Goal: Information Seeking & Learning: Learn about a topic

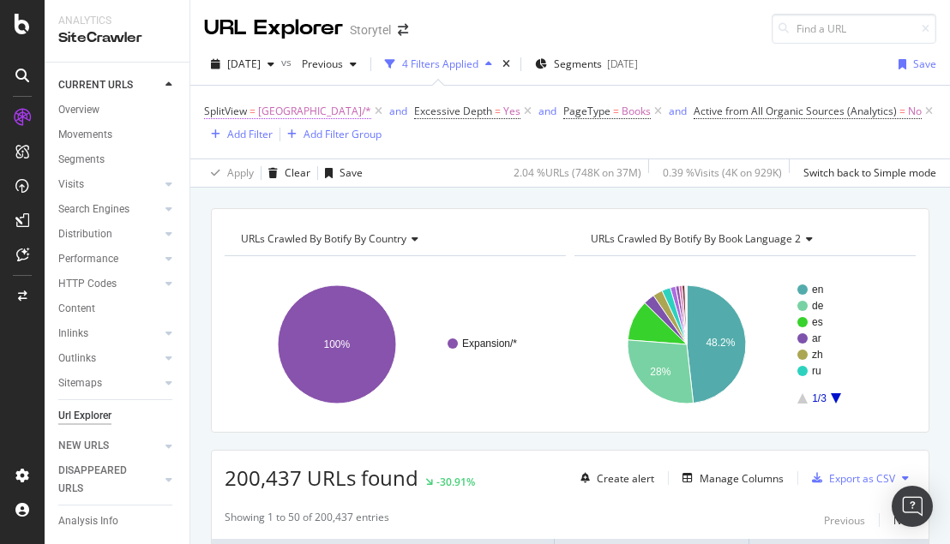
click at [282, 112] on span "[GEOGRAPHIC_DATA]/*" at bounding box center [314, 111] width 113 height 24
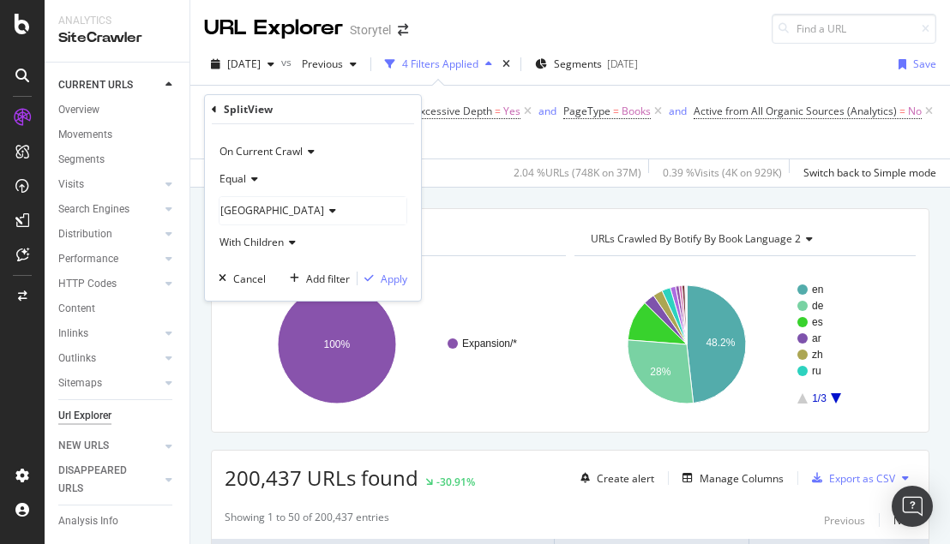
click at [285, 213] on div "[GEOGRAPHIC_DATA]" at bounding box center [312, 210] width 187 height 27
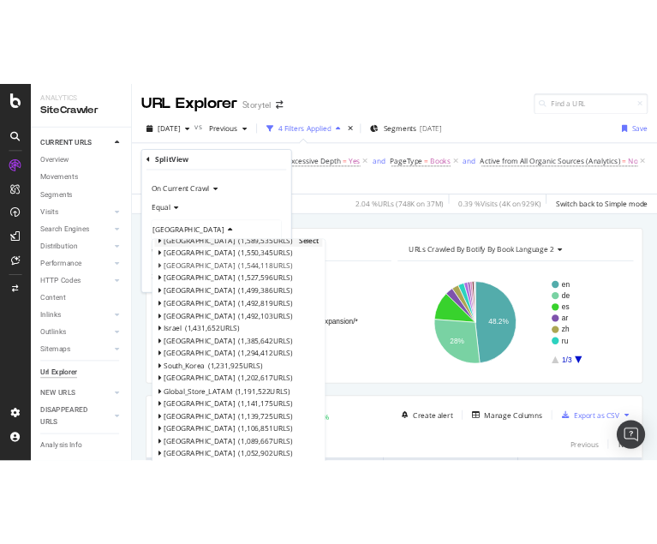
scroll to position [209, 0]
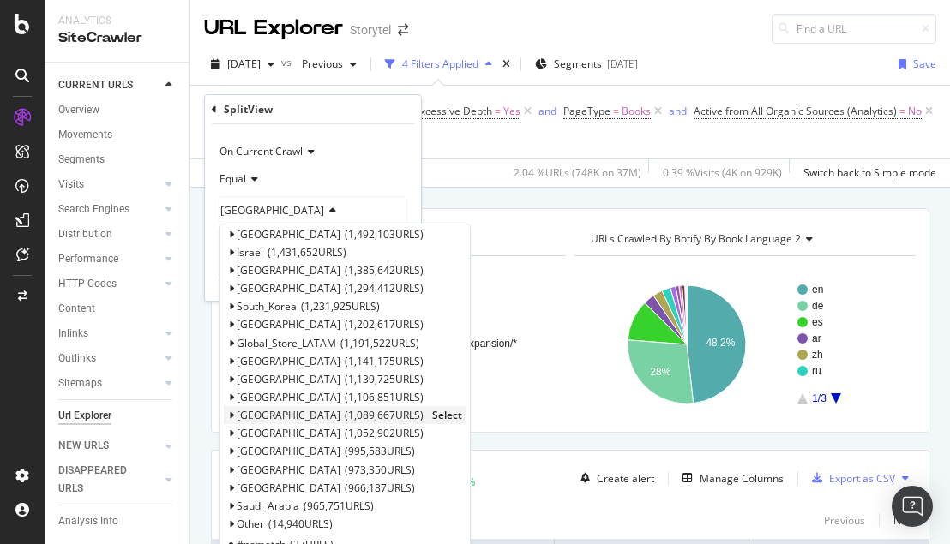
click at [432, 415] on span "Select" at bounding box center [447, 415] width 30 height 15
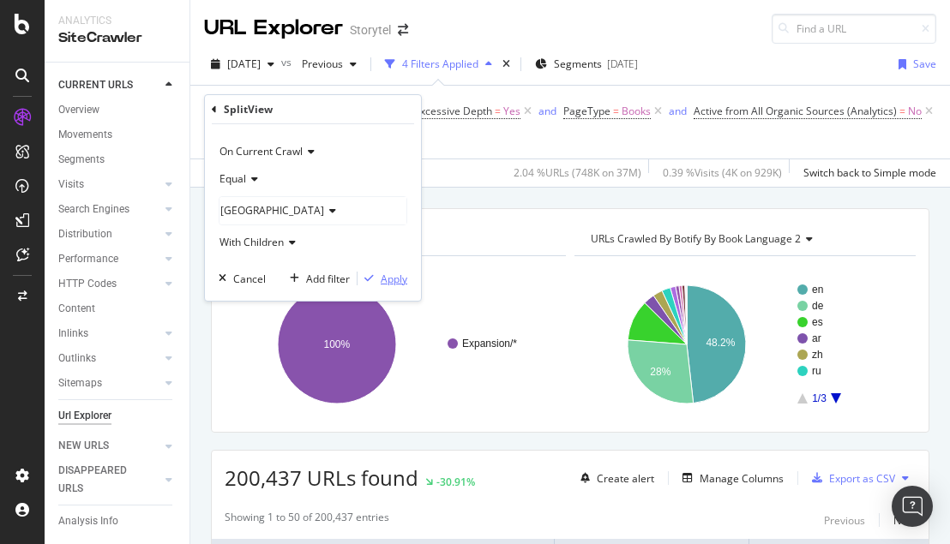
click at [389, 274] on div "Apply" at bounding box center [394, 279] width 27 height 15
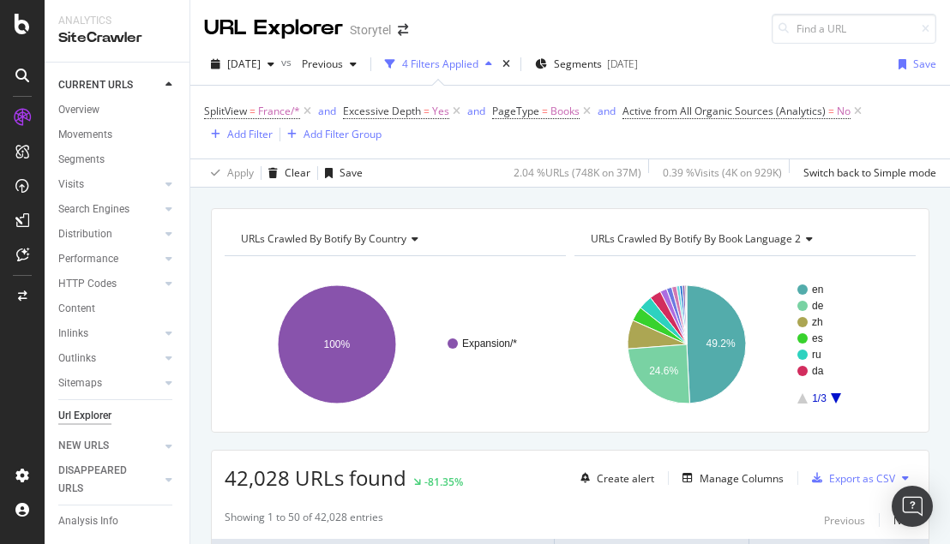
click at [845, 398] on rect "A chart." at bounding box center [847, 344] width 101 height 119
click at [841, 398] on rect "A chart." at bounding box center [847, 344] width 101 height 119
click at [836, 397] on icon "A chart." at bounding box center [835, 398] width 10 height 10
click at [836, 394] on icon "A chart." at bounding box center [835, 398] width 10 height 10
click at [800, 399] on icon "A chart." at bounding box center [802, 398] width 10 height 10
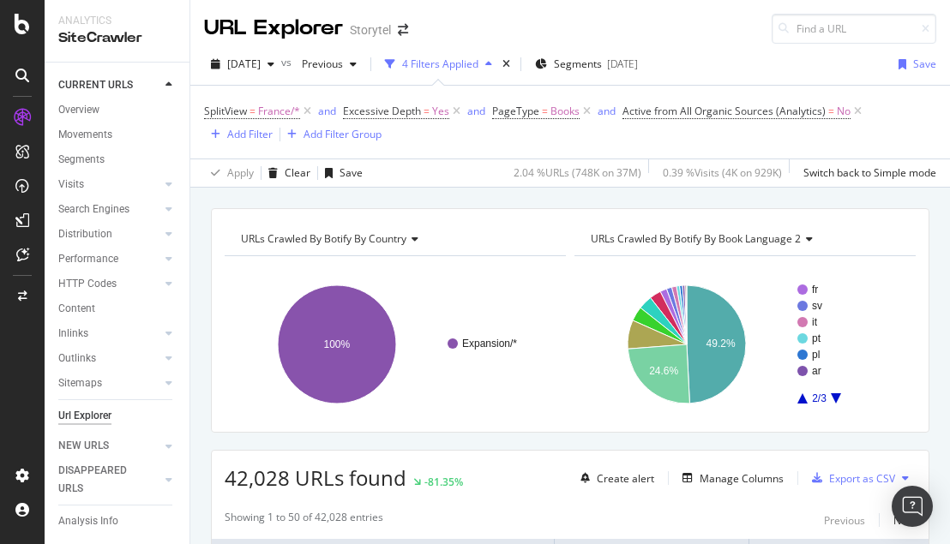
click at [800, 399] on icon "A chart." at bounding box center [802, 398] width 10 height 10
click at [267, 113] on span "France/*" at bounding box center [279, 111] width 42 height 24
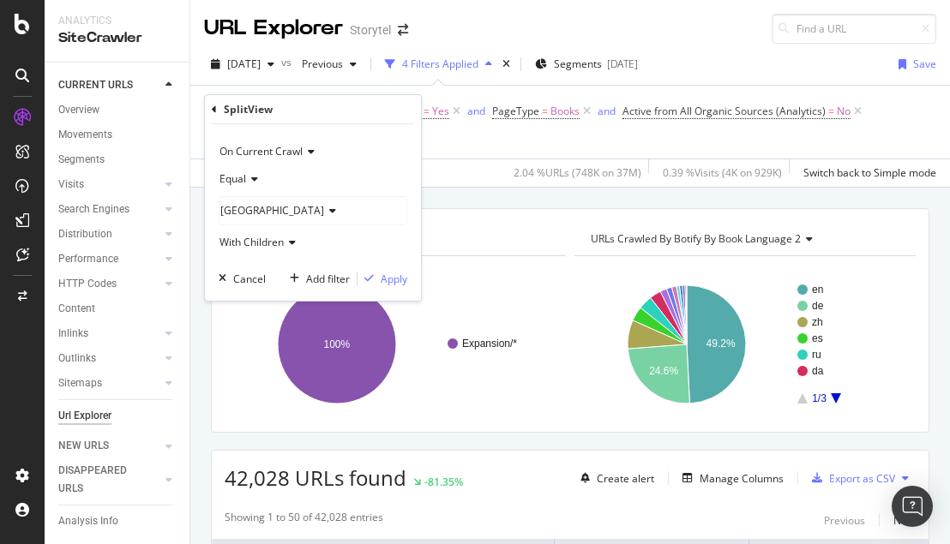
click at [324, 206] on icon at bounding box center [330, 211] width 12 height 10
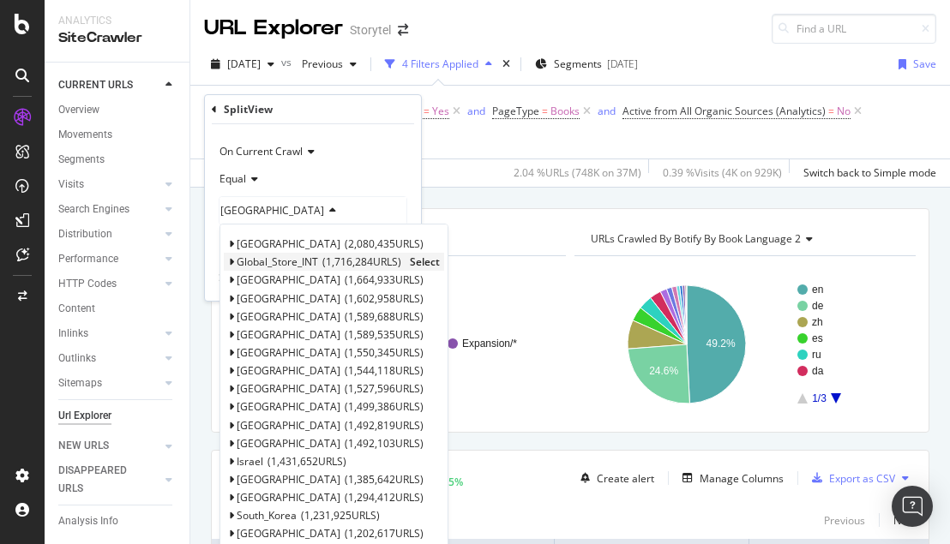
click at [429, 260] on span "Select" at bounding box center [425, 262] width 30 height 15
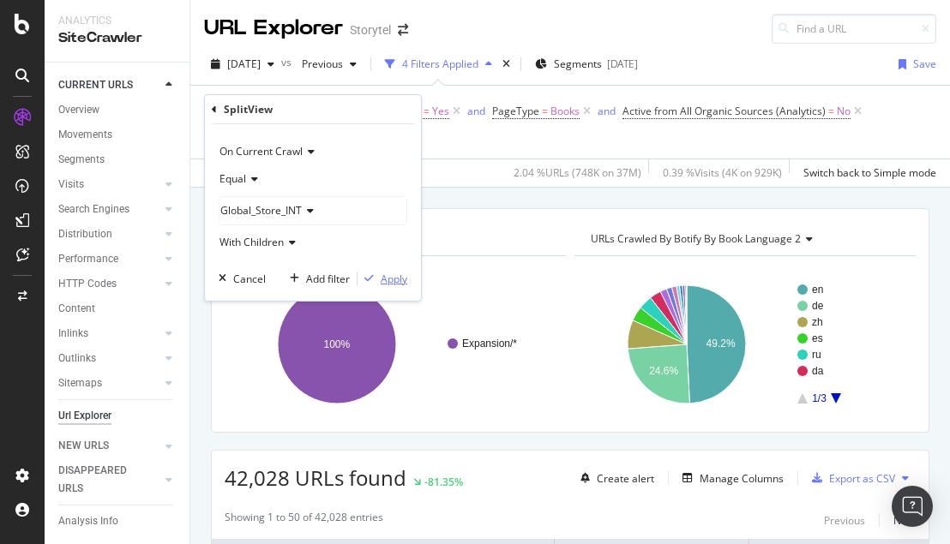
click at [396, 283] on div "Apply" at bounding box center [394, 279] width 27 height 15
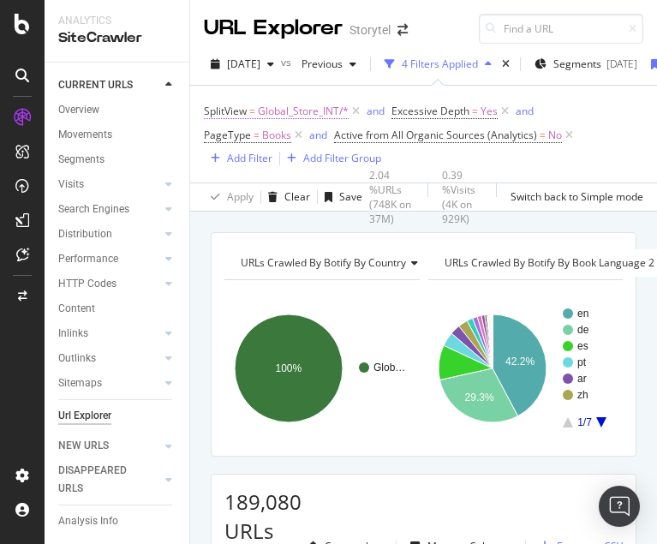
click at [255, 111] on span "=" at bounding box center [252, 111] width 6 height 15
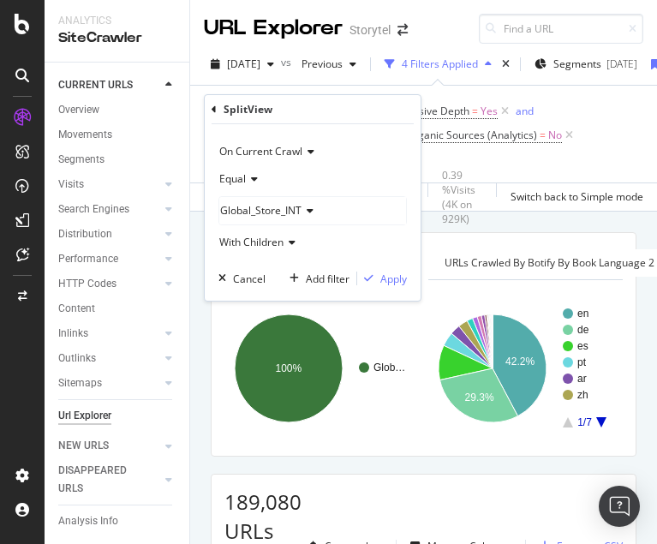
click at [272, 215] on span "Global_Store_INT" at bounding box center [260, 210] width 81 height 15
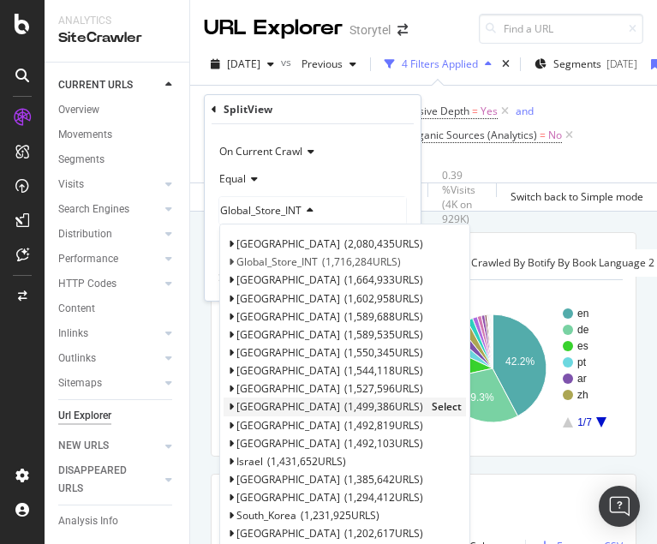
scroll to position [11, 0]
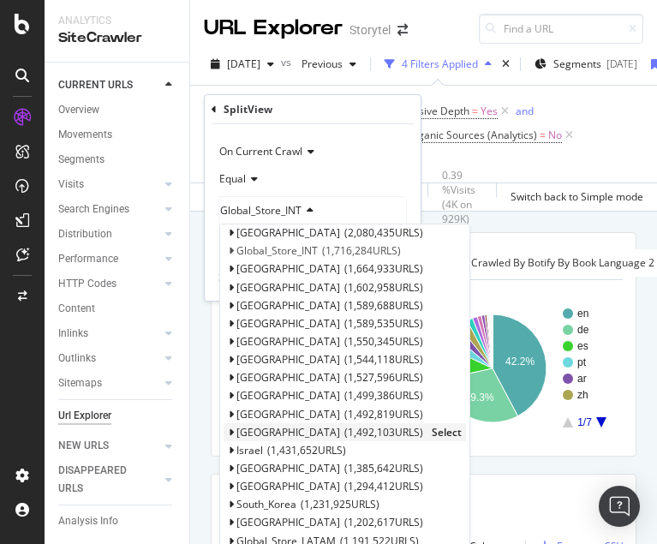
click at [432, 432] on span "Select" at bounding box center [447, 432] width 30 height 15
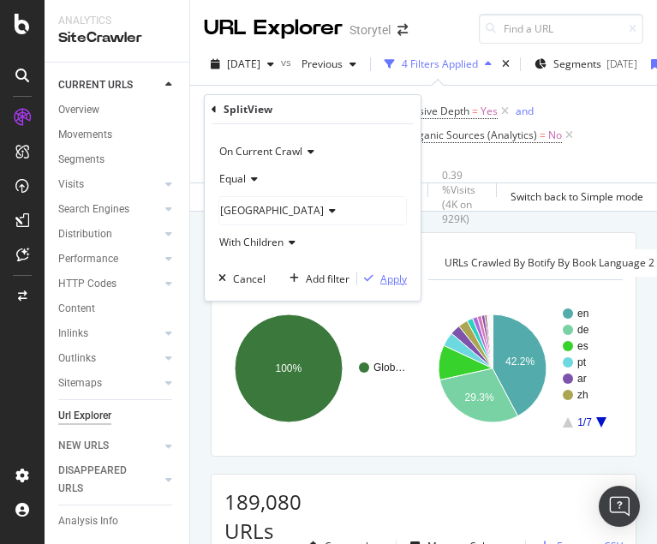
click at [395, 275] on div "Apply" at bounding box center [394, 279] width 27 height 15
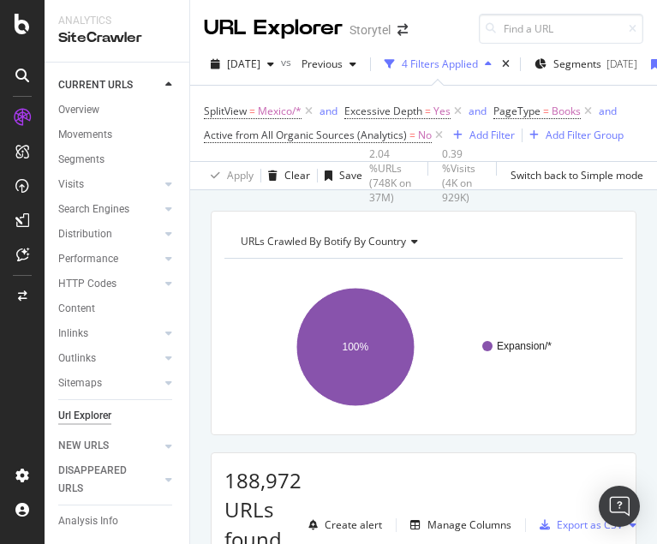
click at [407, 243] on icon at bounding box center [412, 242] width 12 height 10
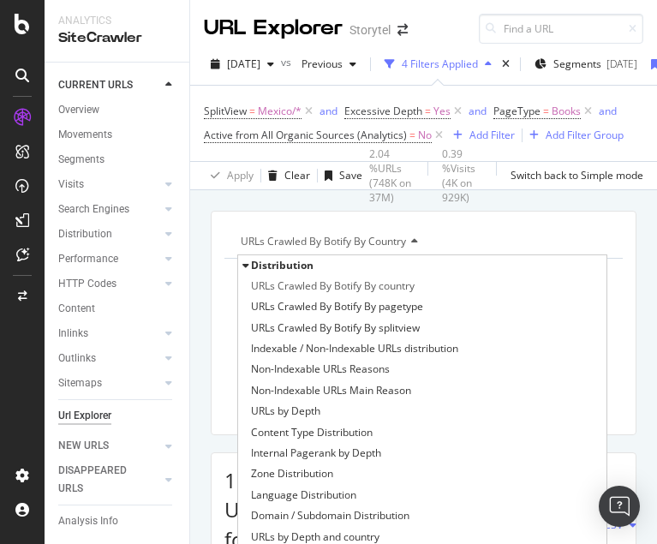
click at [301, 270] on span "Distribution" at bounding box center [282, 265] width 63 height 15
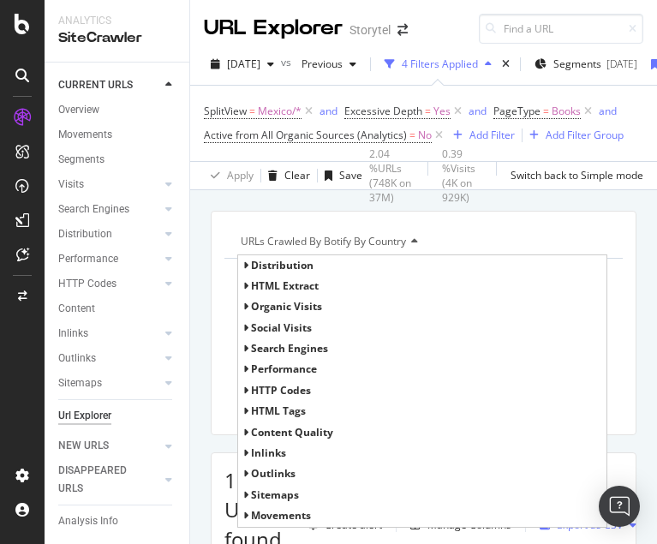
click at [295, 290] on span "HTML Extract" at bounding box center [285, 286] width 68 height 15
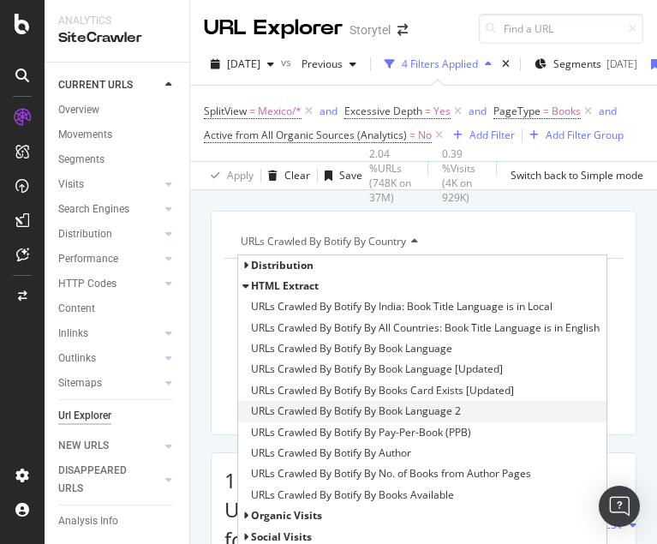
click at [375, 417] on span "URLs Crawled By Botify By Book Language 2" at bounding box center [356, 411] width 210 height 17
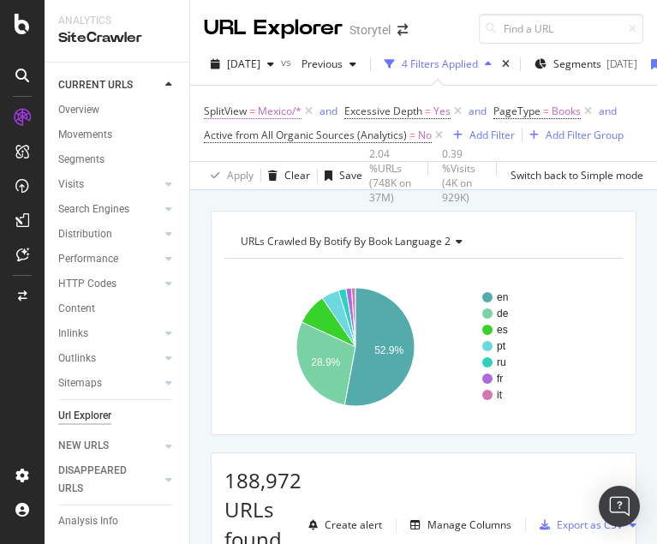
click at [262, 114] on span "Mexico/*" at bounding box center [280, 111] width 44 height 24
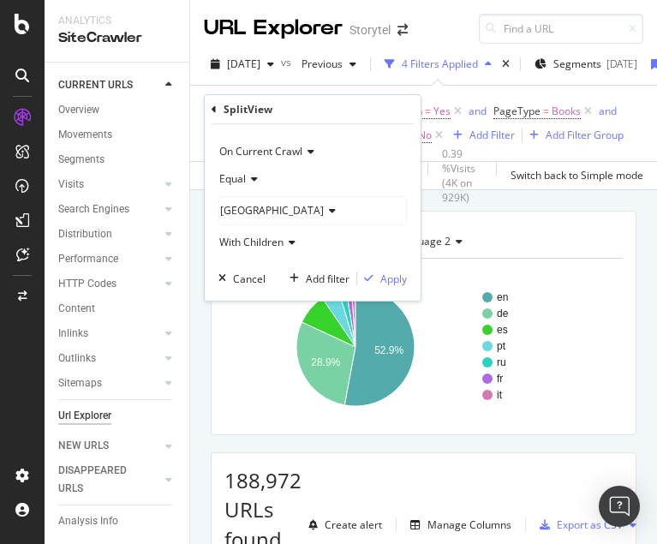
click at [270, 215] on div "[GEOGRAPHIC_DATA]" at bounding box center [312, 210] width 187 height 27
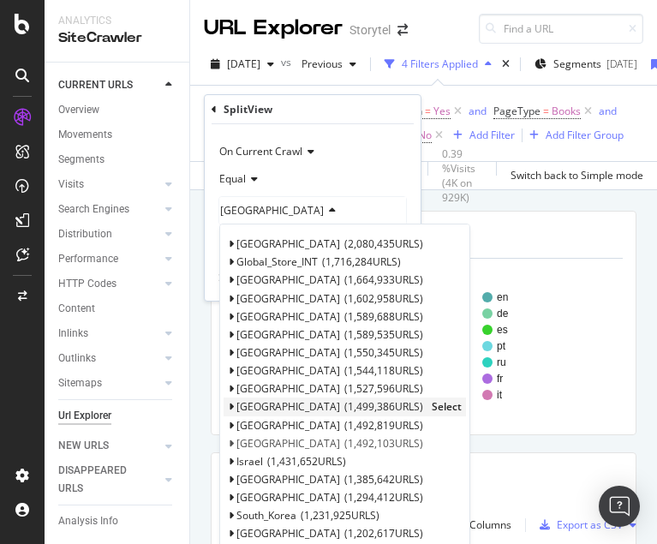
click at [432, 407] on span "Select" at bounding box center [447, 406] width 30 height 15
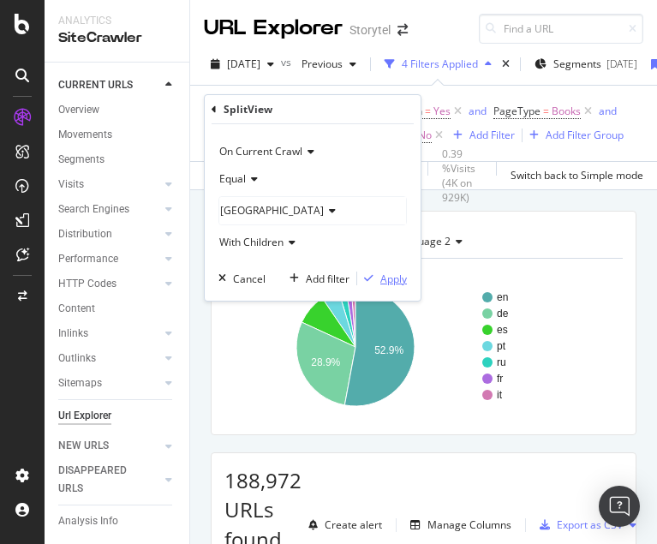
click at [392, 273] on div "Apply" at bounding box center [394, 279] width 27 height 15
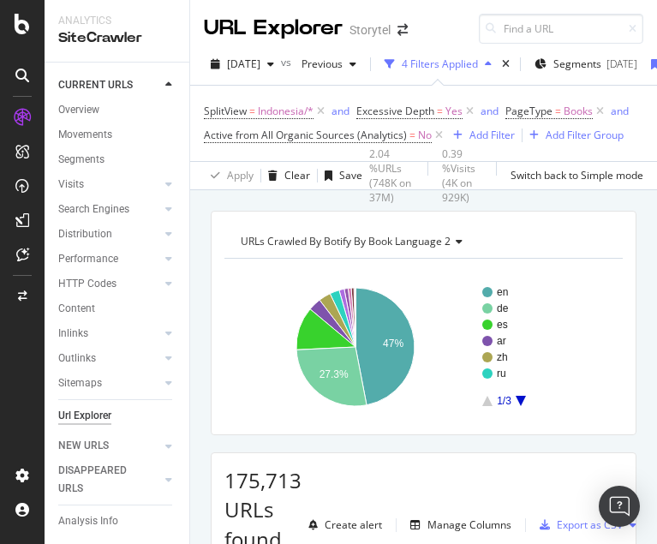
click at [524, 398] on icon "A chart." at bounding box center [521, 401] width 10 height 10
click at [270, 115] on span "Indonesia/*" at bounding box center [286, 111] width 56 height 24
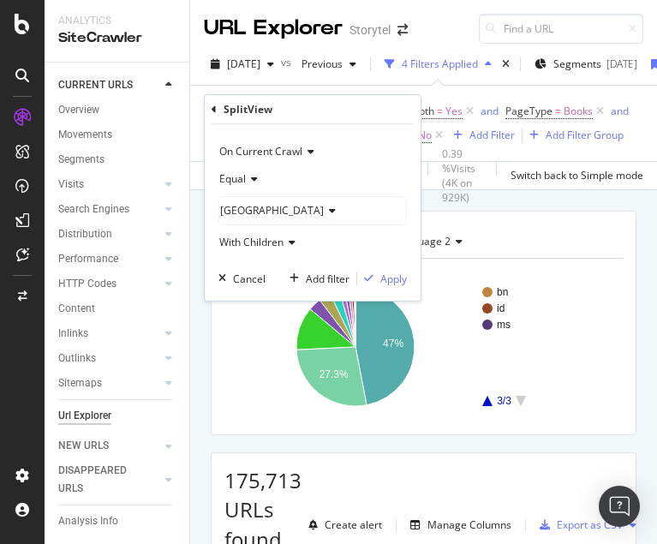
click at [324, 207] on icon at bounding box center [330, 211] width 12 height 10
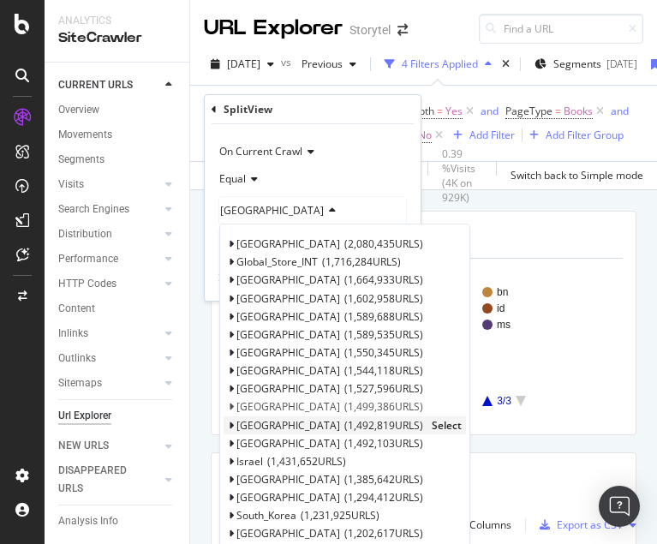
click at [432, 423] on span "Select" at bounding box center [447, 425] width 30 height 15
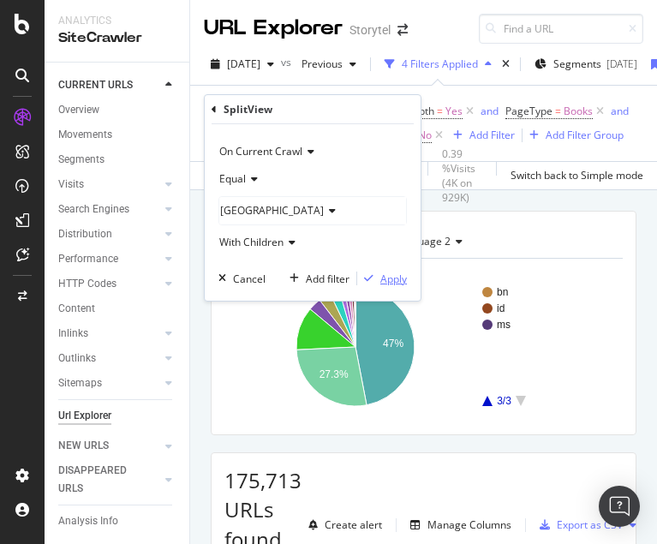
click at [387, 278] on div "Apply" at bounding box center [394, 279] width 27 height 15
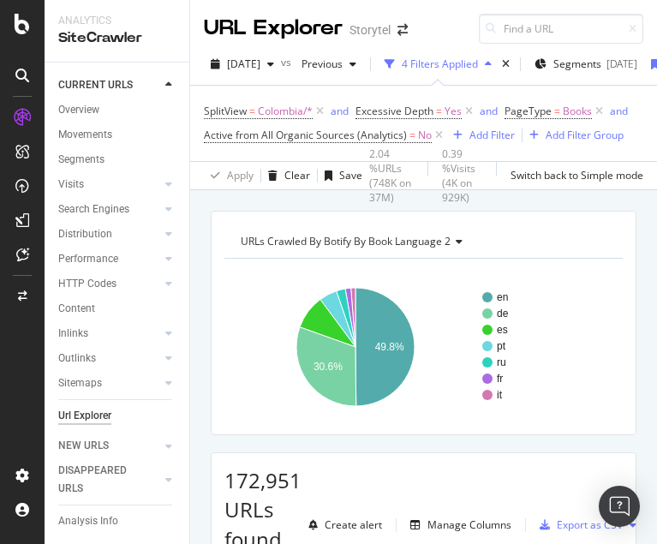
click at [517, 278] on rect "A chart." at bounding box center [424, 347] width 399 height 149
click at [268, 111] on span "Colombia/*" at bounding box center [285, 111] width 55 height 24
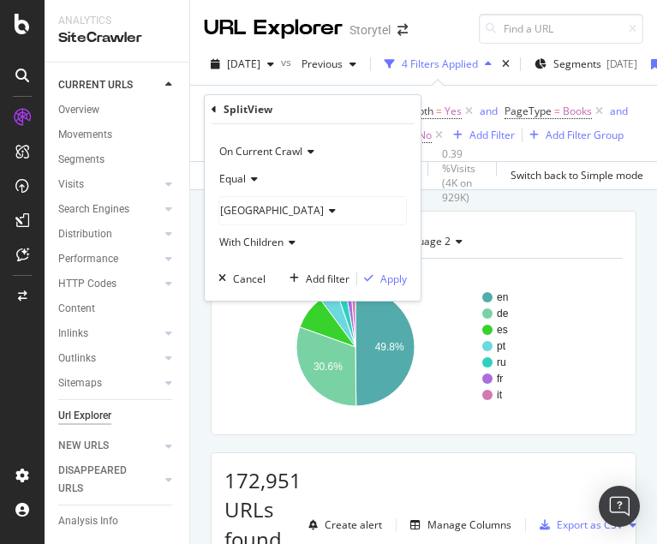
click at [267, 219] on div "[GEOGRAPHIC_DATA]" at bounding box center [312, 210] width 187 height 27
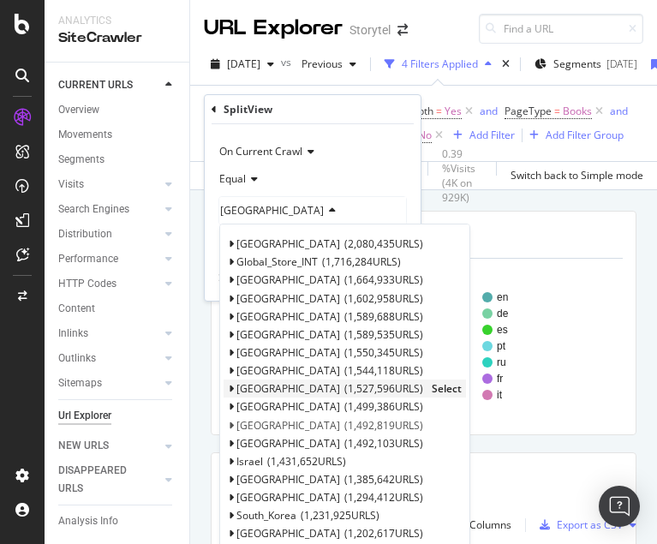
click at [432, 387] on span "Select" at bounding box center [447, 388] width 30 height 15
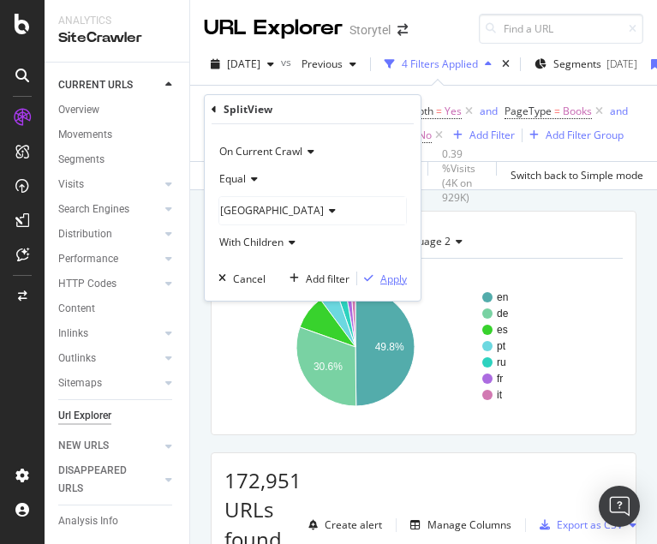
click at [389, 279] on div "Apply" at bounding box center [394, 279] width 27 height 15
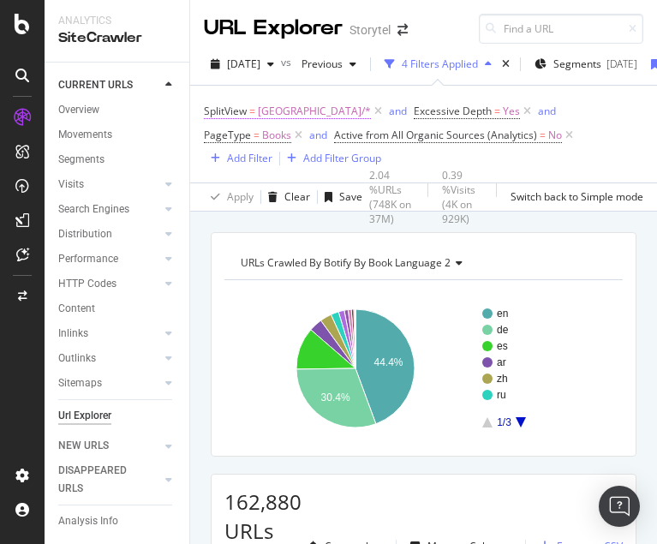
click at [267, 110] on span "[GEOGRAPHIC_DATA]/*" at bounding box center [314, 111] width 113 height 24
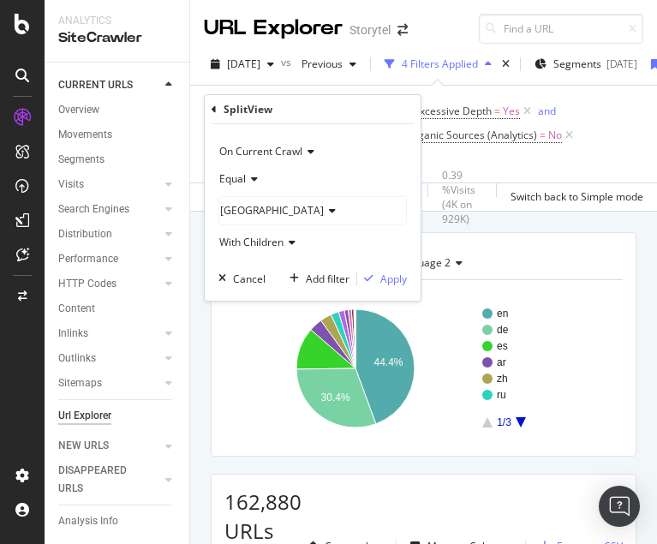
click at [282, 212] on div "[GEOGRAPHIC_DATA]" at bounding box center [312, 210] width 187 height 27
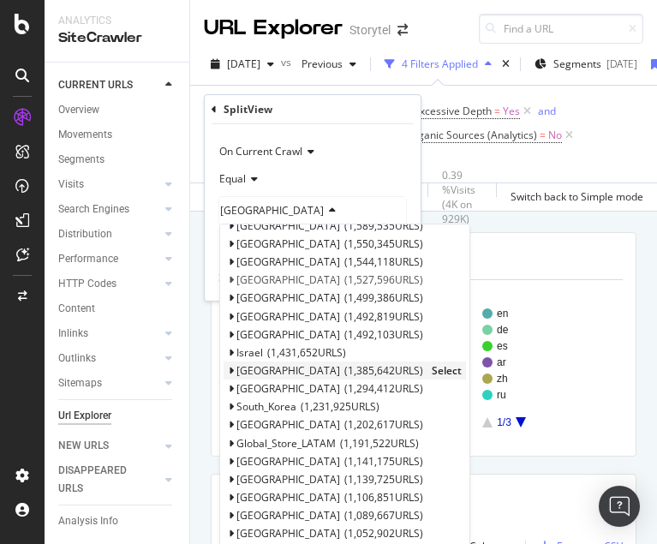
scroll to position [112, 0]
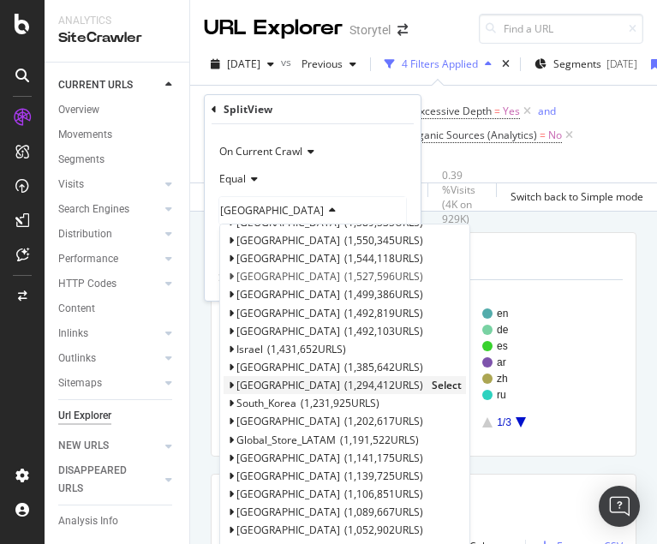
click at [432, 385] on span "Select" at bounding box center [447, 385] width 30 height 15
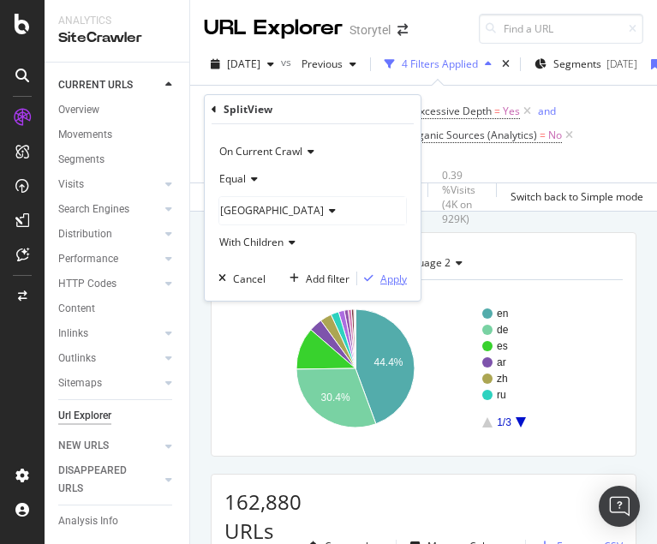
click at [392, 276] on div "Apply" at bounding box center [394, 279] width 27 height 15
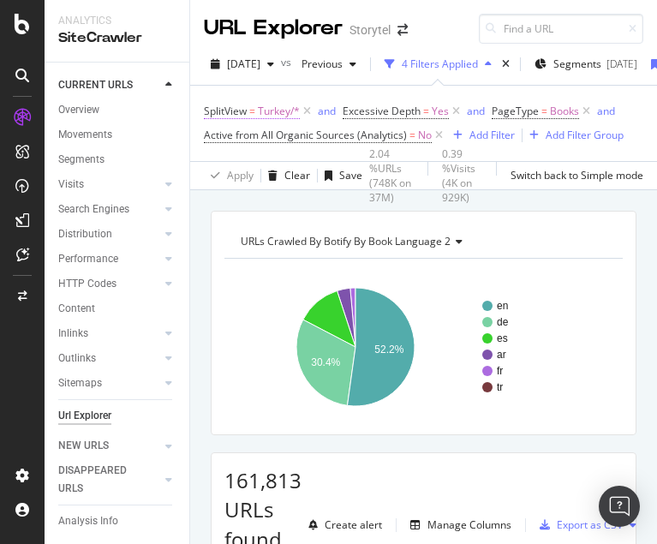
click at [263, 113] on span "Turkey/*" at bounding box center [279, 111] width 42 height 24
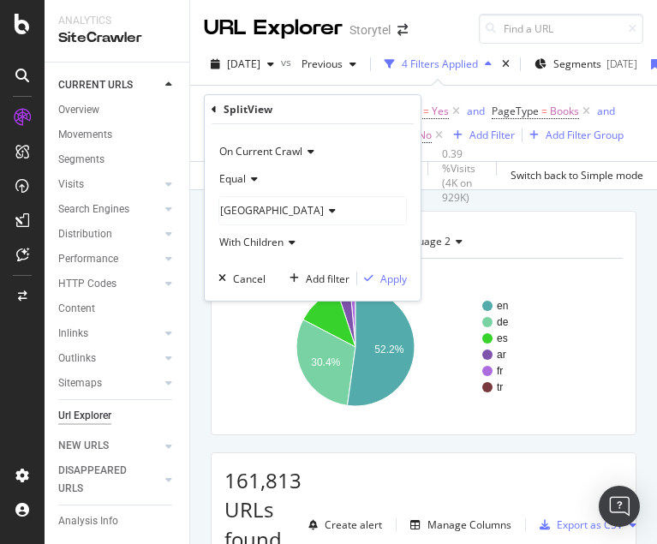
click at [254, 219] on div "[GEOGRAPHIC_DATA]" at bounding box center [312, 210] width 187 height 27
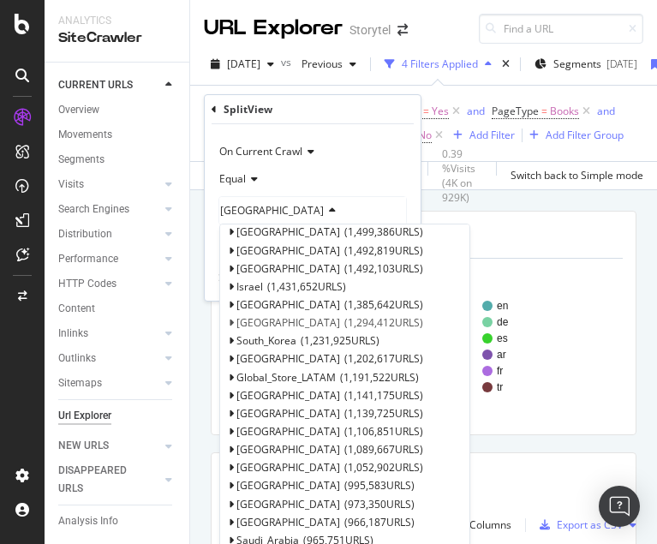
scroll to position [209, 0]
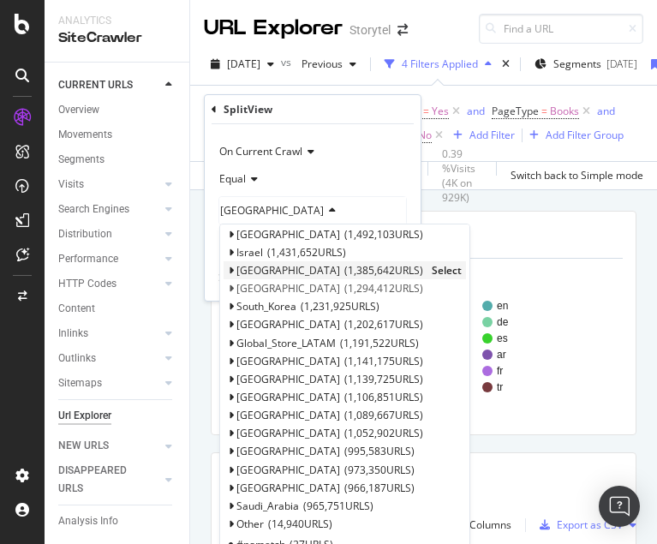
click at [432, 269] on span "Select" at bounding box center [447, 270] width 30 height 15
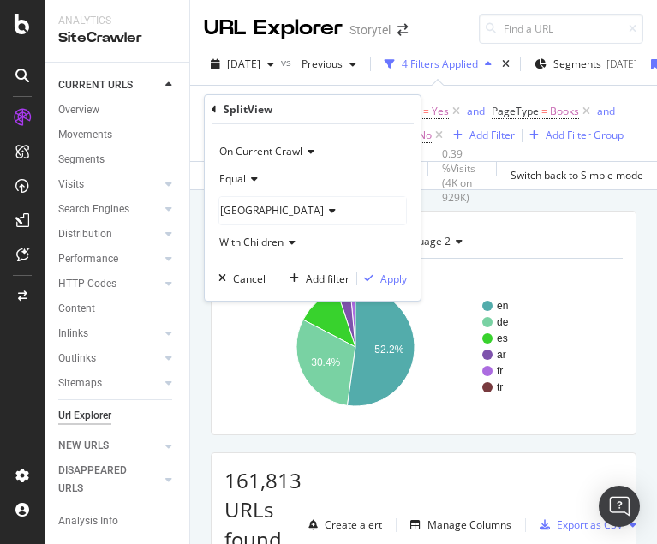
click at [389, 278] on div "Apply" at bounding box center [394, 279] width 27 height 15
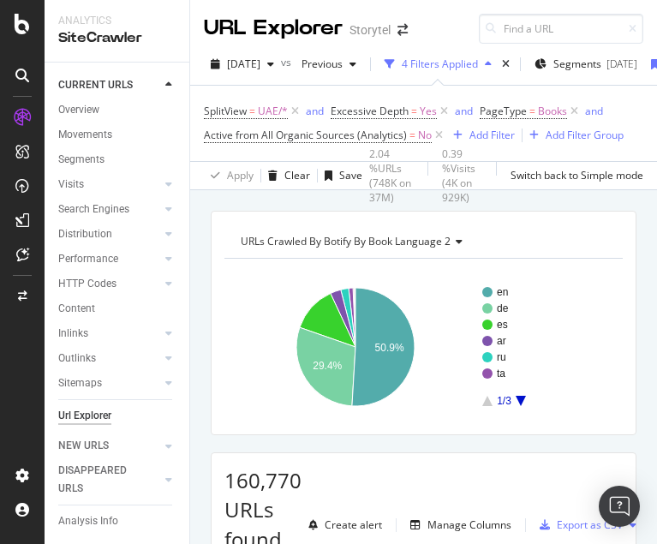
click at [521, 398] on icon "A chart." at bounding box center [521, 401] width 10 height 10
click at [523, 400] on icon "A chart." at bounding box center [521, 401] width 10 height 10
click at [487, 400] on icon "A chart." at bounding box center [487, 401] width 10 height 10
click at [487, 403] on icon "A chart." at bounding box center [487, 401] width 10 height 10
click at [265, 105] on span "UAE/*" at bounding box center [273, 111] width 30 height 24
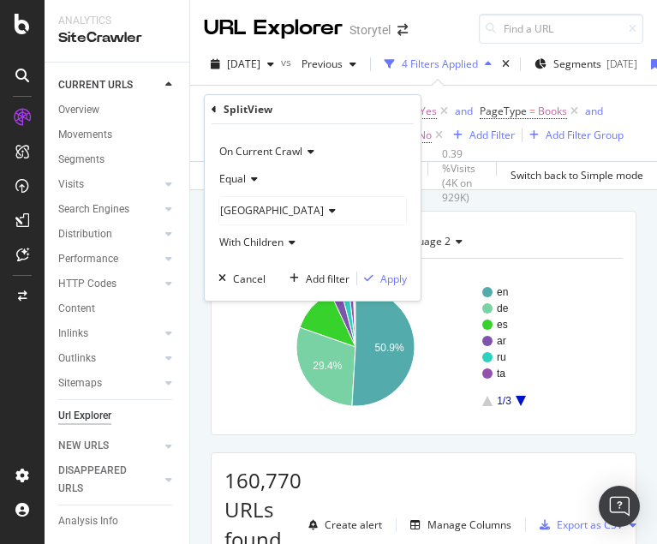
click at [264, 205] on div "[GEOGRAPHIC_DATA]" at bounding box center [312, 210] width 187 height 27
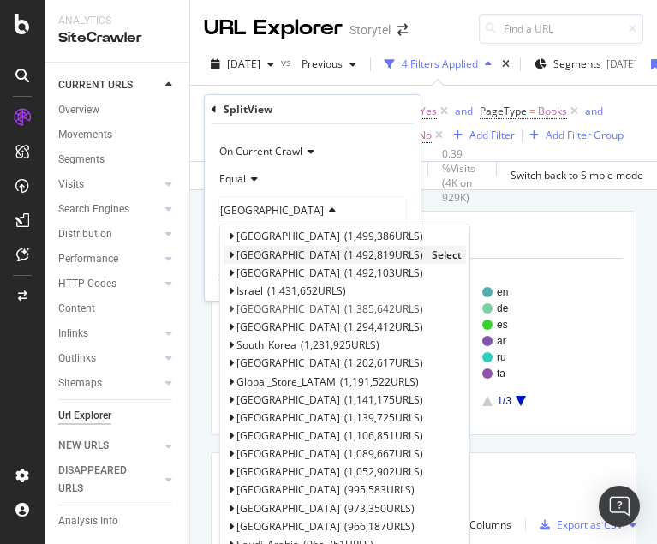
scroll to position [175, 0]
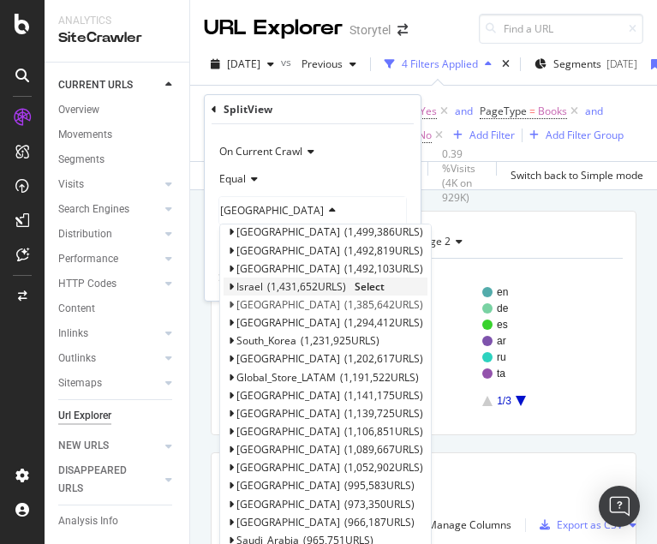
click at [372, 285] on span "Select" at bounding box center [370, 286] width 30 height 15
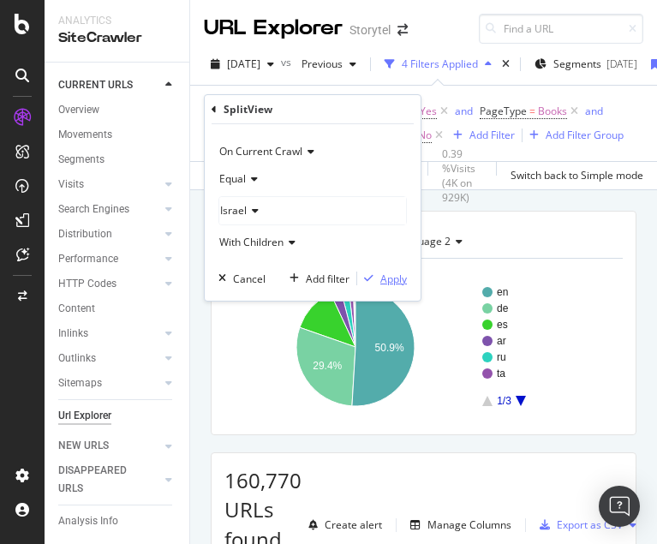
click at [392, 279] on div "Apply" at bounding box center [394, 279] width 27 height 15
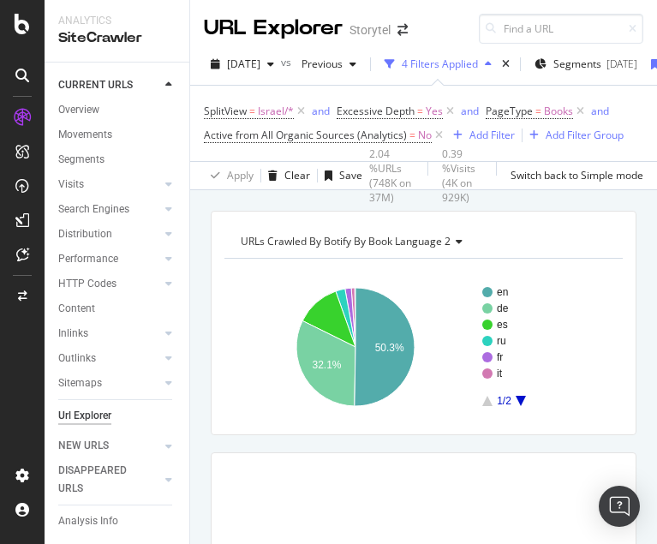
click at [553, 249] on div "URLs Crawled By Botify By Book Language 2" at bounding box center [422, 241] width 370 height 27
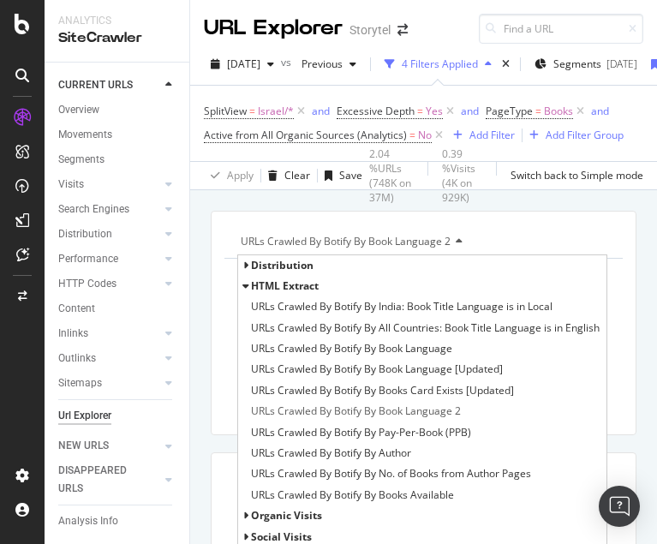
click at [512, 228] on div "URLs Crawled By Botify By Book Language 2" at bounding box center [422, 241] width 370 height 27
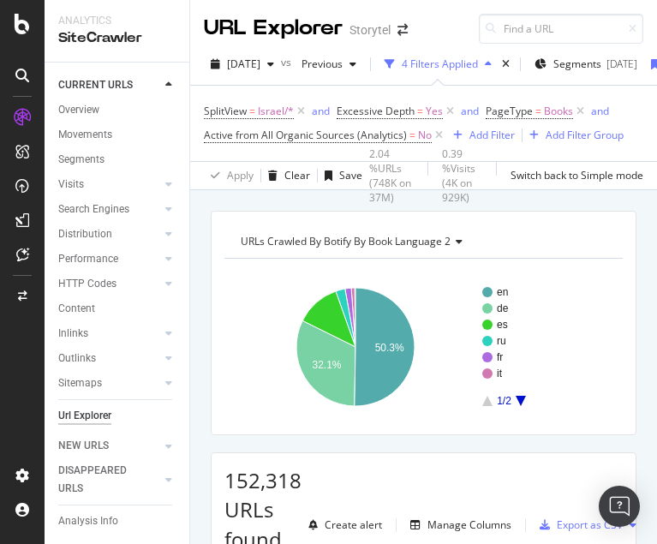
click at [524, 401] on rect "A chart." at bounding box center [542, 346] width 121 height 119
click at [521, 402] on icon "A chart." at bounding box center [521, 401] width 10 height 10
click at [251, 114] on span "=" at bounding box center [252, 111] width 6 height 15
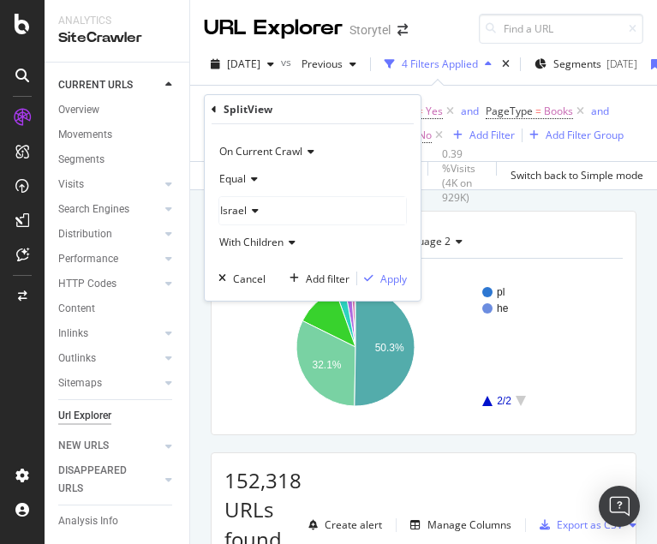
click at [245, 213] on span "Israel" at bounding box center [233, 210] width 27 height 15
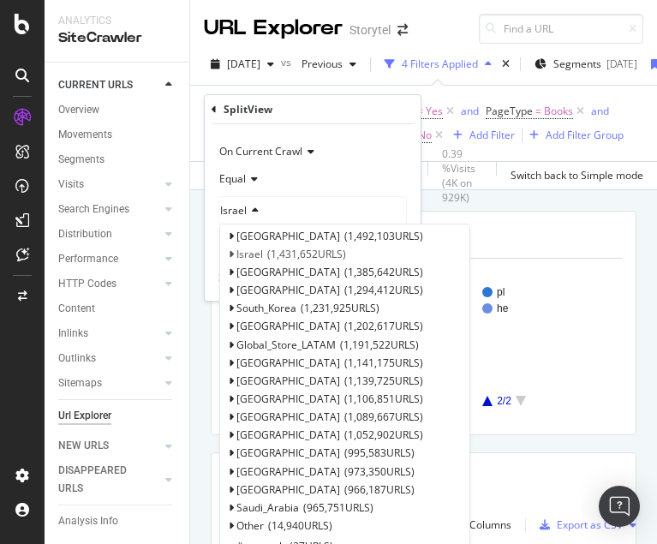
scroll to position [209, 0]
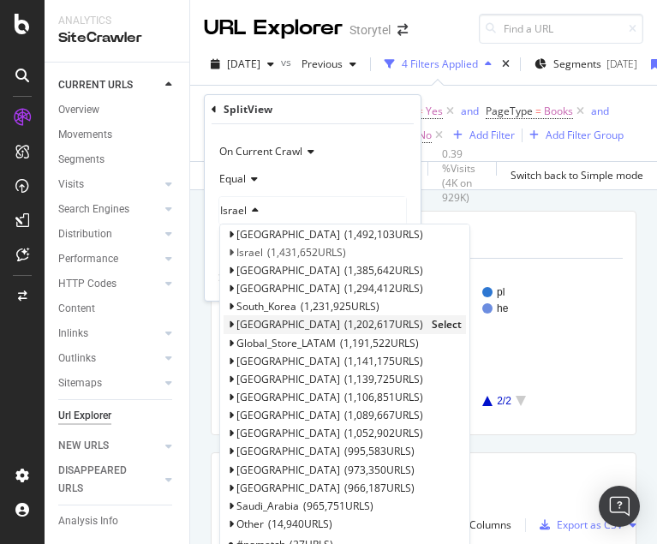
click at [432, 322] on span "Select" at bounding box center [447, 324] width 30 height 15
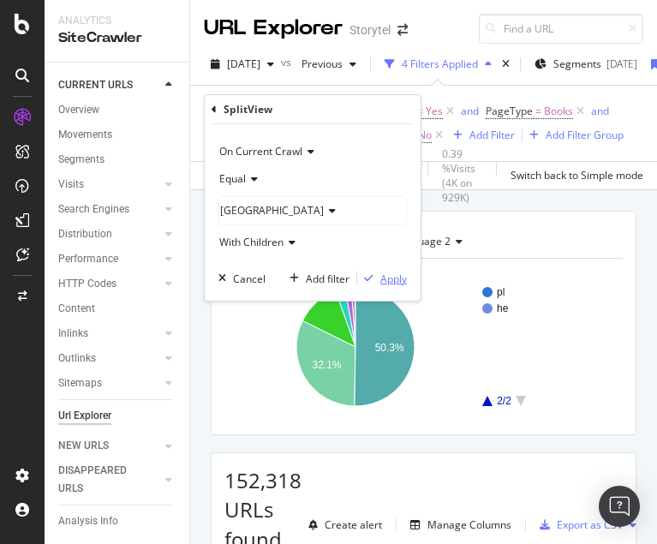
click at [393, 277] on div "Apply" at bounding box center [394, 279] width 27 height 15
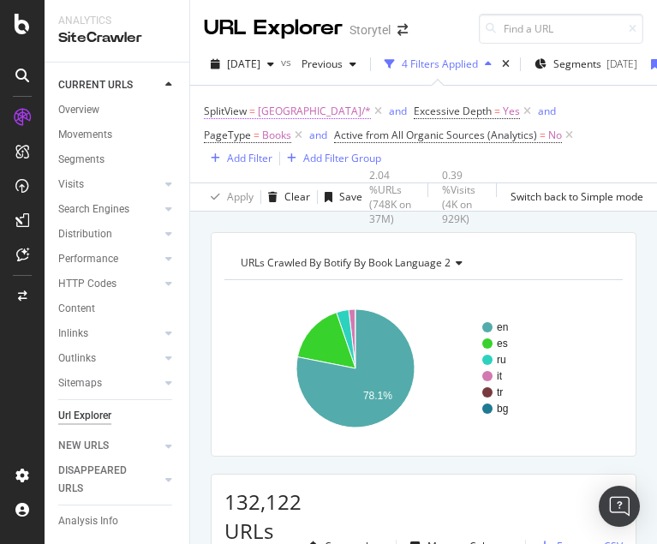
click at [270, 109] on span "[GEOGRAPHIC_DATA]/*" at bounding box center [314, 111] width 113 height 24
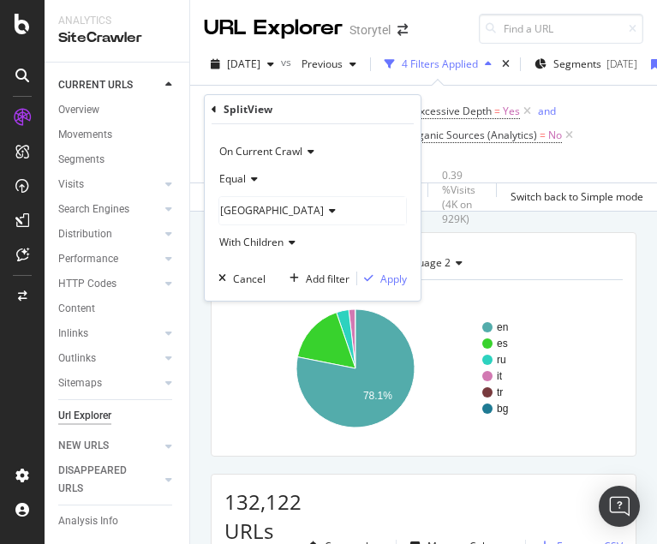
click at [259, 211] on span "[GEOGRAPHIC_DATA]" at bounding box center [272, 210] width 104 height 15
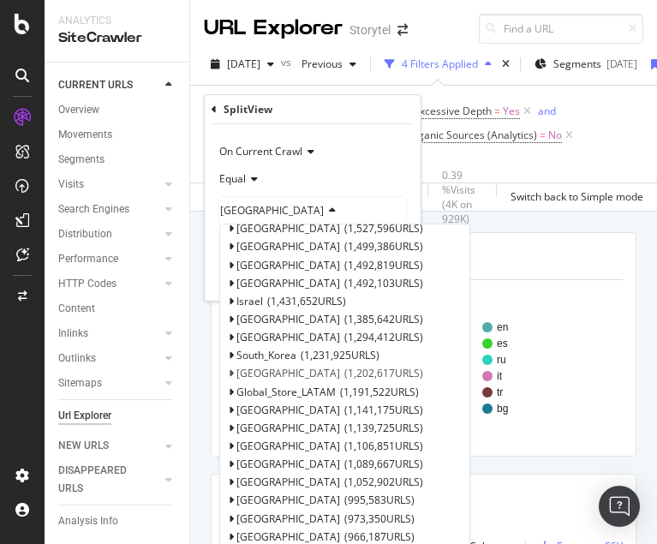
scroll to position [164, 0]
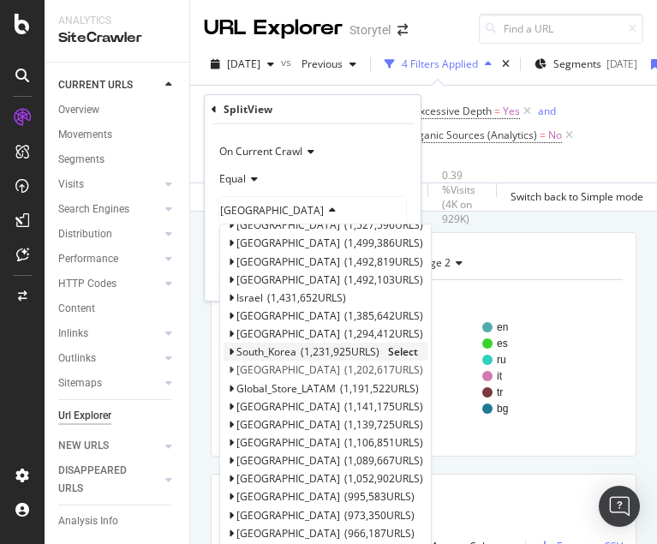
click at [406, 351] on span "Select" at bounding box center [403, 352] width 30 height 15
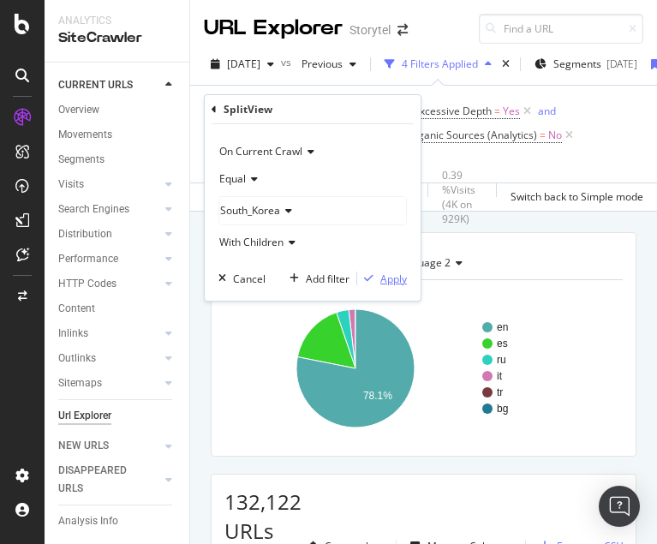
click at [393, 278] on div "Apply" at bounding box center [394, 279] width 27 height 15
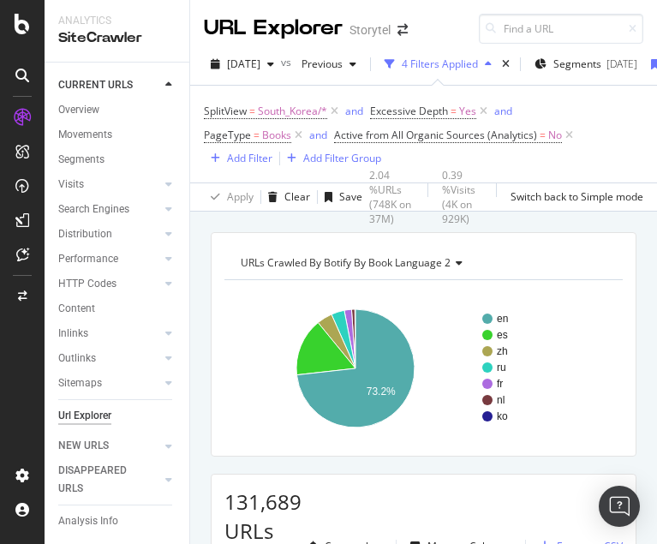
click at [513, 292] on div "en es zh ru fr nl ko 73.2% Book Language 2 Crawled URLs en 96,438 es 20,880 zh …" at bounding box center [424, 361] width 399 height 163
click at [255, 113] on span "=" at bounding box center [252, 111] width 6 height 15
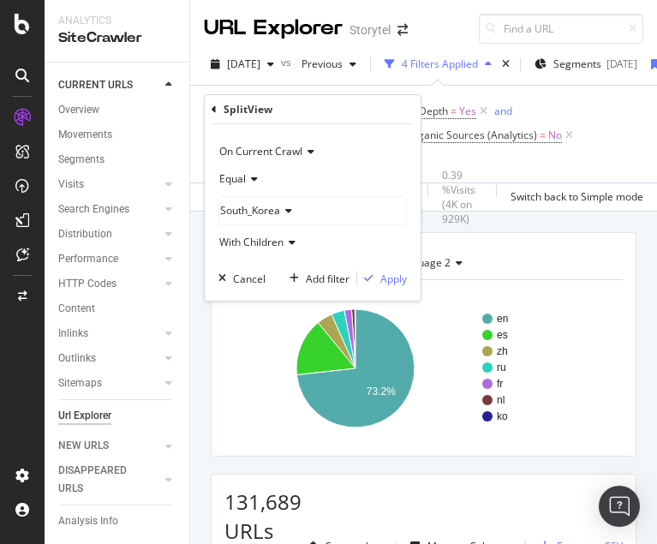
click at [277, 208] on span "South_Korea" at bounding box center [250, 210] width 60 height 15
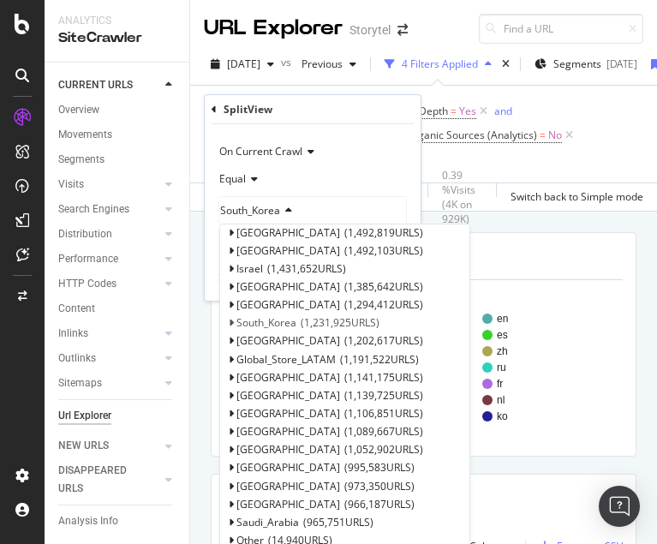
scroll to position [209, 0]
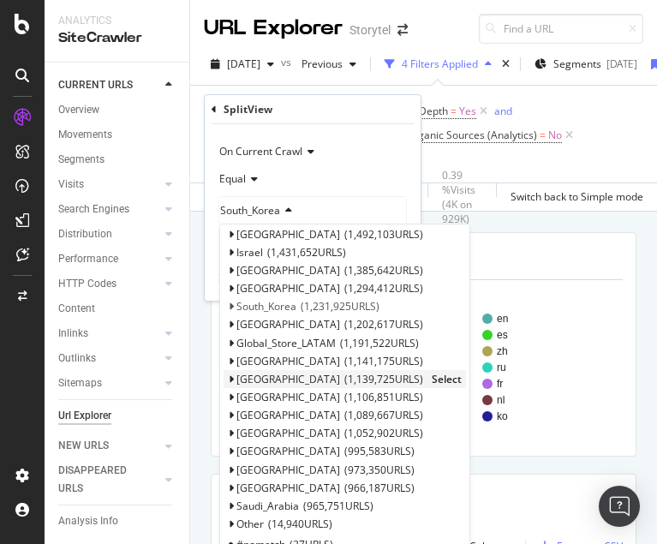
click at [432, 377] on span "Select" at bounding box center [447, 379] width 30 height 15
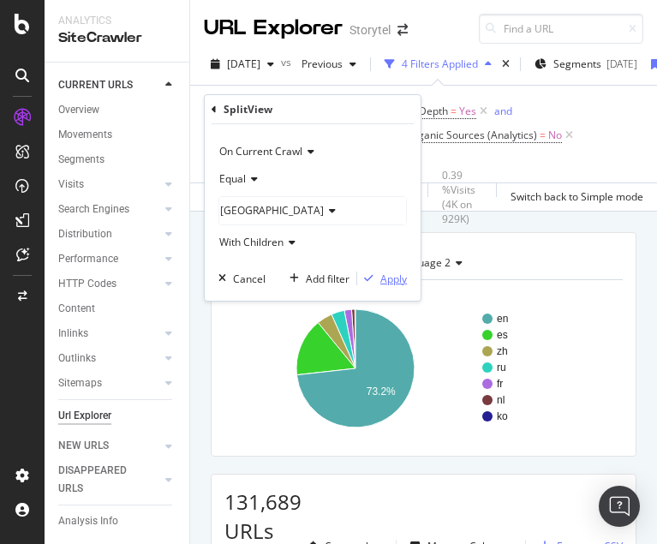
click at [390, 277] on div "Apply" at bounding box center [394, 279] width 27 height 15
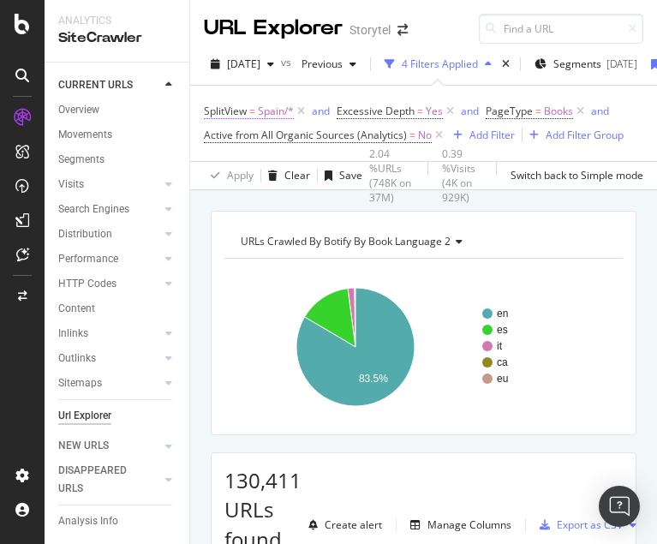
click at [267, 115] on span "Spain/*" at bounding box center [276, 111] width 36 height 24
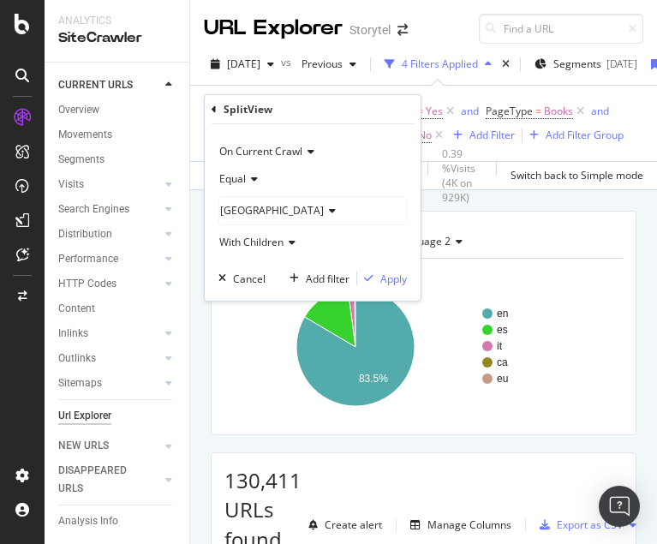
click at [259, 213] on div "[GEOGRAPHIC_DATA]" at bounding box center [312, 210] width 187 height 27
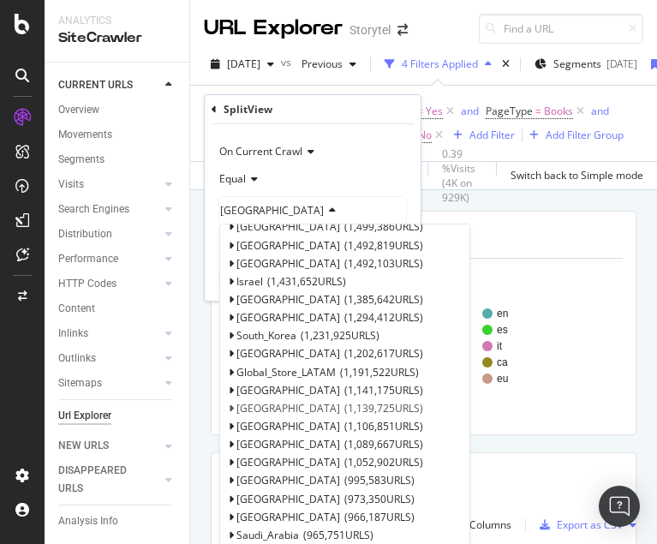
scroll to position [209, 0]
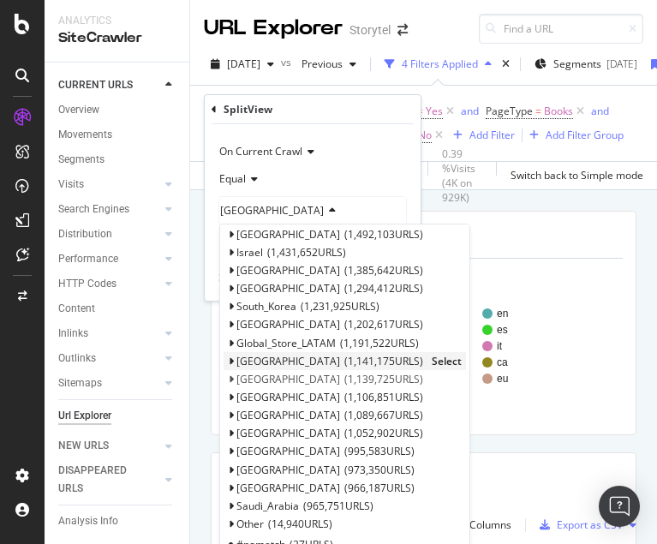
click at [432, 357] on span "Select" at bounding box center [447, 361] width 30 height 15
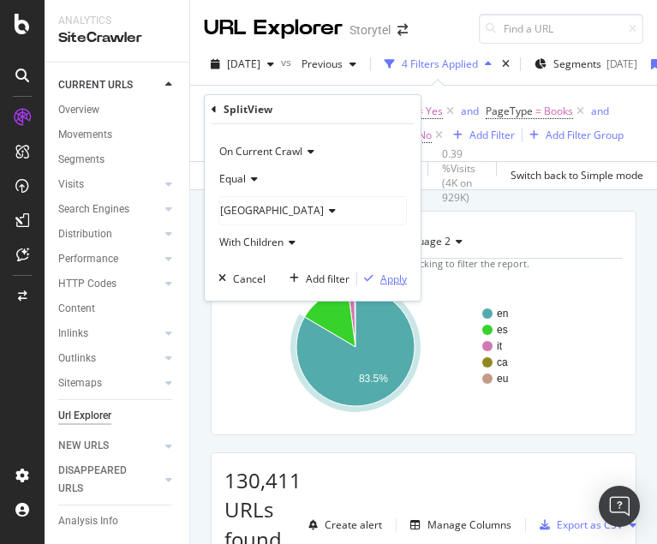
click at [393, 280] on div "Apply" at bounding box center [394, 279] width 27 height 15
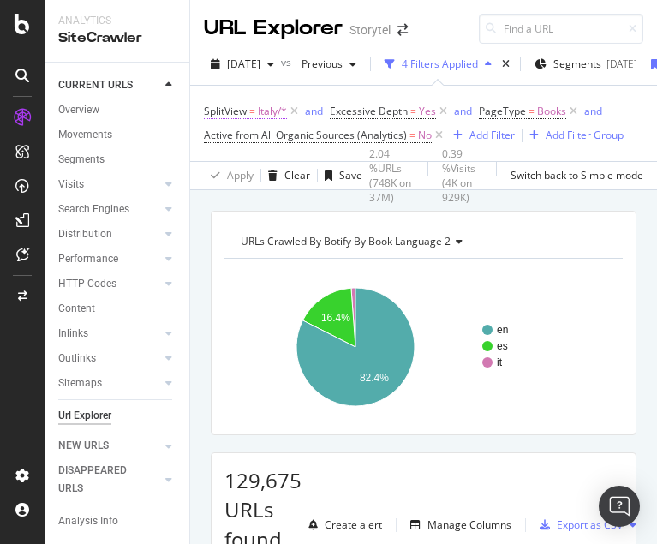
click at [263, 117] on span "Italy/*" at bounding box center [272, 111] width 29 height 24
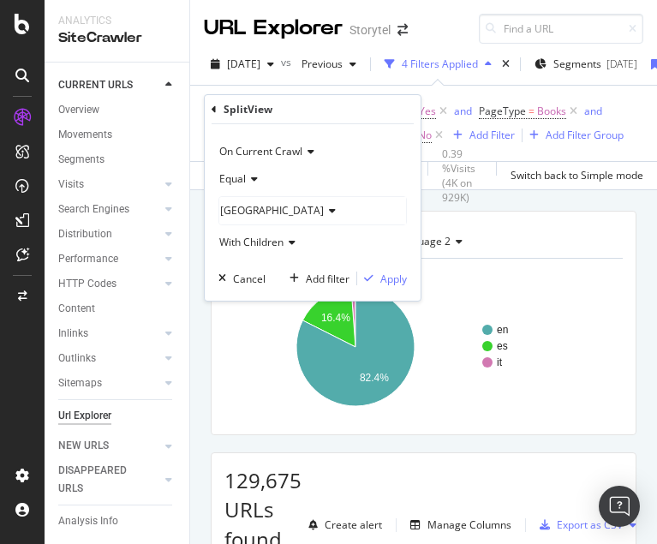
click at [264, 207] on div "[GEOGRAPHIC_DATA]" at bounding box center [312, 210] width 187 height 27
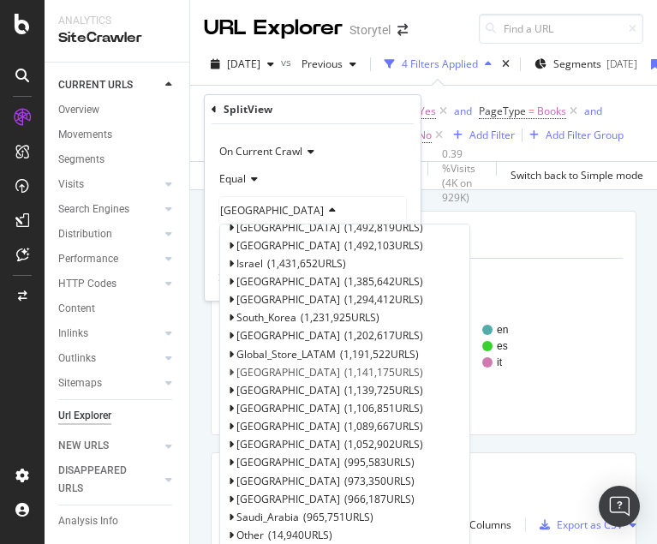
scroll to position [209, 0]
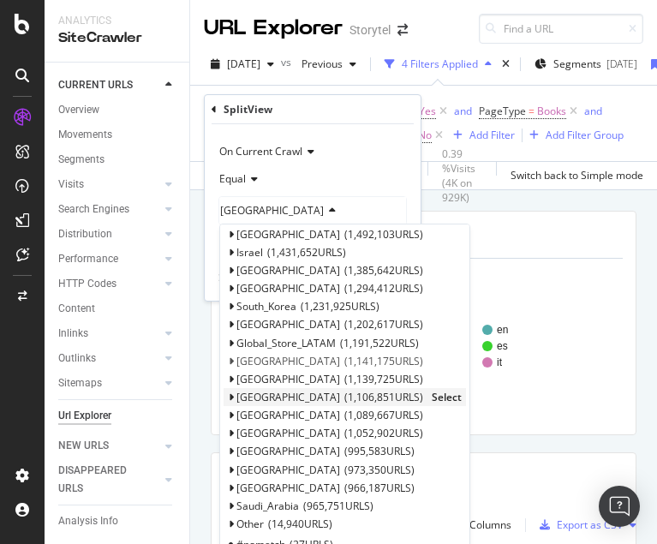
click at [432, 395] on span "Select" at bounding box center [447, 397] width 30 height 15
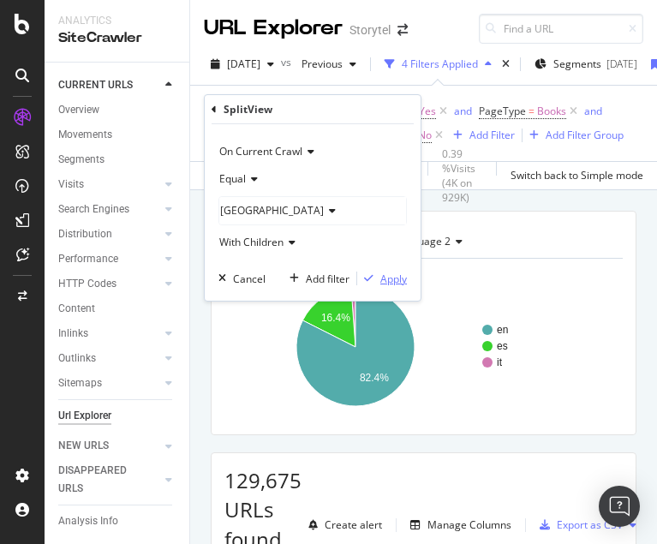
click at [391, 275] on div "Apply" at bounding box center [394, 279] width 27 height 15
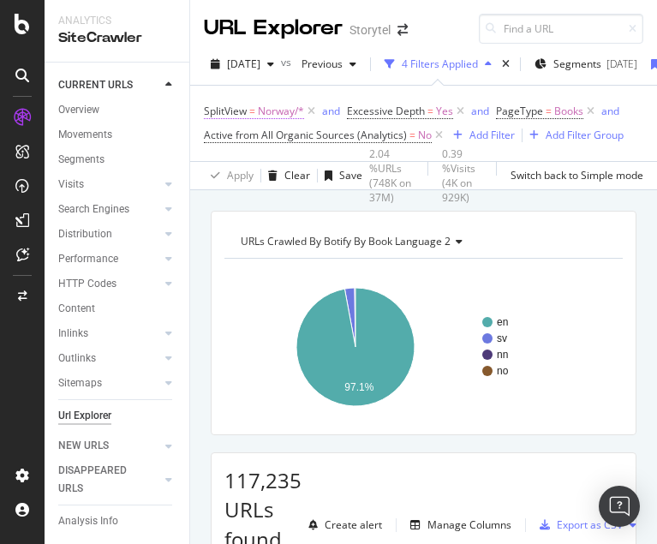
click at [271, 112] on span "Norway/*" at bounding box center [281, 111] width 46 height 24
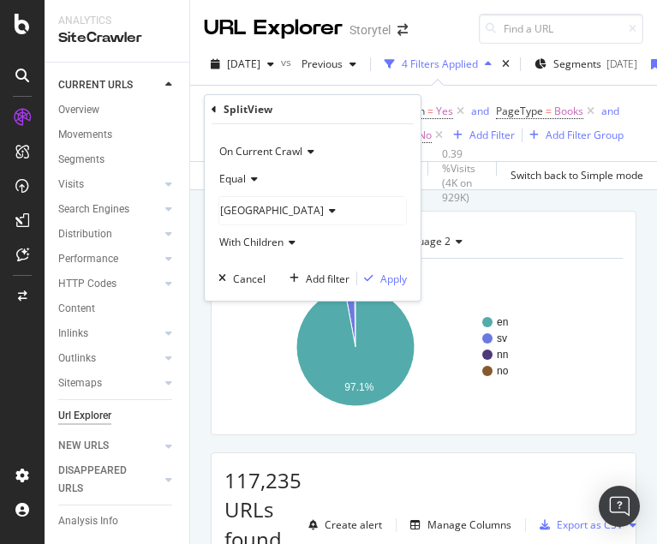
click at [283, 221] on div "[GEOGRAPHIC_DATA]" at bounding box center [312, 210] width 187 height 27
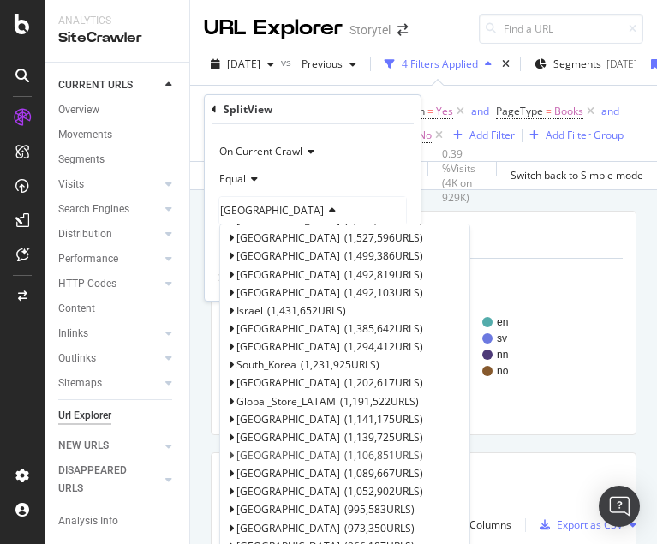
scroll to position [209, 0]
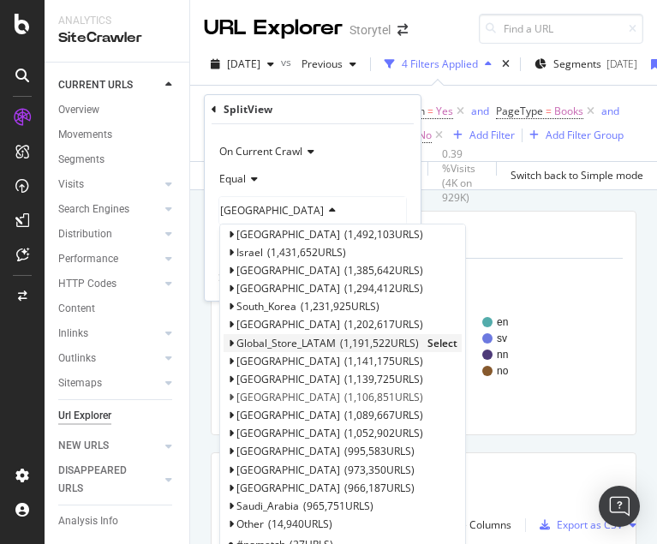
click at [444, 340] on span "Select" at bounding box center [443, 343] width 30 height 15
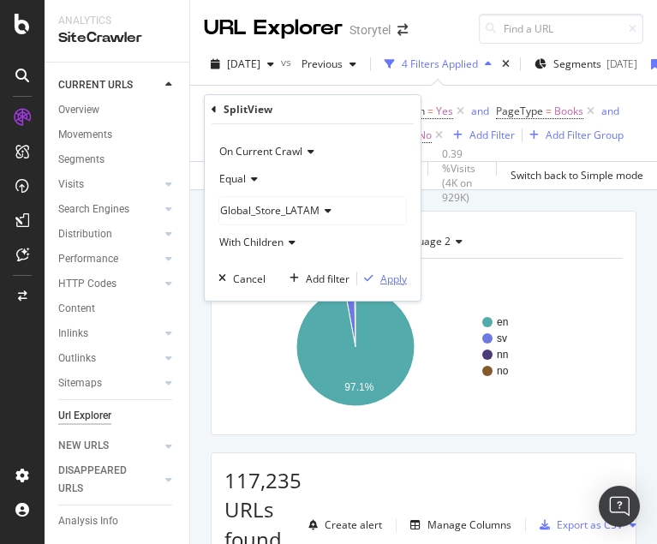
click at [397, 275] on div "Apply" at bounding box center [394, 279] width 27 height 15
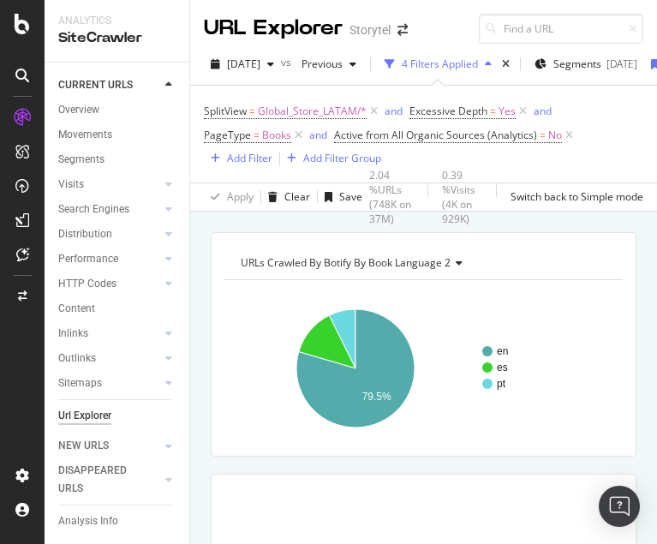
click at [487, 309] on rect "A chart." at bounding box center [424, 368] width 399 height 149
click at [269, 111] on span "Global_Store_LATAM/*" at bounding box center [312, 111] width 109 height 24
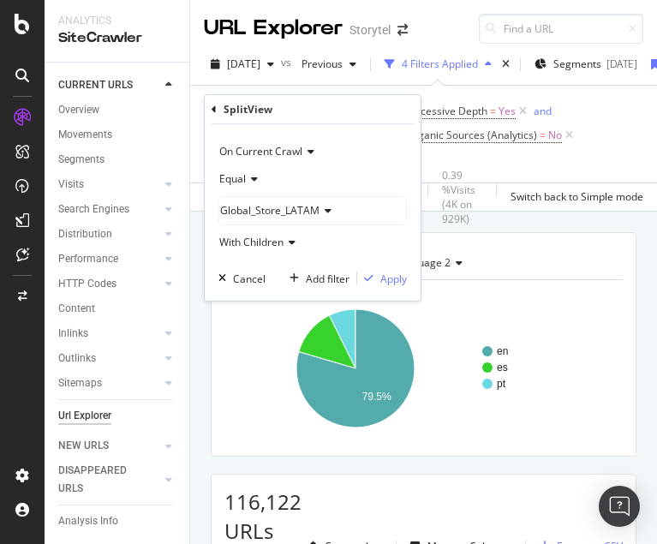
click at [272, 216] on span "Global_Store_LATAM" at bounding box center [269, 210] width 99 height 15
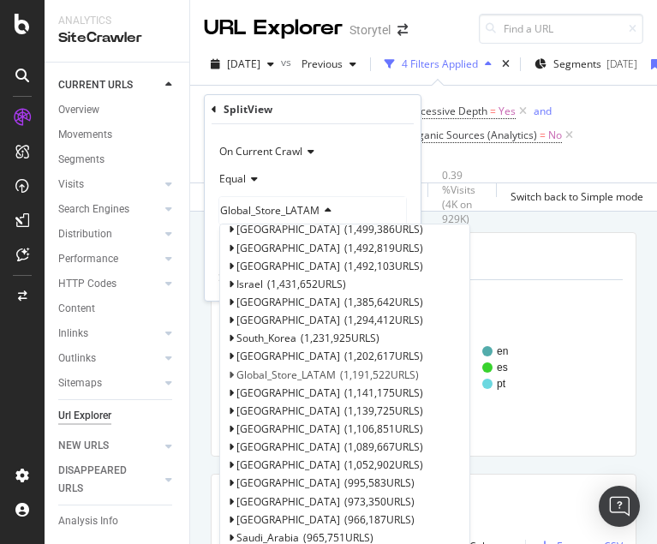
scroll to position [209, 0]
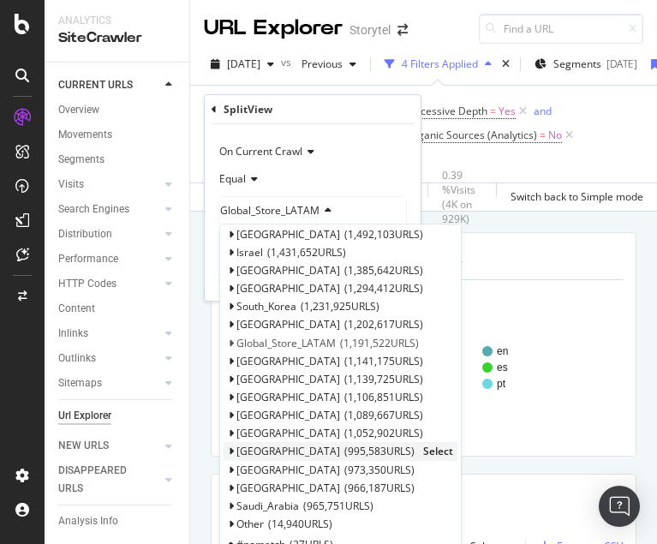
click at [423, 452] on span "Select" at bounding box center [438, 451] width 30 height 15
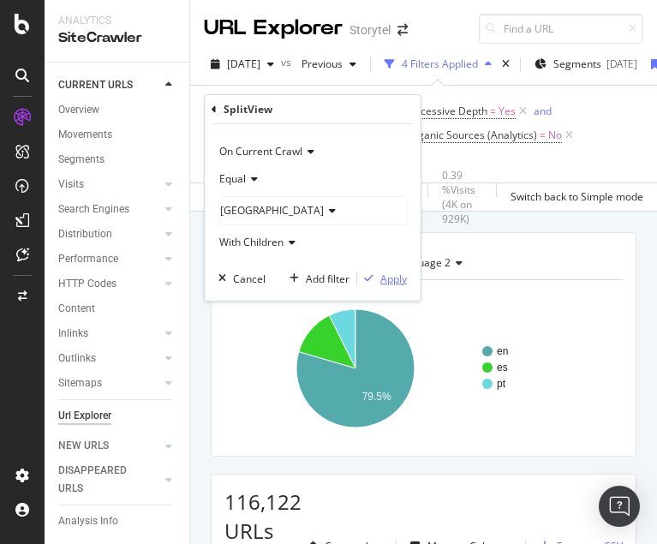
click at [391, 278] on div "Apply" at bounding box center [394, 279] width 27 height 15
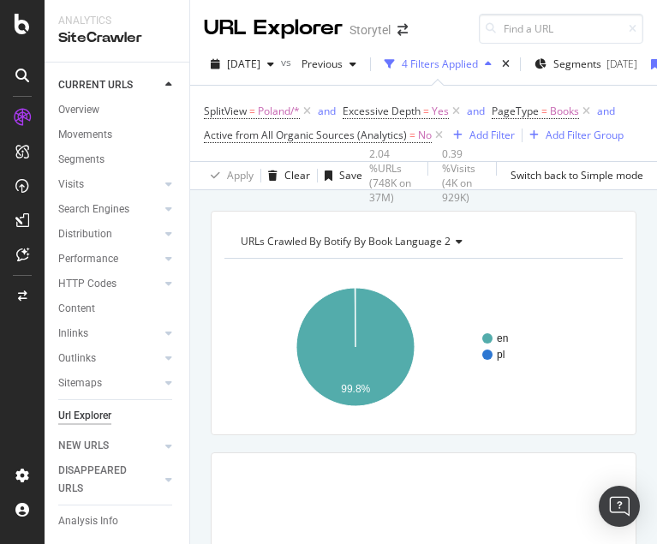
click at [488, 289] on rect "A chart." at bounding box center [424, 347] width 399 height 149
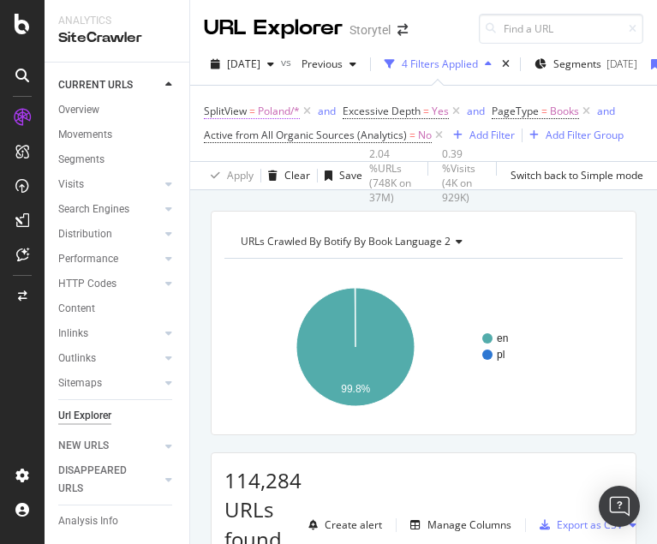
click at [266, 115] on span "Poland/*" at bounding box center [279, 111] width 42 height 24
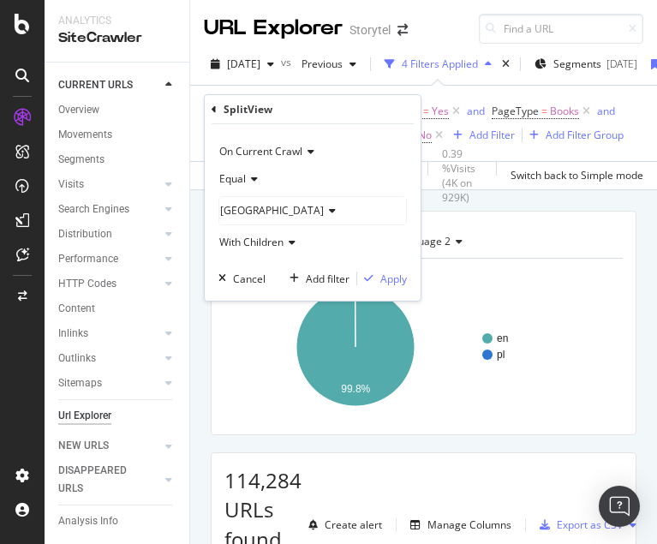
click at [324, 208] on icon at bounding box center [330, 211] width 12 height 10
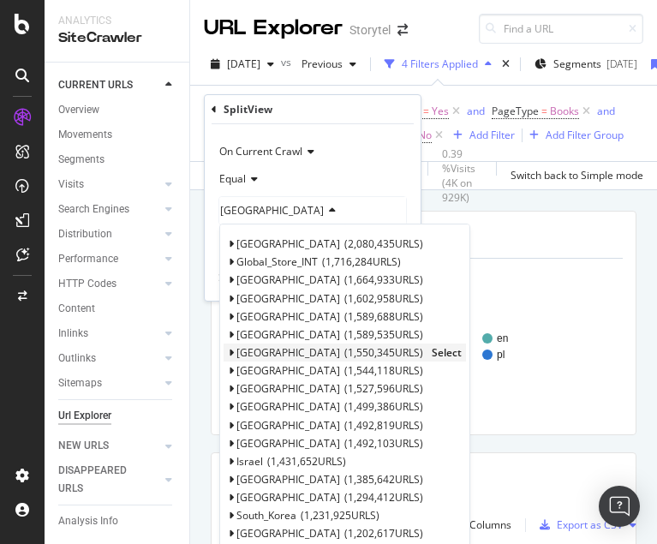
click at [432, 354] on span "Select" at bounding box center [447, 352] width 30 height 15
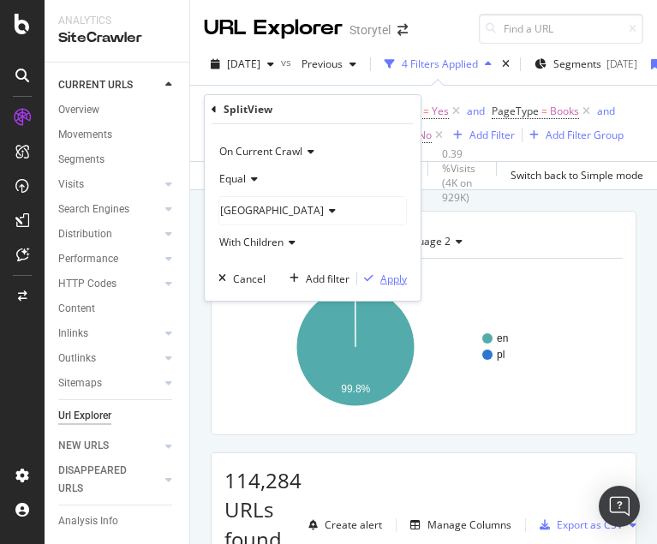
click at [394, 278] on div "Apply" at bounding box center [394, 279] width 27 height 15
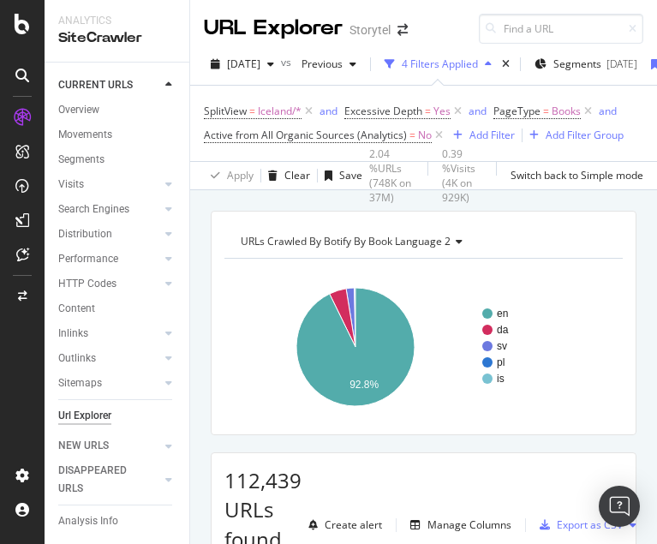
click at [557, 278] on rect "A chart." at bounding box center [424, 347] width 399 height 149
click at [273, 112] on span "Iceland/*" at bounding box center [280, 111] width 44 height 24
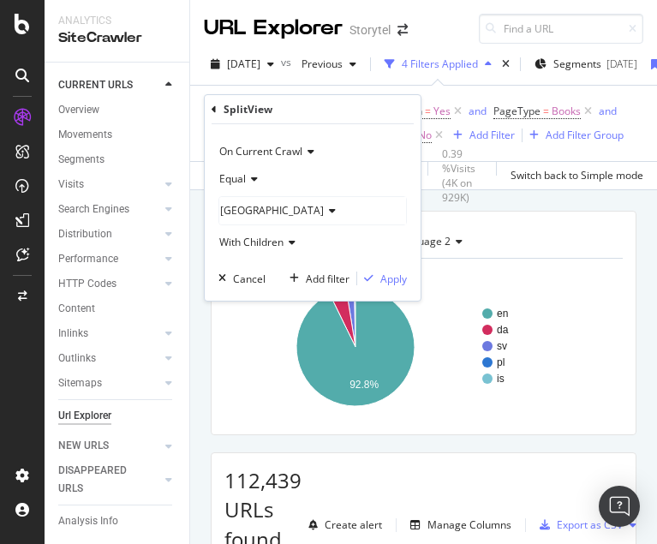
click at [279, 213] on div "[GEOGRAPHIC_DATA]" at bounding box center [312, 210] width 187 height 27
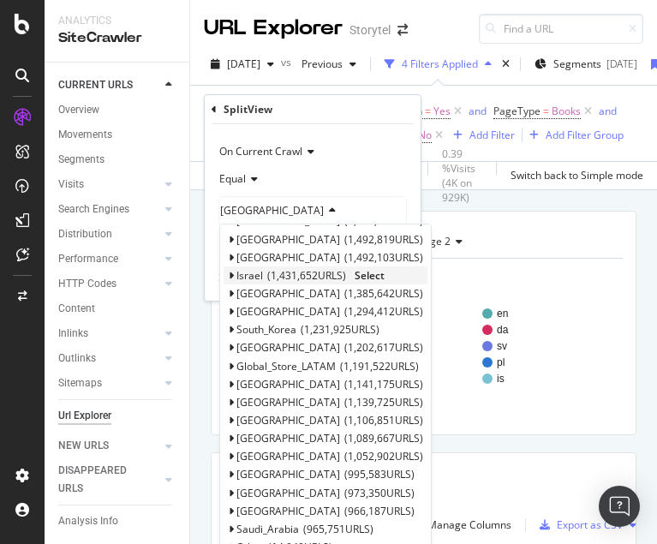
scroll to position [209, 0]
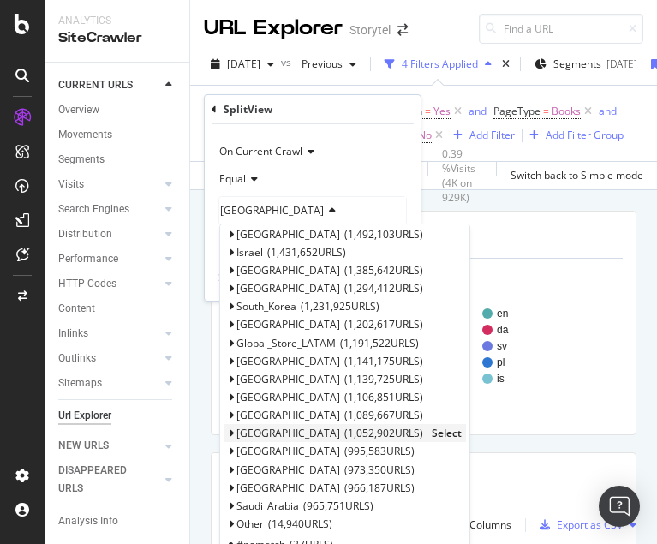
click at [432, 430] on span "Select" at bounding box center [447, 433] width 30 height 15
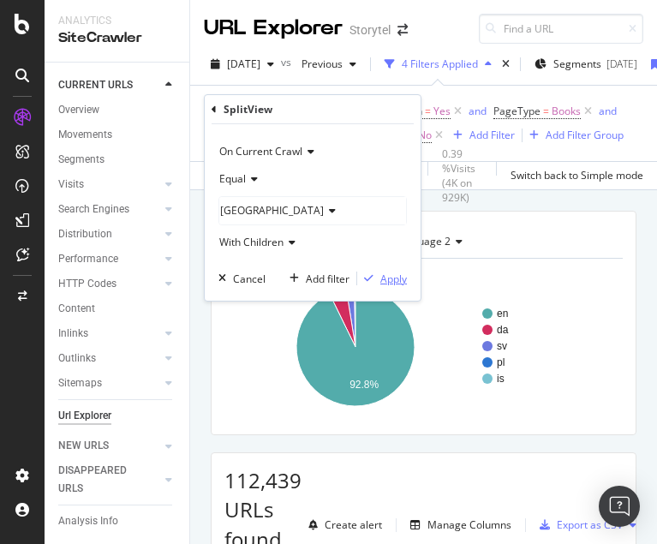
click at [386, 278] on div "Apply" at bounding box center [394, 279] width 27 height 15
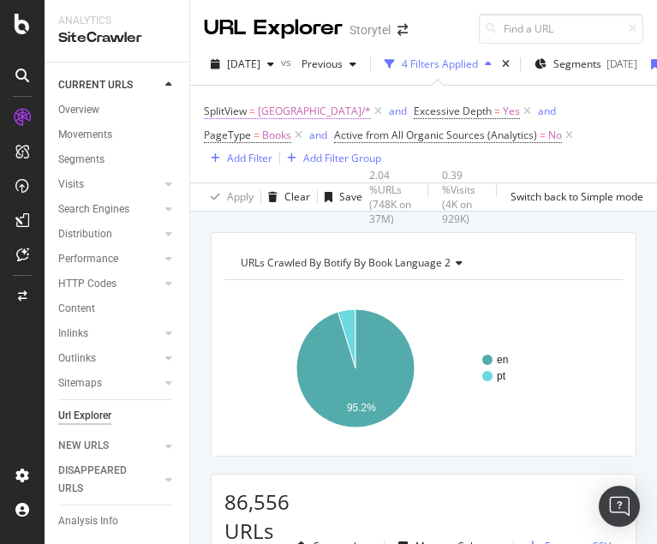
click at [249, 112] on span "=" at bounding box center [252, 111] width 6 height 15
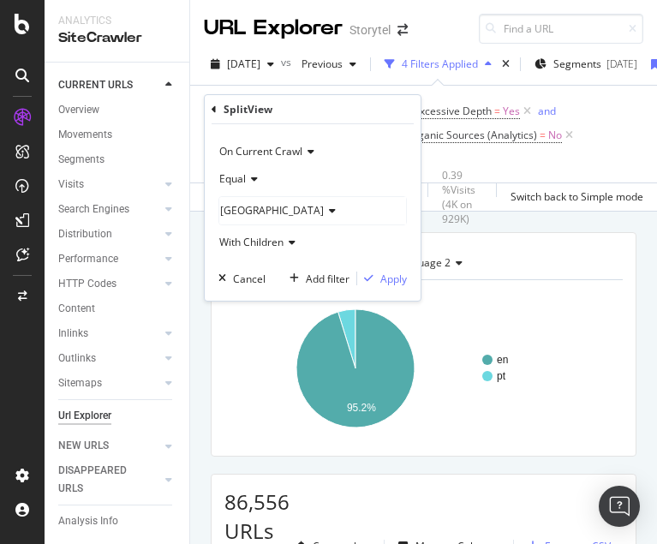
click at [264, 213] on div "[GEOGRAPHIC_DATA]" at bounding box center [312, 210] width 187 height 27
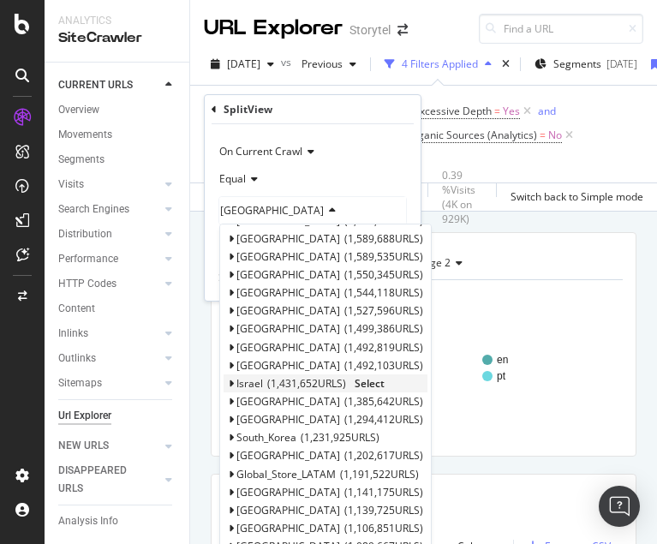
scroll to position [209, 0]
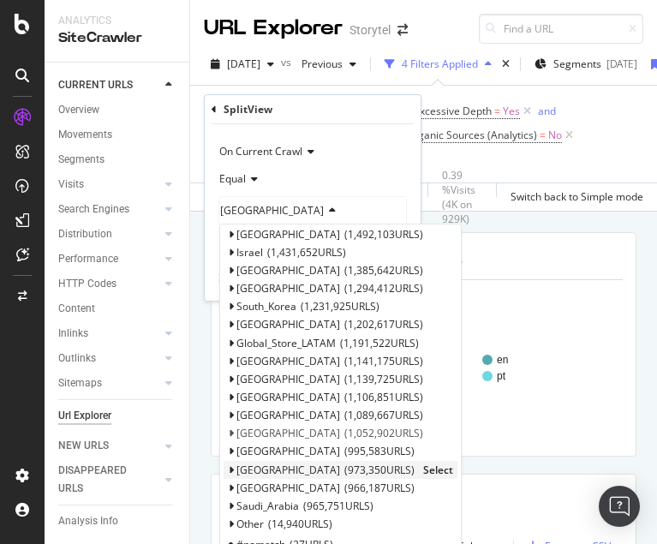
click at [423, 470] on span "Select" at bounding box center [438, 470] width 30 height 15
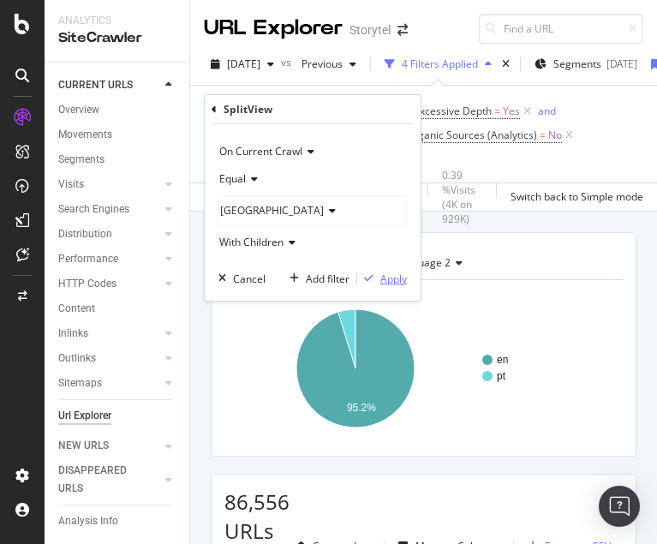
click at [391, 272] on div "Apply" at bounding box center [394, 279] width 27 height 15
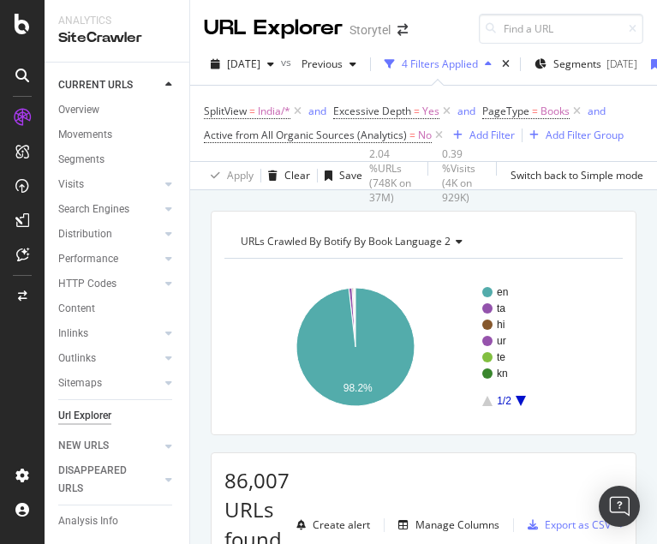
click at [519, 397] on icon "A chart." at bounding box center [521, 401] width 10 height 10
click at [487, 400] on icon "A chart." at bounding box center [487, 401] width 10 height 10
click at [522, 404] on rect "A chart." at bounding box center [542, 346] width 121 height 119
click at [522, 402] on icon "A chart." at bounding box center [521, 401] width 10 height 10
click at [257, 111] on span "SplitView = [GEOGRAPHIC_DATA]/*" at bounding box center [247, 111] width 87 height 15
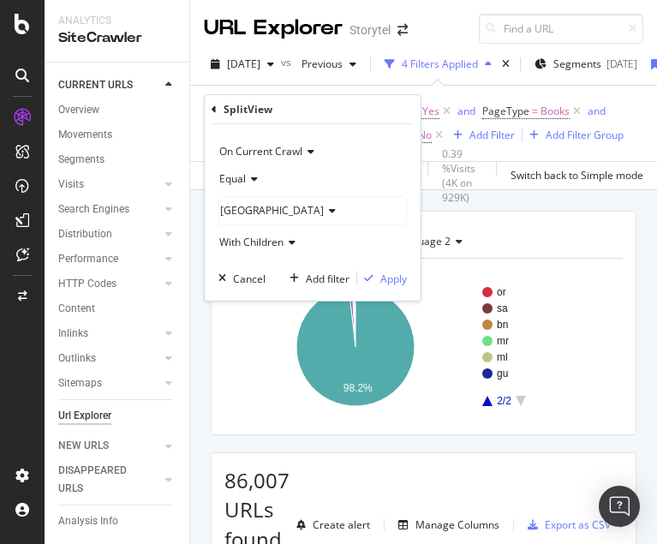
click at [278, 213] on div "[GEOGRAPHIC_DATA]" at bounding box center [312, 210] width 187 height 27
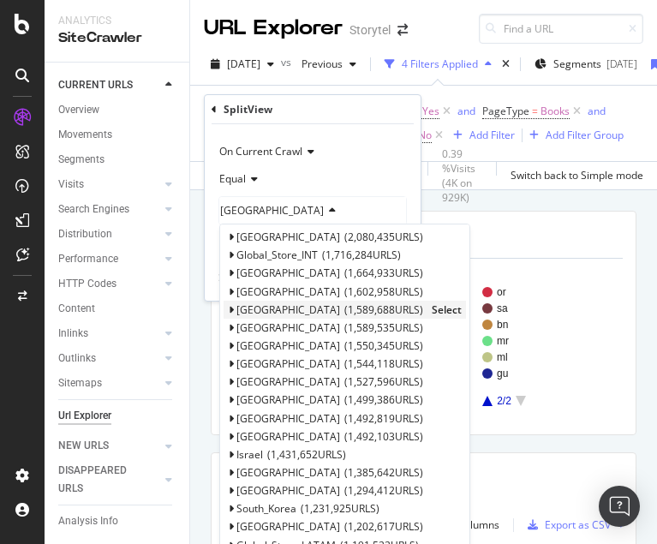
scroll to position [209, 0]
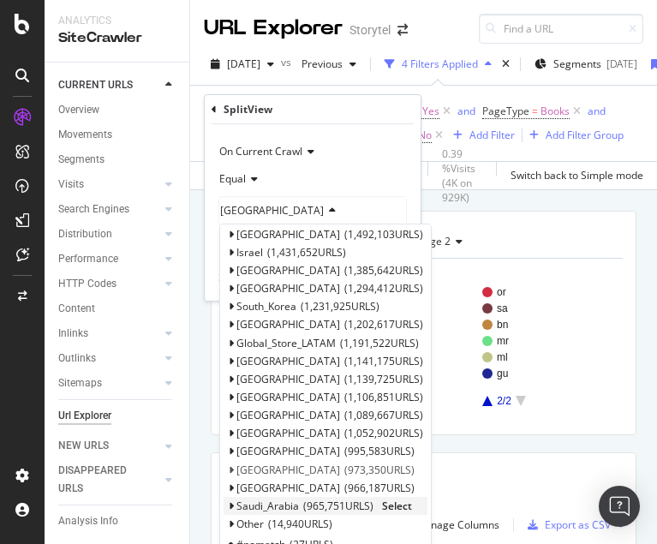
click at [396, 504] on span "Select" at bounding box center [397, 506] width 30 height 15
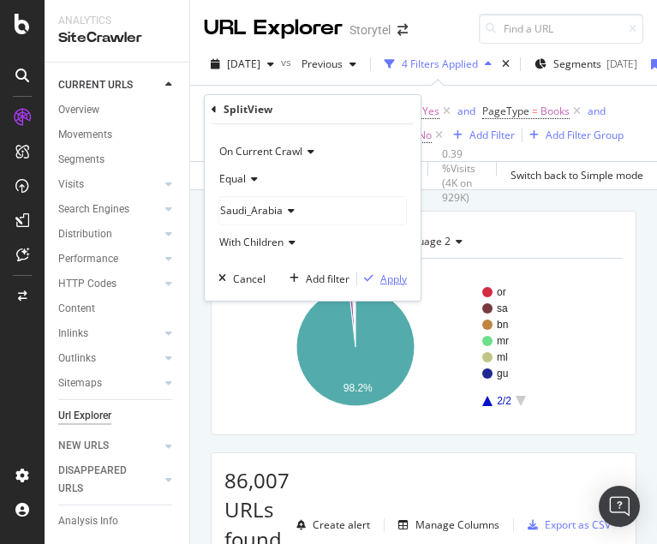
click at [388, 283] on div "Apply" at bounding box center [394, 279] width 27 height 15
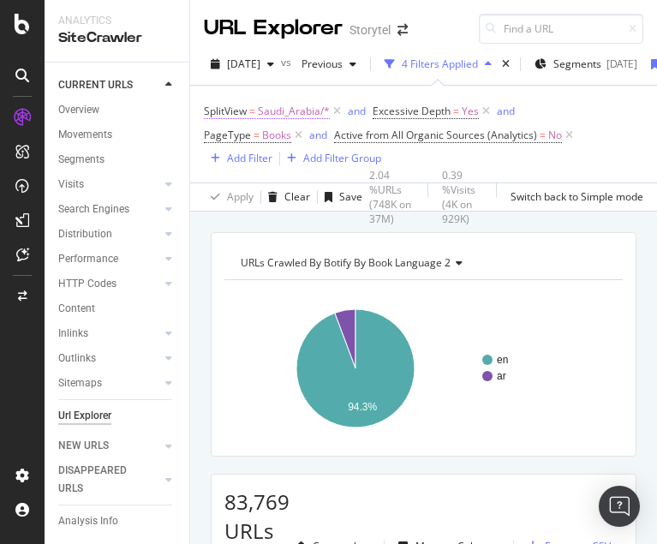
click at [280, 113] on span "Saudi_Arabia/*" at bounding box center [294, 111] width 72 height 24
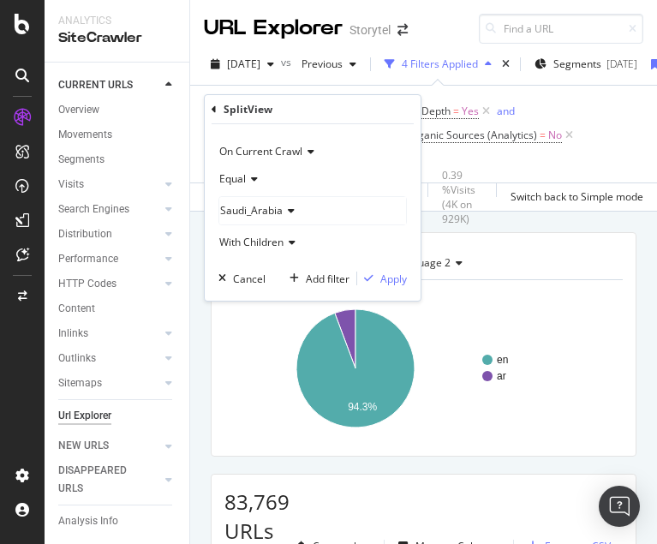
click at [264, 200] on div "Saudi_Arabia" at bounding box center [312, 210] width 187 height 27
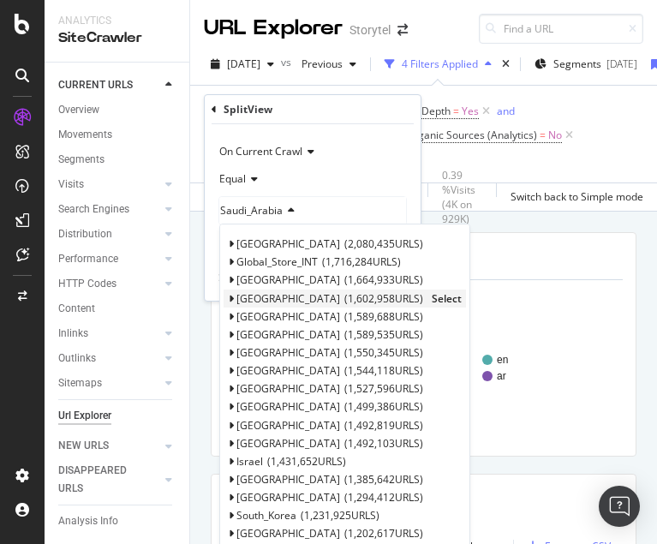
scroll to position [209, 0]
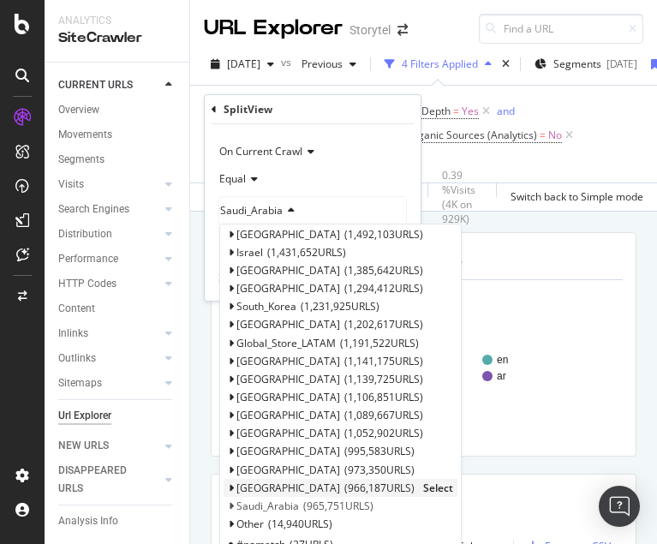
click at [423, 487] on span "Select" at bounding box center [438, 488] width 30 height 15
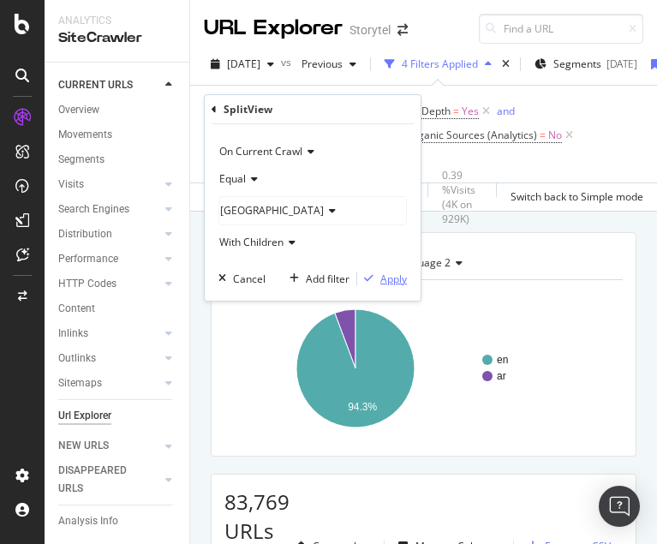
click at [393, 281] on div "Apply" at bounding box center [394, 279] width 27 height 15
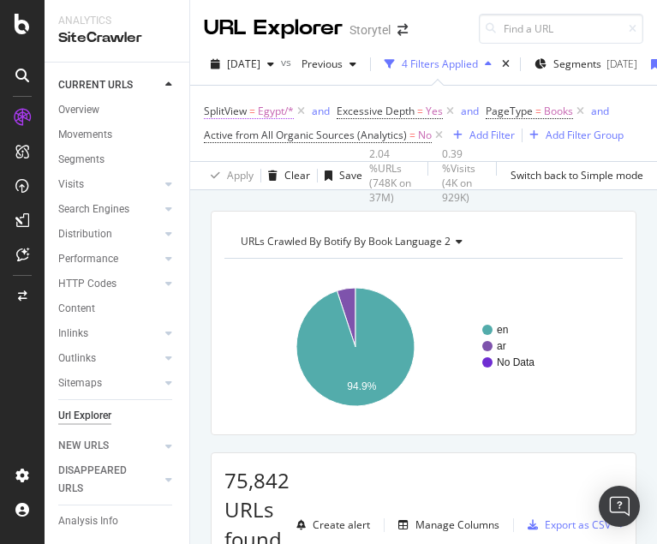
click at [259, 110] on span "Egypt/*" at bounding box center [276, 111] width 36 height 24
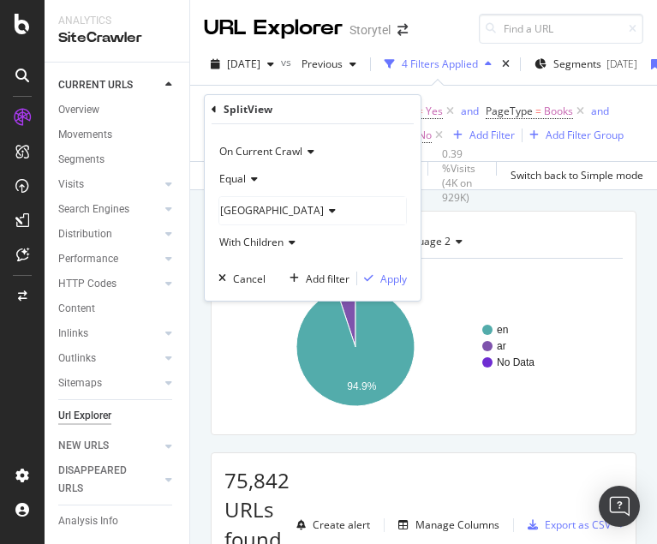
click at [270, 201] on div "[GEOGRAPHIC_DATA]" at bounding box center [312, 210] width 187 height 27
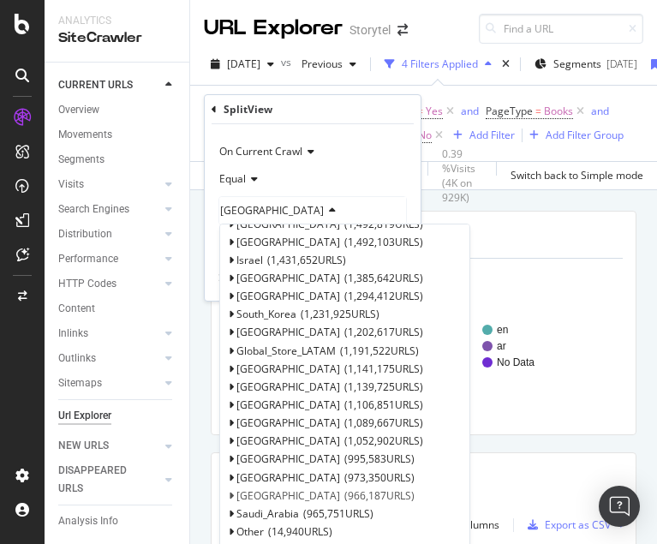
scroll to position [209, 0]
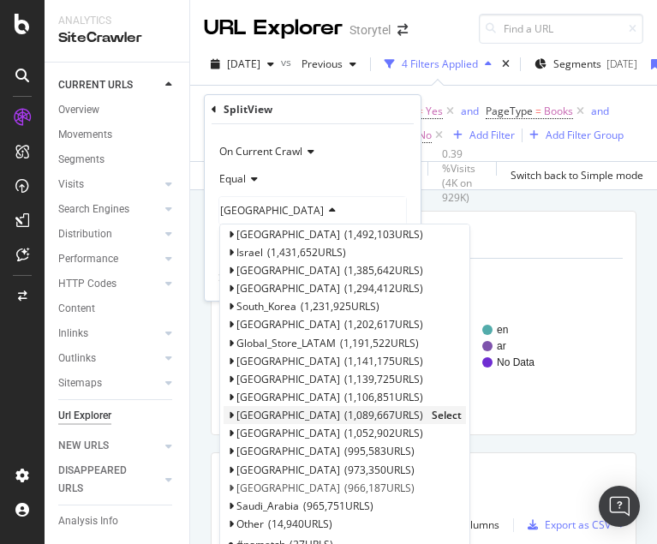
click at [432, 415] on span "Select" at bounding box center [447, 415] width 30 height 15
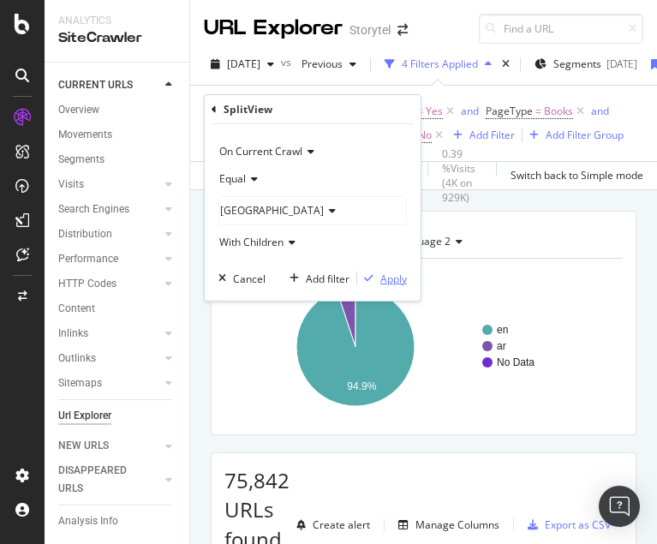
click at [393, 279] on div "Apply" at bounding box center [394, 279] width 27 height 15
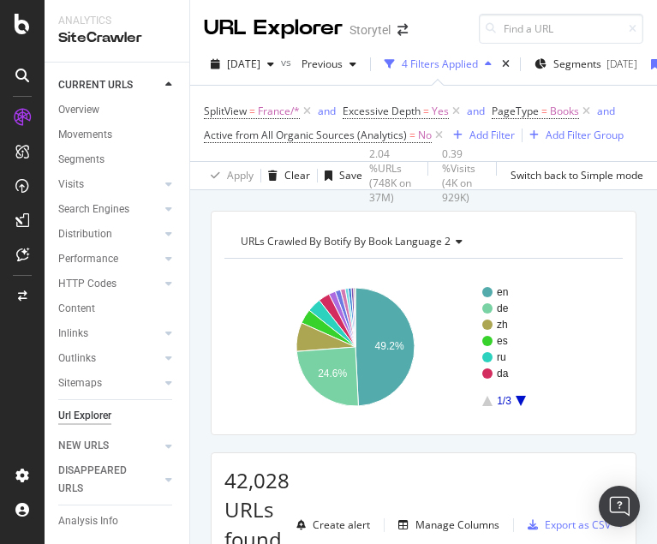
click at [521, 400] on icon "A chart." at bounding box center [521, 401] width 10 height 10
click at [309, 111] on icon at bounding box center [307, 111] width 15 height 17
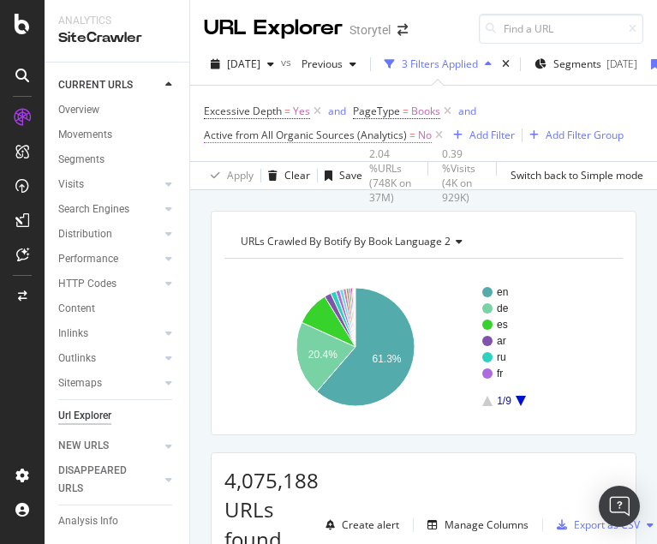
click at [385, 137] on span "Active from All Organic Sources (Analytics)" at bounding box center [305, 135] width 203 height 15
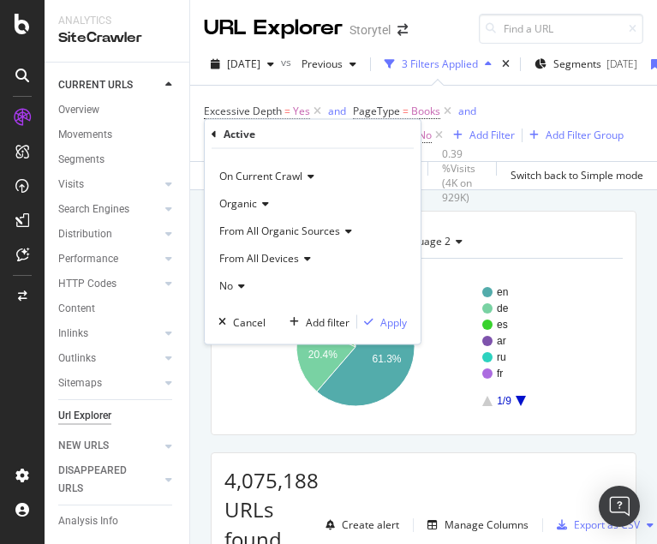
click at [239, 283] on icon at bounding box center [239, 286] width 12 height 10
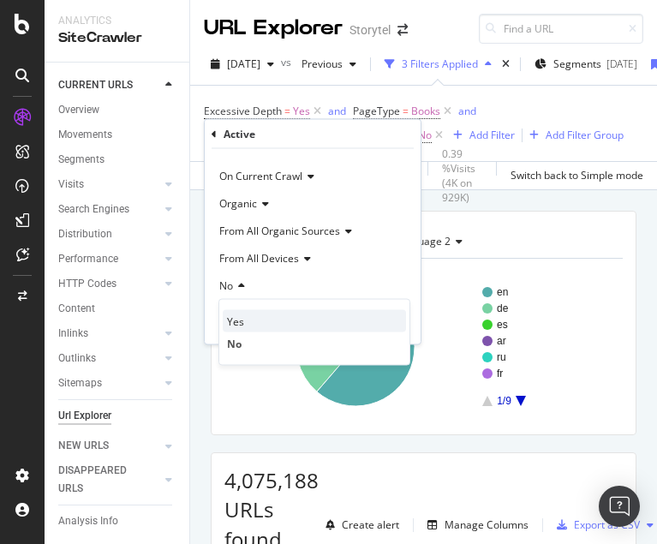
click at [250, 323] on div "Yes" at bounding box center [314, 321] width 183 height 22
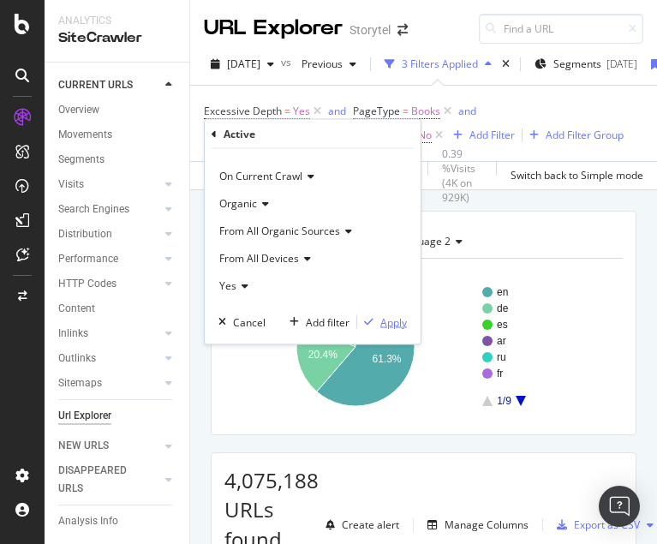
click at [398, 321] on div "Apply" at bounding box center [394, 322] width 27 height 15
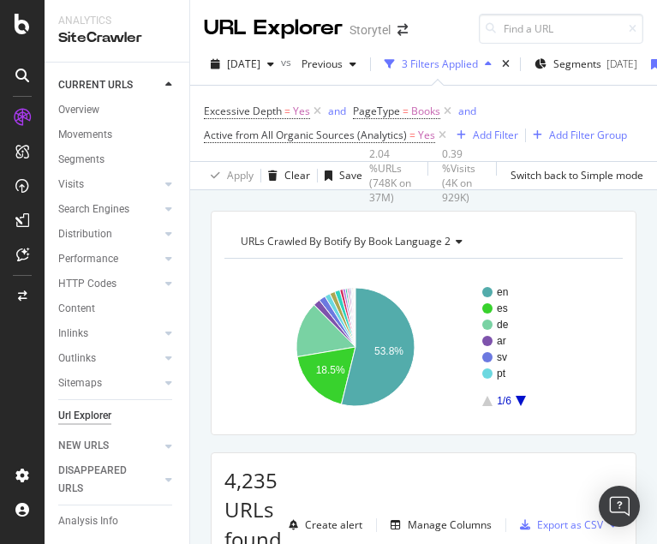
click at [441, 240] on span "URLs Crawled By Botify By Book Language 2" at bounding box center [346, 241] width 210 height 15
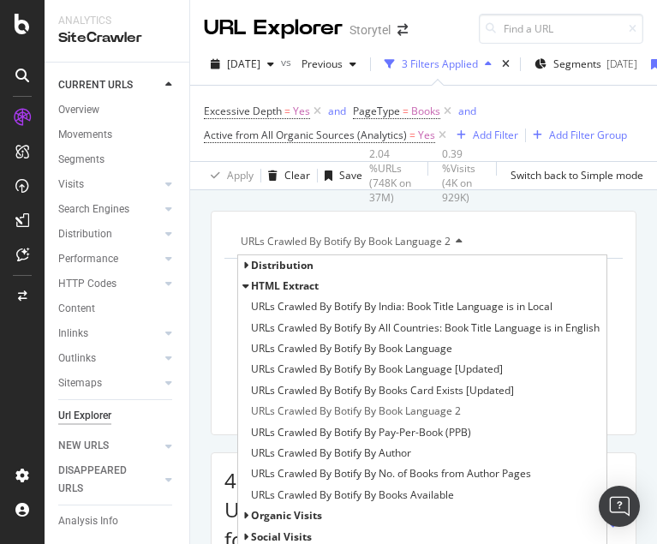
click at [283, 285] on span "HTML Extract" at bounding box center [285, 286] width 68 height 15
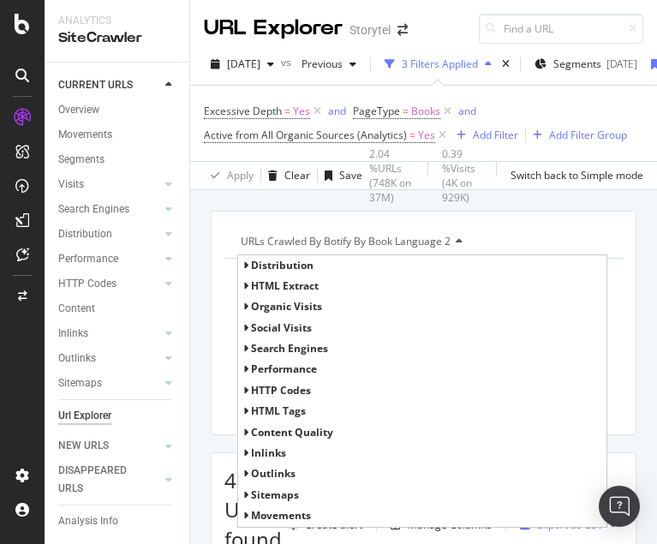
click at [273, 268] on span "Distribution" at bounding box center [282, 265] width 63 height 15
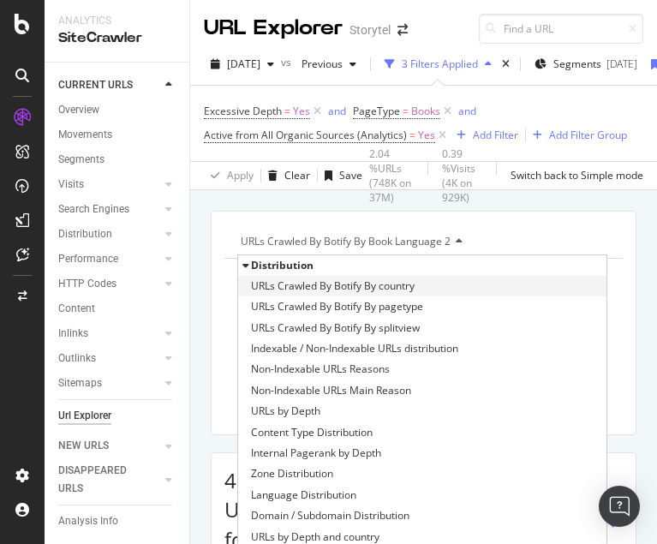
click at [343, 285] on span "URLs Crawled By Botify By country" at bounding box center [333, 286] width 164 height 17
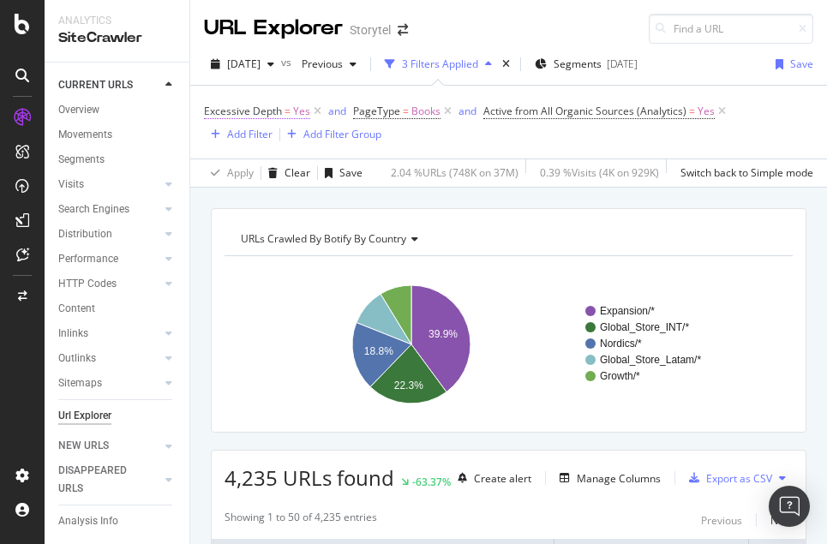
click at [269, 110] on span "Excessive Depth" at bounding box center [243, 111] width 78 height 15
click at [534, 142] on div "Excessive Depth = Yes and PageType = Books and Active from All Organic Sources …" at bounding box center [508, 121] width 609 height 45
click at [255, 133] on div "Add Filter" at bounding box center [249, 134] width 45 height 15
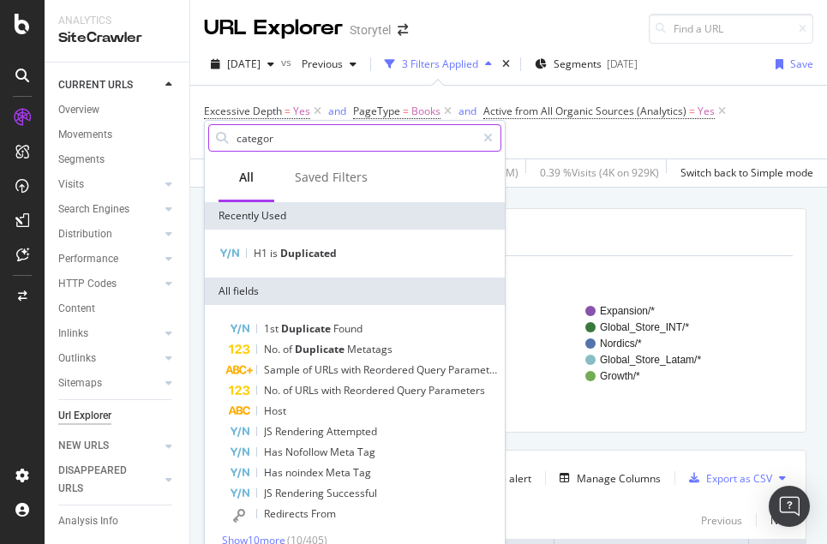
type input "category"
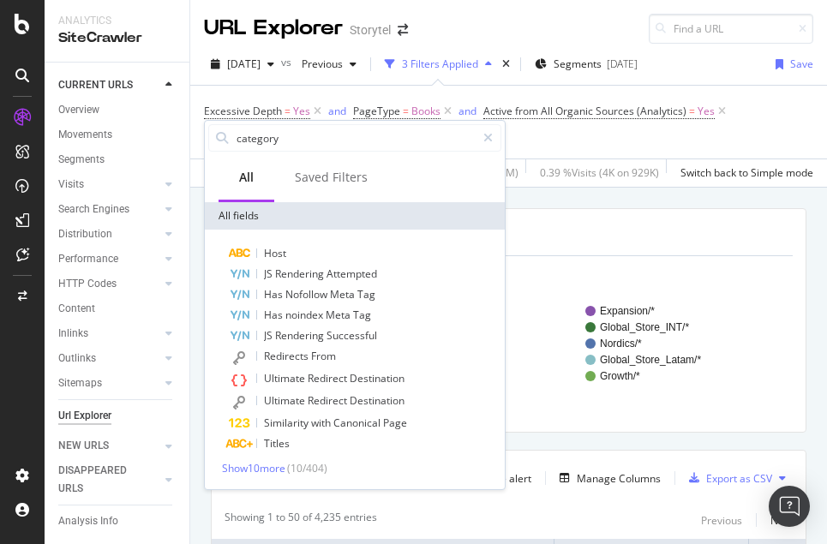
click at [572, 147] on div "Excessive Depth = Yes and PageType = Books and Active from All Organic Sources …" at bounding box center [508, 122] width 609 height 73
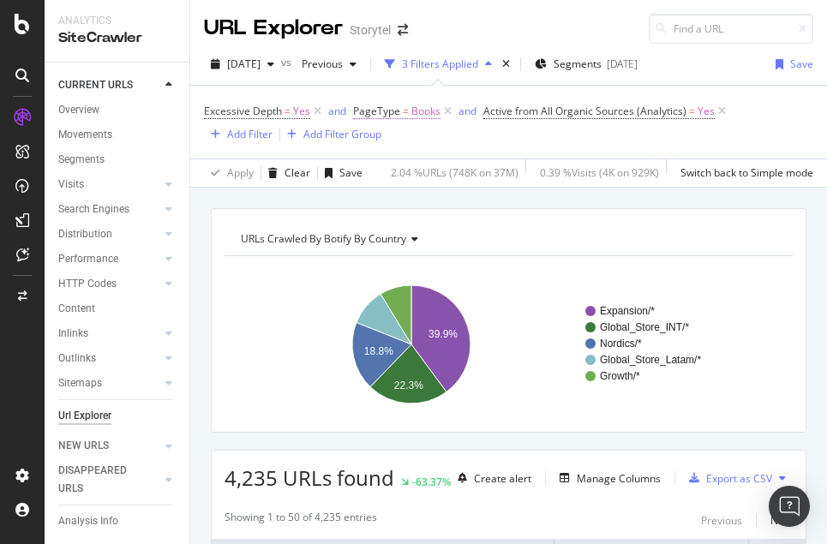
click at [367, 116] on span "PageType" at bounding box center [376, 111] width 47 height 15
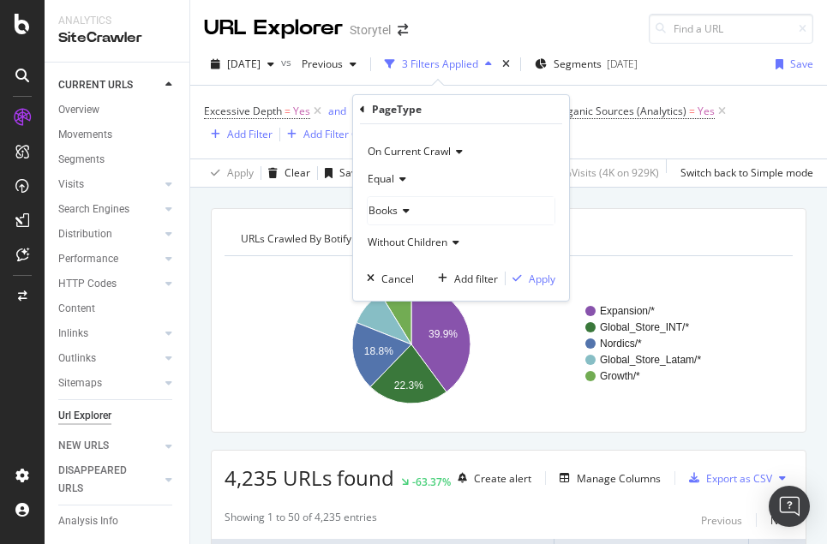
click at [407, 213] on icon at bounding box center [404, 211] width 12 height 10
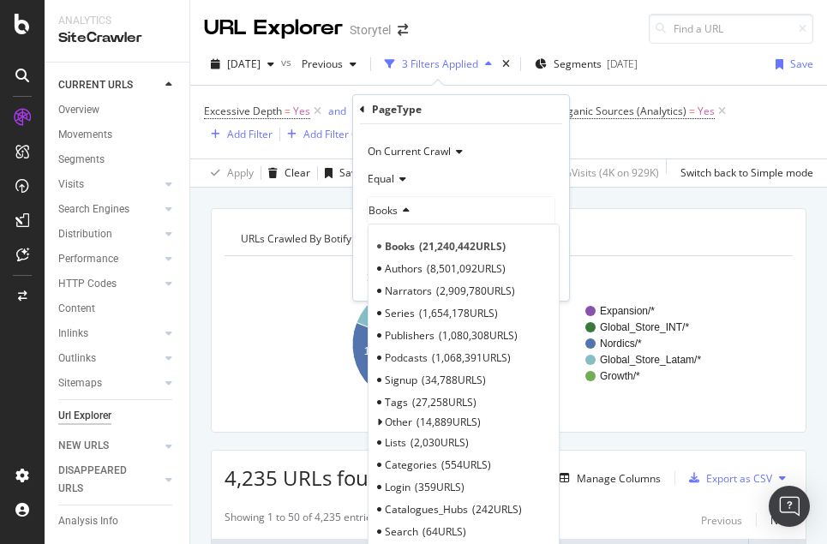
click at [608, 141] on div "Excessive Depth = Yes and PageType = Books and Active from All Organic Sources …" at bounding box center [508, 121] width 609 height 45
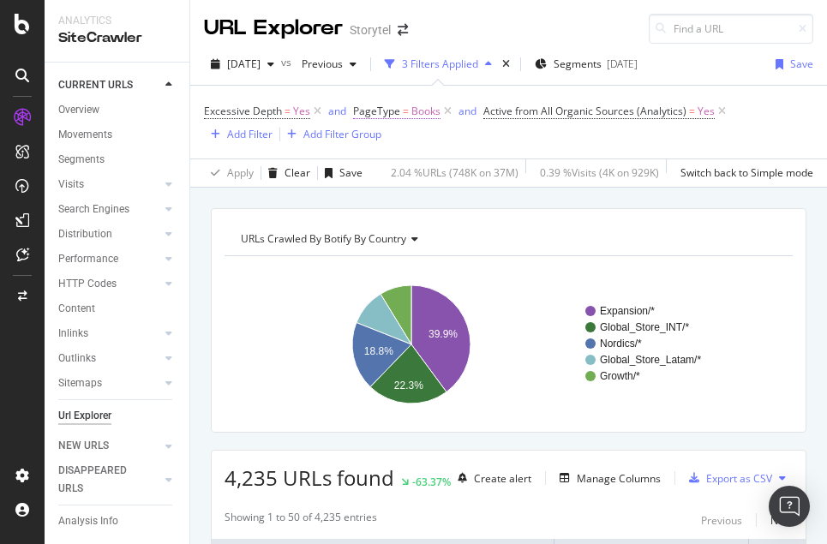
click at [387, 111] on span "PageType" at bounding box center [376, 111] width 47 height 15
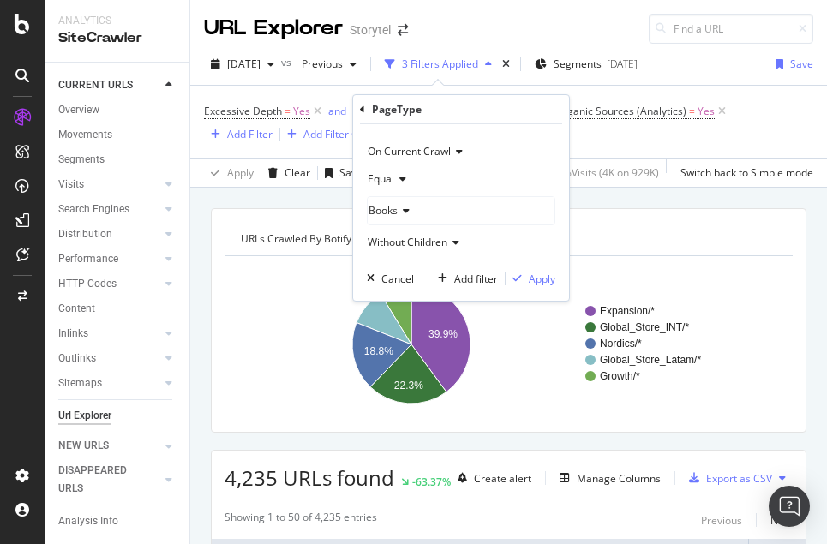
click at [435, 239] on span "Without Children" at bounding box center [408, 242] width 80 height 15
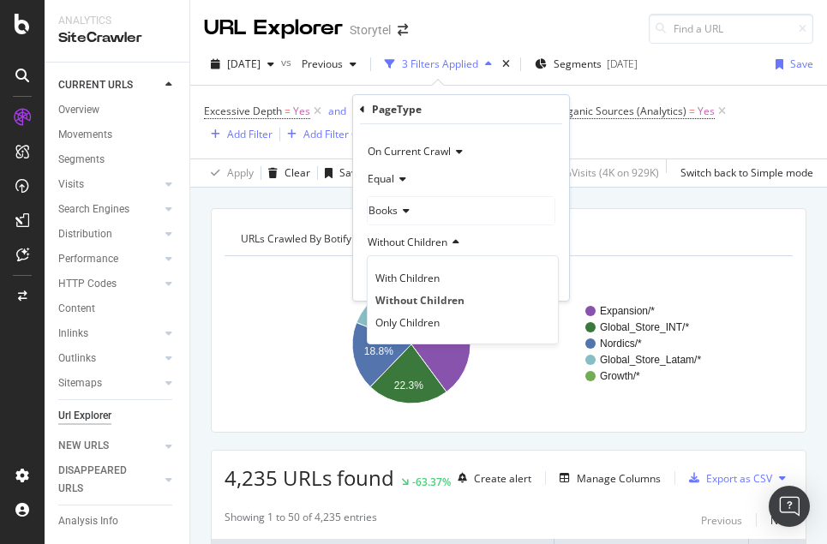
click at [615, 233] on div "URLs Crawled By Botify By country" at bounding box center [507, 238] width 540 height 27
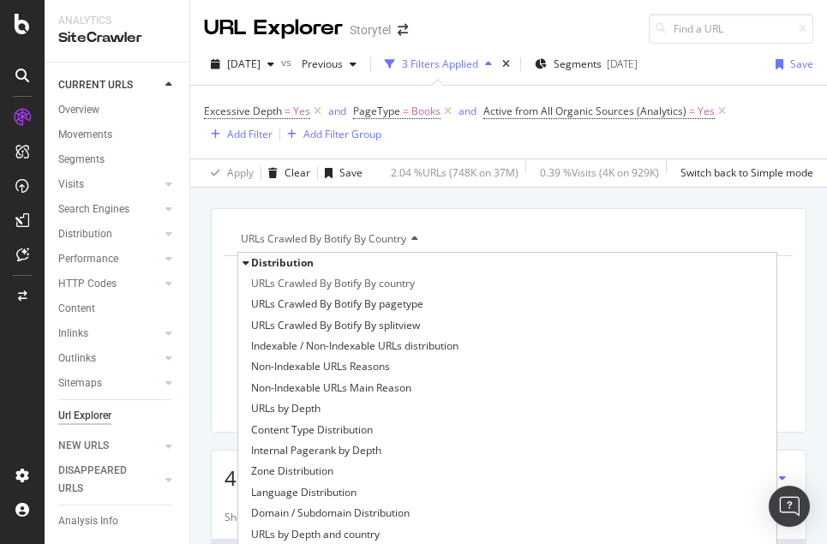
click at [454, 195] on div "URLs Crawled By Botify By country Distribution URLs Crawled By Botify By countr…" at bounding box center [508, 208] width 637 height 41
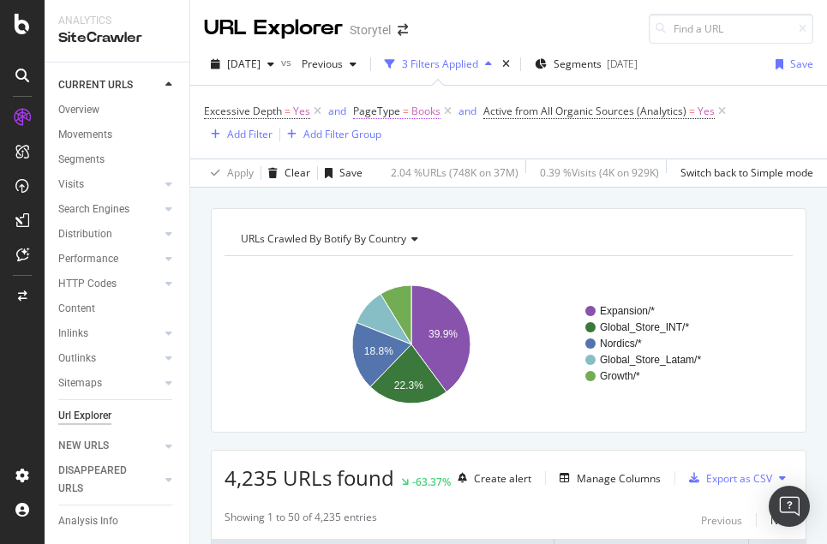
click at [393, 113] on span "PageType" at bounding box center [376, 111] width 47 height 15
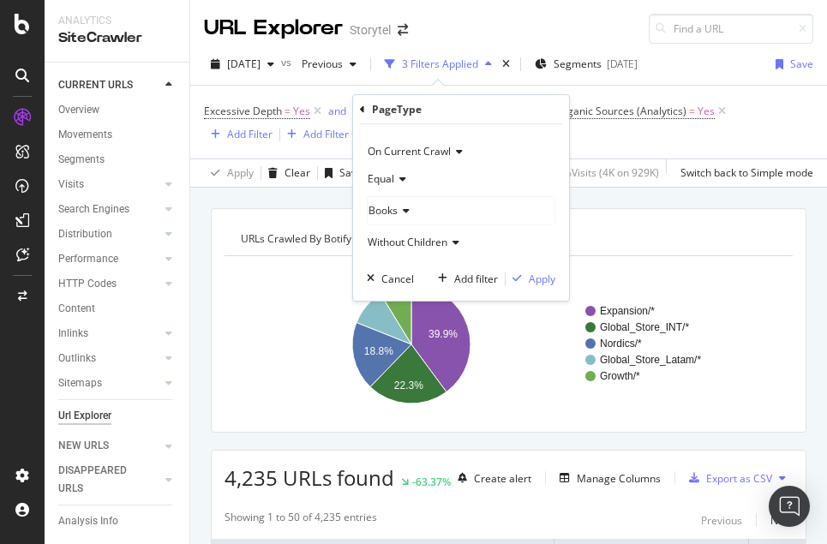
click at [418, 242] on span "Without Children" at bounding box center [408, 242] width 80 height 15
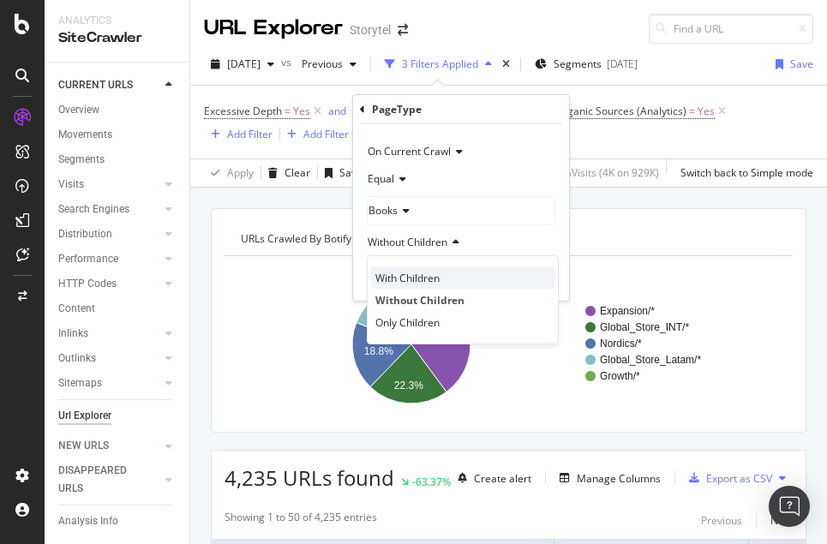
click at [418, 274] on span "With Children" at bounding box center [407, 278] width 64 height 15
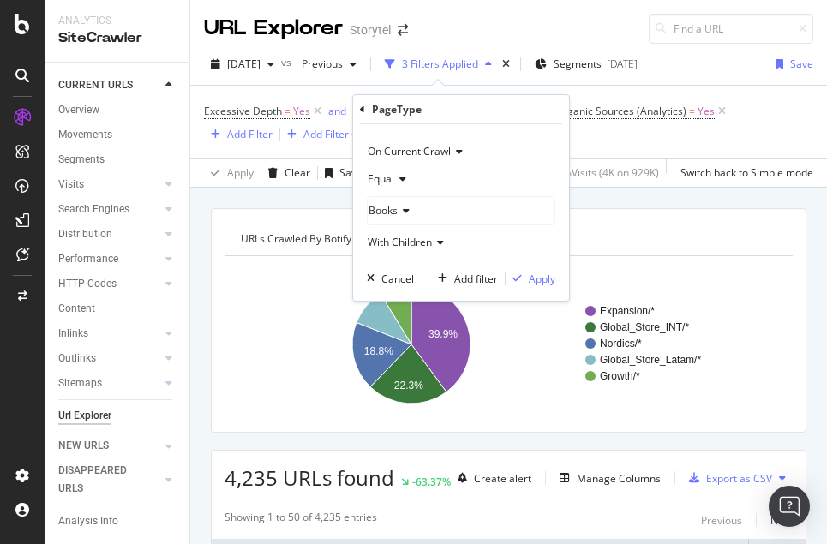
click at [551, 276] on div "Apply" at bounding box center [542, 279] width 27 height 15
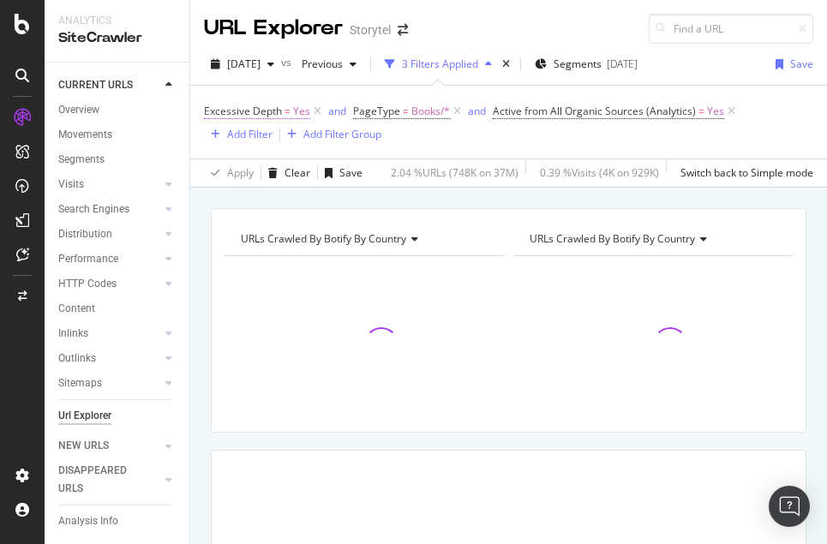
click at [277, 111] on span "Excessive Depth" at bounding box center [243, 111] width 78 height 15
click at [363, 77] on button "Previous" at bounding box center [329, 64] width 69 height 27
click at [632, 104] on span "Active from All Organic Sources (Analytics)" at bounding box center [594, 111] width 203 height 15
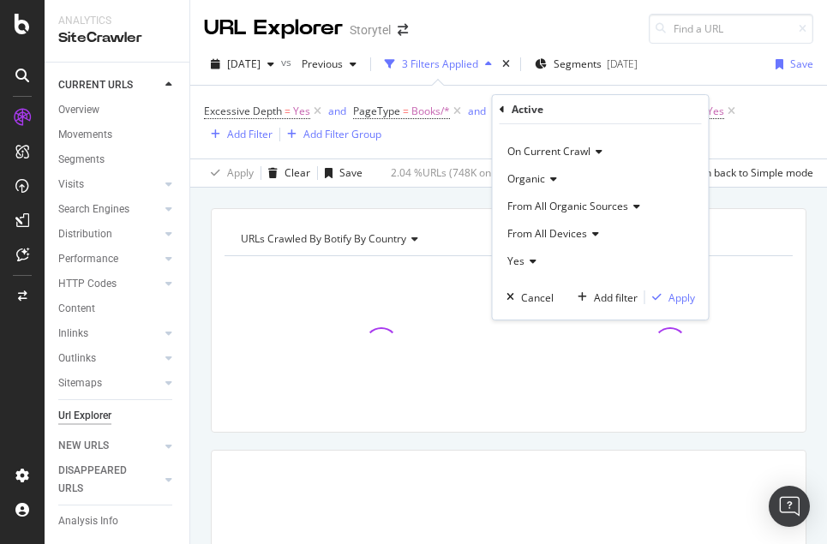
click at [541, 261] on div "Yes" at bounding box center [600, 261] width 189 height 27
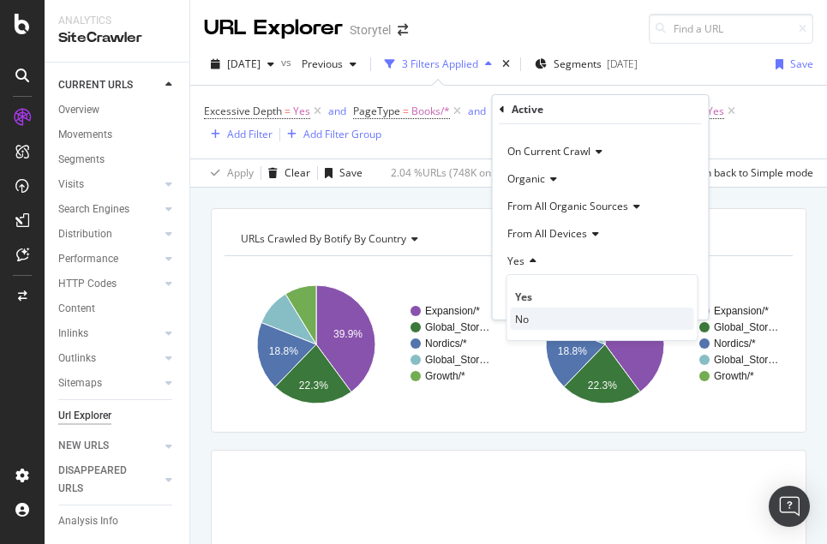
click at [533, 315] on div "No" at bounding box center [602, 319] width 183 height 22
click at [686, 297] on div "Apply" at bounding box center [681, 298] width 27 height 15
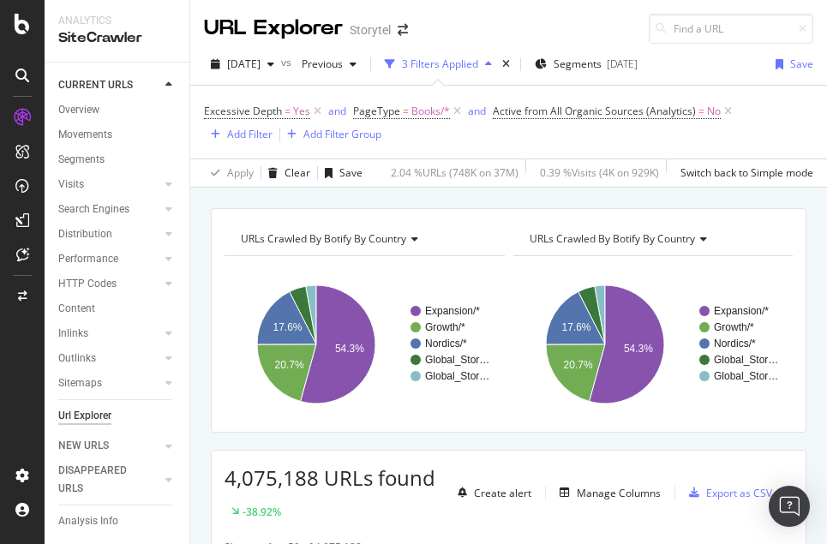
click at [658, 245] on span "URLs Crawled By Botify By country" at bounding box center [612, 238] width 165 height 15
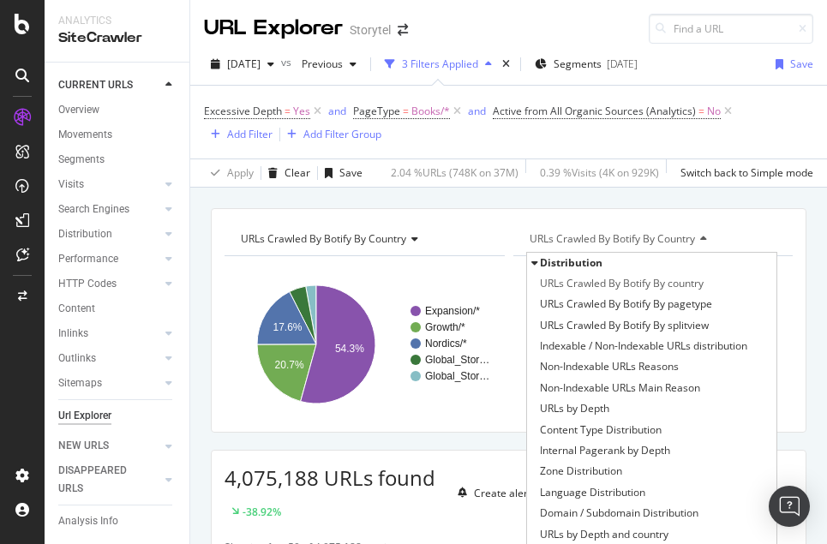
click at [566, 266] on span "Distribution" at bounding box center [571, 262] width 63 height 15
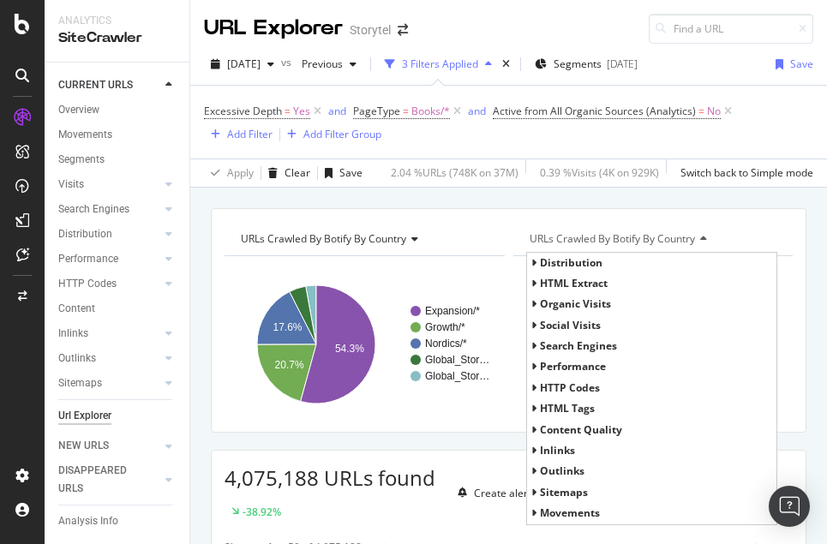
click at [566, 266] on span "Distribution" at bounding box center [571, 262] width 63 height 15
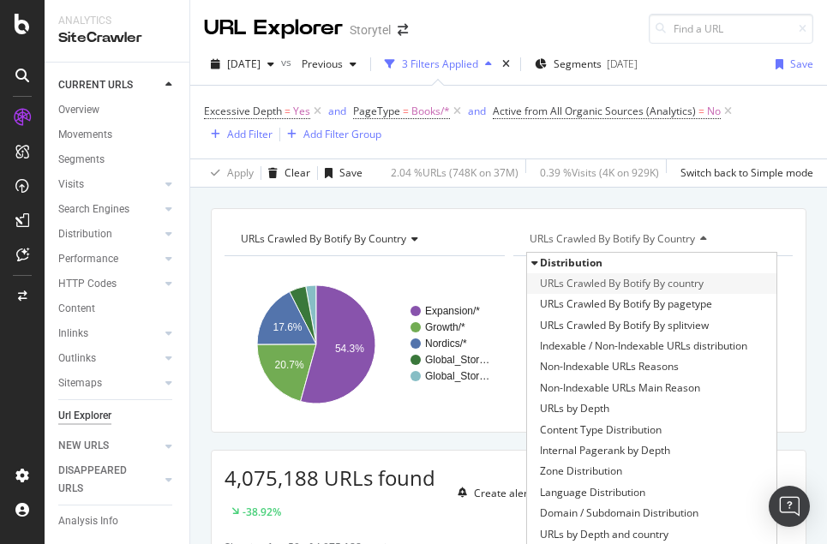
click at [590, 286] on span "URLs Crawled By Botify By country" at bounding box center [622, 283] width 164 height 17
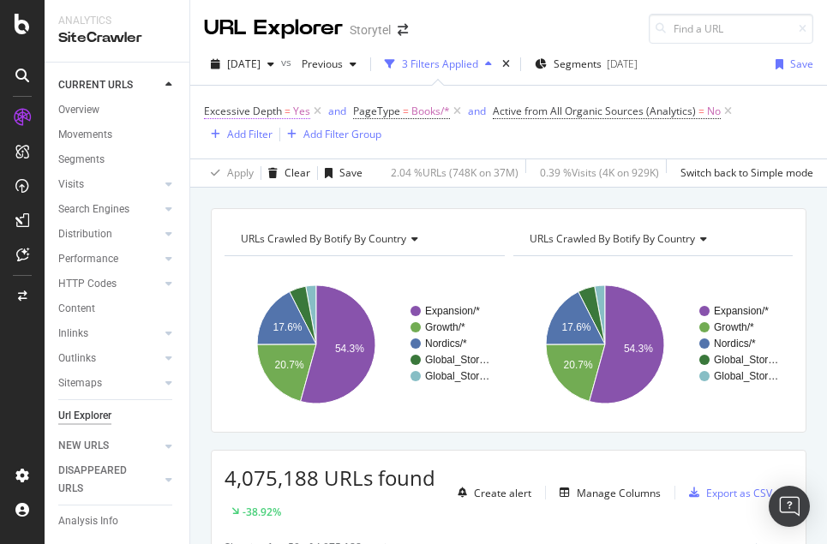
click at [276, 116] on span "Excessive Depth" at bounding box center [243, 111] width 78 height 15
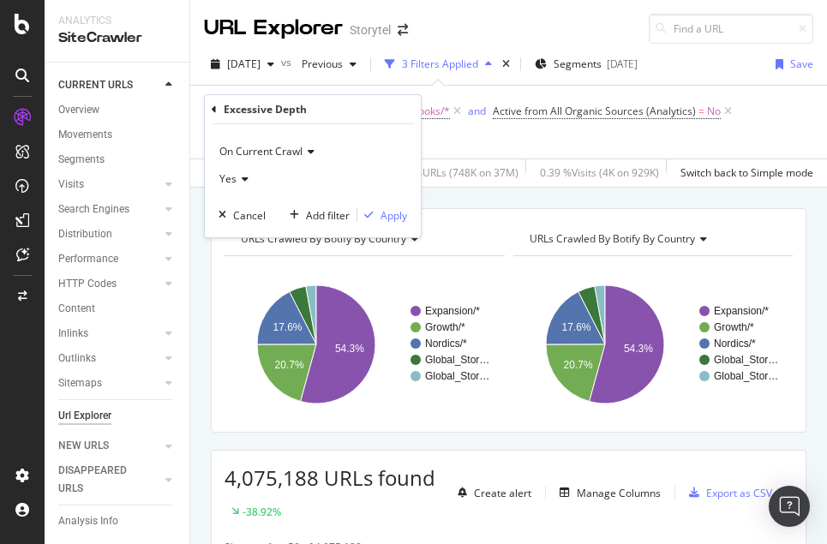
click at [240, 184] on div "Yes" at bounding box center [313, 178] width 189 height 27
click at [262, 234] on div "No" at bounding box center [314, 236] width 183 height 22
click at [388, 210] on div "Apply" at bounding box center [394, 215] width 27 height 15
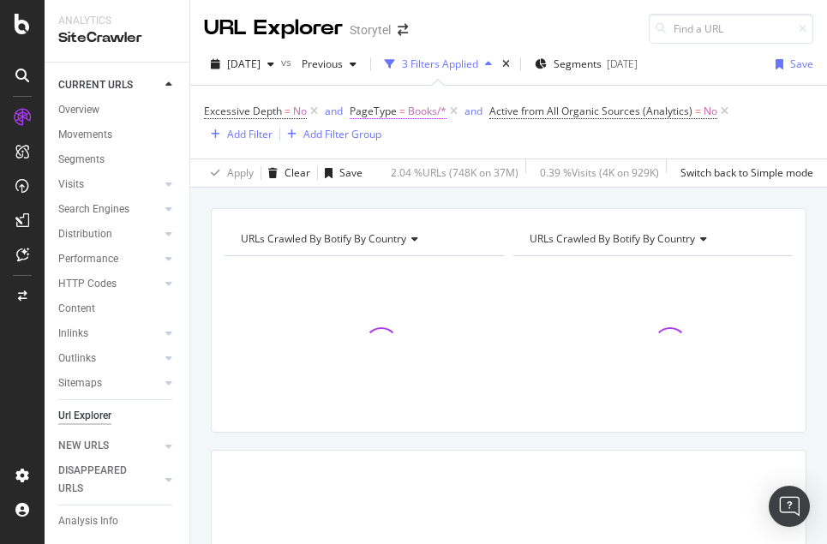
click at [417, 110] on span "Books/*" at bounding box center [427, 111] width 39 height 24
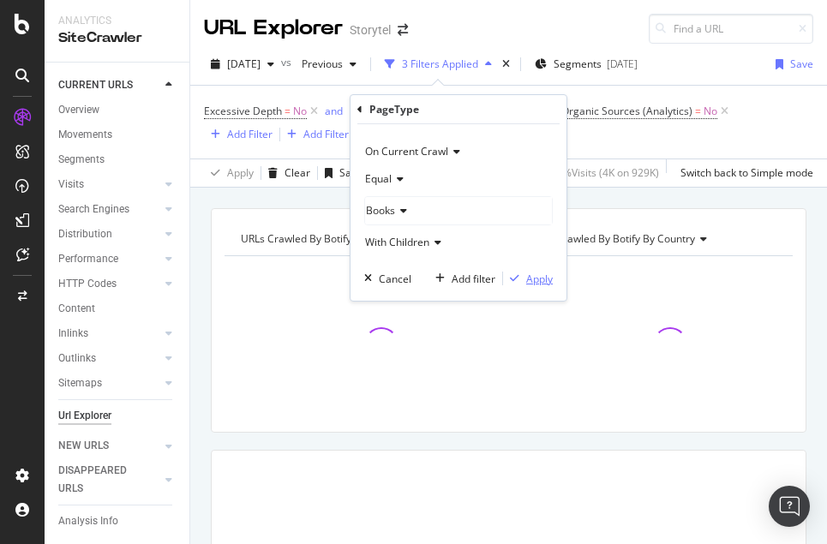
click at [538, 278] on div "Apply" at bounding box center [539, 279] width 27 height 15
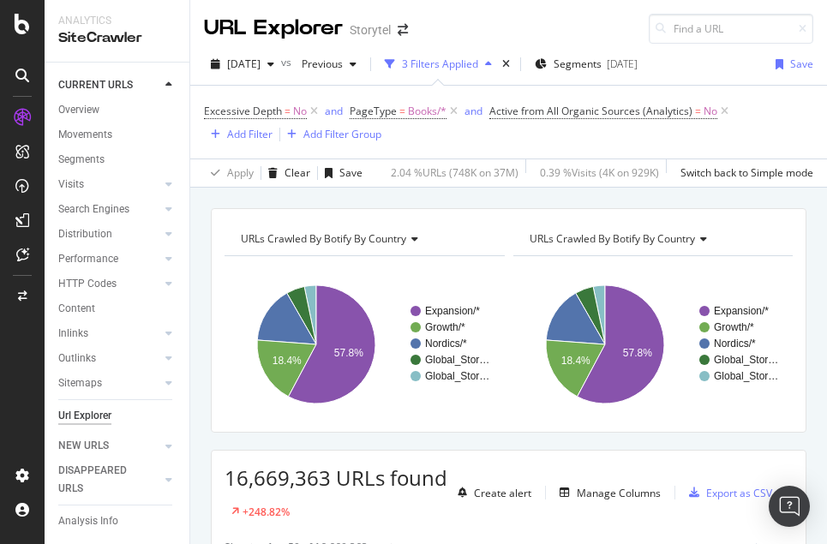
click at [586, 153] on div "Excessive Depth = No and PageType = Books/* and Active from All Organic Sources…" at bounding box center [508, 122] width 609 height 73
click at [405, 115] on span "PageType = Books/*" at bounding box center [398, 111] width 97 height 15
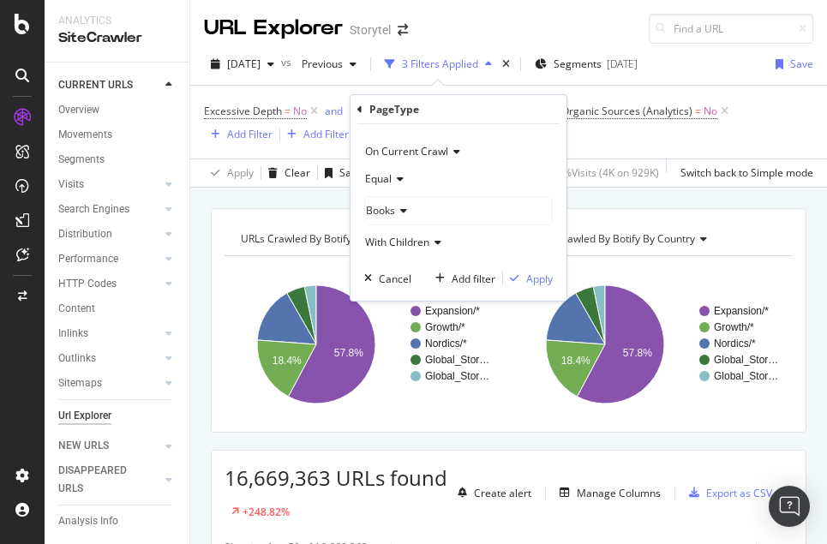
click at [414, 242] on span "With Children" at bounding box center [397, 242] width 64 height 15
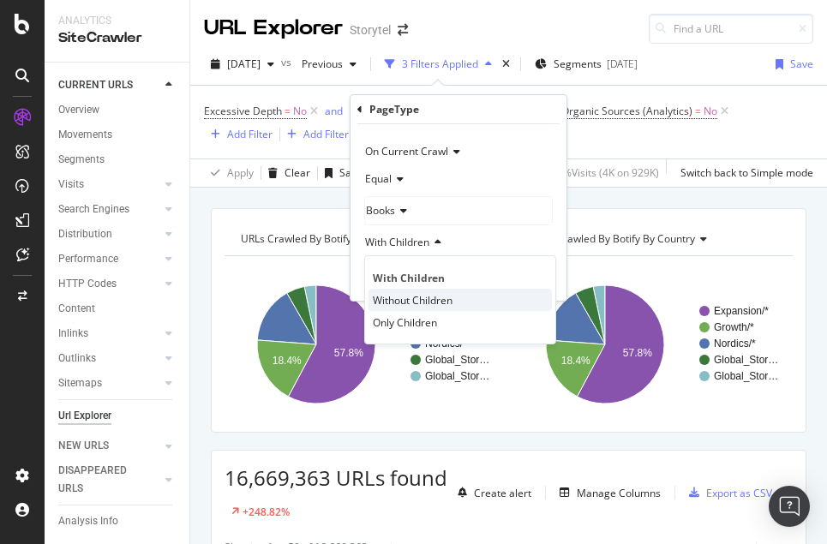
click at [421, 299] on span "Without Children" at bounding box center [413, 300] width 80 height 15
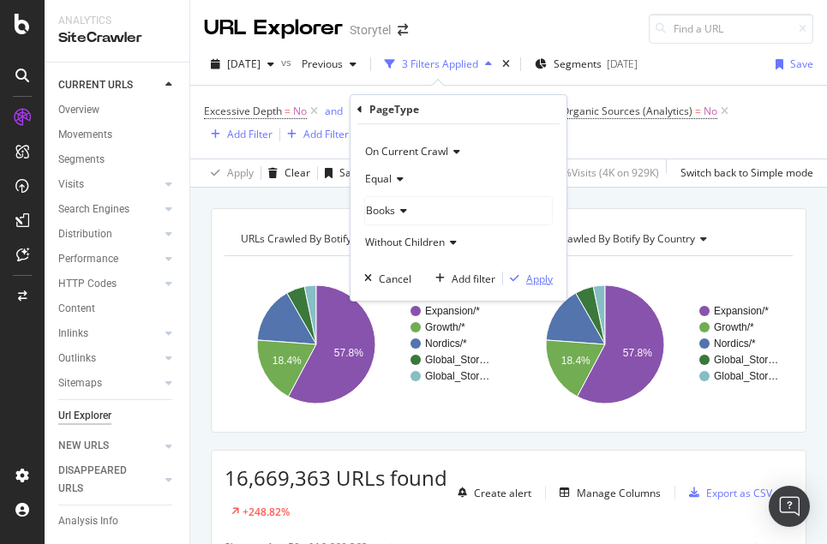
click at [538, 277] on div "Apply" at bounding box center [539, 279] width 27 height 15
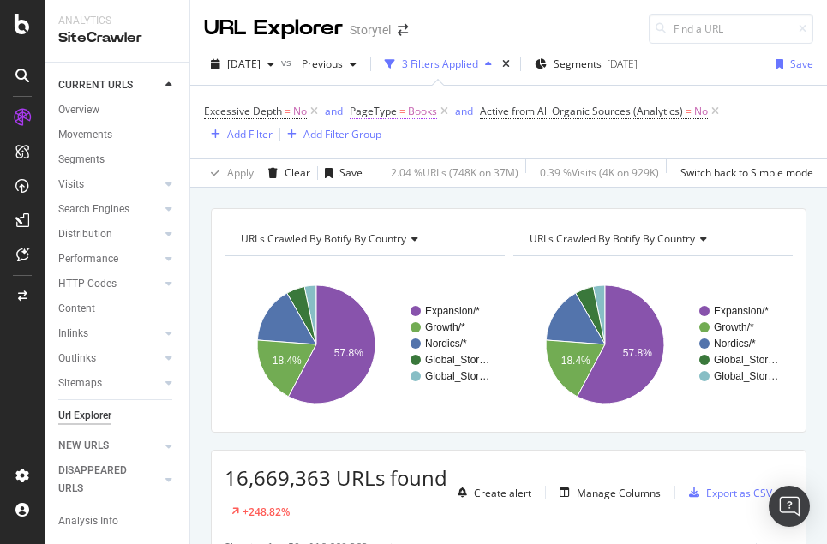
click at [389, 110] on span "PageType" at bounding box center [373, 111] width 47 height 15
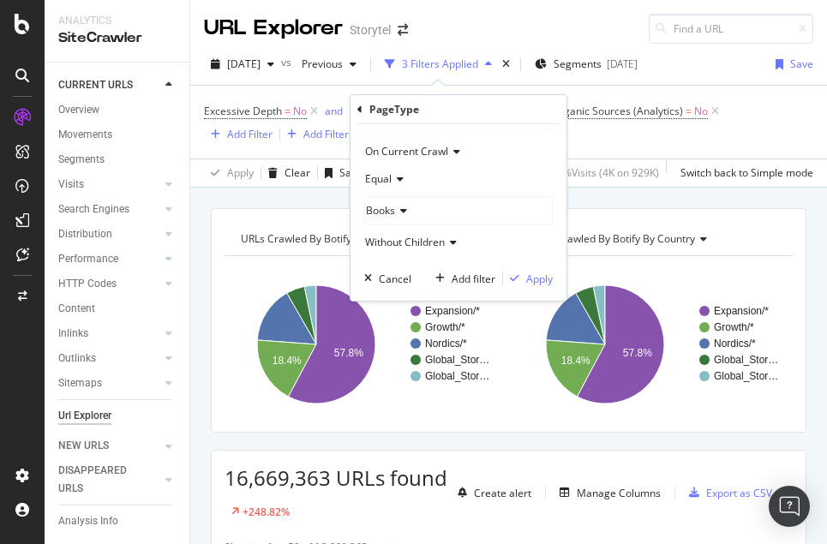
click at [410, 213] on div "Books" at bounding box center [458, 210] width 187 height 27
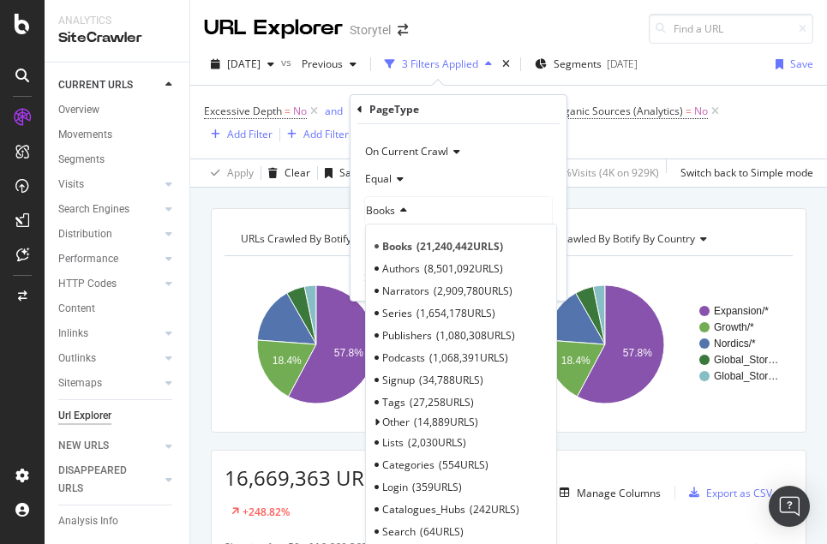
click at [410, 213] on div "Books" at bounding box center [458, 210] width 187 height 27
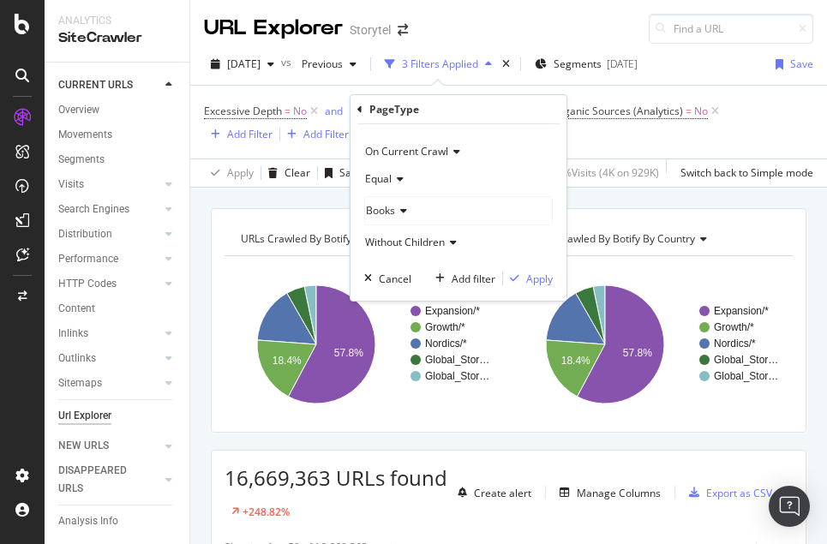
click at [414, 237] on span "Without Children" at bounding box center [405, 242] width 80 height 15
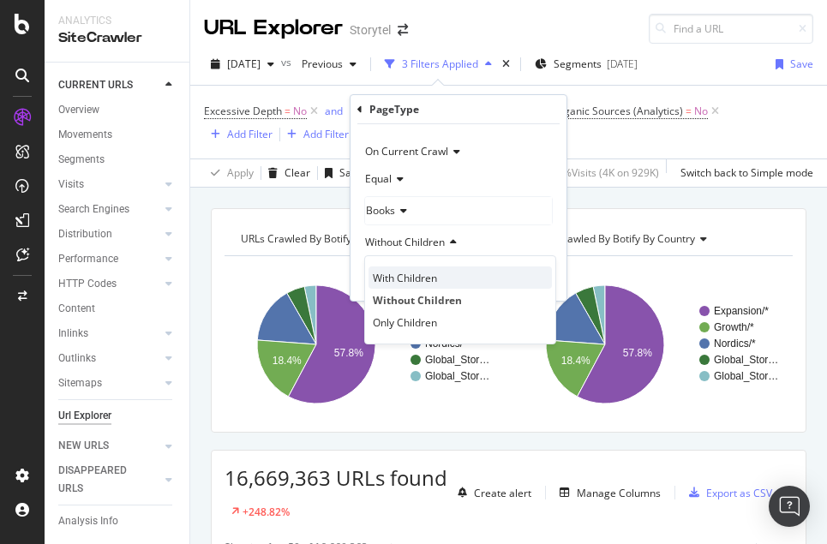
click at [416, 279] on span "With Children" at bounding box center [405, 278] width 64 height 15
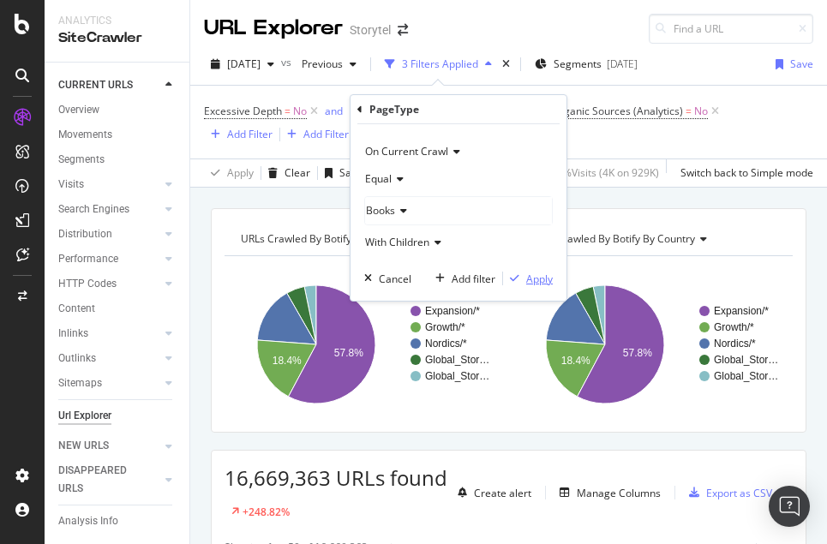
click at [536, 283] on div "Apply" at bounding box center [539, 279] width 27 height 15
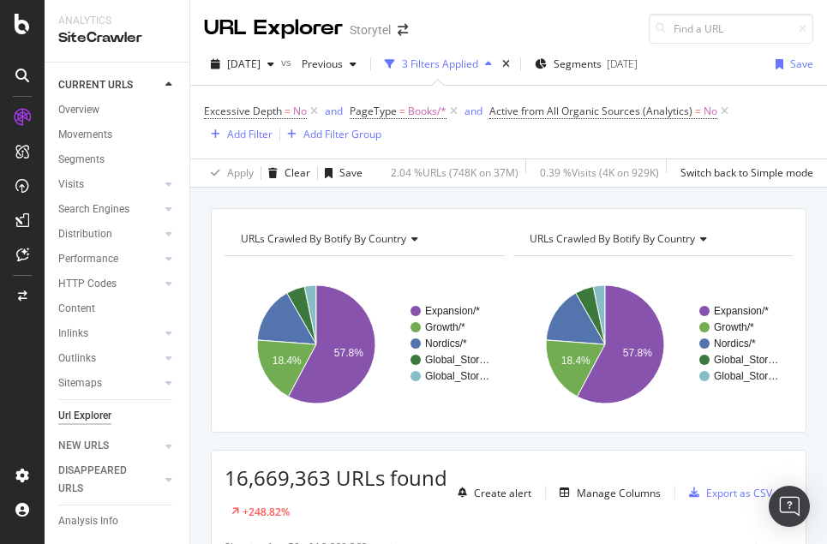
click at [562, 207] on div "URLs Crawled By Botify By country Chart (by Value) Table Expand Export as CSV E…" at bounding box center [508, 208] width 637 height 41
click at [565, 195] on div "URLs Crawled By Botify By country Chart (by Value) Table Expand Export as CSV E…" at bounding box center [508, 208] width 637 height 41
click at [244, 131] on div "Add Filter" at bounding box center [249, 134] width 45 height 15
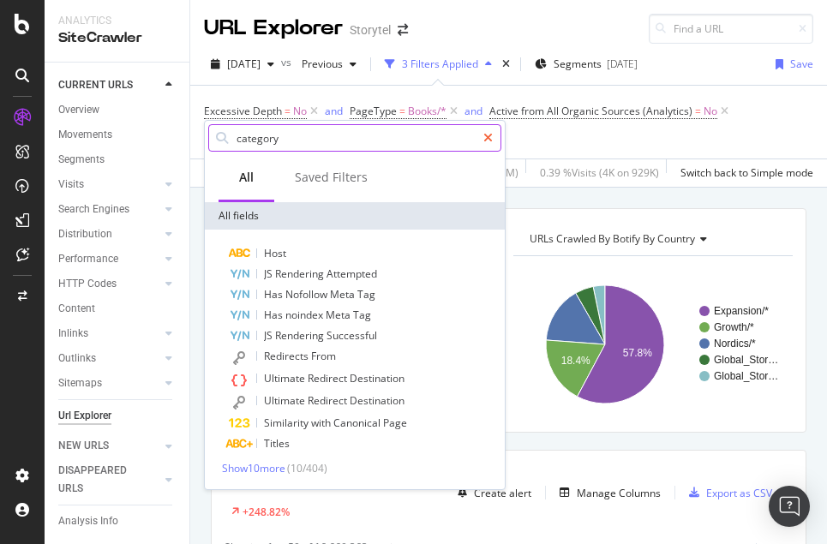
click at [488, 136] on icon at bounding box center [487, 138] width 9 height 12
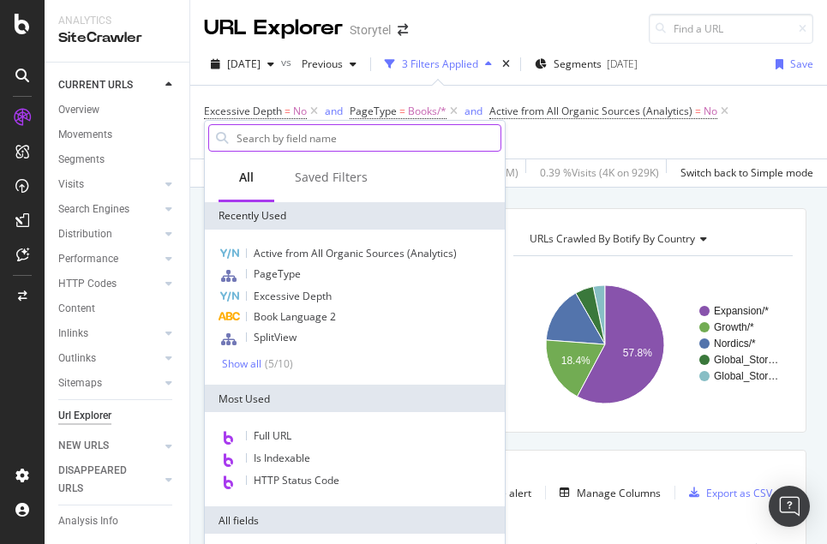
click at [430, 131] on input "text" at bounding box center [368, 138] width 266 height 26
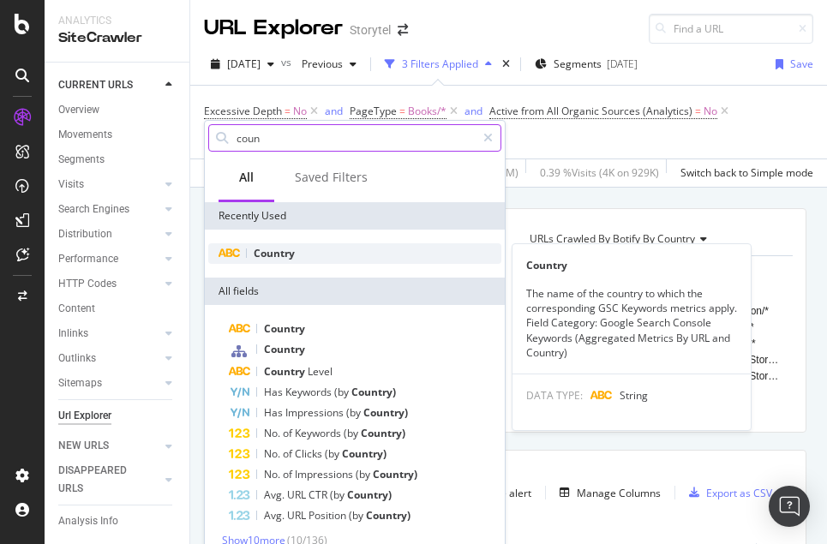
type input "coun"
click at [327, 257] on div "Country" at bounding box center [354, 253] width 293 height 21
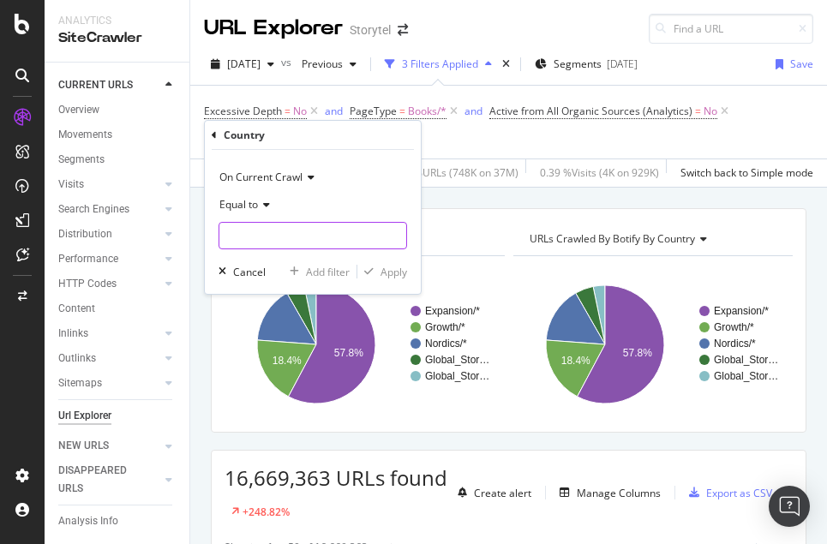
click at [308, 241] on input "text" at bounding box center [312, 235] width 187 height 27
click at [219, 133] on div "Country" at bounding box center [313, 135] width 202 height 29
click at [212, 132] on icon at bounding box center [214, 135] width 5 height 10
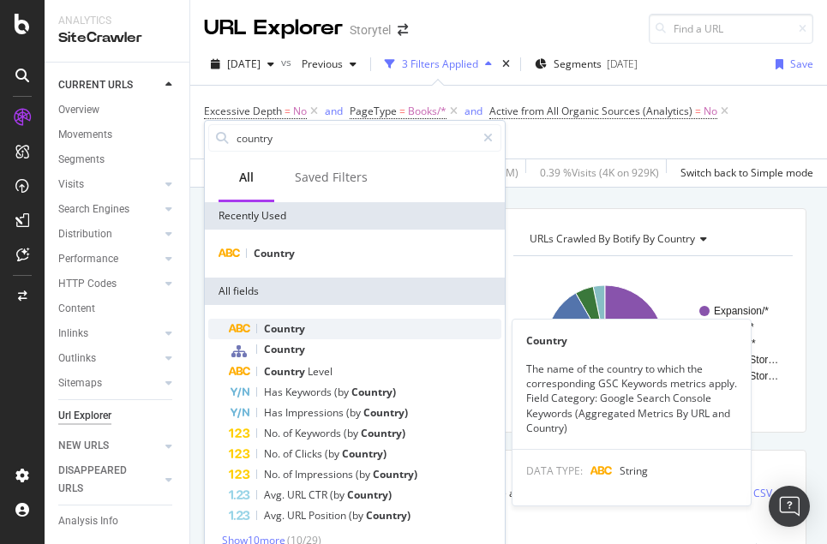
scroll to position [8, 0]
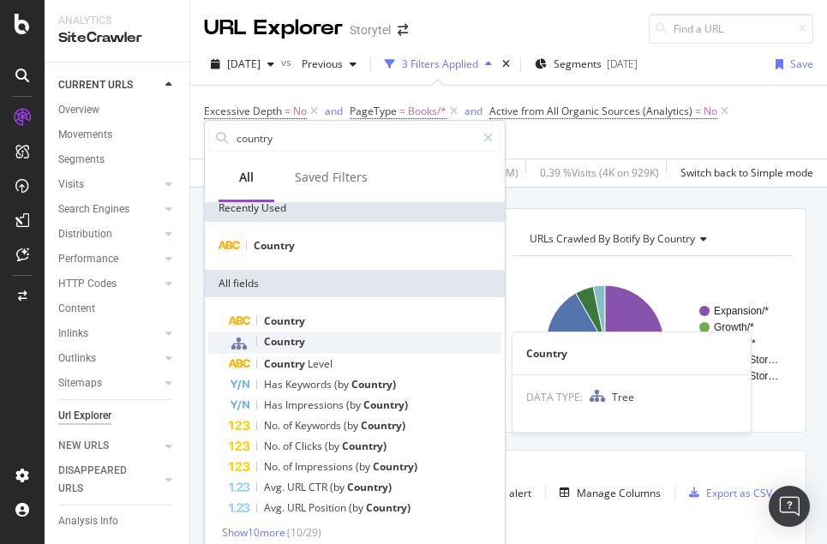
type input "country"
click at [343, 345] on div "Country" at bounding box center [365, 343] width 273 height 22
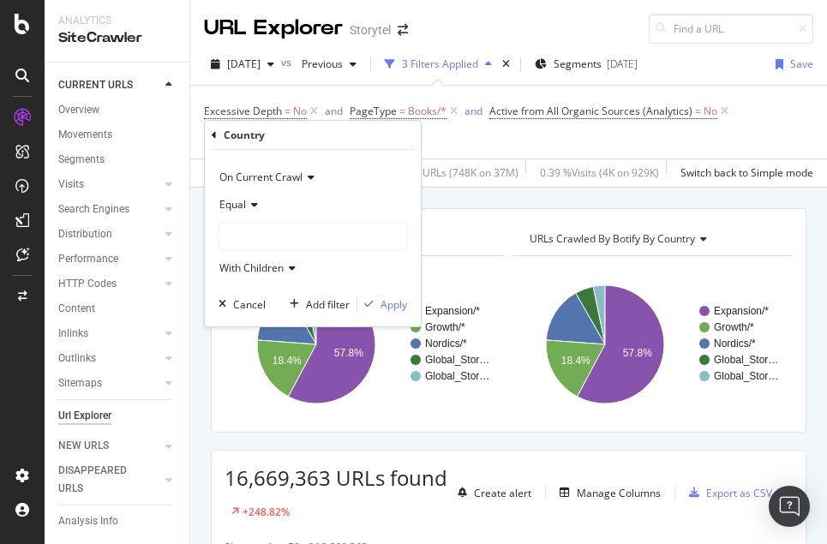
click at [284, 232] on div at bounding box center [312, 236] width 187 height 27
click at [213, 135] on icon at bounding box center [214, 135] width 5 height 10
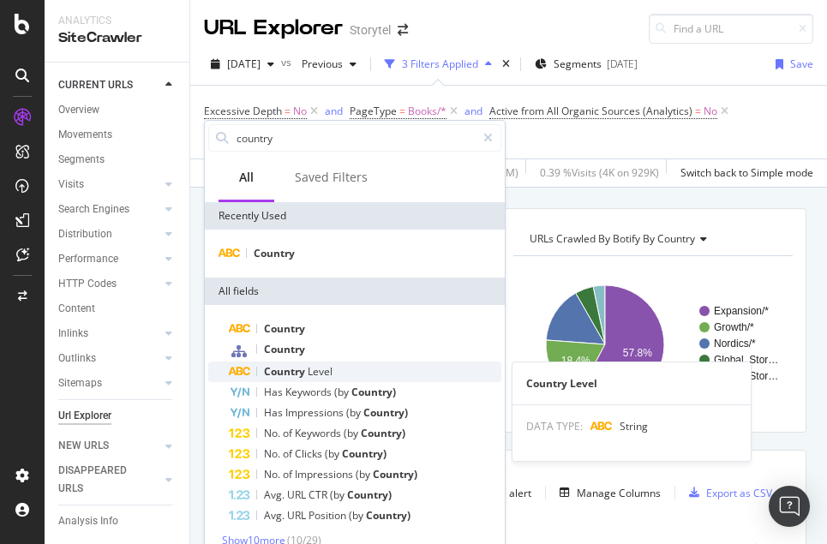
click at [314, 375] on span "Level" at bounding box center [320, 371] width 25 height 15
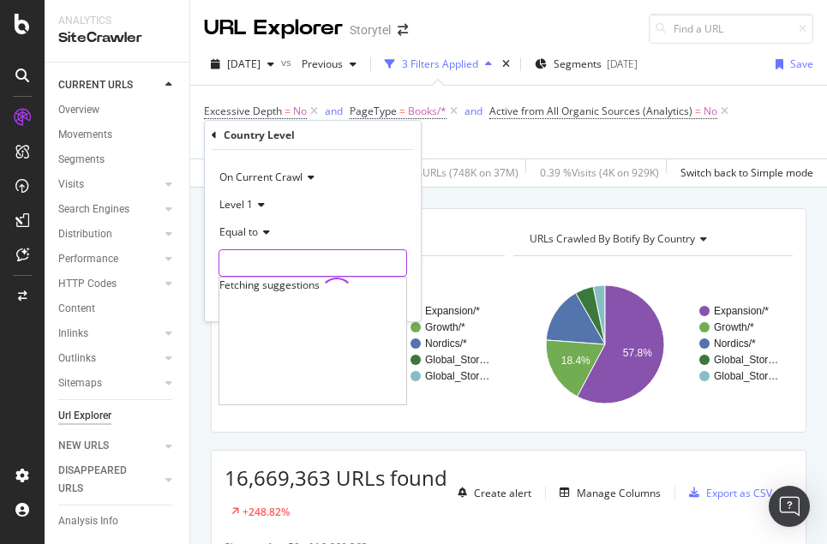
click at [277, 259] on input "text" at bounding box center [312, 262] width 187 height 27
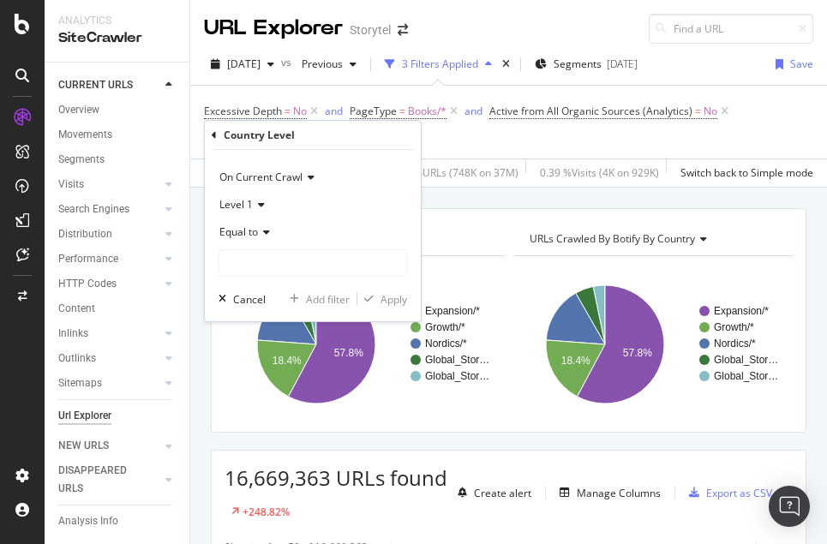
click at [216, 131] on icon at bounding box center [214, 135] width 5 height 10
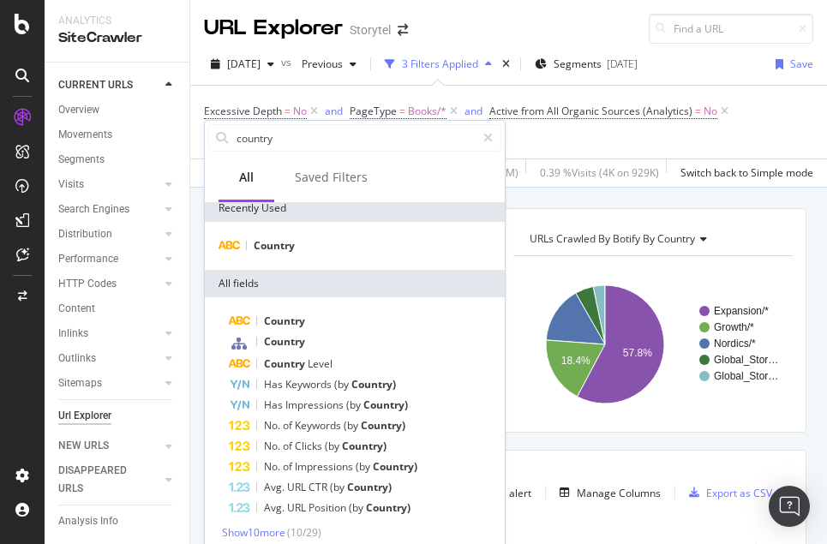
click at [528, 192] on div "URLs Crawled By Botify By country Chart (by Value) Table Expand Export as CSV E…" at bounding box center [508, 208] width 637 height 41
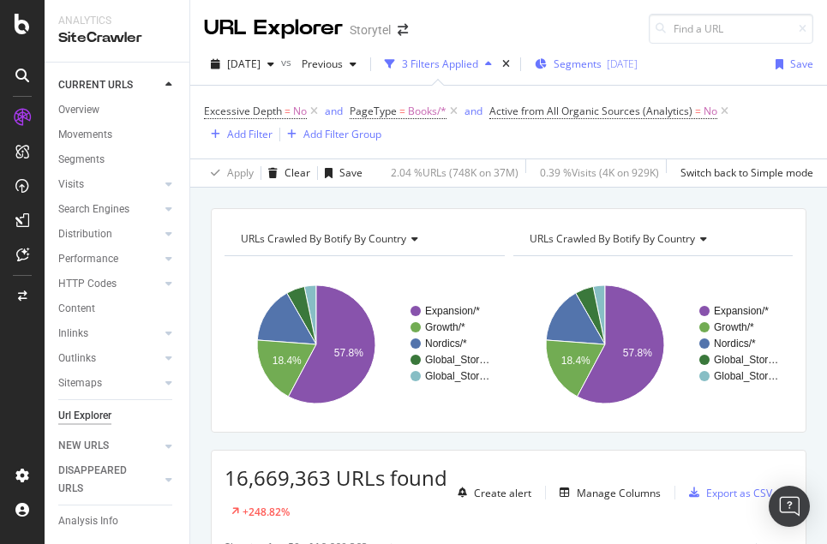
click at [628, 74] on div "Segments 2[DATE]" at bounding box center [586, 64] width 103 height 26
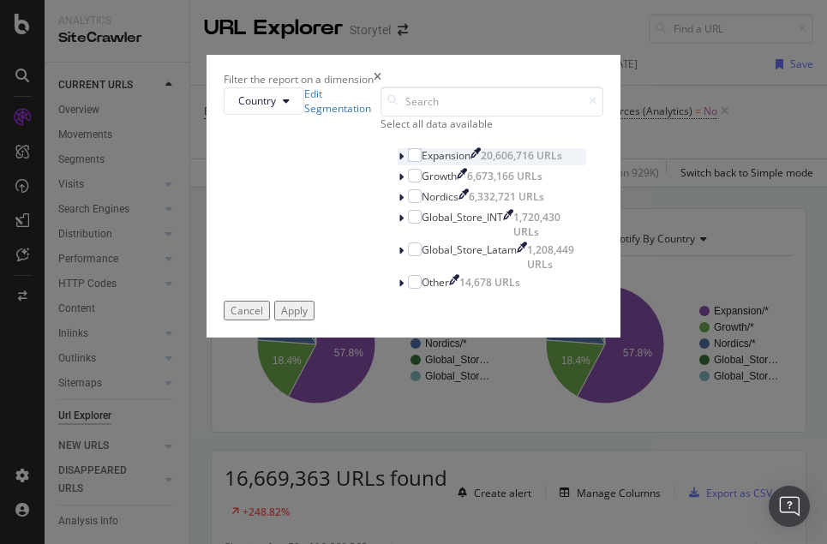
click at [399, 162] on icon "modal" at bounding box center [401, 157] width 5 height 10
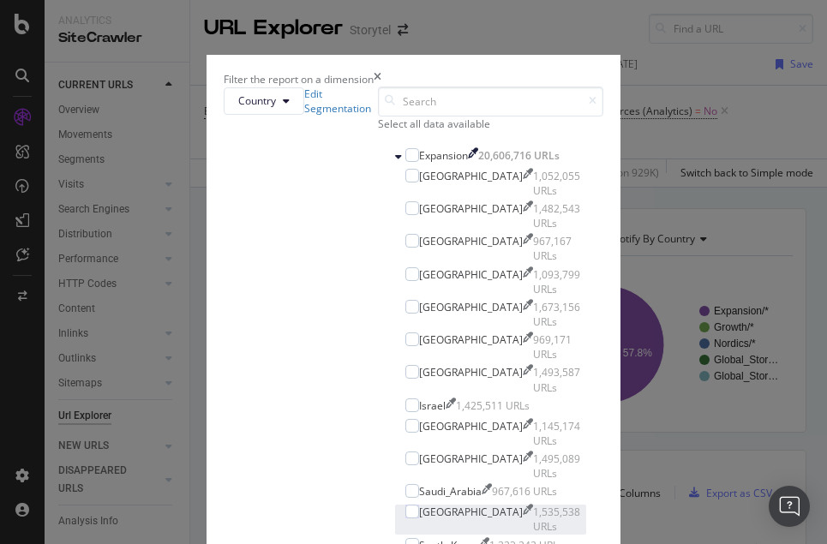
scroll to position [90, 0]
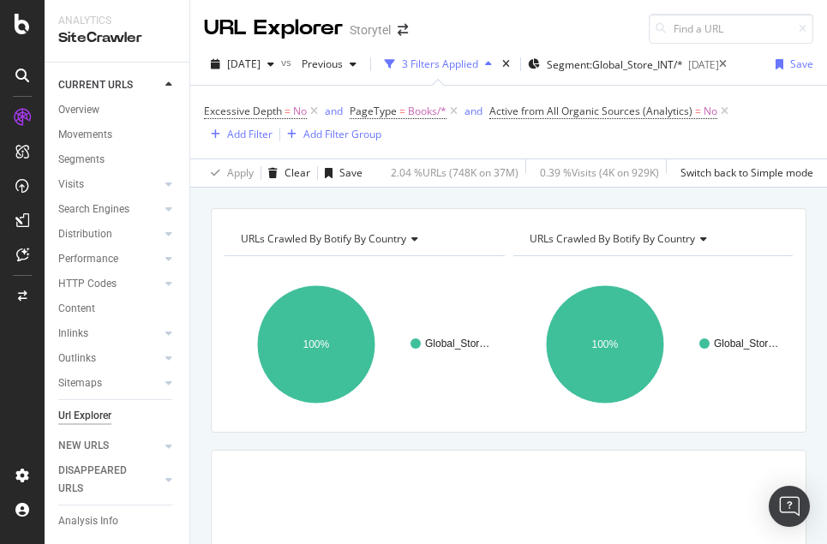
click at [662, 245] on span "URLs Crawled By Botify By country" at bounding box center [612, 238] width 165 height 15
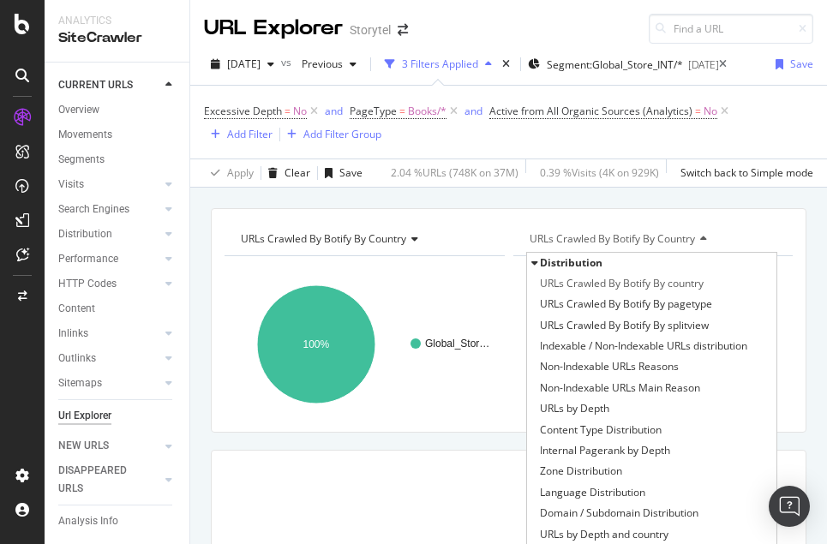
click at [577, 268] on span "Distribution" at bounding box center [571, 262] width 63 height 15
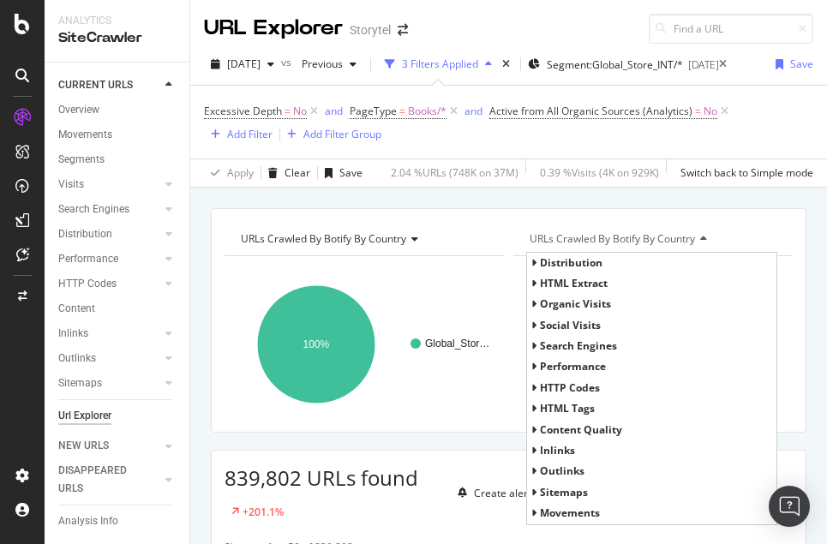
click at [583, 286] on span "HTML Extract" at bounding box center [574, 283] width 68 height 15
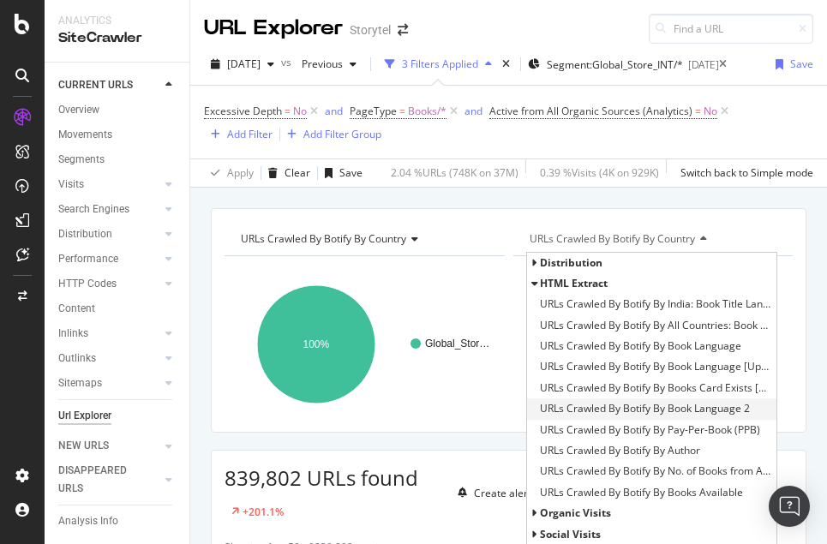
click at [616, 405] on span "URLs Crawled By Botify By Book Language 2" at bounding box center [645, 408] width 210 height 17
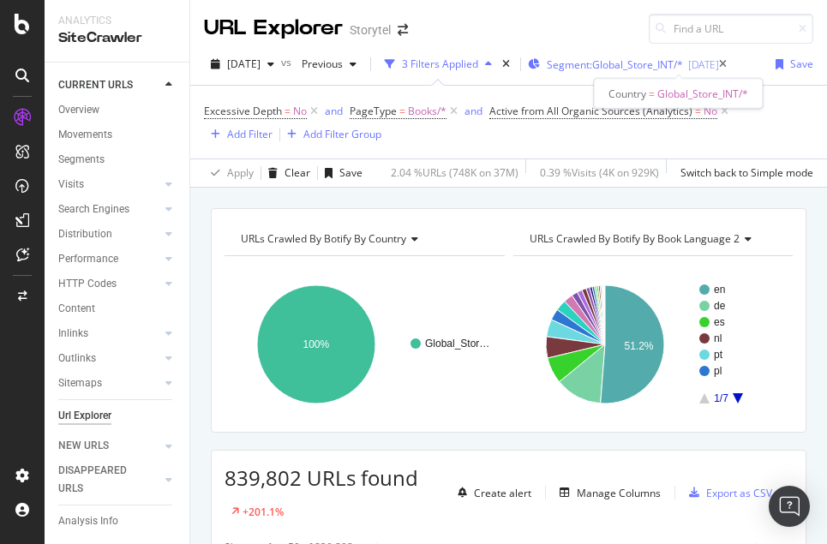
click at [645, 60] on span "Segment: Global_Store_INT/*" at bounding box center [615, 64] width 136 height 15
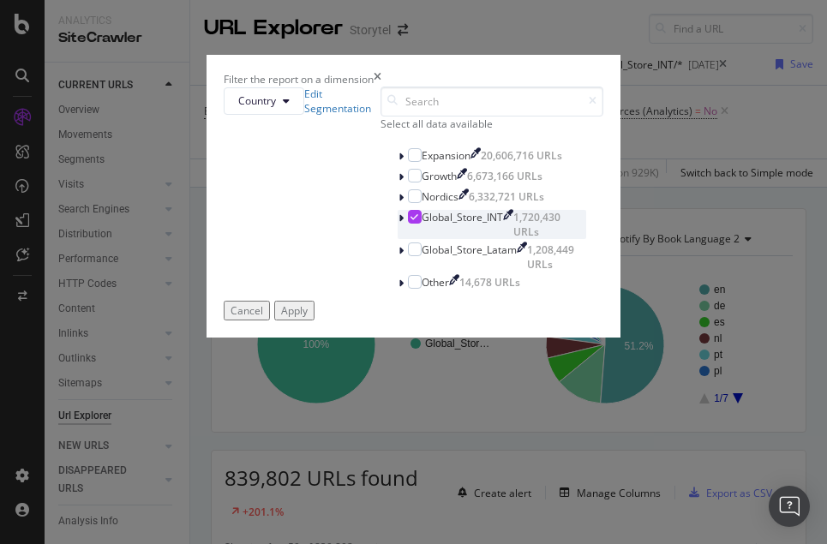
click at [411, 221] on icon "modal" at bounding box center [415, 217] width 8 height 9
click at [399, 224] on icon "modal" at bounding box center [401, 218] width 5 height 10
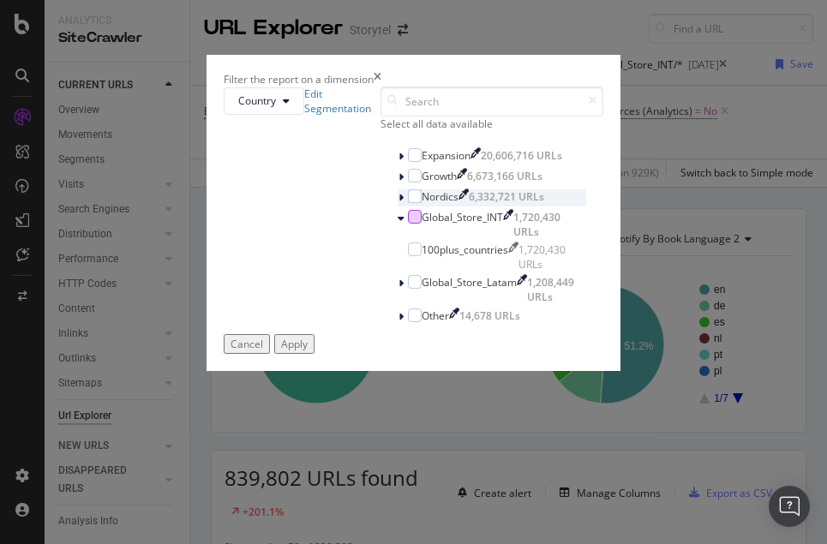
click at [399, 203] on icon "modal" at bounding box center [401, 198] width 5 height 10
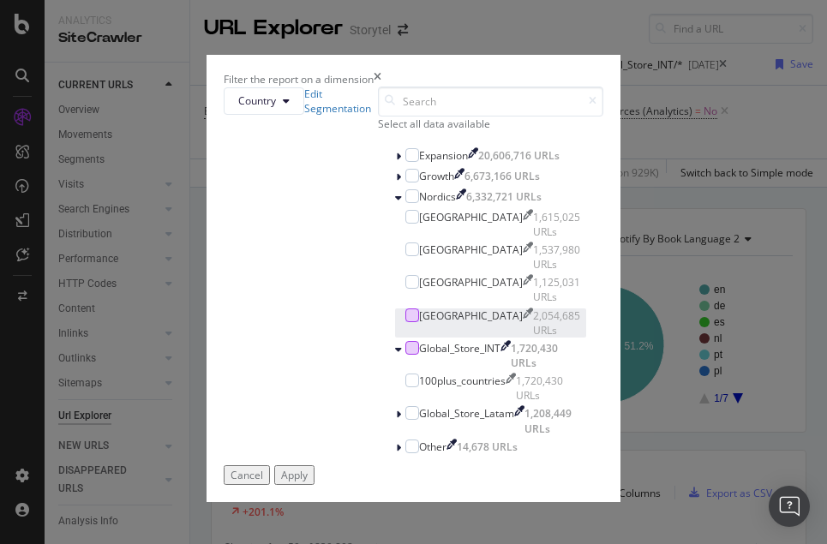
click at [405, 322] on div "modal" at bounding box center [412, 316] width 14 height 14
click at [308, 482] on div "Apply" at bounding box center [294, 475] width 27 height 15
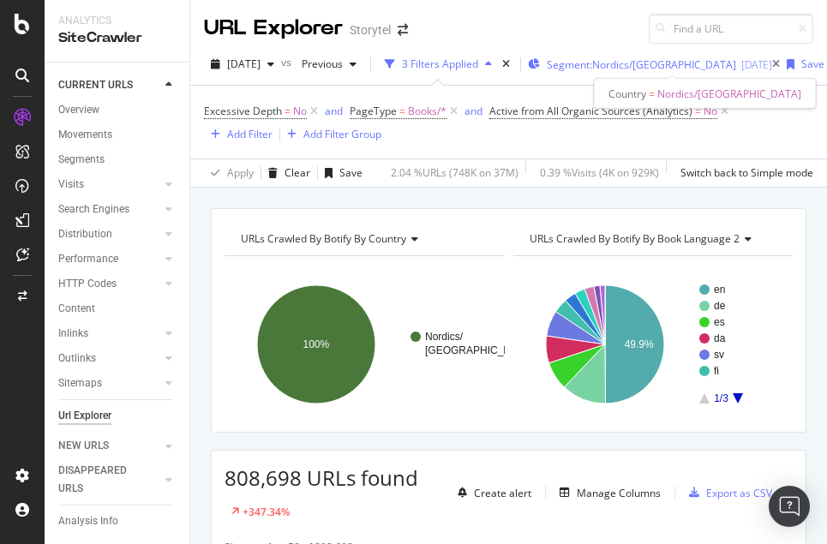
click at [638, 67] on span "Segment: Nordics/[GEOGRAPHIC_DATA]" at bounding box center [641, 64] width 189 height 15
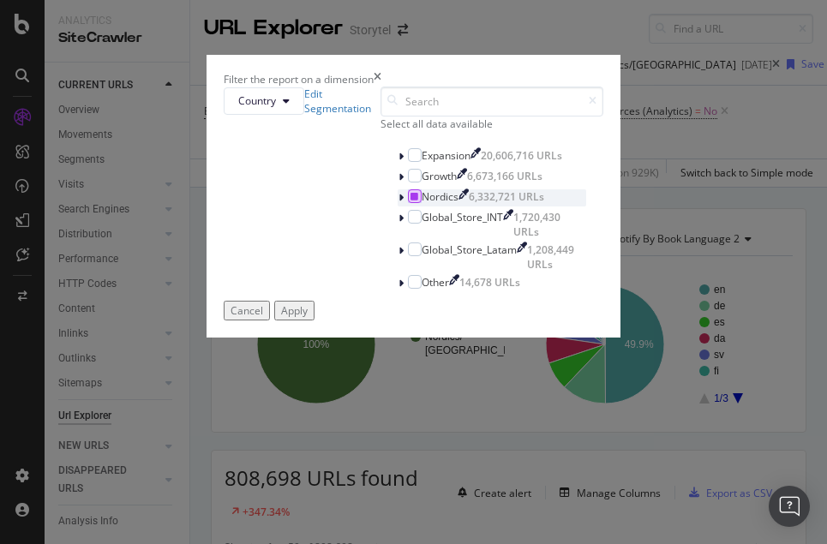
click at [411, 201] on icon "modal" at bounding box center [415, 196] width 8 height 9
click at [399, 183] on icon "modal" at bounding box center [401, 177] width 5 height 10
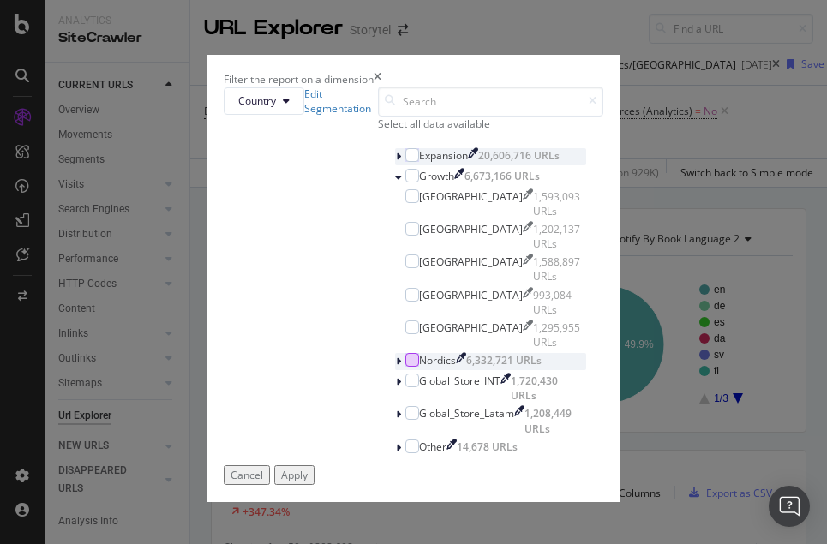
click at [396, 162] on icon "modal" at bounding box center [398, 157] width 5 height 10
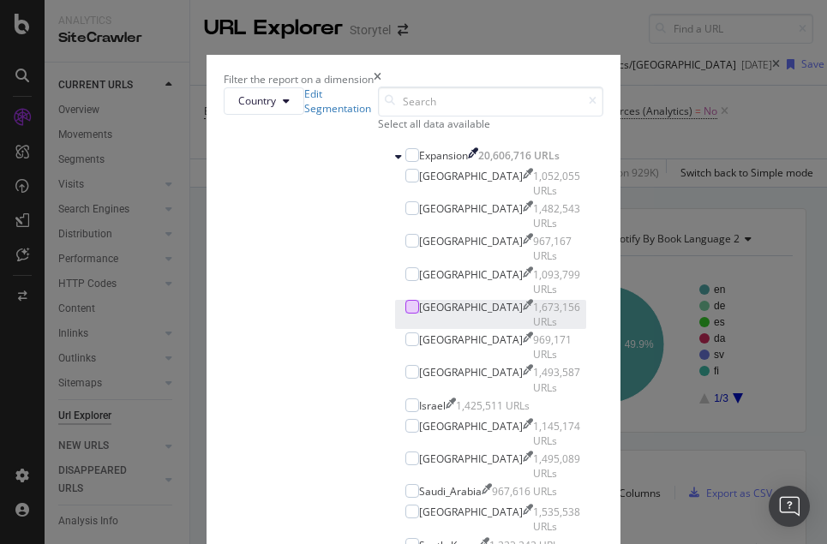
click at [405, 314] on div "modal" at bounding box center [412, 307] width 14 height 14
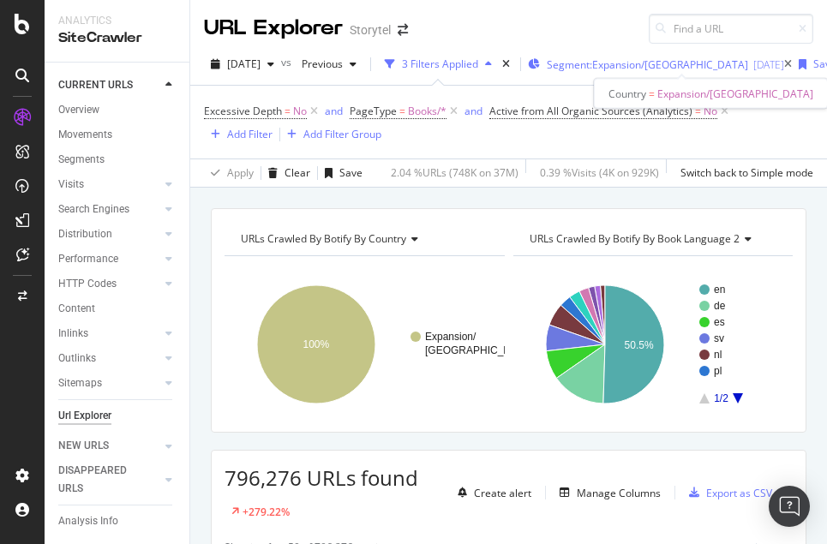
click at [665, 65] on span "Segment: Expansion/[GEOGRAPHIC_DATA]" at bounding box center [647, 64] width 201 height 15
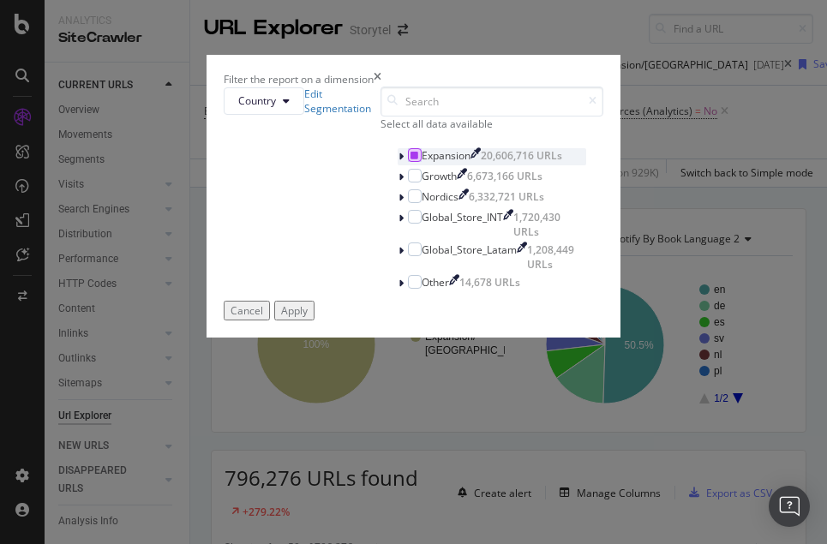
click at [408, 162] on div "modal" at bounding box center [415, 155] width 14 height 14
click at [398, 186] on div "modal" at bounding box center [403, 177] width 10 height 17
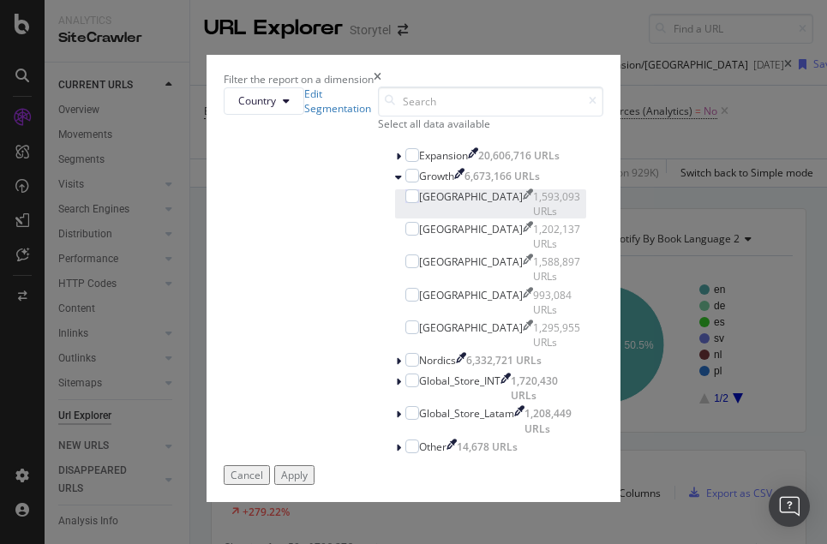
click at [419, 204] on div "[GEOGRAPHIC_DATA]" at bounding box center [471, 196] width 104 height 15
click at [308, 482] on div "Apply" at bounding box center [294, 475] width 27 height 15
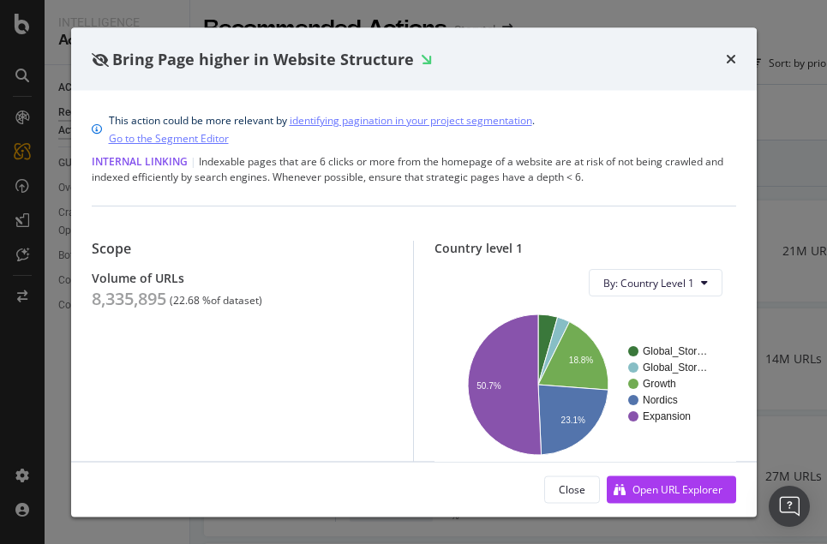
scroll to position [484, 0]
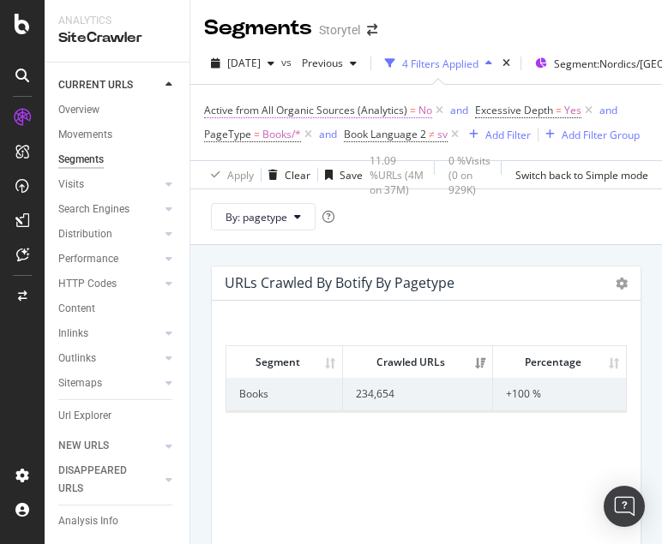
click at [410, 111] on span "=" at bounding box center [413, 110] width 6 height 15
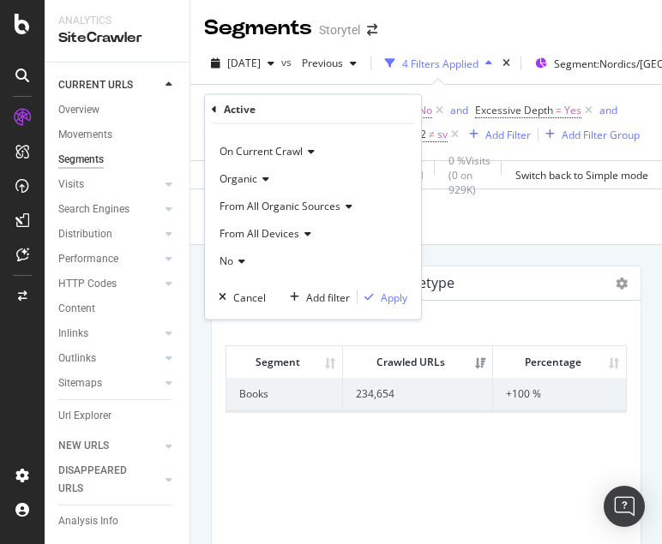
click at [233, 258] on span "No" at bounding box center [226, 261] width 14 height 15
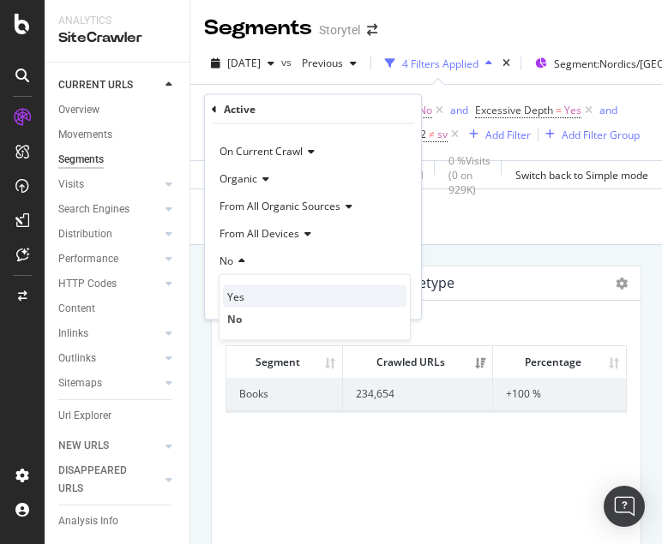
click at [255, 297] on div "Yes" at bounding box center [314, 296] width 183 height 22
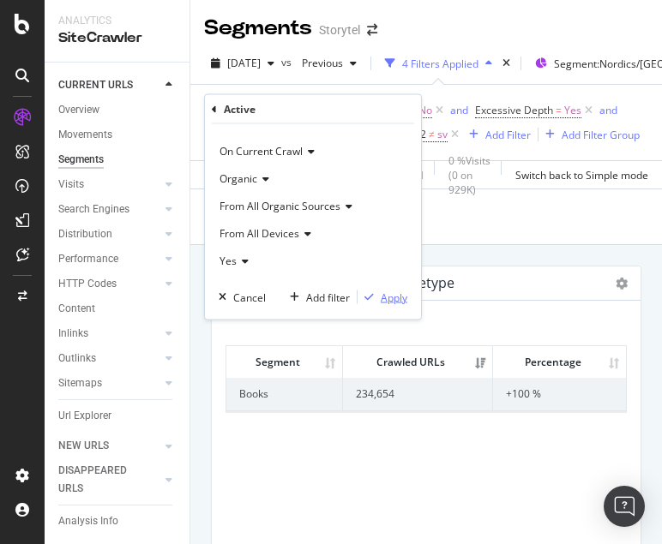
click at [389, 297] on div "Apply" at bounding box center [394, 297] width 27 height 15
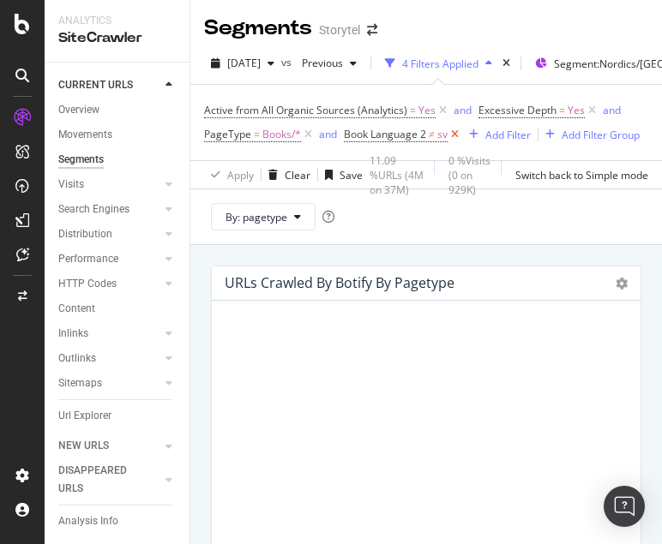
click at [453, 135] on icon at bounding box center [454, 134] width 15 height 17
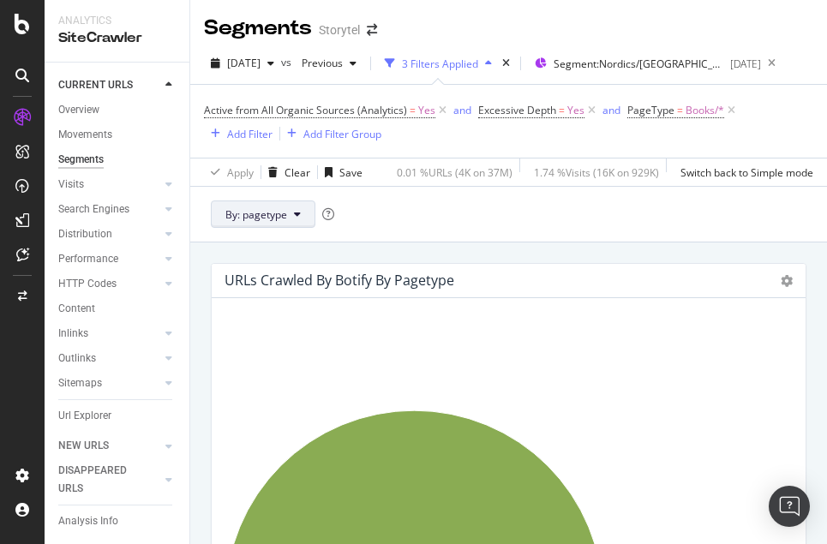
click at [285, 213] on span "By: pagetype" at bounding box center [256, 214] width 62 height 15
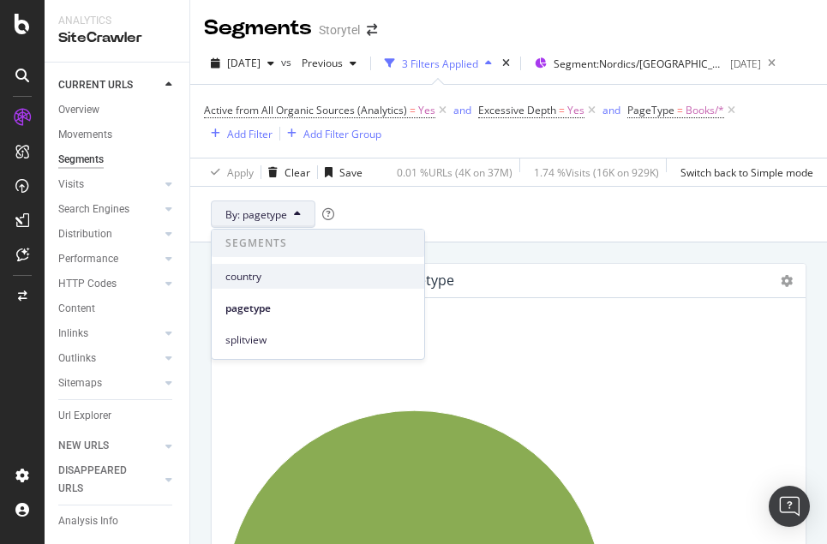
click at [298, 283] on span "country" at bounding box center [317, 276] width 185 height 15
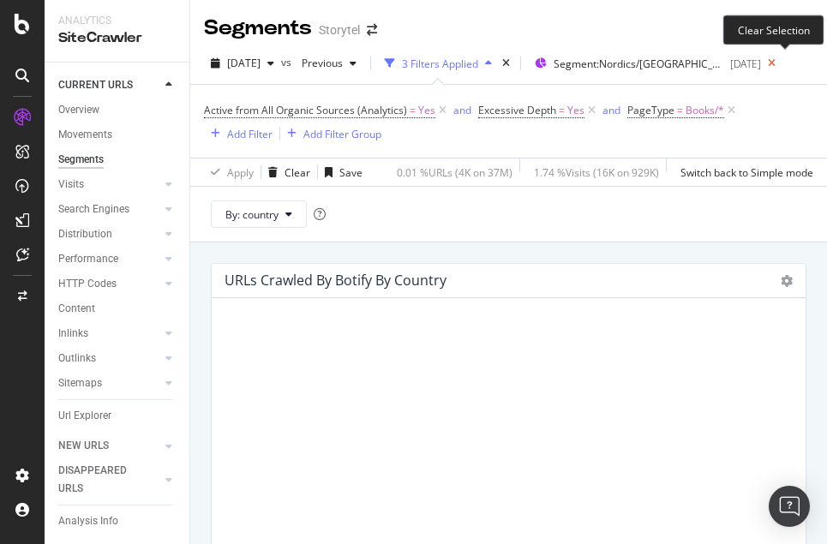
click at [661, 63] on icon at bounding box center [771, 63] width 21 height 24
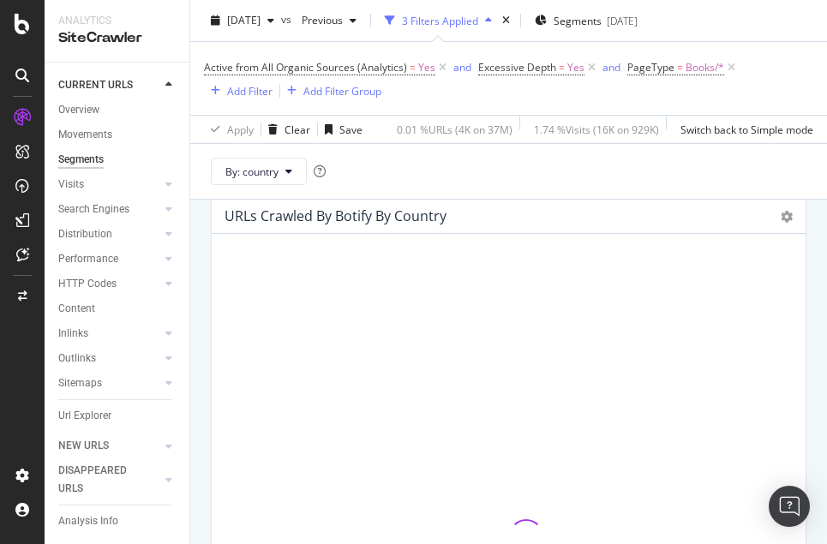
scroll to position [57, 0]
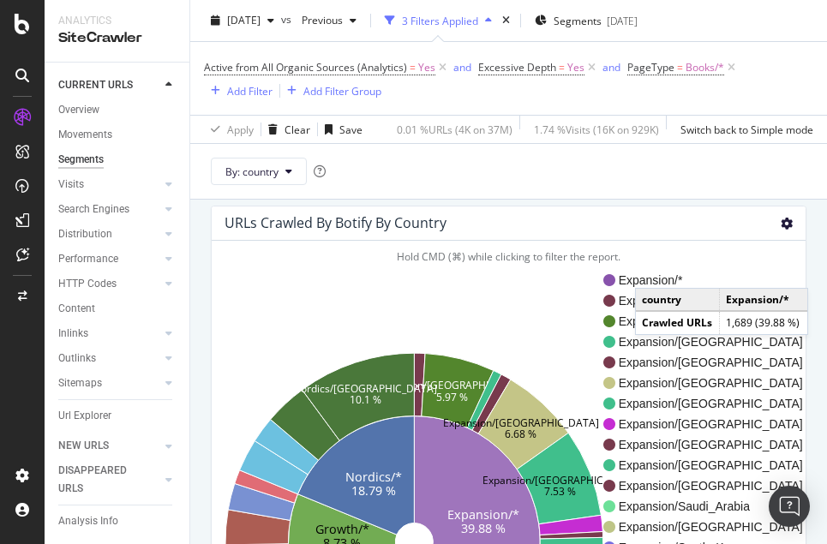
click at [661, 225] on icon at bounding box center [787, 224] width 12 height 12
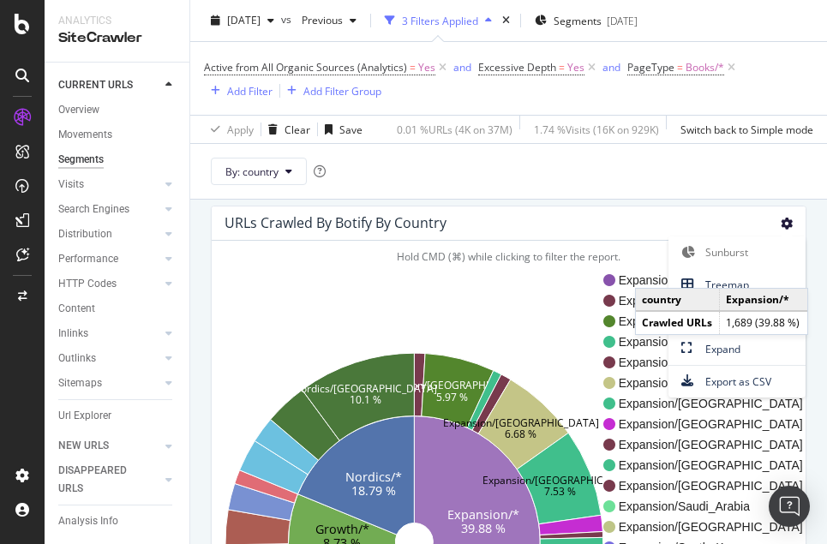
click at [661, 190] on div "By: country" at bounding box center [508, 171] width 637 height 56
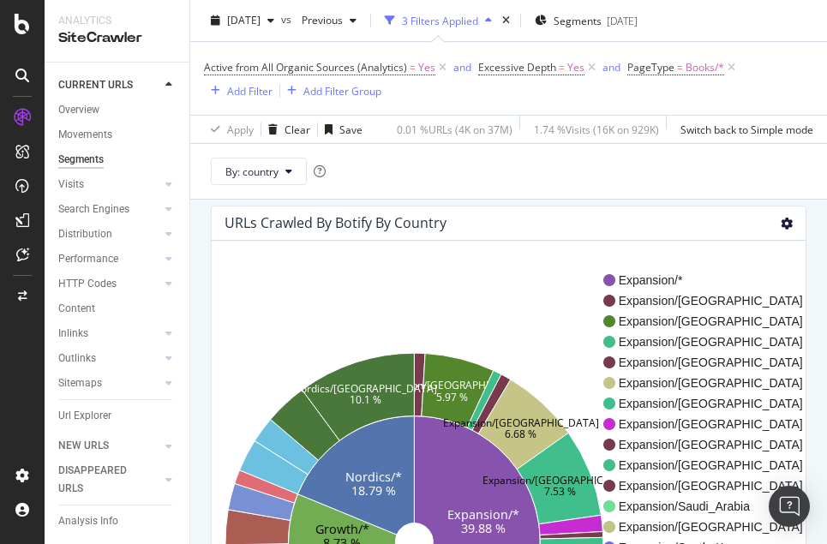
click at [661, 225] on icon at bounding box center [787, 224] width 12 height 12
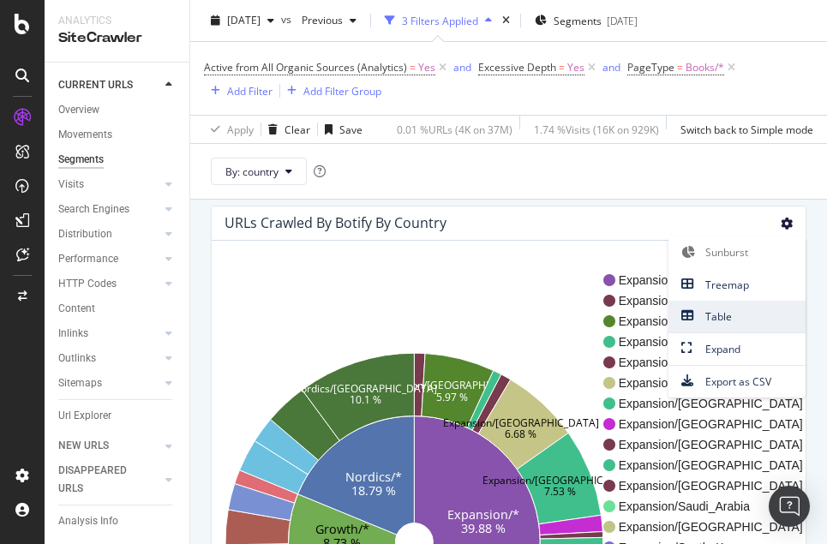
click at [661, 317] on span "Table" at bounding box center [736, 316] width 137 height 23
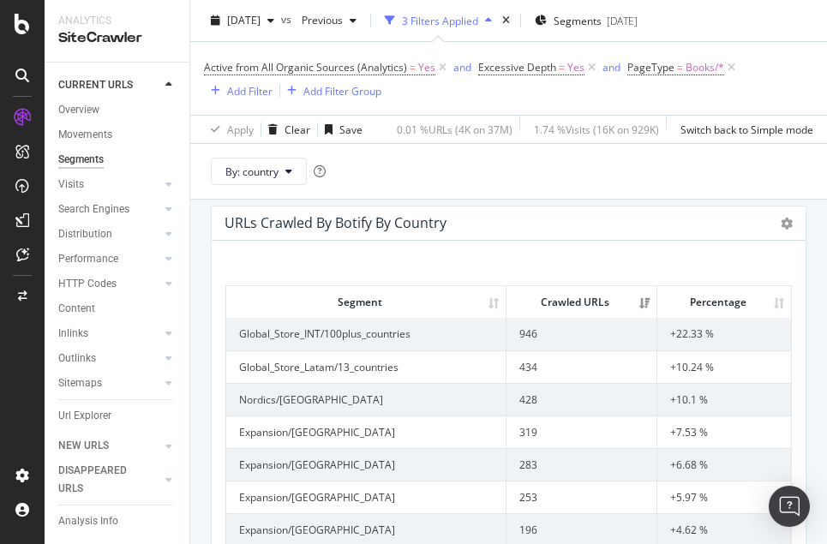
scroll to position [0, 0]
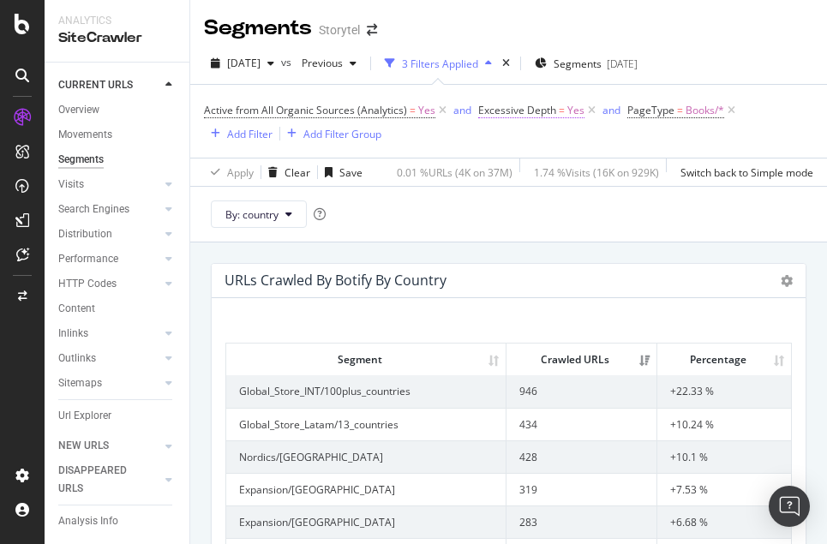
click at [534, 113] on span "Excessive Depth" at bounding box center [517, 110] width 78 height 15
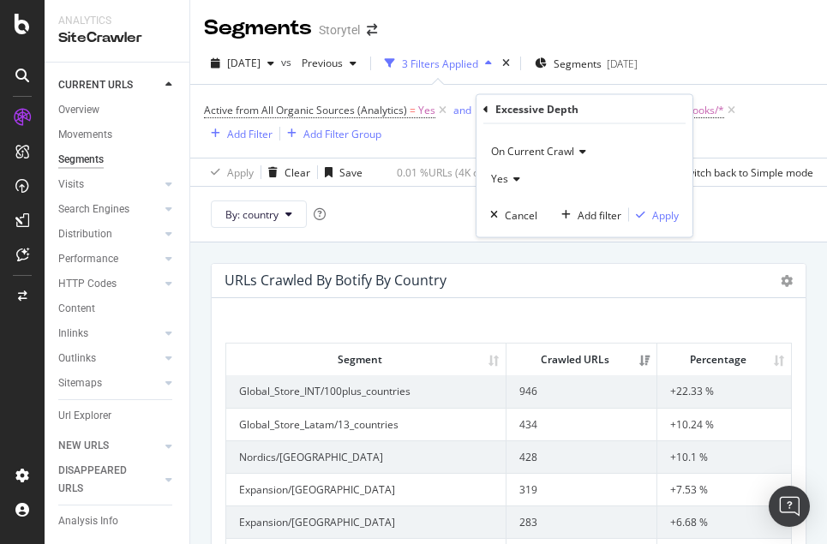
click at [518, 175] on icon at bounding box center [514, 179] width 12 height 10
drag, startPoint x: 532, startPoint y: 229, endPoint x: 533, endPoint y: 211, distance: 18.0
click at [533, 211] on div "Yes No" at bounding box center [586, 225] width 192 height 67
click at [450, 146] on div "Active from All Organic Sources (Analytics) = Yes and Excessive Depth = Yes and…" at bounding box center [508, 121] width 609 height 73
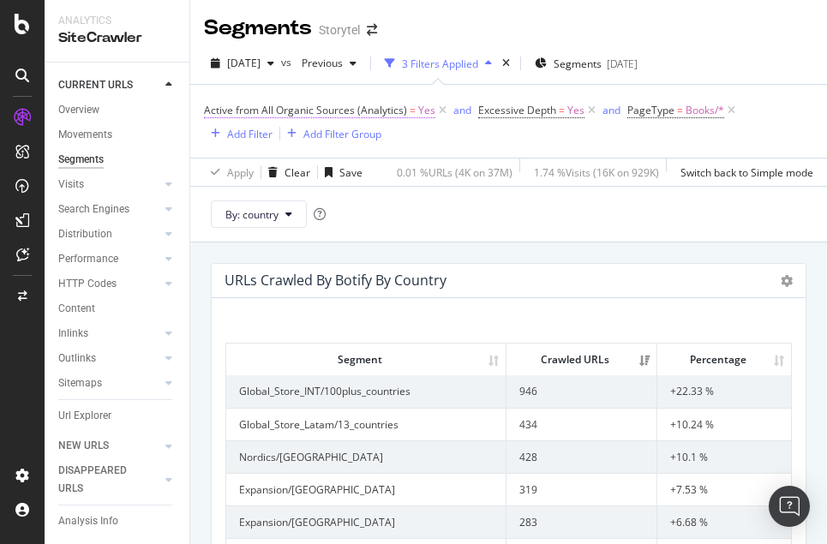
click at [393, 110] on span "Active from All Organic Sources (Analytics)" at bounding box center [305, 110] width 203 height 15
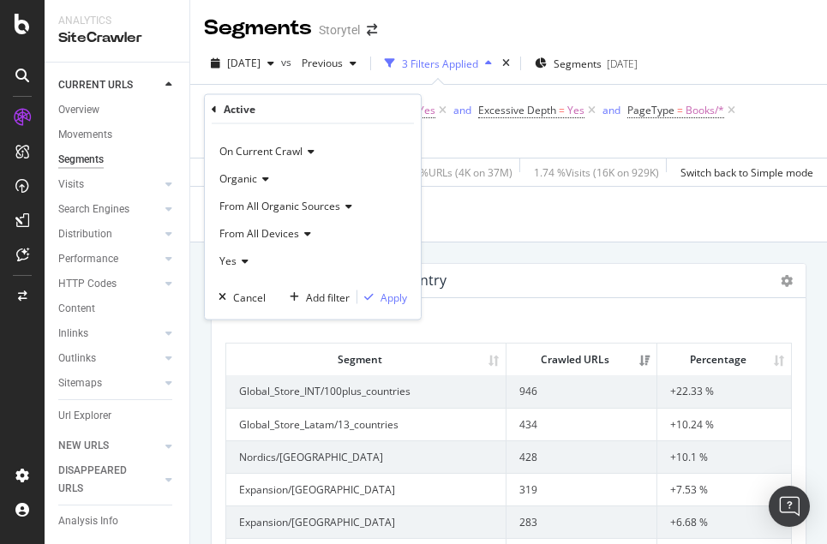
click at [243, 267] on div "Yes" at bounding box center [313, 261] width 189 height 27
click at [269, 307] on div "Yes" at bounding box center [314, 296] width 183 height 22
click at [240, 260] on icon at bounding box center [243, 261] width 12 height 10
click at [262, 319] on div "No" at bounding box center [314, 319] width 183 height 22
click at [393, 297] on div "Apply" at bounding box center [394, 297] width 27 height 15
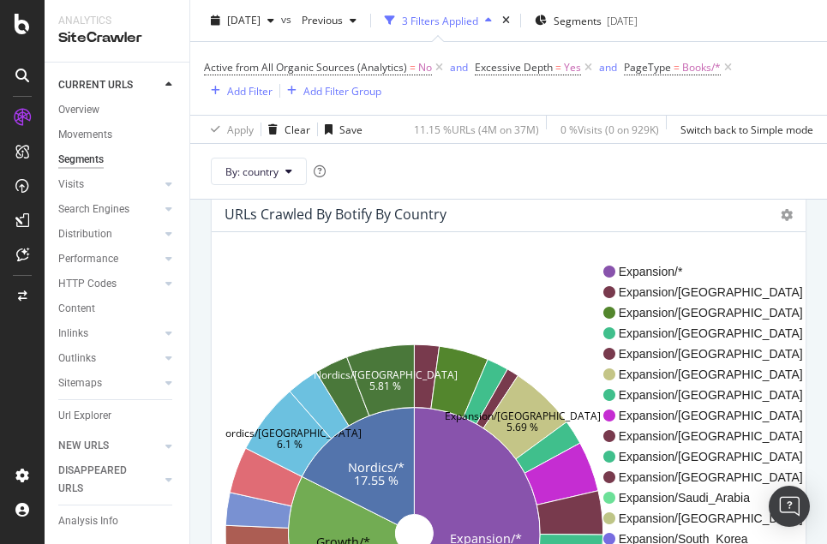
scroll to position [65, 0]
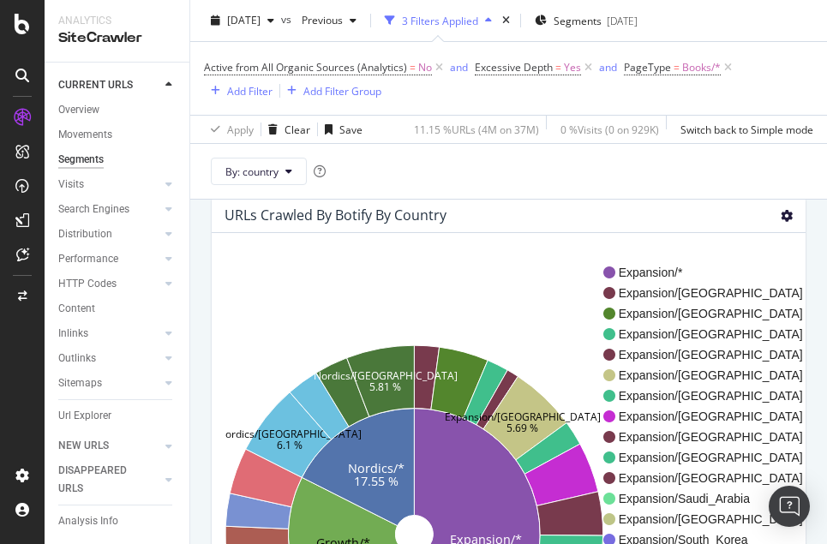
click at [661, 220] on icon at bounding box center [787, 216] width 12 height 12
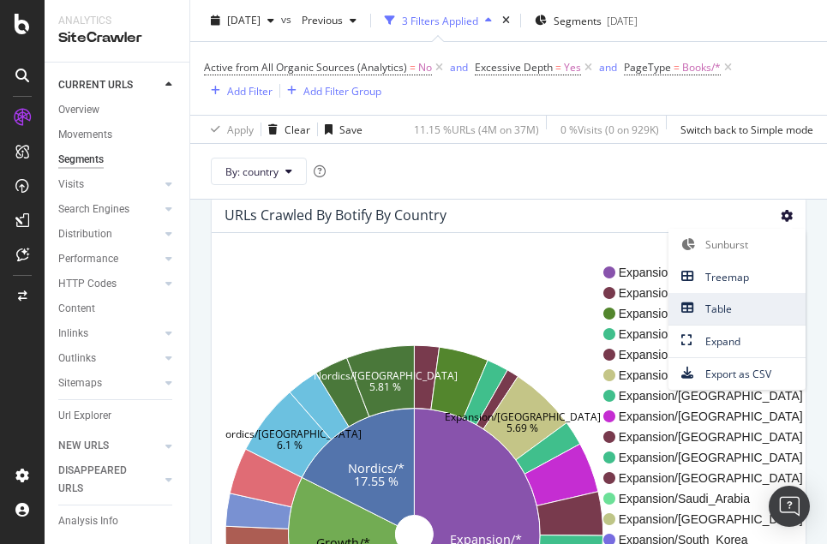
click at [661, 309] on span "Table" at bounding box center [736, 308] width 137 height 23
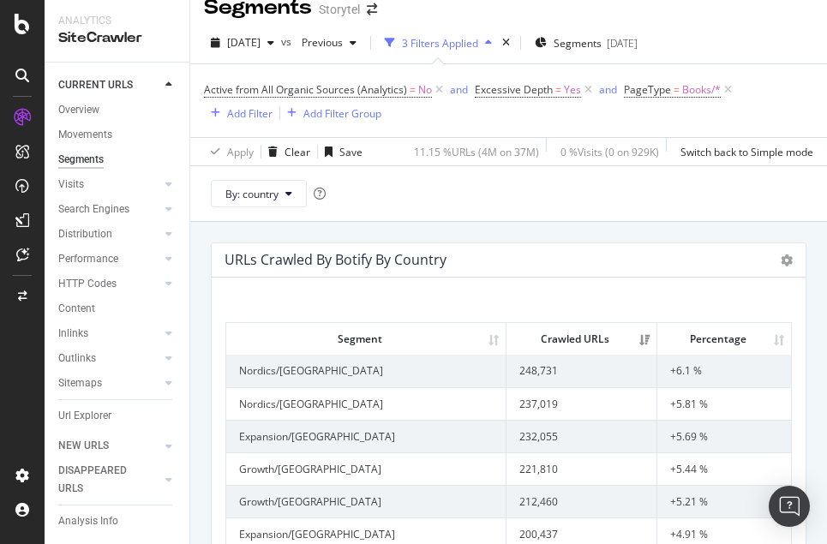
scroll to position [7, 0]
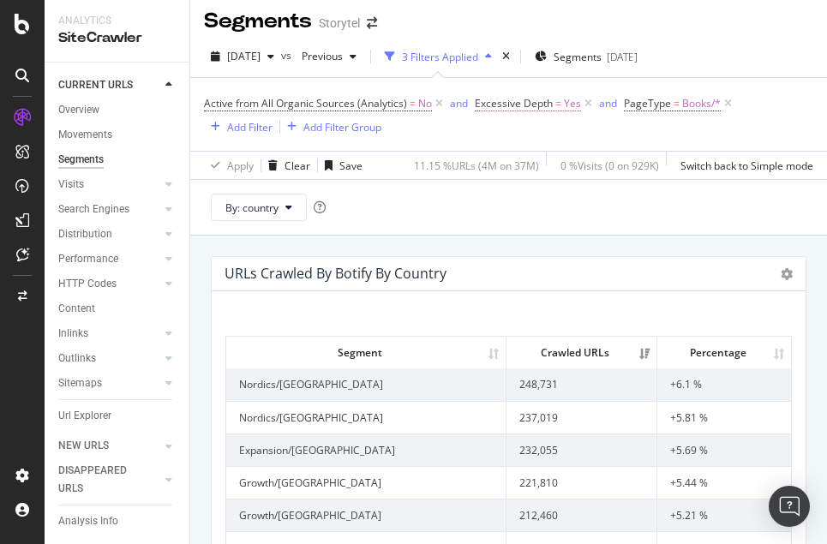
click at [522, 104] on span "Excessive Depth" at bounding box center [514, 103] width 78 height 15
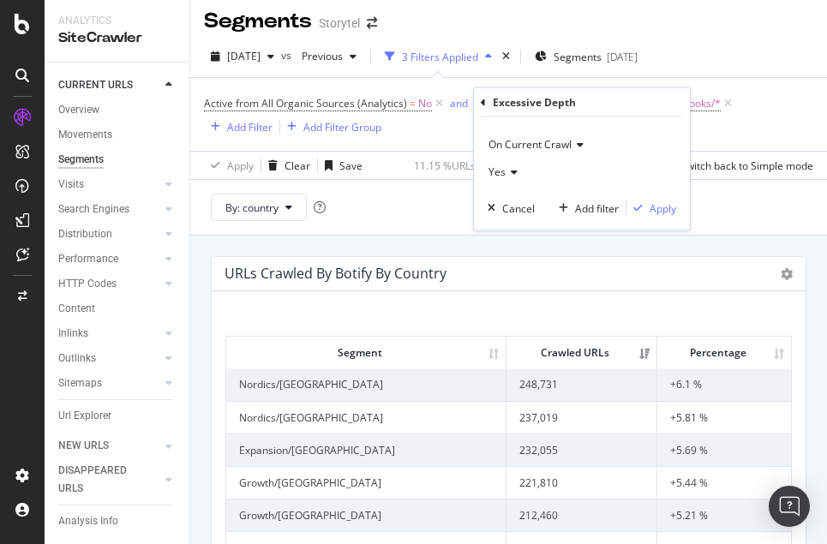
click at [504, 170] on span "Yes" at bounding box center [496, 172] width 17 height 15
click at [509, 227] on span "No" at bounding box center [503, 229] width 14 height 15
click at [661, 206] on div "Apply" at bounding box center [663, 208] width 27 height 15
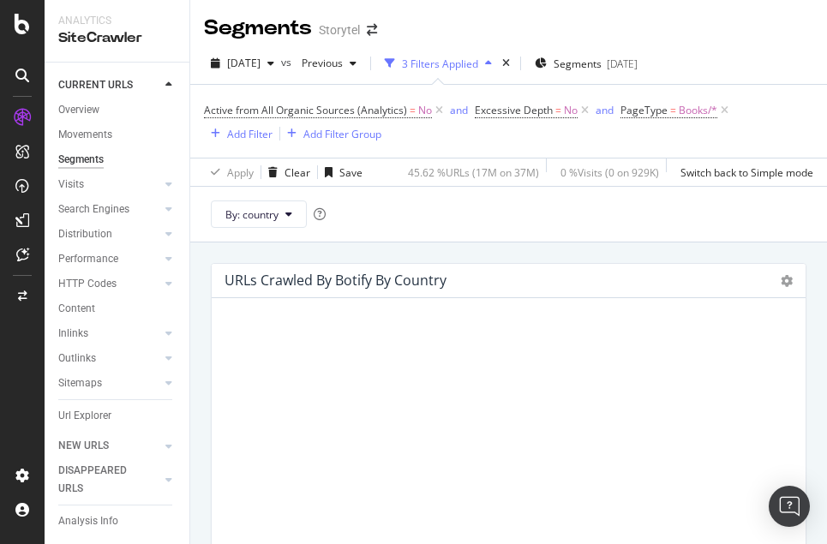
scroll to position [3, 0]
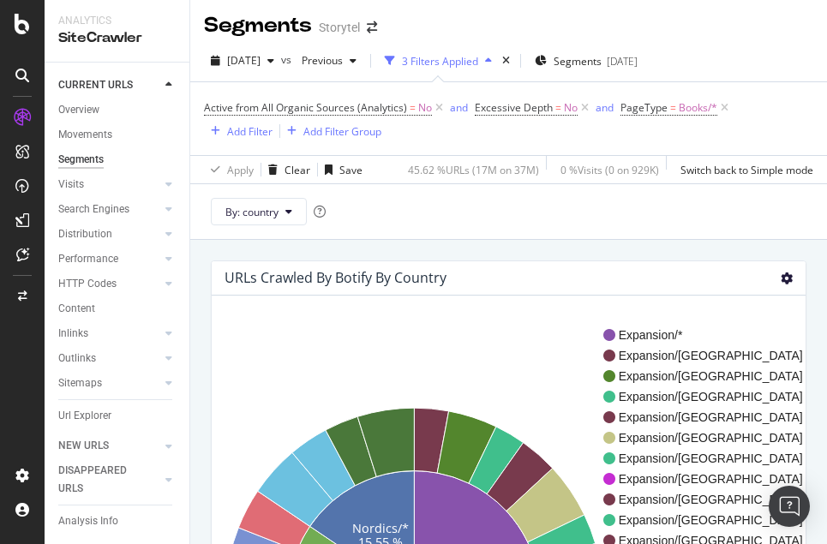
click at [661, 278] on icon at bounding box center [787, 279] width 12 height 12
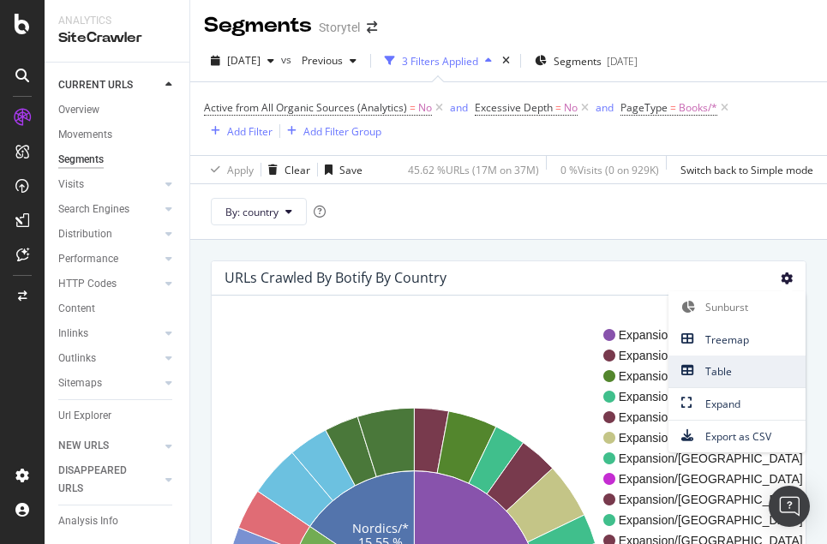
click at [661, 369] on span "Table" at bounding box center [736, 371] width 137 height 23
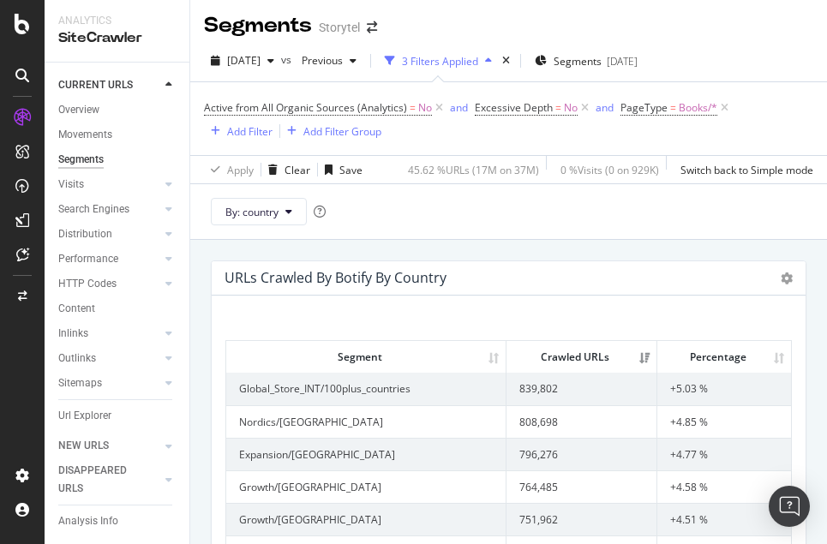
click at [661, 285] on div "Sunburst Treemap Table Expand Export as CSV" at bounding box center [787, 278] width 12 height 20
click at [661, 278] on icon at bounding box center [787, 279] width 12 height 12
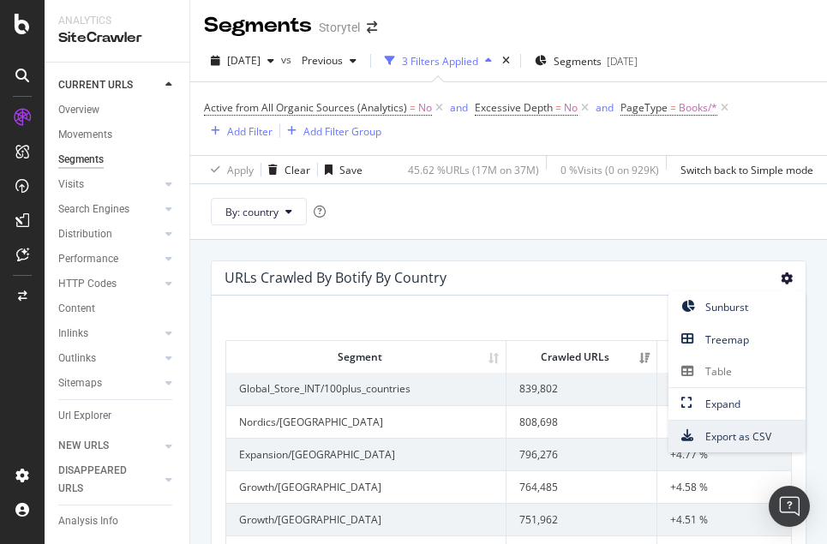
click at [661, 432] on span "Export as CSV" at bounding box center [736, 436] width 137 height 23
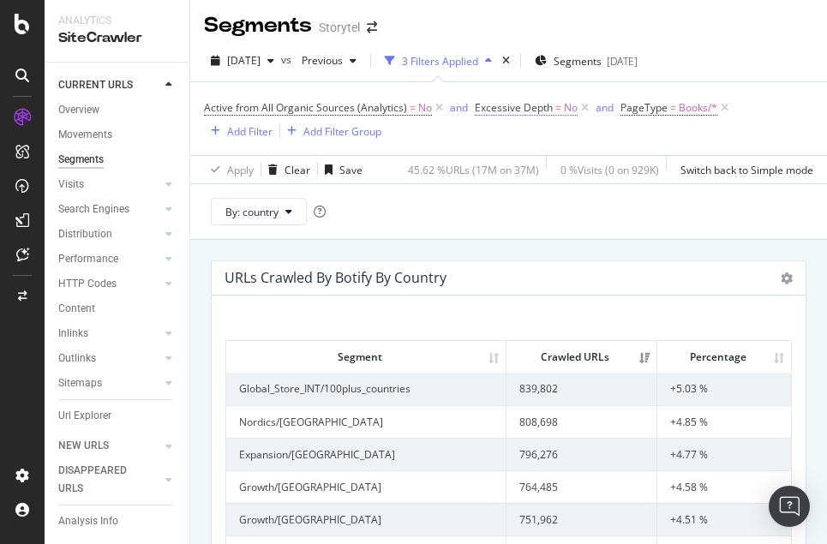
click at [535, 113] on span "Excessive Depth" at bounding box center [514, 107] width 78 height 15
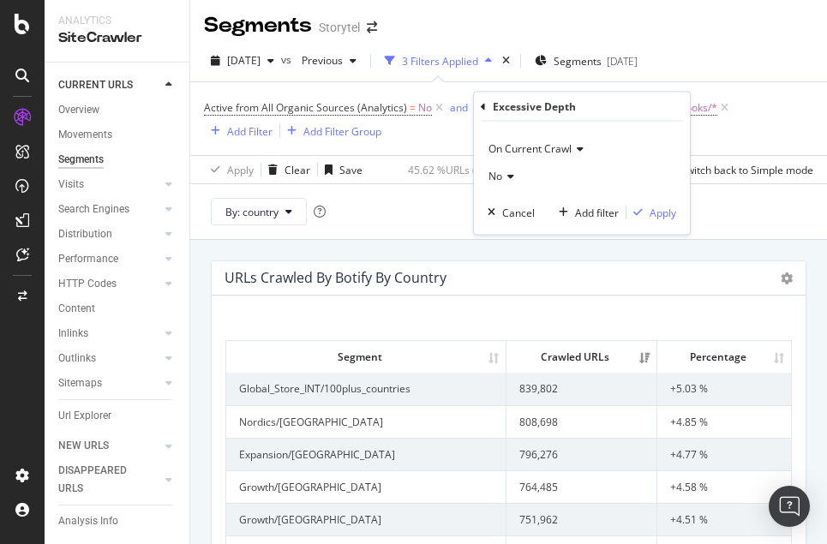
click at [509, 180] on icon at bounding box center [508, 176] width 12 height 10
click at [516, 211] on div "Yes" at bounding box center [583, 212] width 183 height 22
click at [661, 209] on div "Apply" at bounding box center [663, 212] width 27 height 15
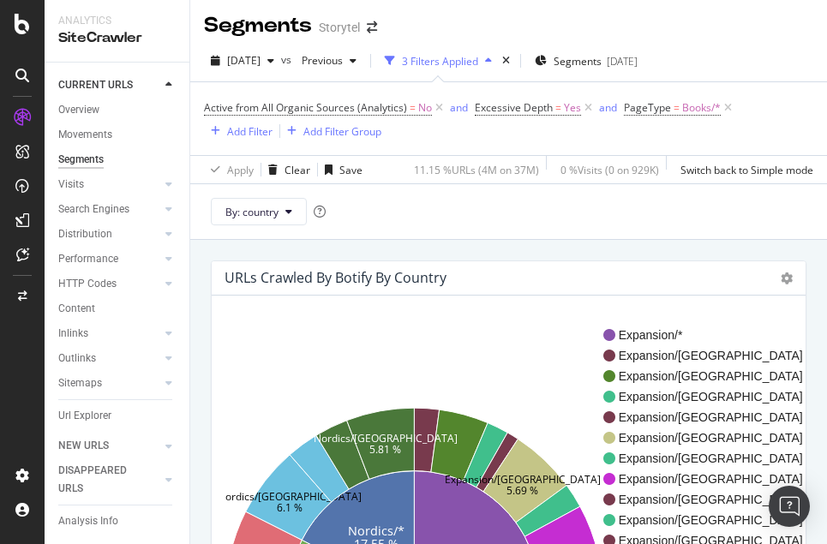
click at [661, 272] on div "Sunburst Treemap Table Expand Export as CSV" at bounding box center [787, 278] width 12 height 20
click at [661, 280] on icon at bounding box center [787, 279] width 12 height 12
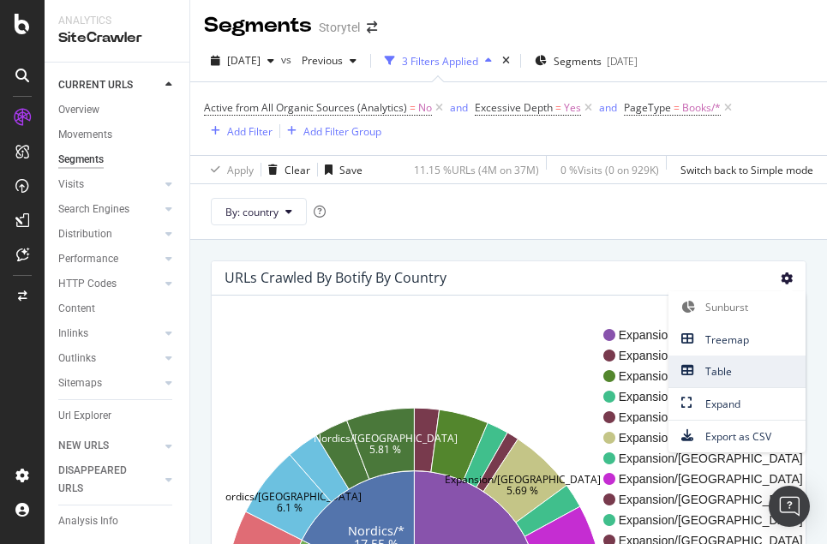
click at [661, 373] on span "Table" at bounding box center [736, 371] width 137 height 23
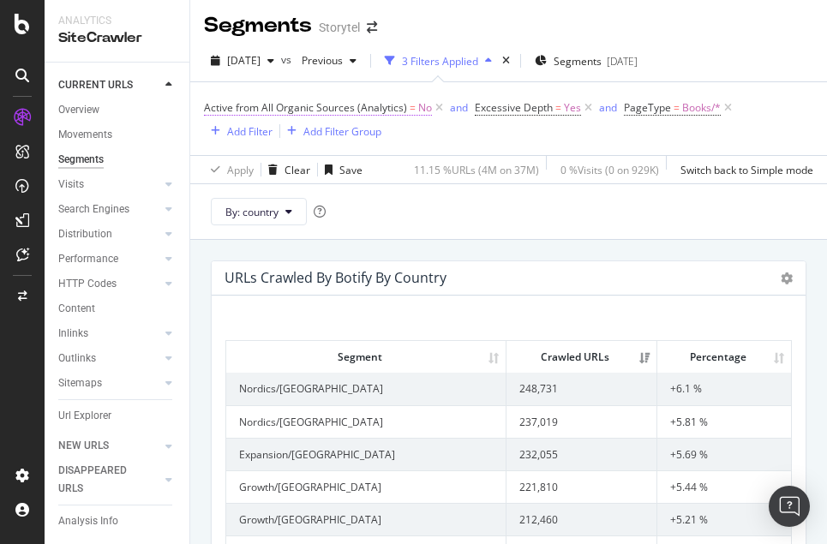
click at [354, 108] on span "Active from All Organic Sources (Analytics)" at bounding box center [305, 107] width 203 height 15
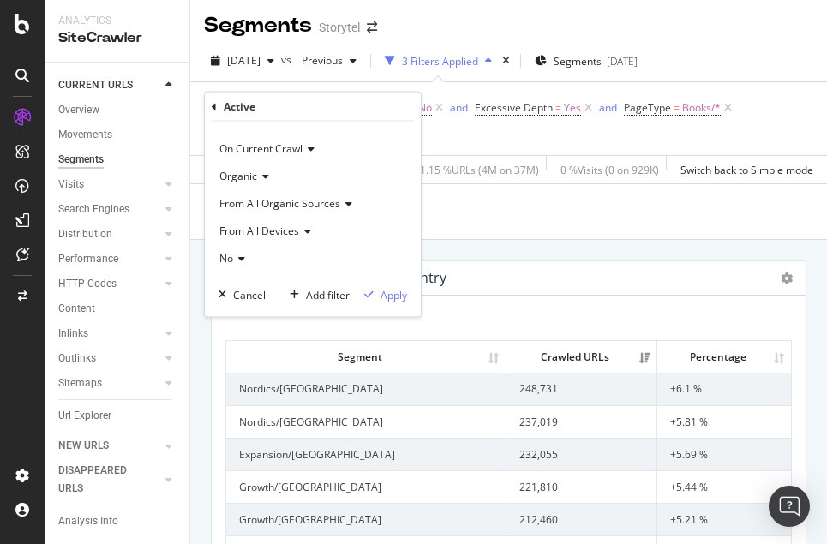
click at [244, 259] on icon at bounding box center [239, 259] width 12 height 10
click at [246, 288] on div "Yes" at bounding box center [314, 294] width 183 height 22
click at [396, 296] on div "Apply" at bounding box center [394, 294] width 27 height 15
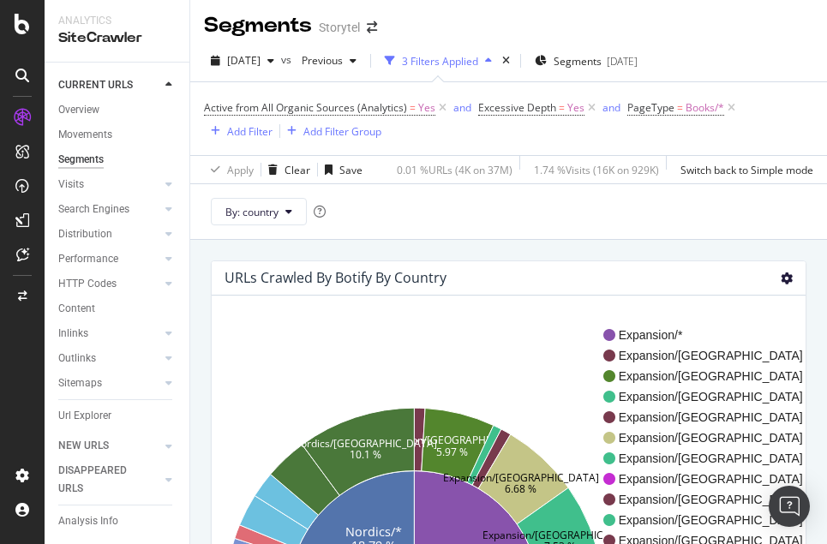
click at [661, 279] on icon at bounding box center [787, 279] width 12 height 12
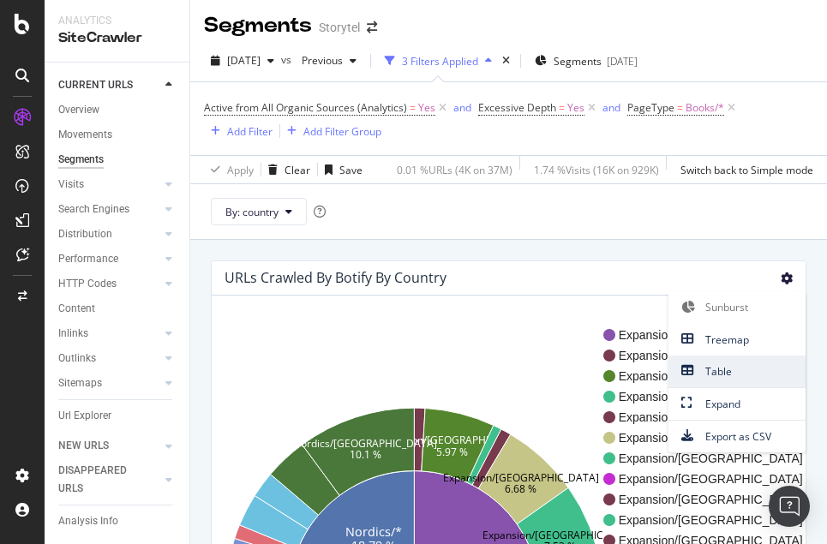
click at [661, 374] on span "Table" at bounding box center [736, 371] width 137 height 23
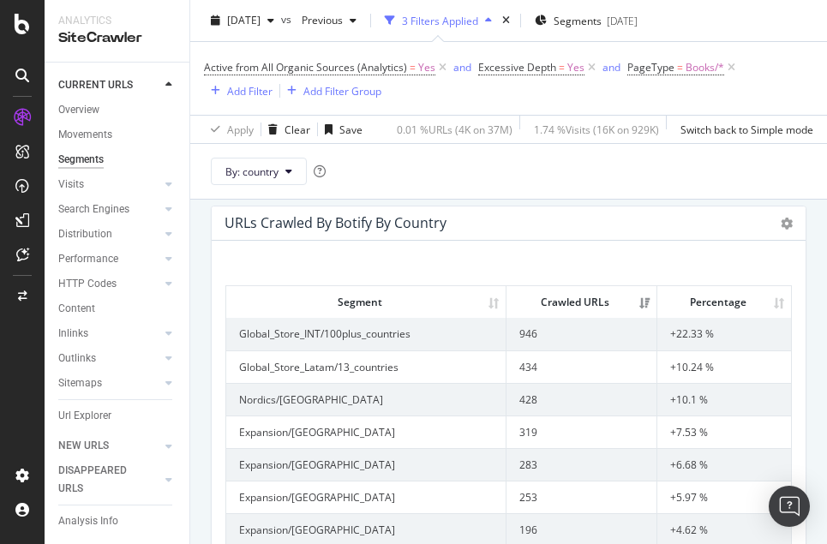
scroll to position [55, 0]
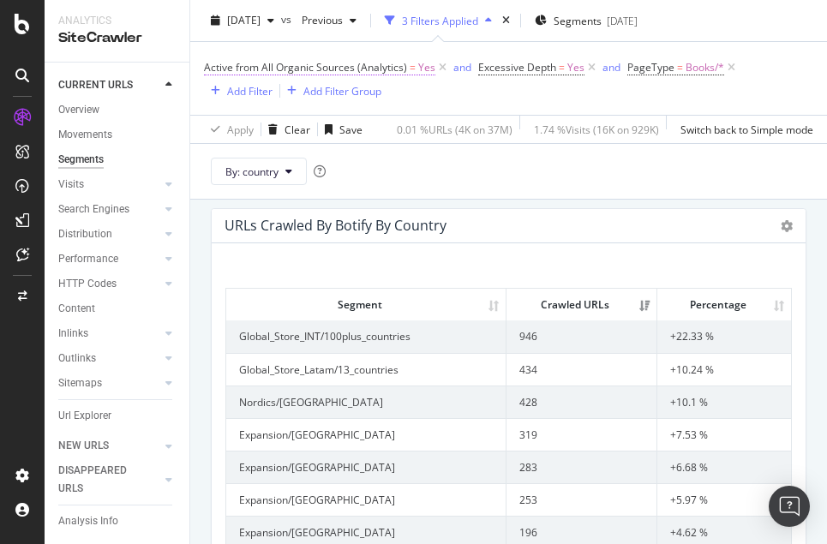
click at [353, 68] on span "Active from All Organic Sources (Analytics)" at bounding box center [305, 67] width 203 height 15
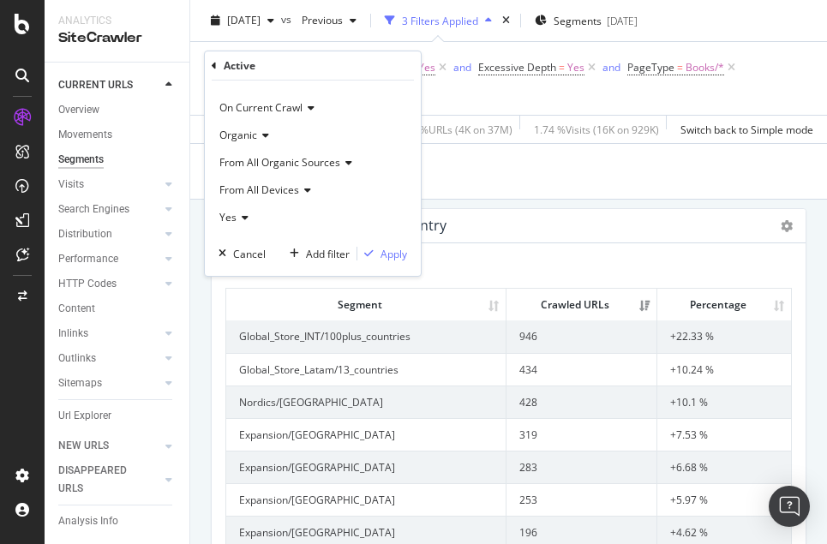
click at [470, 93] on div "Active from All Organic Sources (Analytics) = Yes and Excessive Depth = Yes and…" at bounding box center [508, 78] width 609 height 45
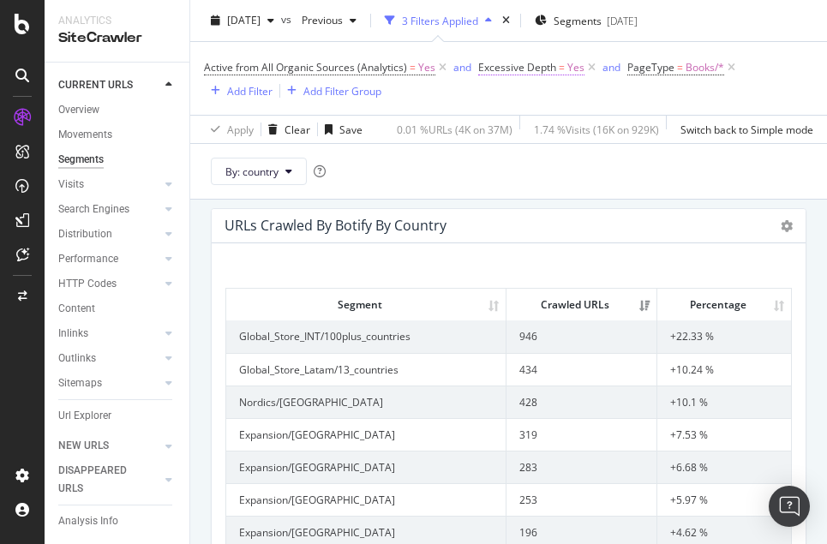
click at [528, 65] on span "Excessive Depth" at bounding box center [517, 67] width 78 height 15
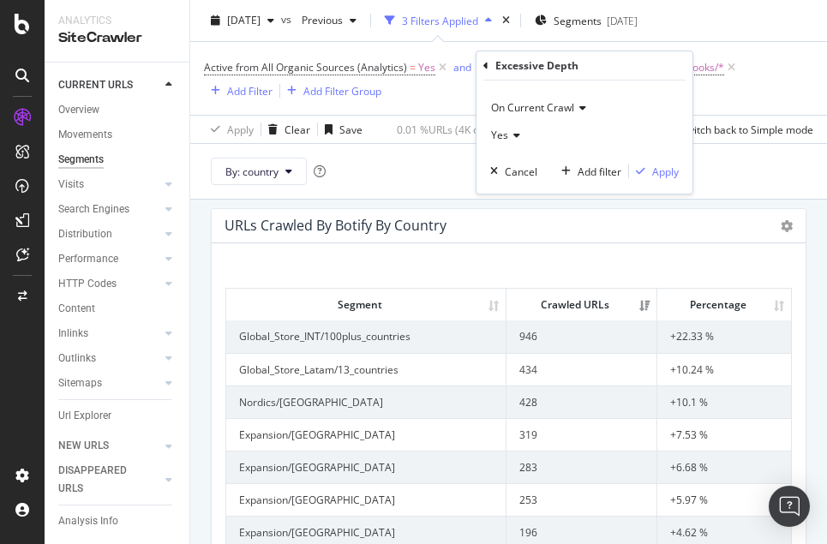
click at [515, 135] on icon at bounding box center [514, 135] width 12 height 10
click at [524, 191] on div "No" at bounding box center [585, 193] width 183 height 22
click at [661, 174] on div "Apply" at bounding box center [665, 172] width 27 height 15
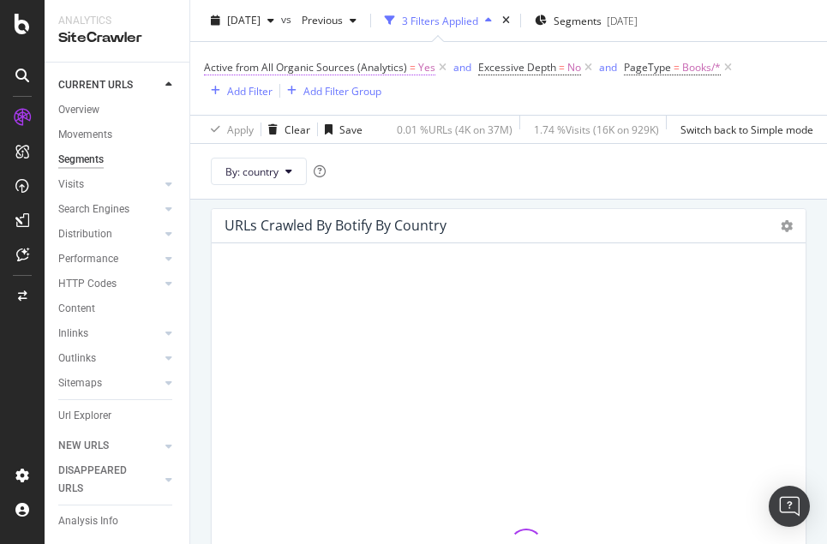
click at [328, 65] on span "Active from All Organic Sources (Analytics)" at bounding box center [305, 67] width 203 height 15
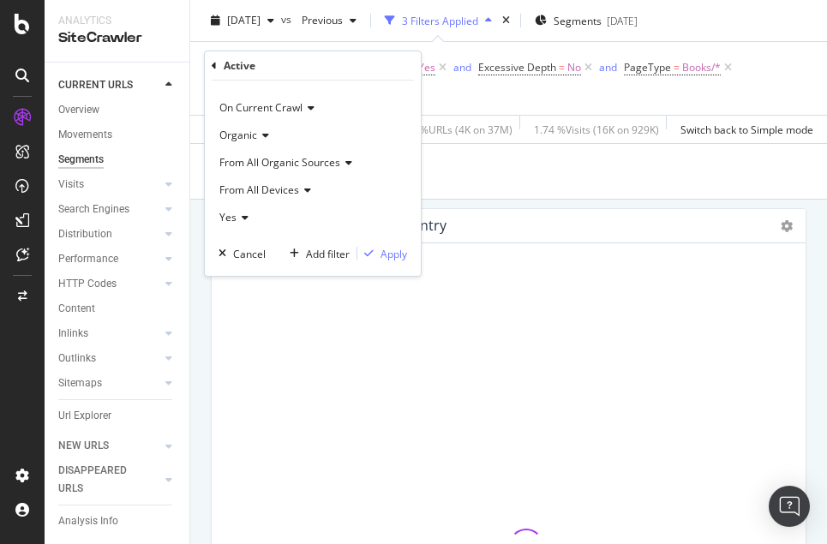
click at [246, 215] on icon at bounding box center [243, 218] width 12 height 10
click at [254, 272] on div "No" at bounding box center [314, 275] width 183 height 22
click at [393, 254] on div "Apply" at bounding box center [394, 254] width 27 height 15
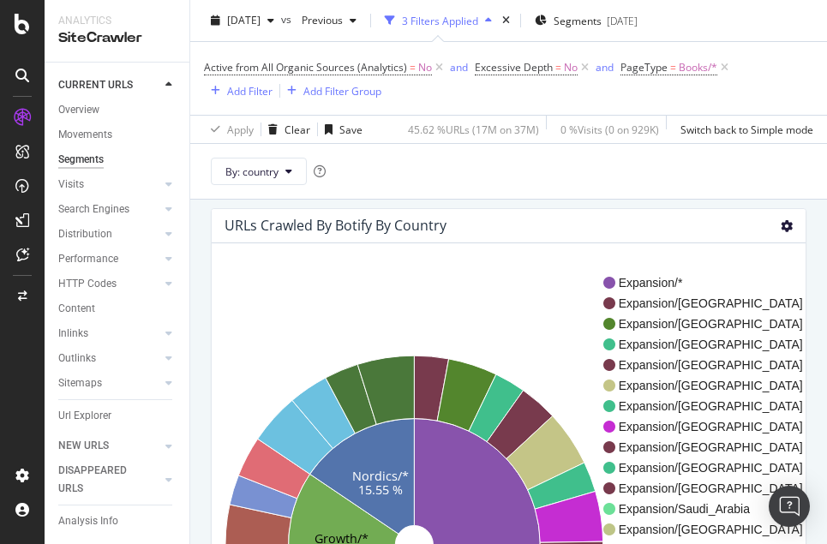
click at [661, 226] on icon at bounding box center [787, 226] width 12 height 12
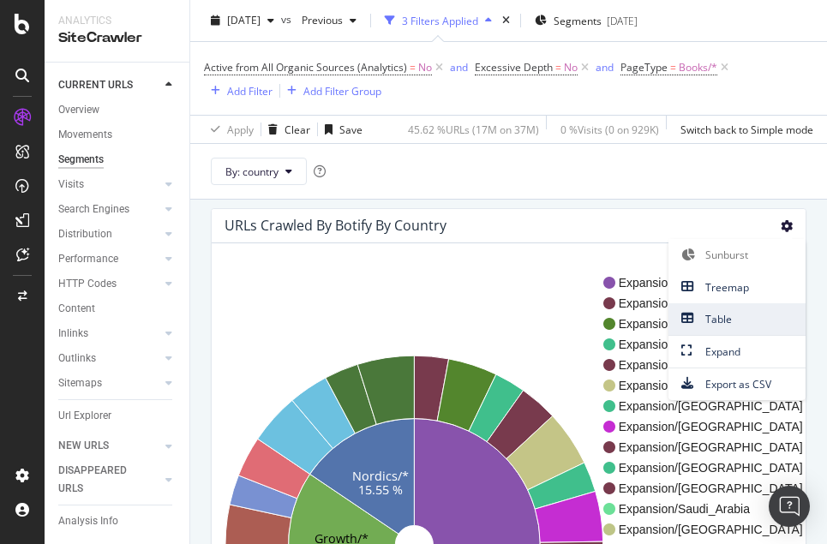
click at [661, 315] on span "Table" at bounding box center [736, 319] width 137 height 23
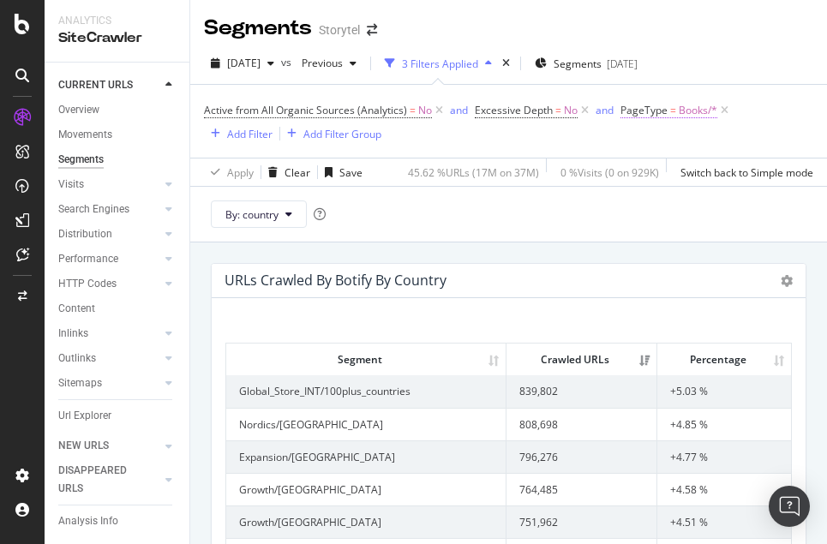
click at [650, 113] on span "PageType" at bounding box center [643, 110] width 47 height 15
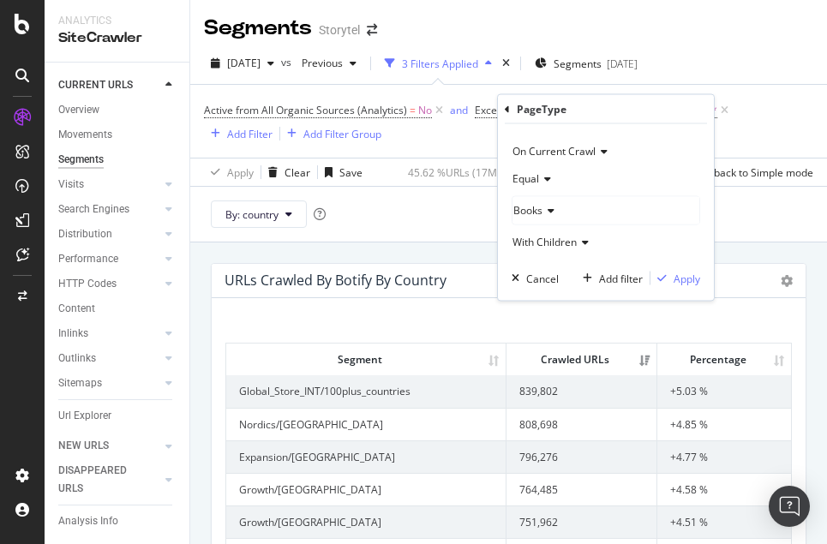
click at [575, 245] on span "With Children" at bounding box center [544, 242] width 64 height 15
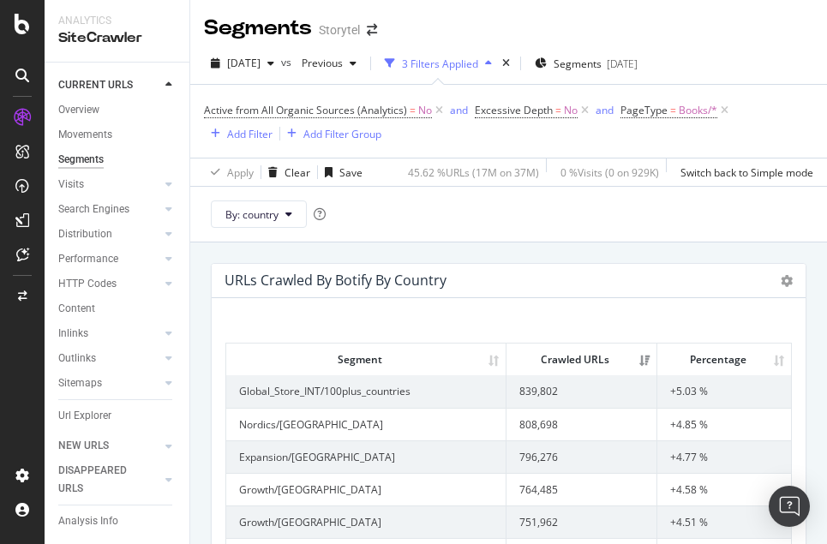
click at [661, 122] on div "Active from All Organic Sources (Analytics) = No and Excessive Depth = No and P…" at bounding box center [508, 121] width 609 height 45
click at [255, 127] on div "Add Filter" at bounding box center [249, 134] width 45 height 15
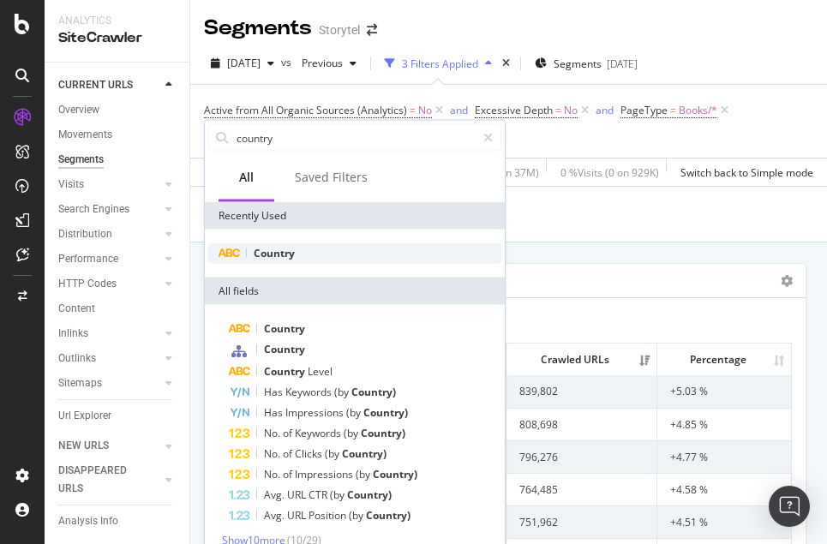
type input "country"
click at [325, 243] on div "Country" at bounding box center [354, 253] width 293 height 21
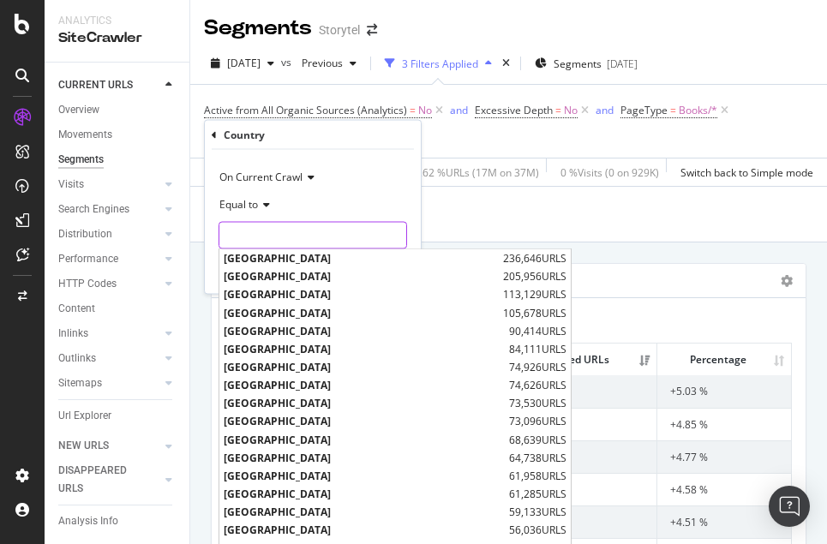
click at [309, 241] on input "text" at bounding box center [312, 235] width 187 height 27
click at [511, 221] on div "By: country" at bounding box center [508, 214] width 637 height 56
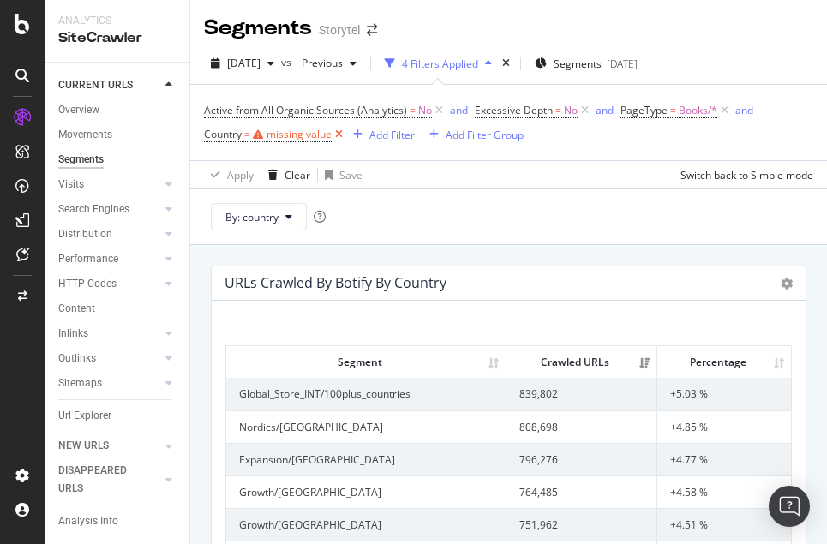
click at [344, 136] on icon at bounding box center [339, 134] width 15 height 17
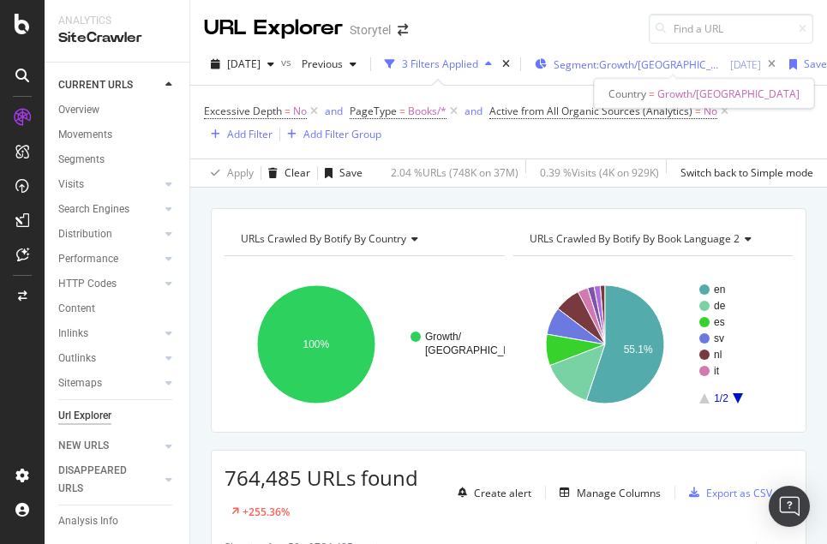
click at [699, 63] on span "Segment: Growth/Belgium" at bounding box center [639, 64] width 171 height 15
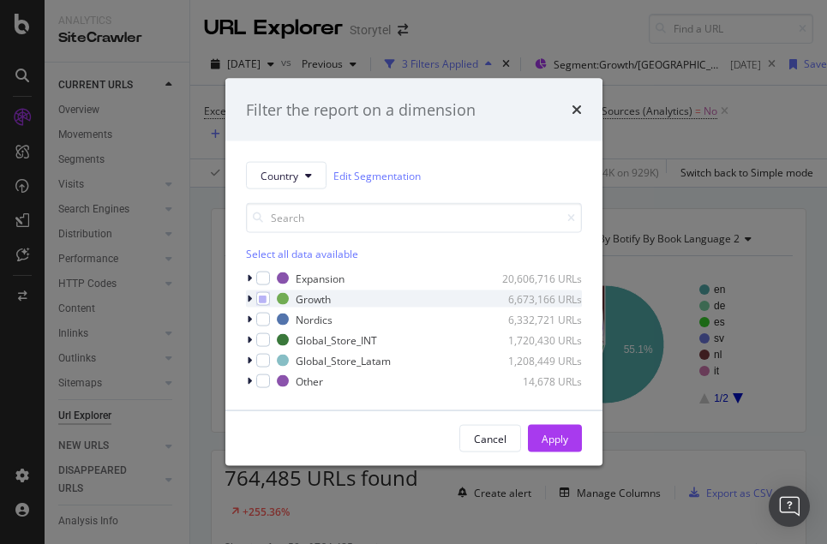
click at [249, 300] on icon "modal" at bounding box center [249, 299] width 5 height 10
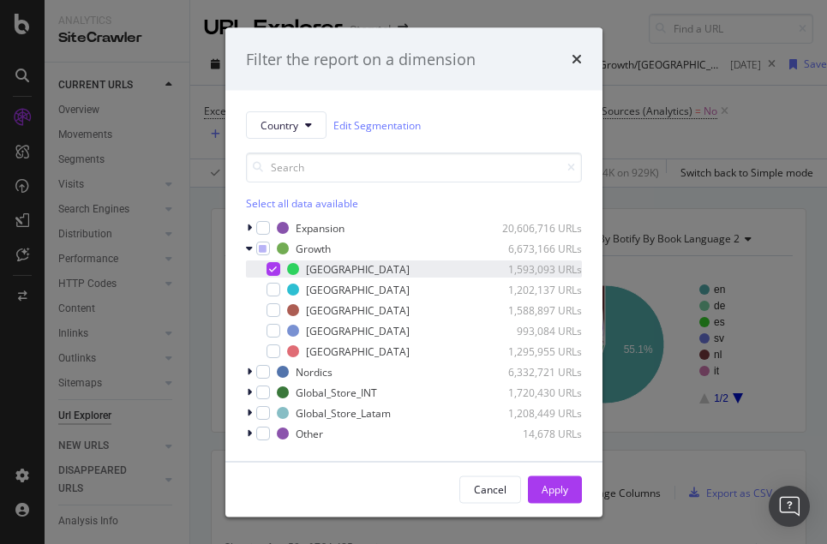
click at [272, 269] on icon "modal" at bounding box center [273, 269] width 8 height 9
click at [272, 308] on div "modal" at bounding box center [274, 310] width 14 height 14
click at [550, 489] on div "Apply" at bounding box center [555, 489] width 27 height 15
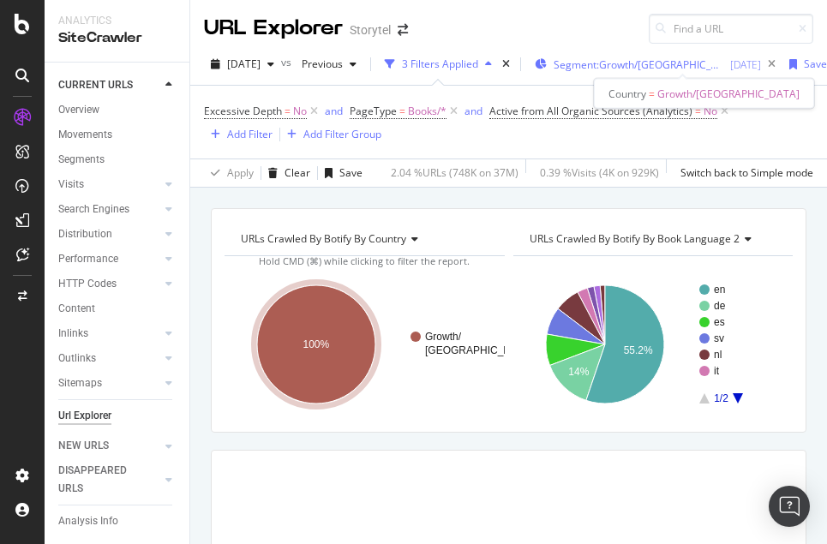
click at [657, 69] on span "Segment: Growth/Netherlands" at bounding box center [639, 64] width 171 height 15
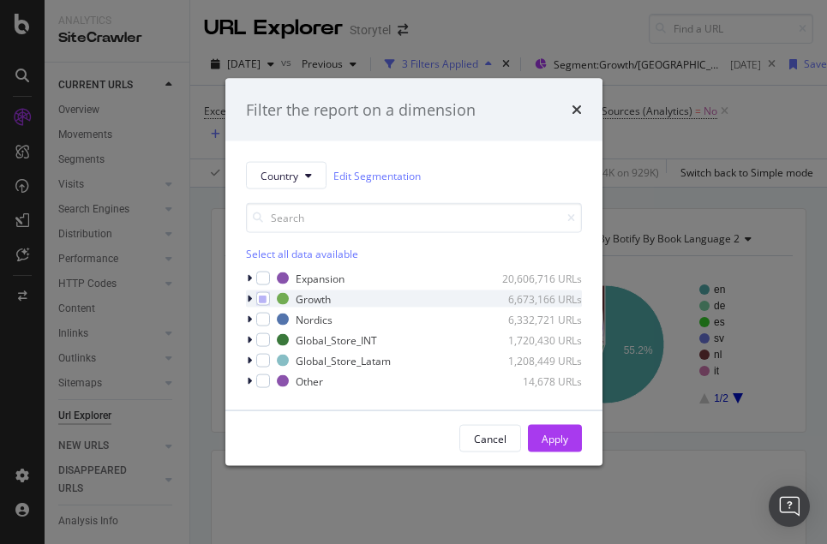
click at [247, 301] on icon "modal" at bounding box center [249, 299] width 5 height 10
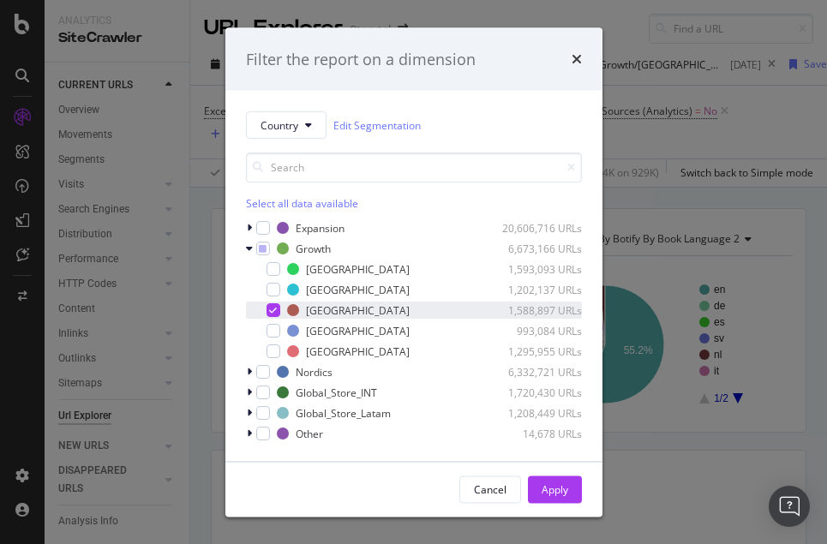
click at [267, 310] on div "modal" at bounding box center [274, 310] width 14 height 14
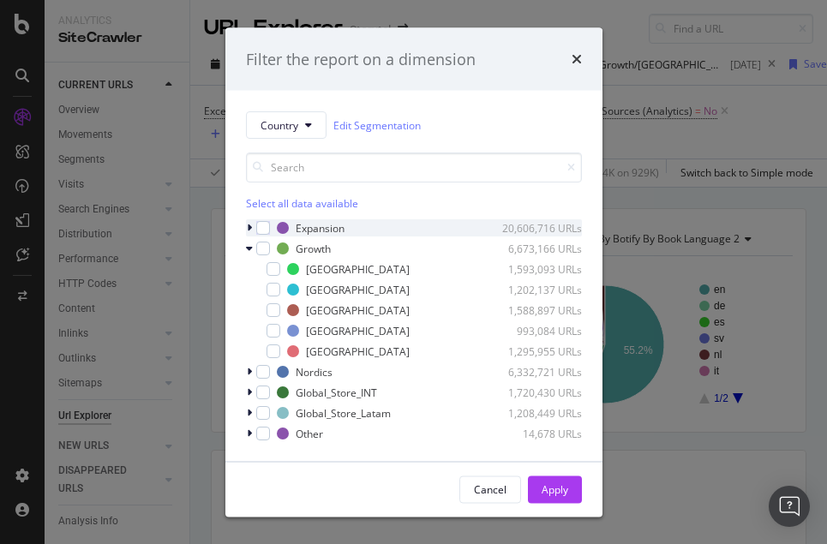
click at [249, 226] on icon "modal" at bounding box center [249, 228] width 5 height 10
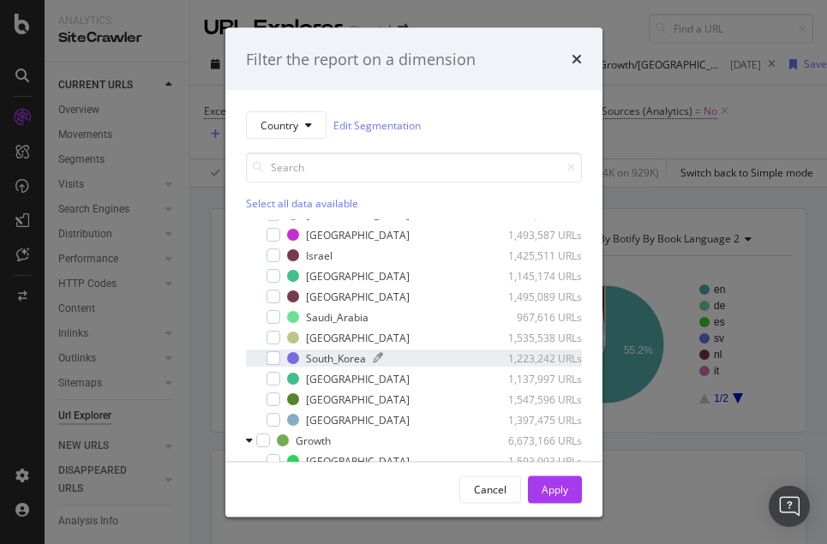
scroll to position [139, 0]
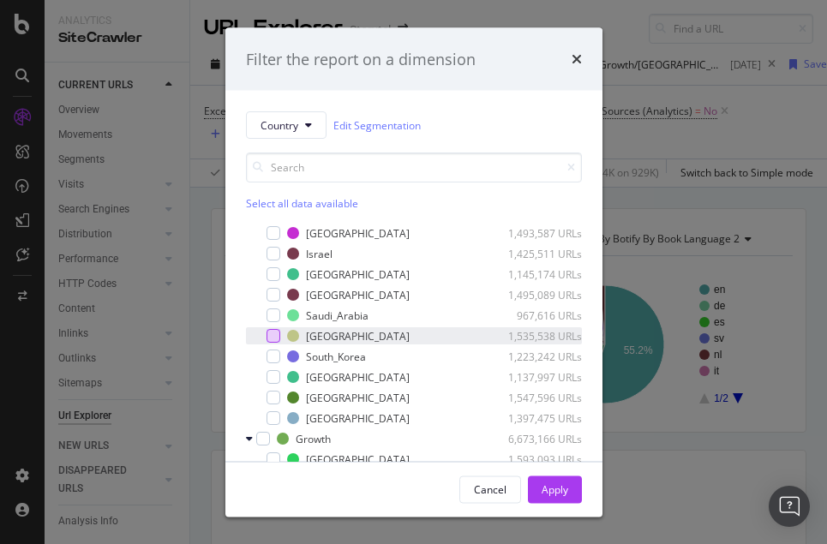
click at [272, 335] on div "modal" at bounding box center [274, 336] width 14 height 14
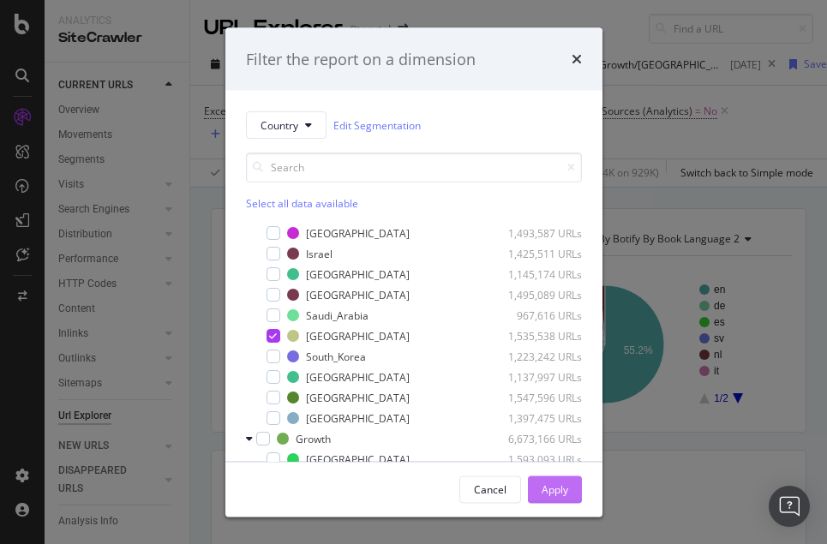
click at [544, 495] on div "Apply" at bounding box center [555, 489] width 27 height 15
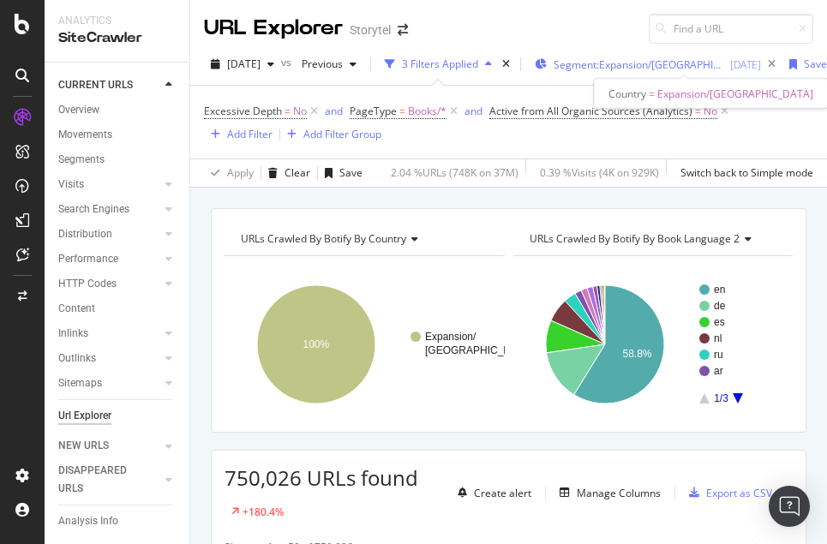
click at [662, 65] on span "Segment: Expansion/Singapore" at bounding box center [639, 64] width 171 height 15
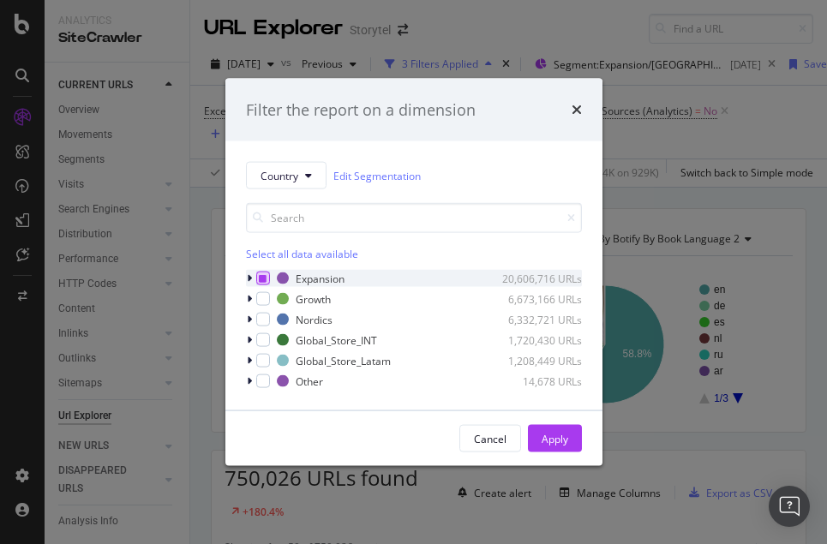
click at [259, 279] on icon "modal" at bounding box center [263, 278] width 8 height 9
click at [262, 277] on icon "modal" at bounding box center [263, 278] width 8 height 9
click at [249, 317] on icon "modal" at bounding box center [249, 320] width 5 height 10
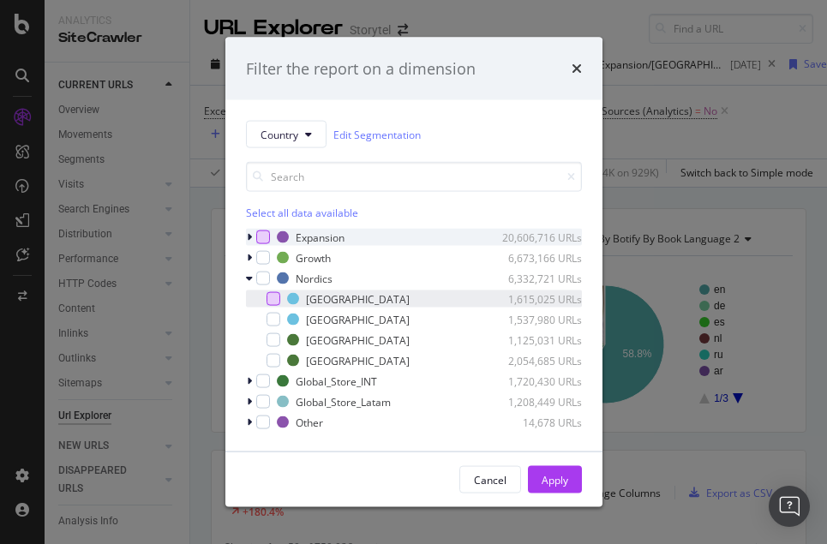
click at [271, 300] on div "modal" at bounding box center [274, 299] width 14 height 14
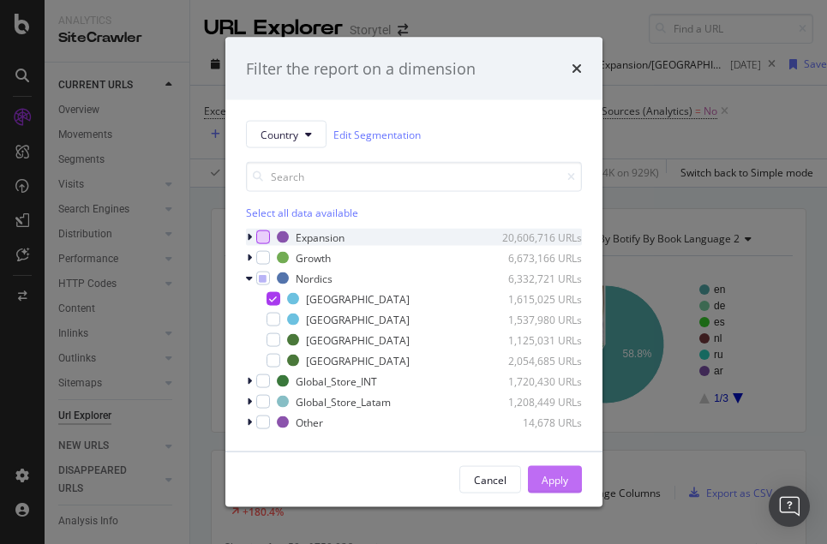
click at [562, 487] on div "Apply" at bounding box center [555, 479] width 27 height 15
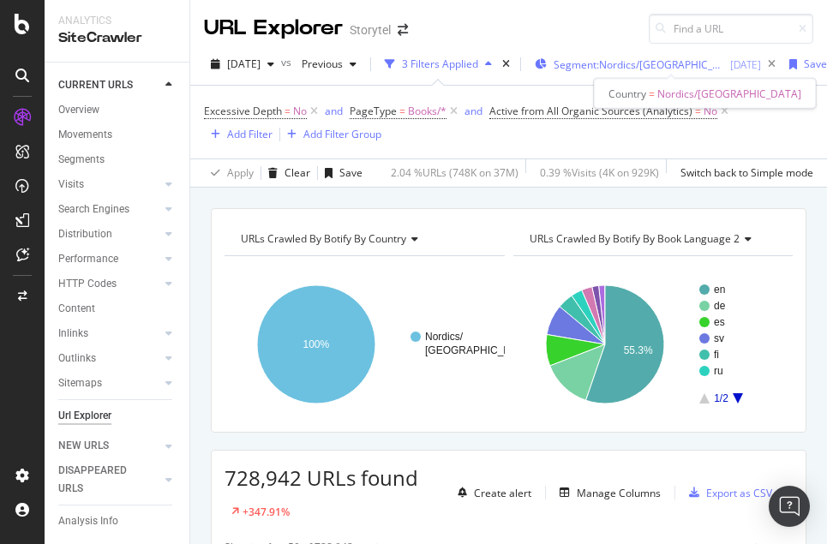
click at [662, 64] on span "Segment: Nordics/Finland" at bounding box center [639, 64] width 171 height 15
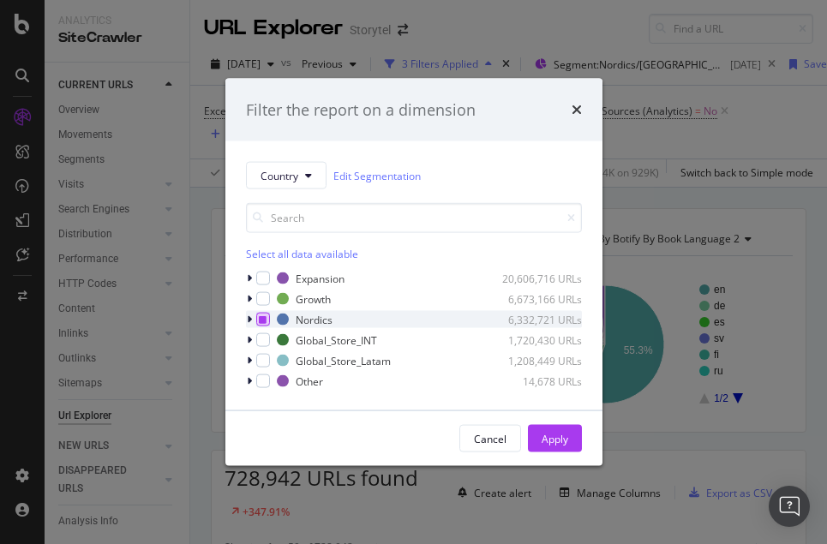
click at [260, 323] on icon "modal" at bounding box center [263, 319] width 8 height 9
click at [260, 321] on icon "modal" at bounding box center [263, 319] width 8 height 9
click at [249, 280] on icon "modal" at bounding box center [249, 278] width 5 height 10
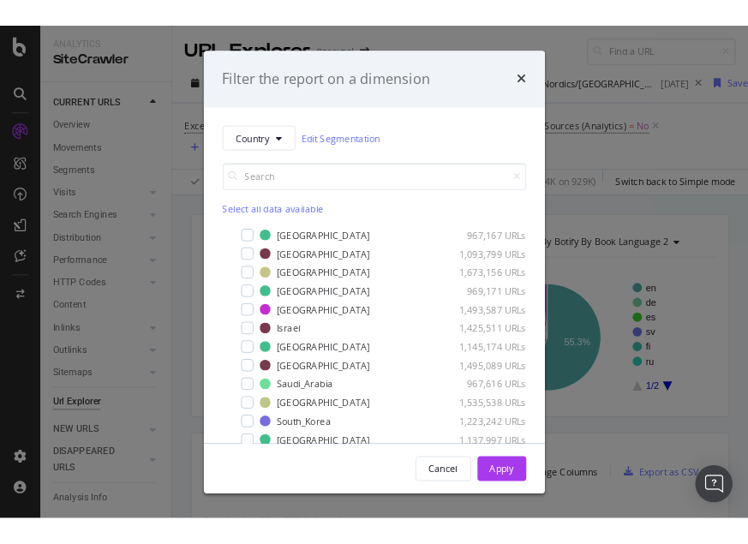
scroll to position [137, 0]
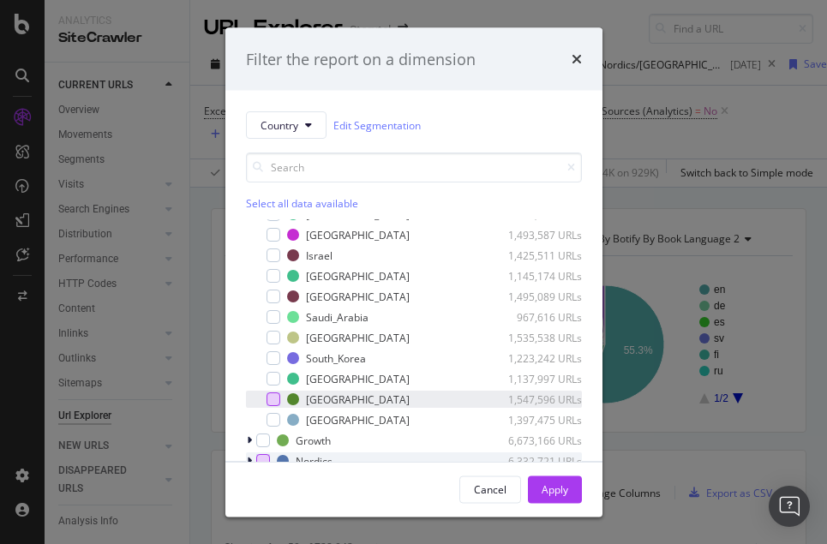
click at [267, 399] on div "modal" at bounding box center [274, 400] width 14 height 14
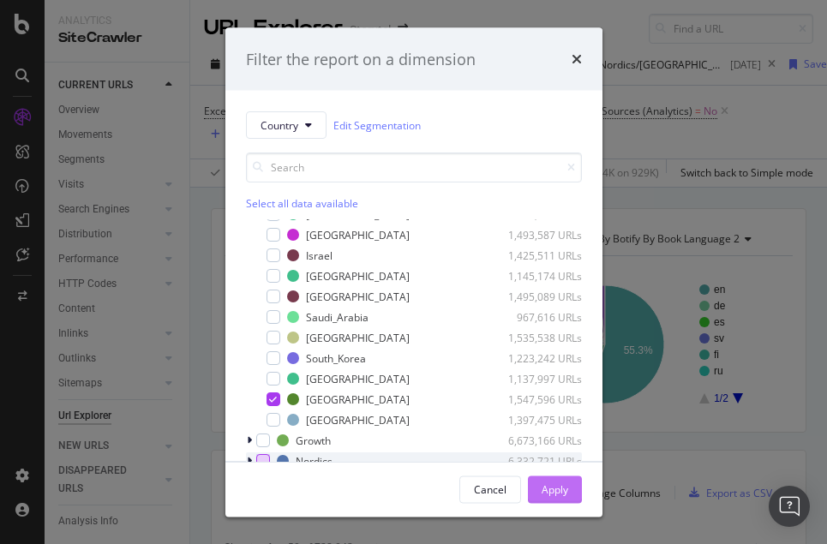
click at [548, 483] on div "Apply" at bounding box center [555, 489] width 27 height 15
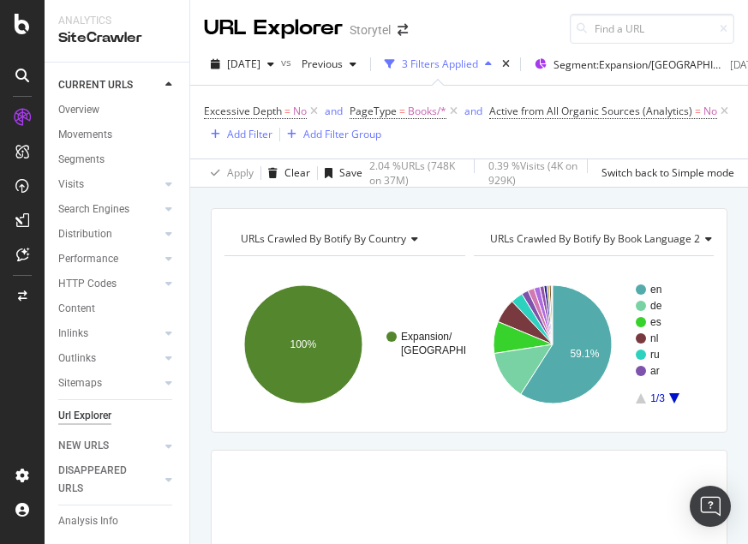
click at [653, 272] on rect "A chart." at bounding box center [594, 344] width 241 height 149
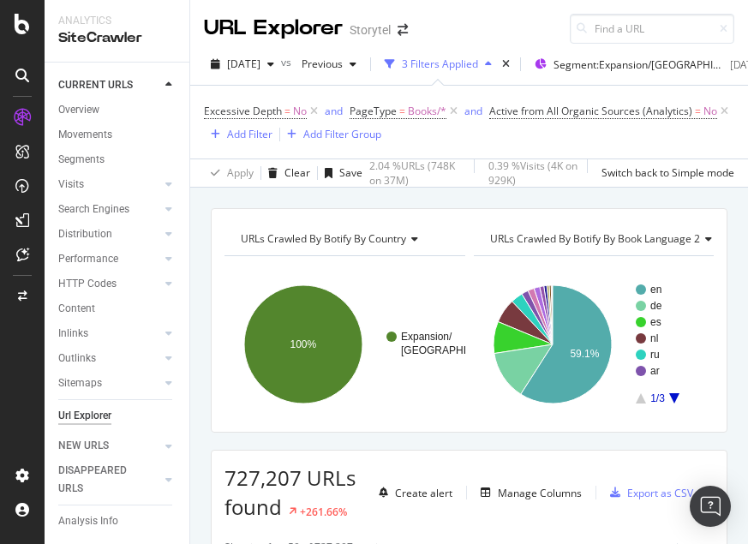
click at [676, 393] on rect "A chart." at bounding box center [669, 344] width 67 height 119
click at [674, 395] on icon "A chart." at bounding box center [674, 398] width 10 height 10
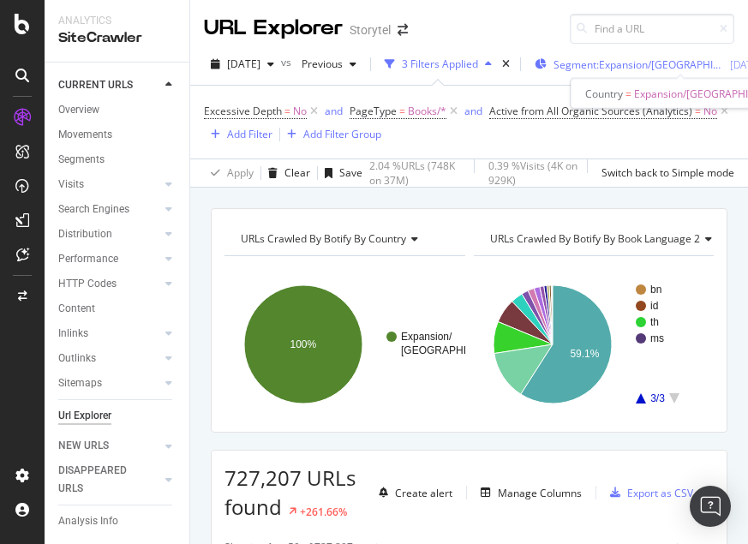
click at [613, 60] on span "Segment: Expansion/Thailand" at bounding box center [639, 64] width 171 height 15
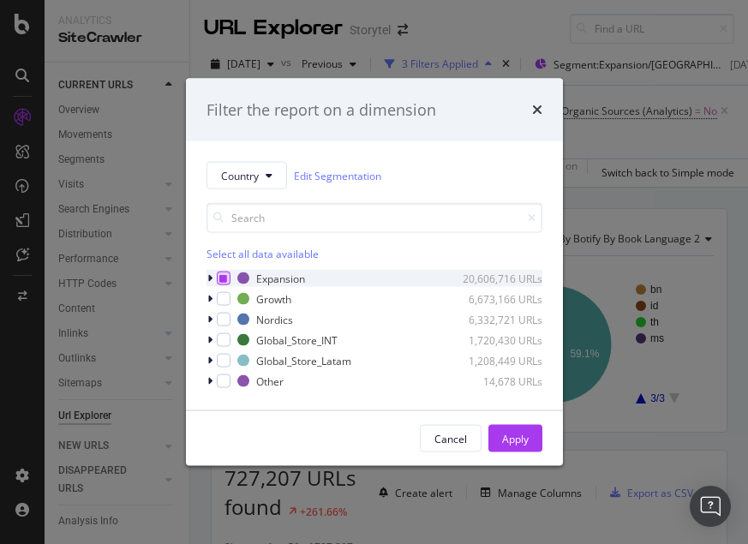
click at [219, 276] on icon "modal" at bounding box center [223, 278] width 8 height 9
click at [220, 276] on icon "modal" at bounding box center [223, 278] width 8 height 9
click at [209, 276] on icon "modal" at bounding box center [209, 278] width 5 height 10
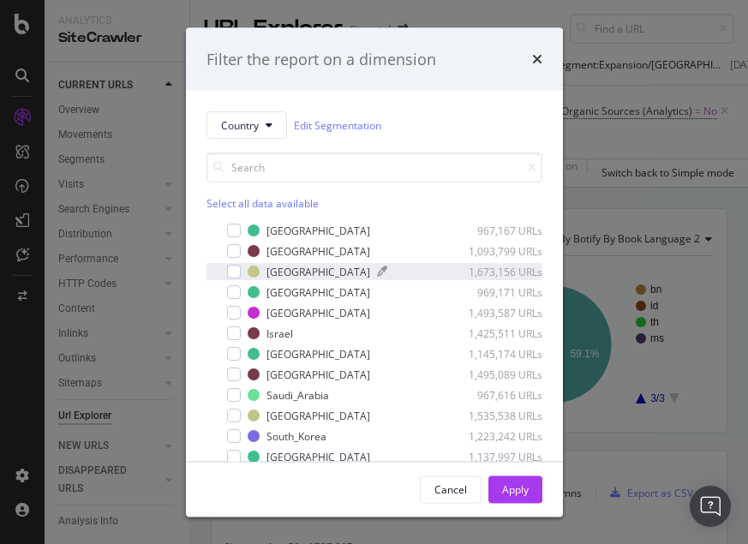
scroll to position [67, 0]
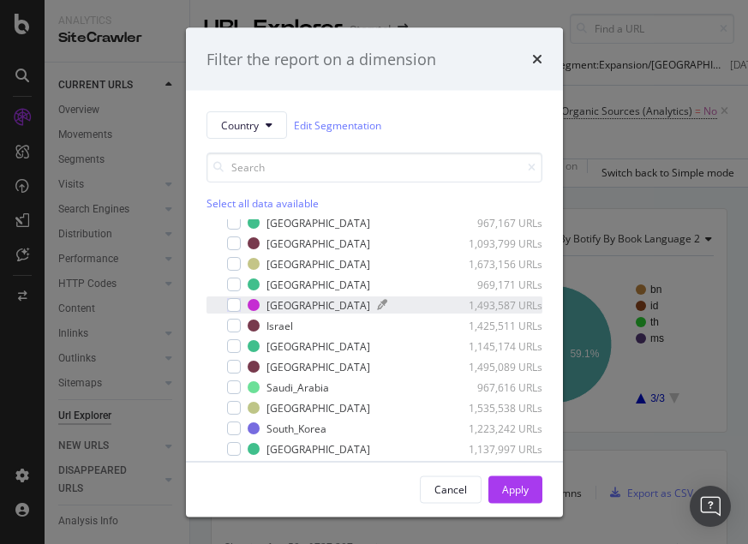
click at [285, 308] on div "[GEOGRAPHIC_DATA]" at bounding box center [319, 304] width 104 height 15
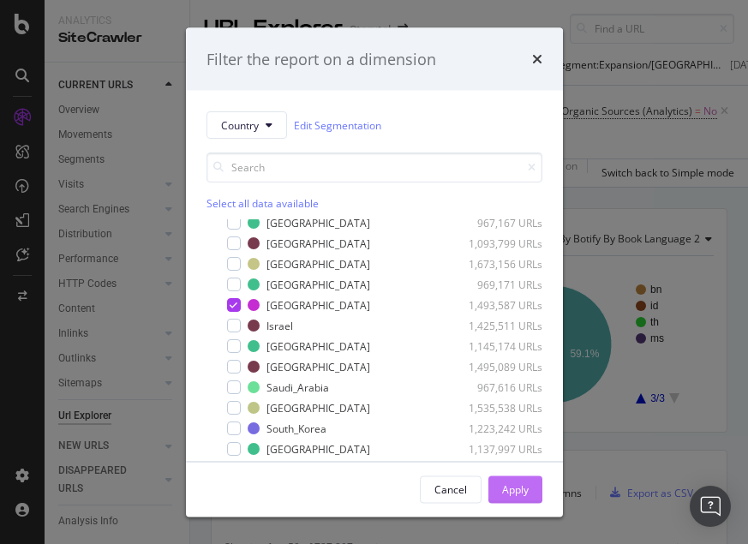
click at [528, 494] on div "Apply" at bounding box center [515, 489] width 27 height 15
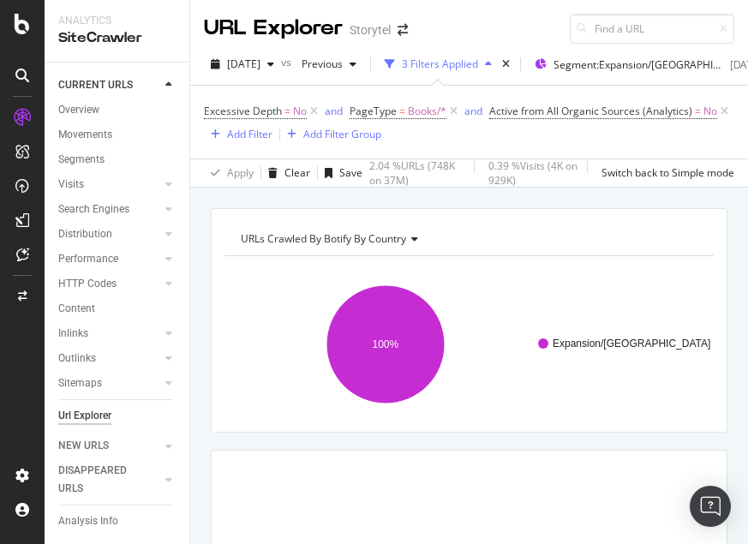
click at [405, 239] on span "URLs Crawled By Botify By country" at bounding box center [323, 238] width 165 height 15
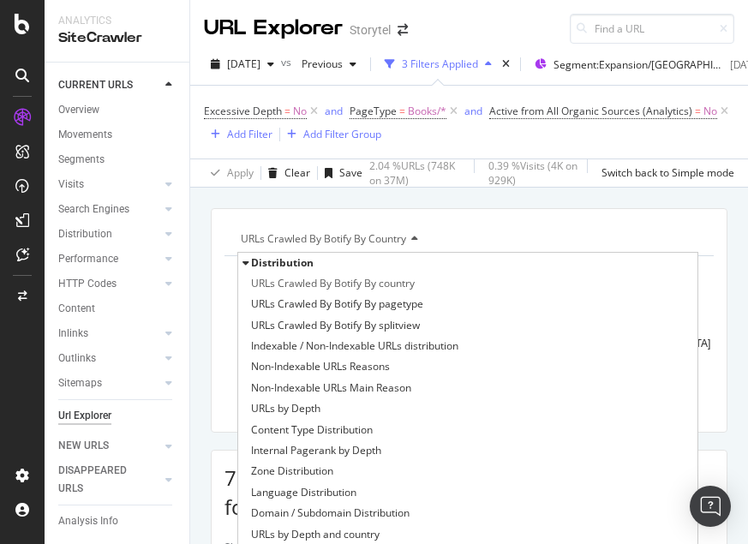
click at [307, 262] on span "Distribution" at bounding box center [282, 262] width 63 height 15
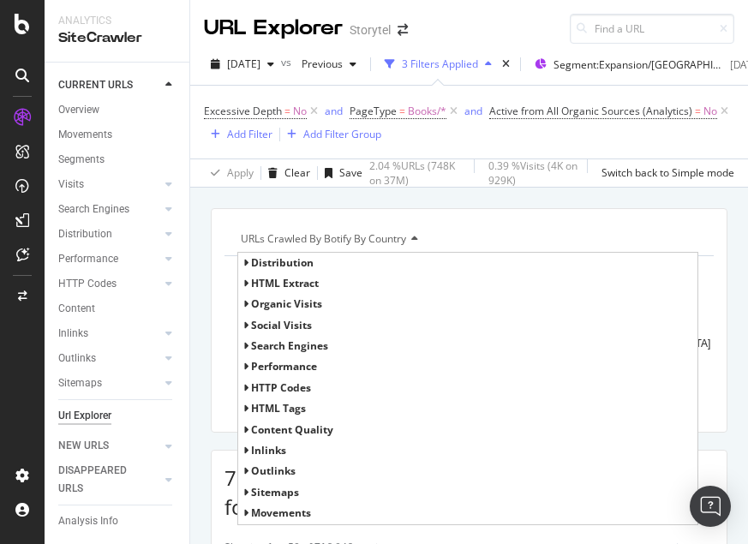
click at [315, 286] on span "HTML Extract" at bounding box center [285, 283] width 68 height 15
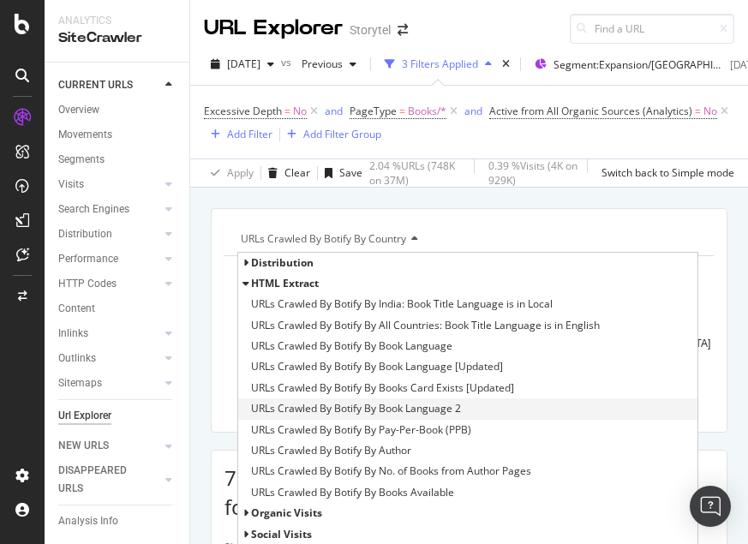
click at [394, 413] on span "URLs Crawled By Botify By Book Language 2" at bounding box center [356, 408] width 210 height 17
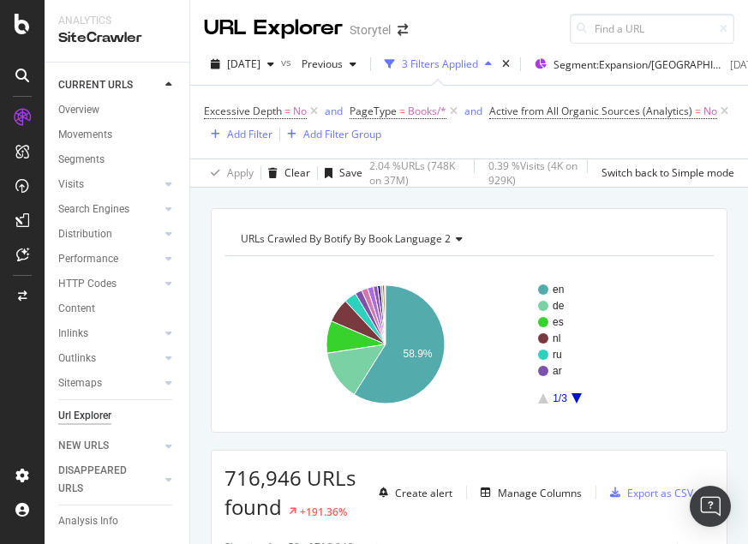
click at [583, 401] on rect "A chart." at bounding box center [614, 344] width 152 height 119
click at [577, 396] on icon "A chart." at bounding box center [577, 398] width 10 height 10
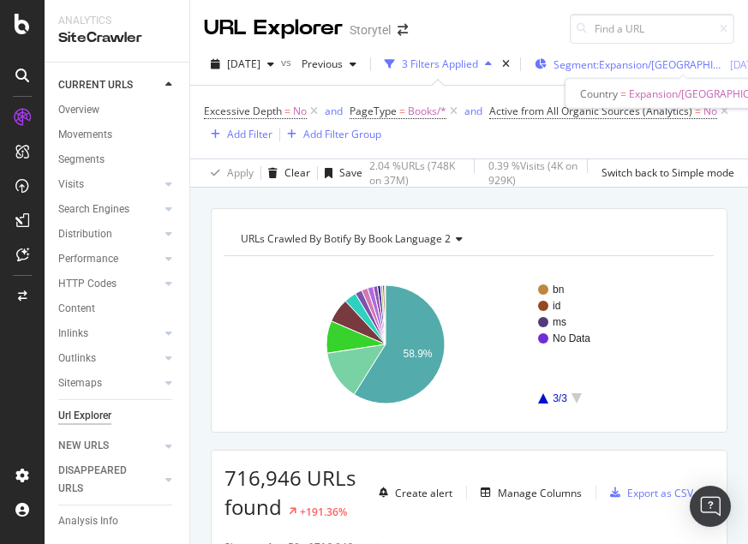
click at [596, 67] on span "Segment: Expansion/Indonesia" at bounding box center [639, 64] width 171 height 15
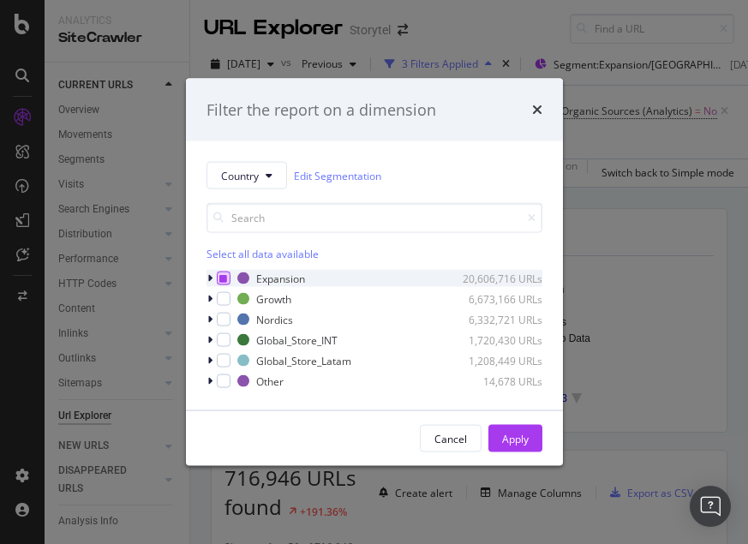
click at [225, 278] on icon "modal" at bounding box center [223, 278] width 8 height 9
click at [225, 277] on icon "modal" at bounding box center [223, 278] width 8 height 9
click at [211, 276] on icon "modal" at bounding box center [209, 278] width 5 height 10
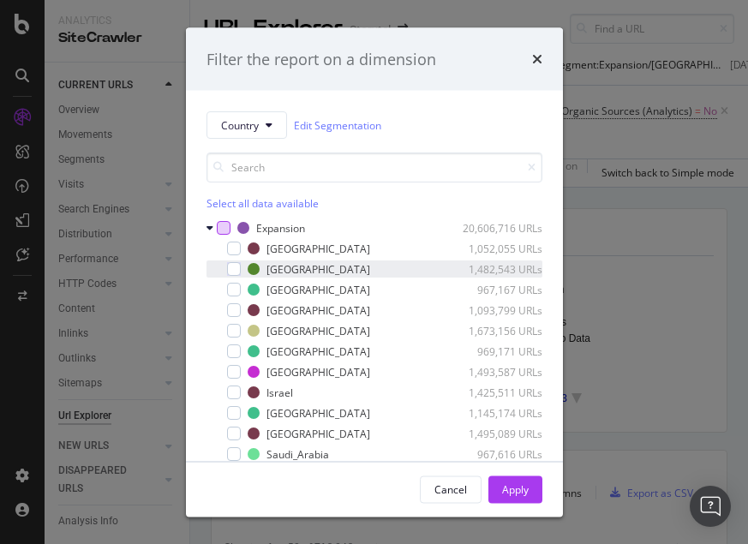
click at [225, 270] on div "modal" at bounding box center [222, 269] width 10 height 17
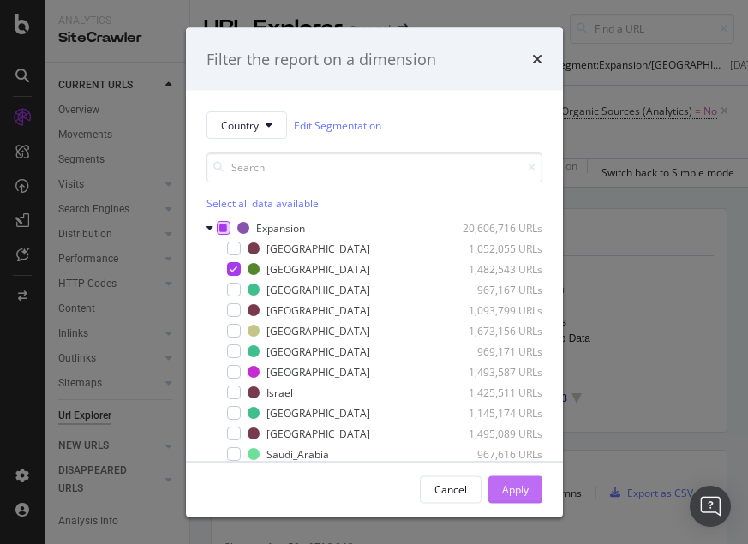
click at [512, 499] on div "Apply" at bounding box center [515, 489] width 27 height 26
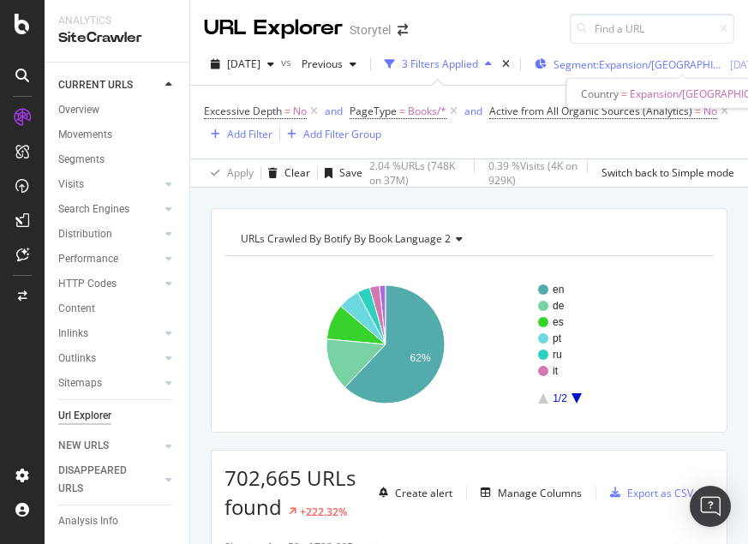
click at [654, 62] on span "Segment: Expansion/Colombia" at bounding box center [639, 64] width 171 height 15
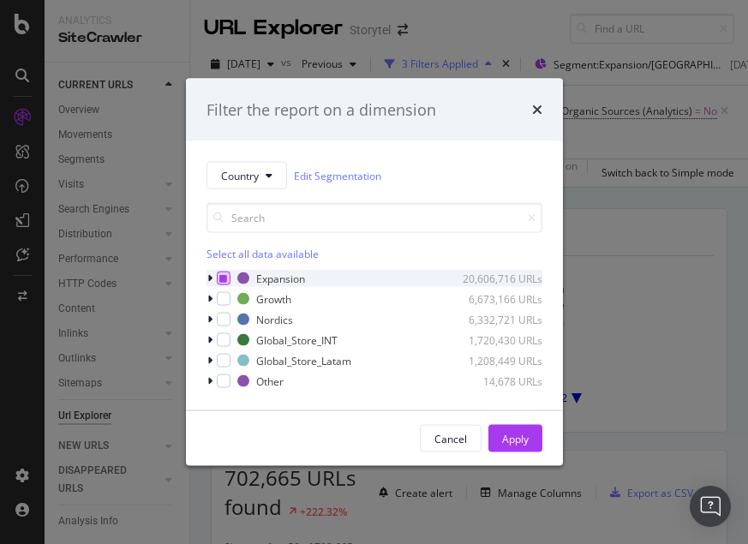
click at [222, 279] on icon "modal" at bounding box center [223, 278] width 8 height 9
click at [220, 278] on icon "modal" at bounding box center [223, 278] width 8 height 9
click at [213, 277] on div "modal" at bounding box center [212, 278] width 10 height 17
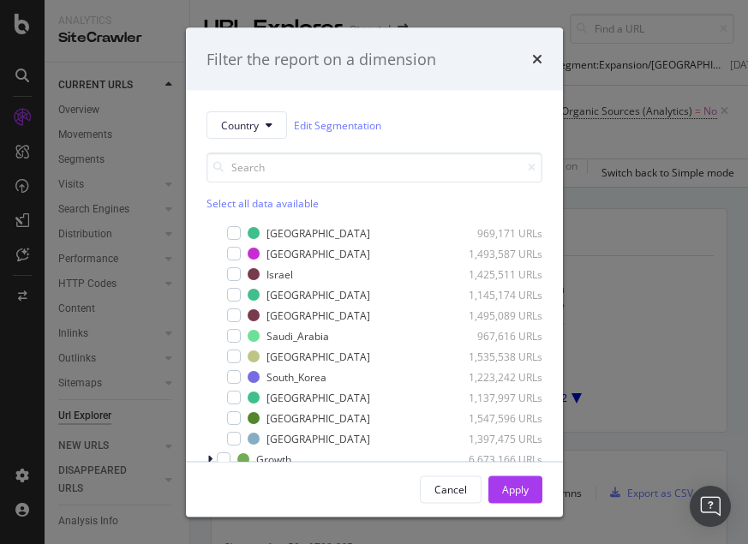
scroll to position [121, 0]
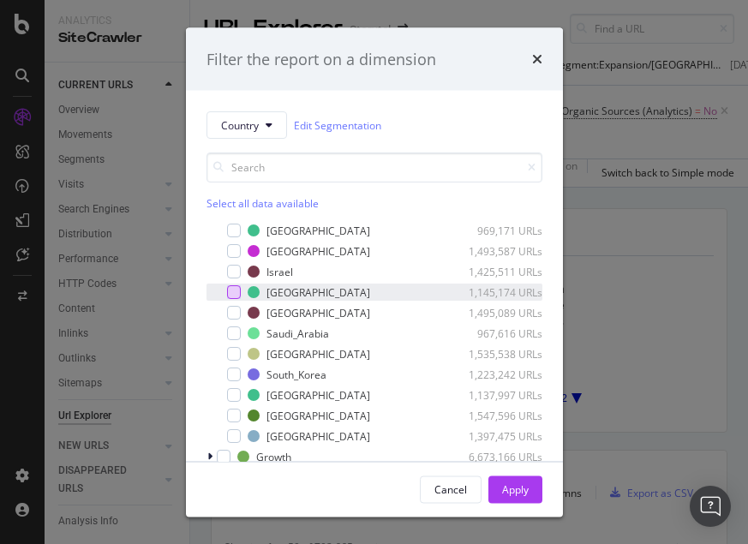
click at [230, 288] on div "modal" at bounding box center [234, 292] width 14 height 14
click at [230, 288] on icon "modal" at bounding box center [234, 292] width 8 height 9
click at [231, 273] on div "modal" at bounding box center [234, 272] width 14 height 14
click at [518, 489] on div "Apply" at bounding box center [515, 489] width 27 height 15
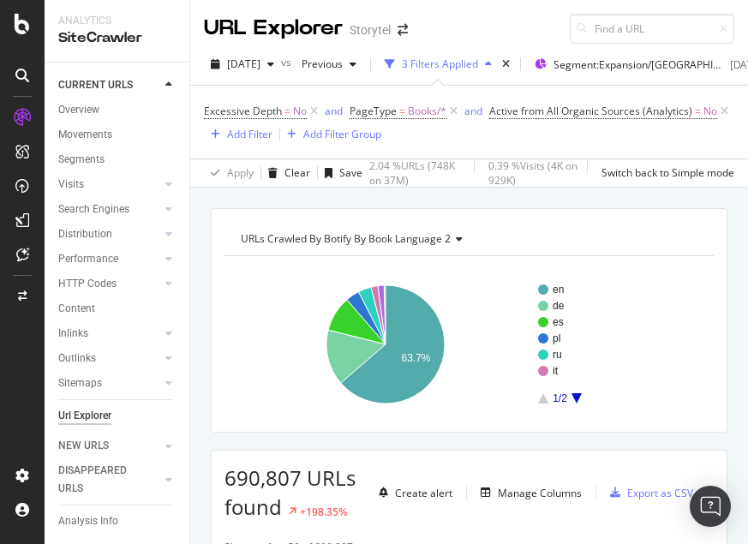
click at [578, 396] on icon "A chart." at bounding box center [577, 398] width 10 height 10
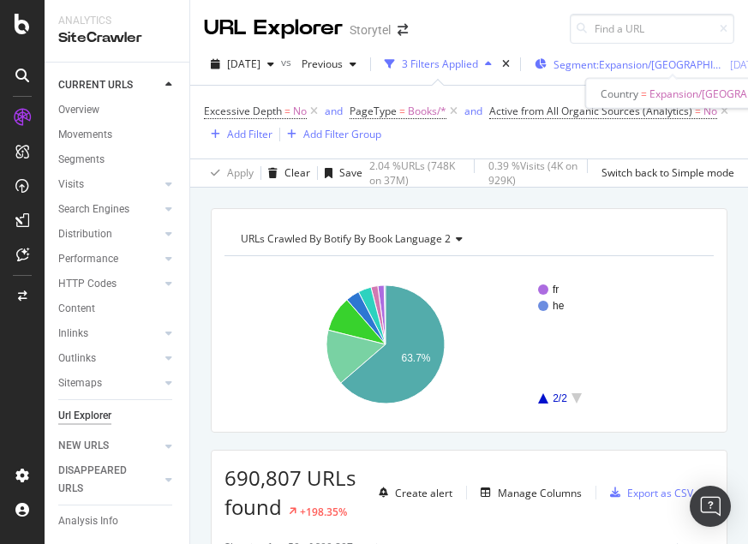
click at [661, 63] on span "Segment: Expansion/Israel" at bounding box center [639, 64] width 171 height 15
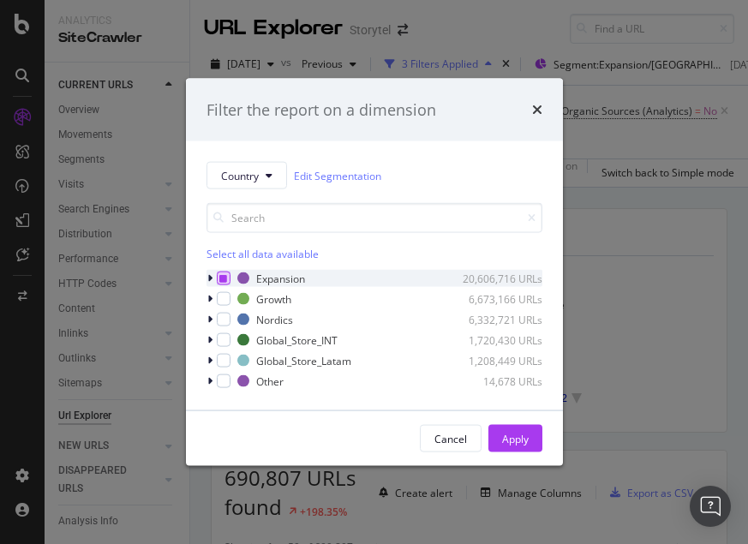
click at [226, 279] on icon "modal" at bounding box center [223, 278] width 8 height 9
click at [225, 274] on icon "modal" at bounding box center [223, 278] width 8 height 9
click at [208, 277] on icon "modal" at bounding box center [209, 278] width 5 height 10
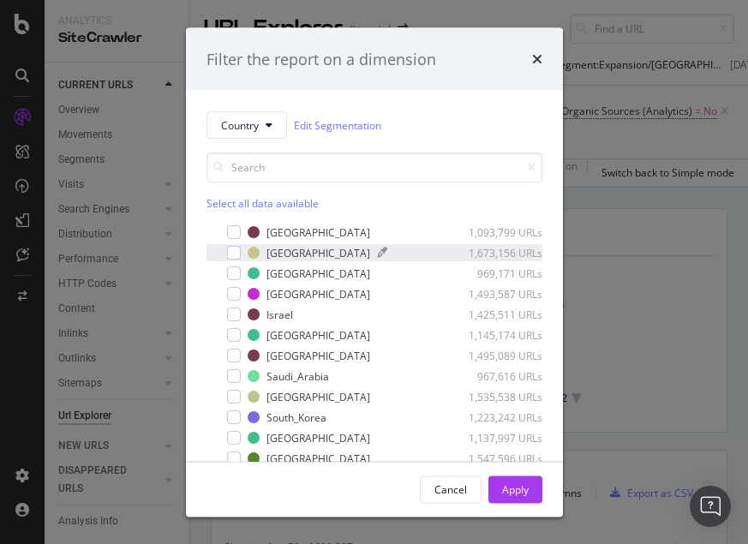
scroll to position [77, 0]
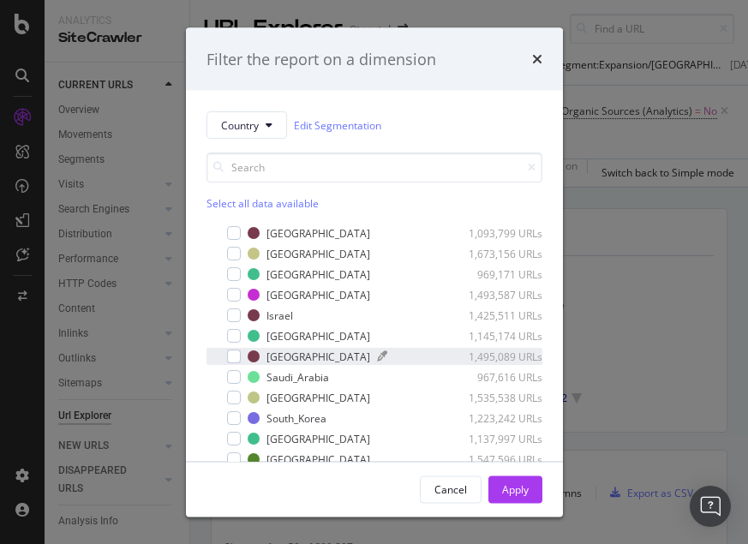
click at [294, 353] on div "[GEOGRAPHIC_DATA]" at bounding box center [319, 356] width 104 height 15
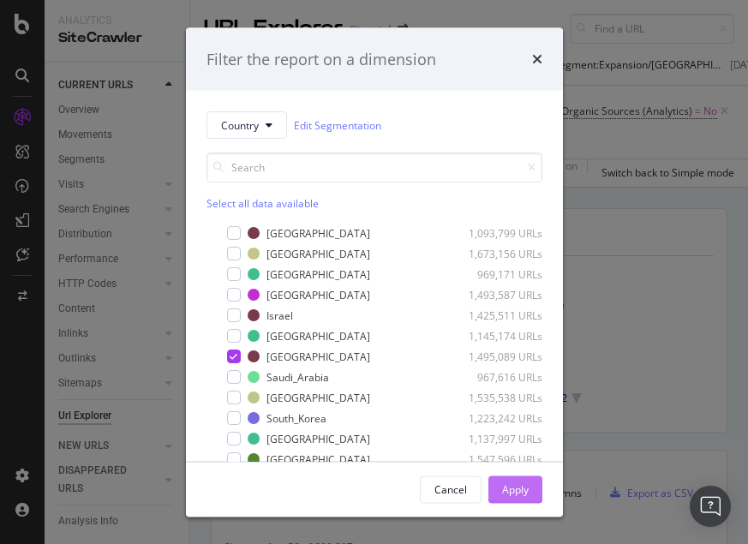
click at [518, 484] on div "Apply" at bounding box center [515, 489] width 27 height 15
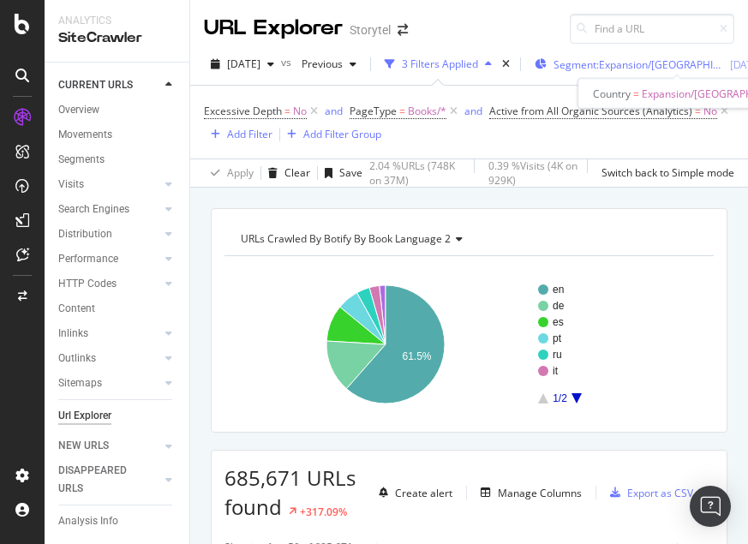
click at [632, 61] on span "Segment: Expansion/Mexico" at bounding box center [639, 64] width 171 height 15
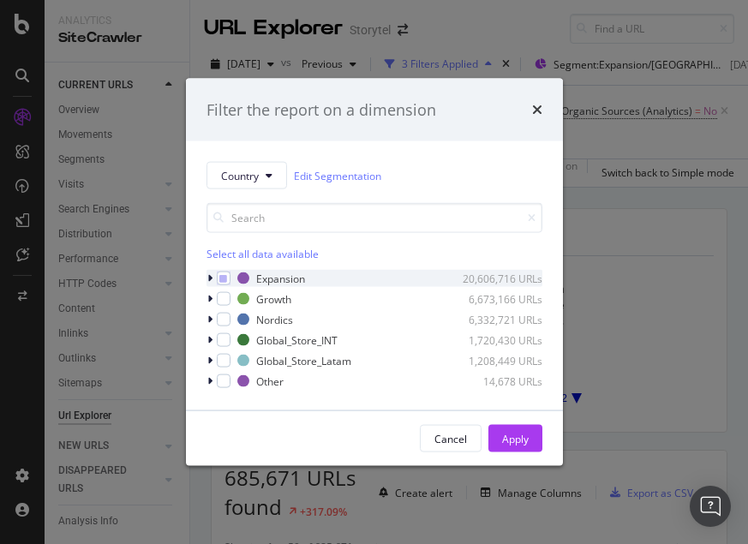
click at [207, 282] on icon "modal" at bounding box center [209, 278] width 5 height 10
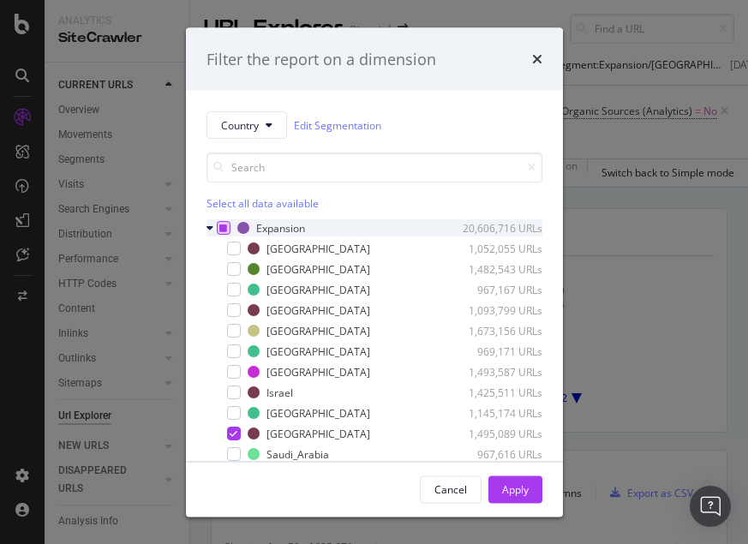
click at [225, 225] on icon "modal" at bounding box center [223, 228] width 8 height 9
click at [224, 225] on icon "modal" at bounding box center [223, 228] width 8 height 9
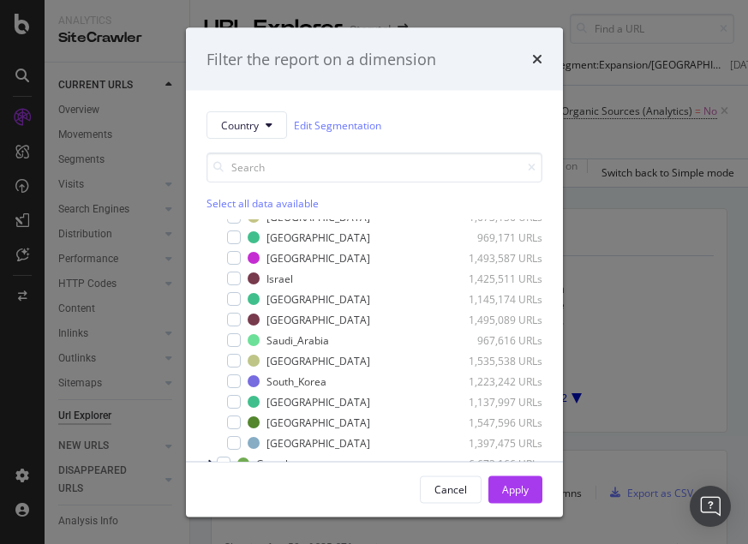
scroll to position [137, 0]
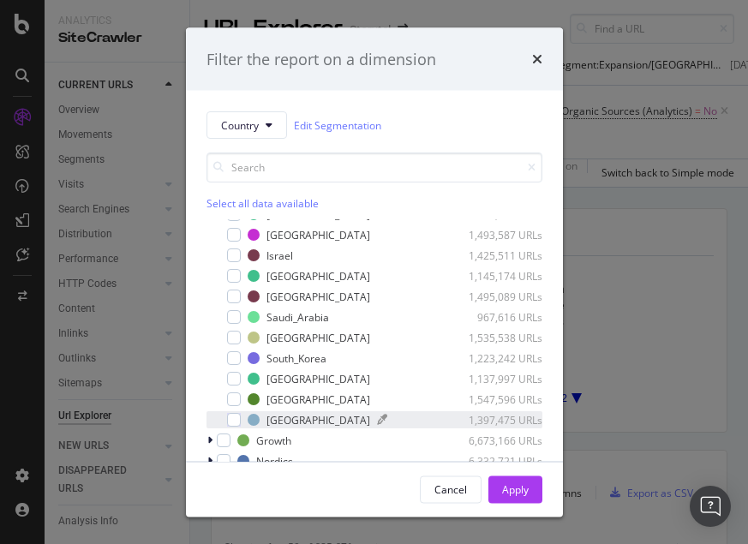
click at [279, 422] on div "[GEOGRAPHIC_DATA]" at bounding box center [319, 419] width 104 height 15
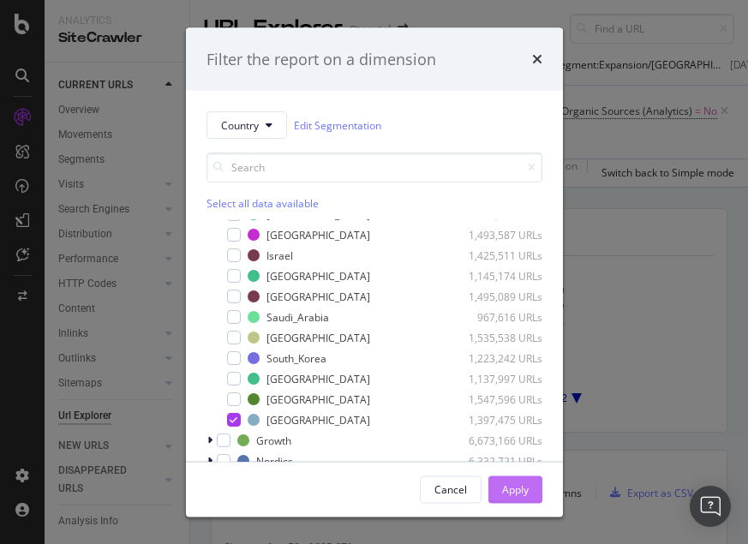
click at [517, 488] on div "Apply" at bounding box center [515, 489] width 27 height 15
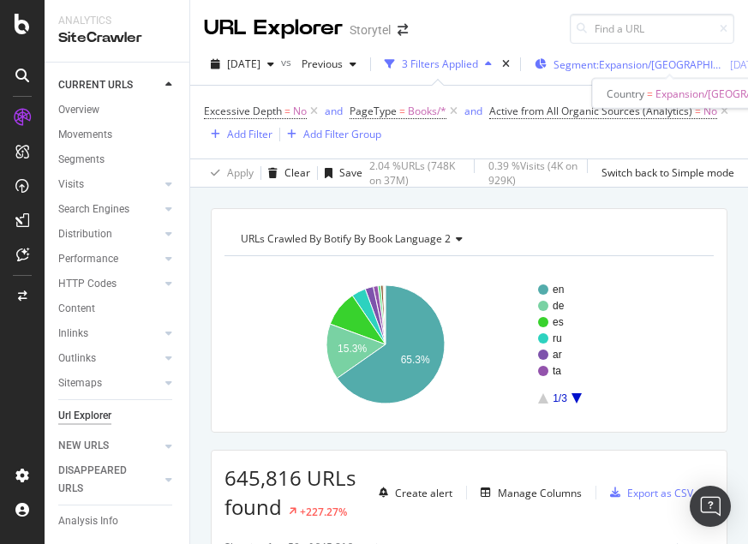
click at [653, 69] on span "Segment: Expansion/UAE" at bounding box center [639, 64] width 171 height 15
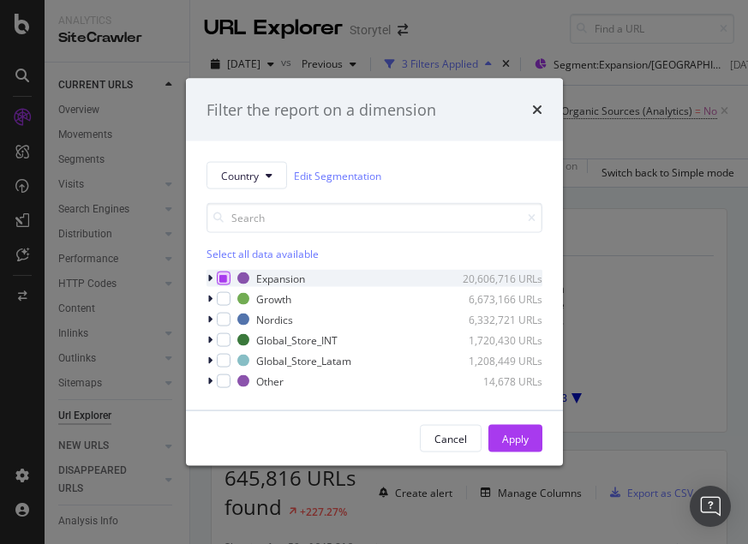
click at [225, 273] on div "modal" at bounding box center [224, 279] width 14 height 14
click at [210, 275] on icon "modal" at bounding box center [209, 278] width 5 height 10
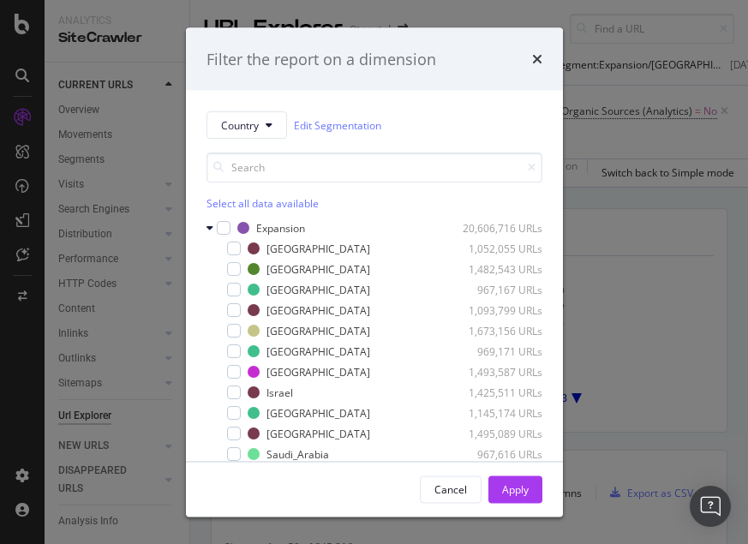
click at [205, 226] on div "Country Edit Segmentation Select all data available Expansion 20,606,716 URLs B…" at bounding box center [374, 276] width 377 height 370
click at [212, 227] on icon "modal" at bounding box center [210, 228] width 7 height 10
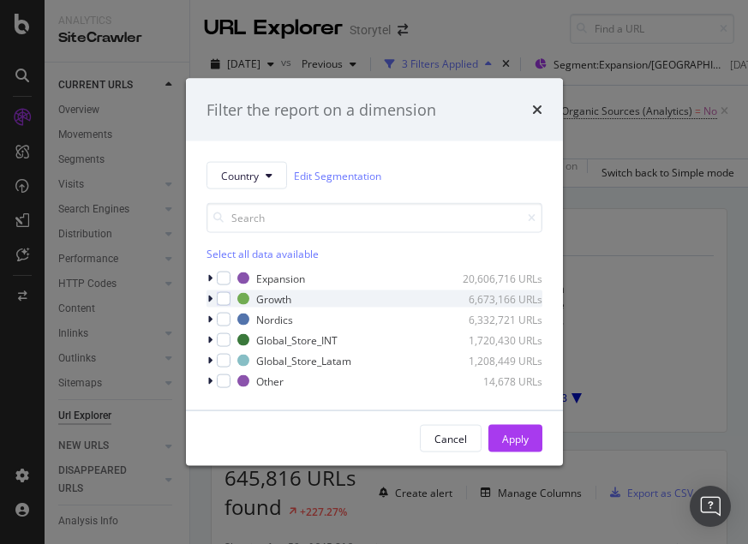
click at [211, 301] on icon "modal" at bounding box center [209, 299] width 5 height 10
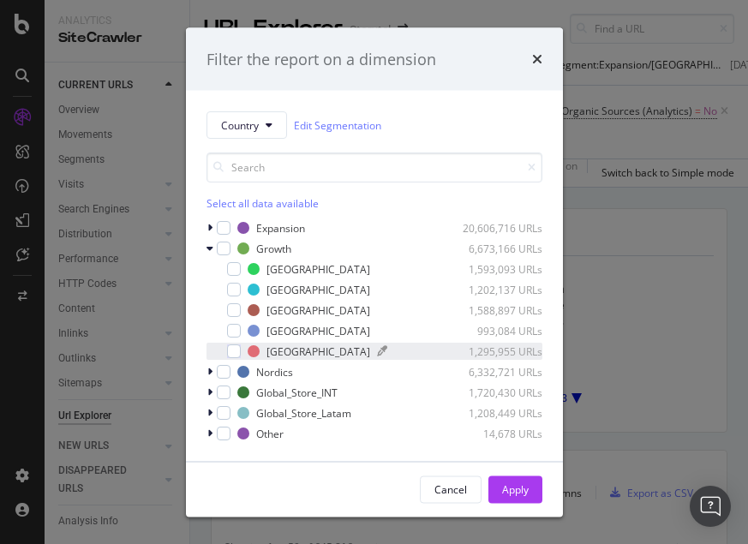
click at [281, 352] on div "[GEOGRAPHIC_DATA]" at bounding box center [319, 351] width 104 height 15
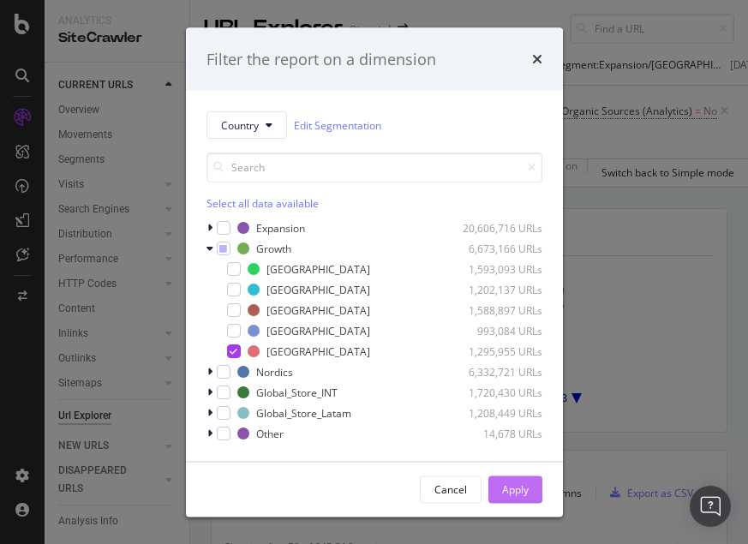
click at [510, 488] on div "Apply" at bounding box center [515, 489] width 27 height 15
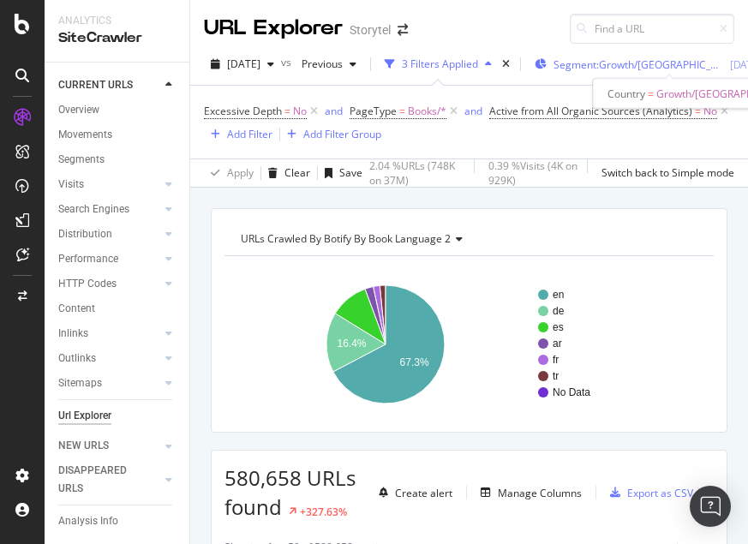
click at [669, 68] on span "Segment: Growth/Turkey" at bounding box center [639, 64] width 171 height 15
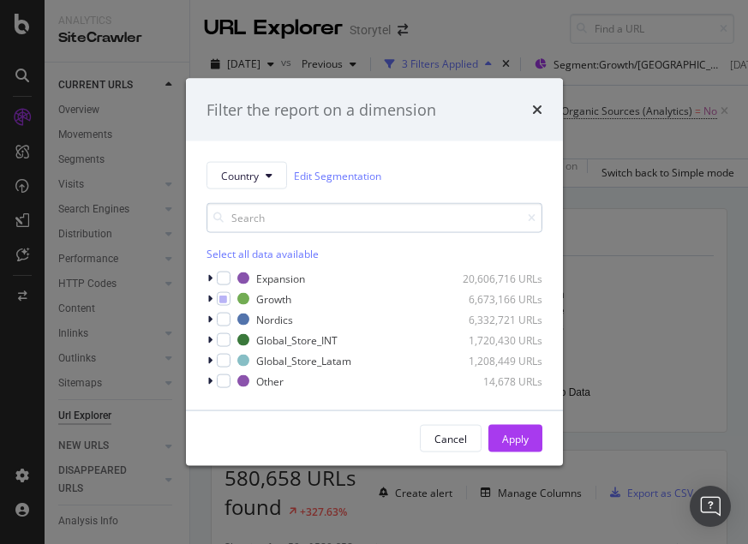
click at [344, 218] on input "modal" at bounding box center [375, 218] width 336 height 30
click at [220, 297] on icon "modal" at bounding box center [223, 299] width 8 height 9
click at [222, 297] on icon "modal" at bounding box center [223, 299] width 8 height 9
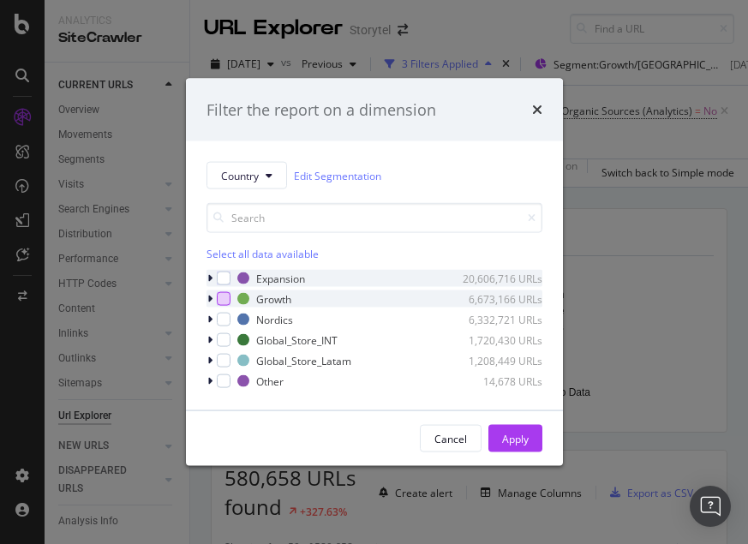
click at [209, 279] on icon "modal" at bounding box center [209, 278] width 5 height 10
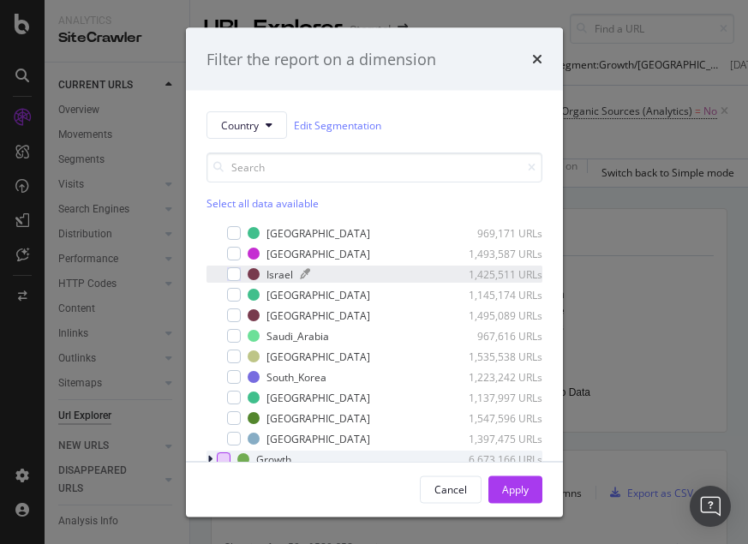
scroll to position [137, 0]
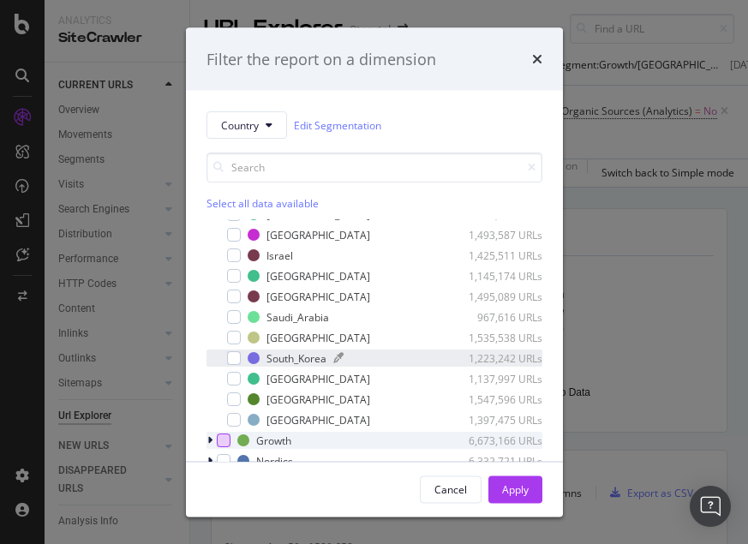
click at [306, 358] on div "South_Korea" at bounding box center [297, 358] width 60 height 15
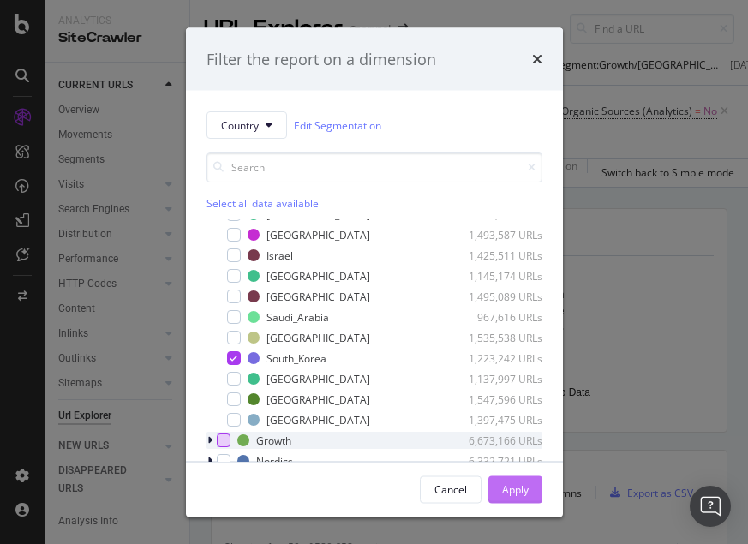
click at [525, 484] on div "Apply" at bounding box center [515, 489] width 27 height 15
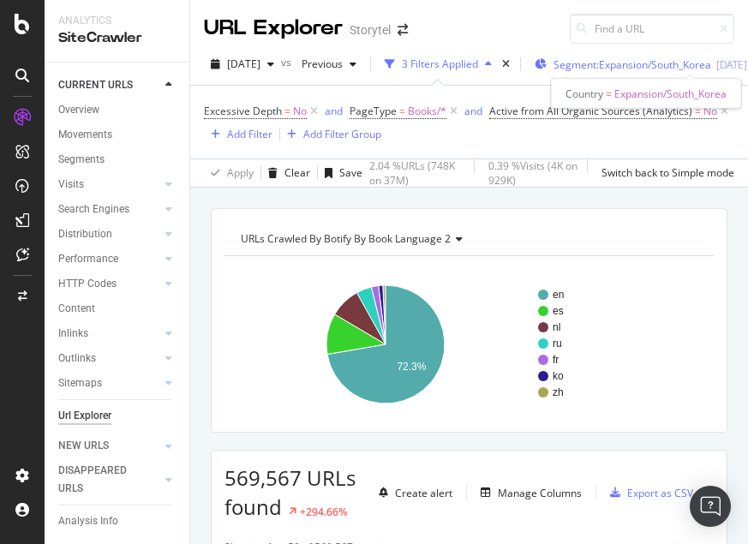
click at [653, 59] on span "Segment: Expansion/South_Korea" at bounding box center [633, 64] width 158 height 15
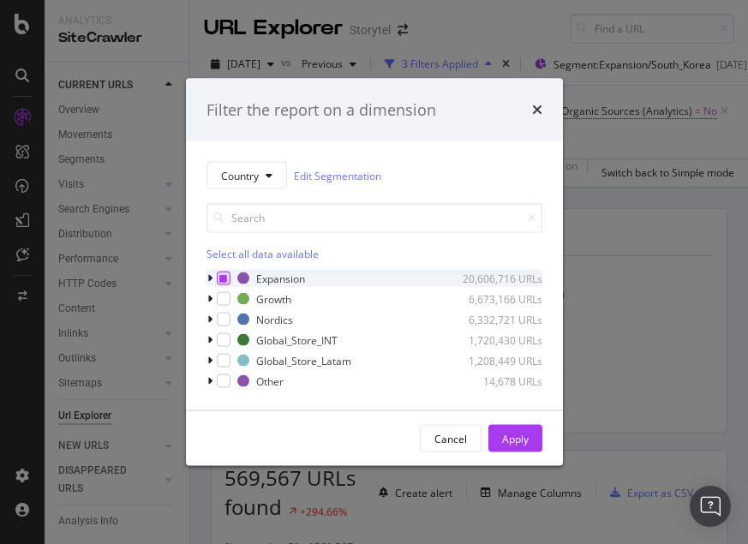
click at [226, 279] on icon "modal" at bounding box center [223, 278] width 8 height 9
click at [204, 316] on div "Country Edit Segmentation Select all data available Expansion 20,606,716 URLs G…" at bounding box center [374, 275] width 377 height 269
click at [207, 316] on icon "modal" at bounding box center [209, 320] width 5 height 10
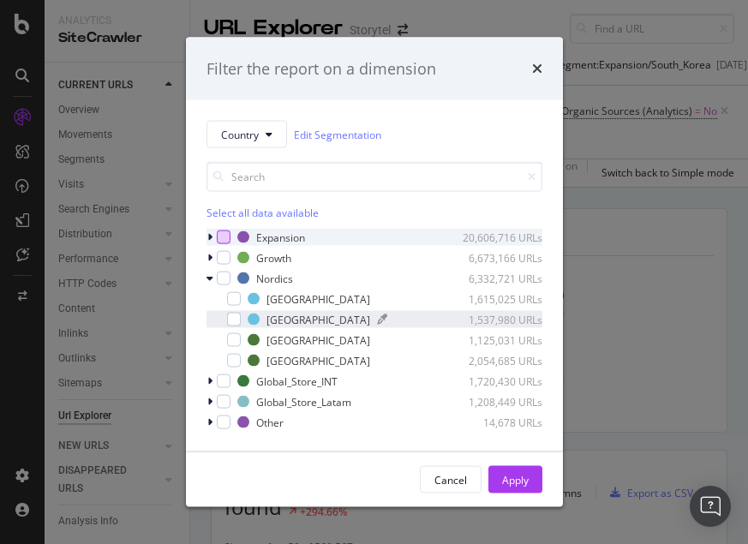
click at [264, 313] on div "Iceland 1,537,980 URLs" at bounding box center [395, 319] width 295 height 15
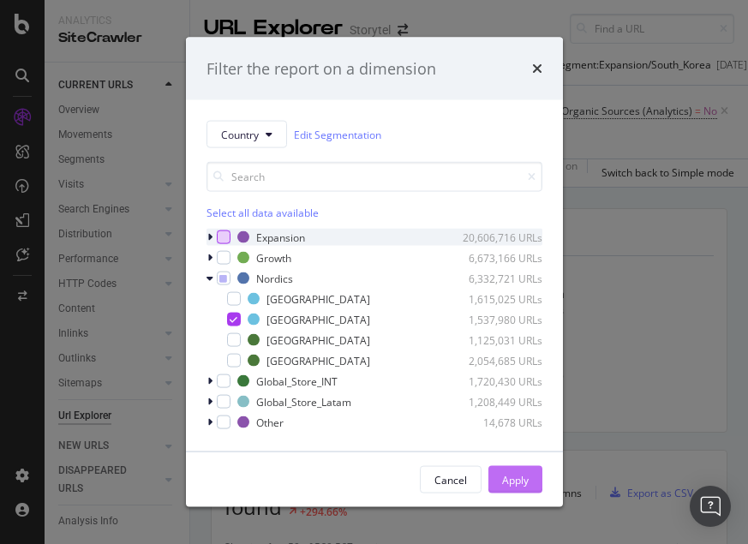
click at [536, 478] on button "Apply" at bounding box center [515, 479] width 54 height 27
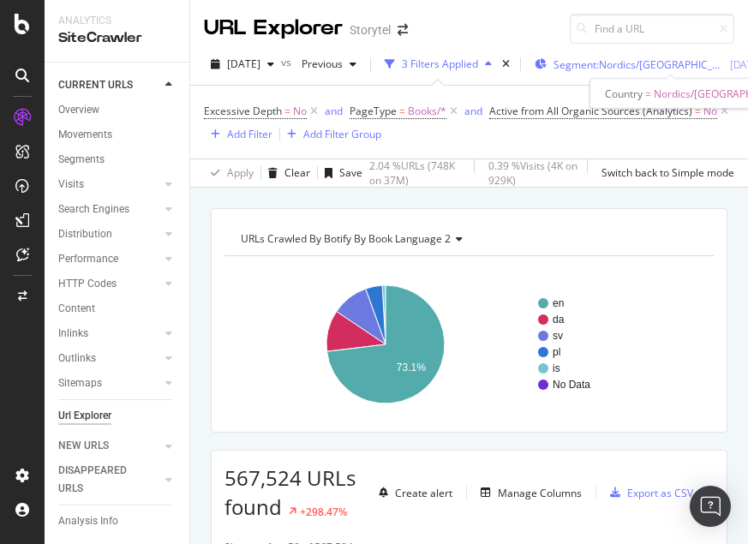
click at [626, 65] on span "Segment: Nordics/Iceland" at bounding box center [639, 64] width 171 height 15
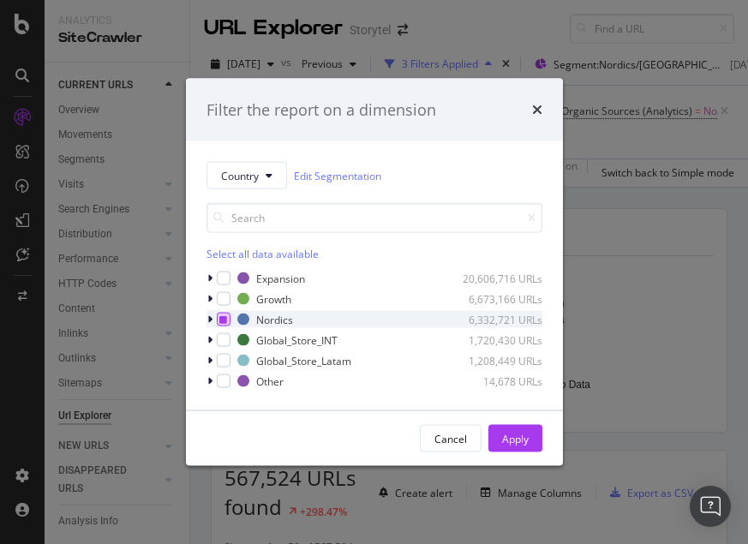
click at [225, 322] on icon "modal" at bounding box center [223, 319] width 8 height 9
click at [225, 321] on icon "modal" at bounding box center [223, 319] width 8 height 9
click at [210, 279] on icon "modal" at bounding box center [209, 278] width 5 height 10
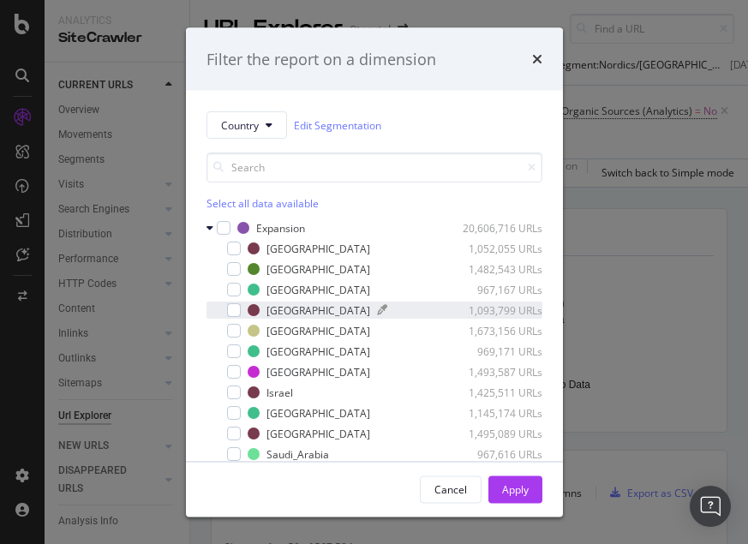
click at [294, 303] on div "[GEOGRAPHIC_DATA]" at bounding box center [319, 310] width 104 height 15
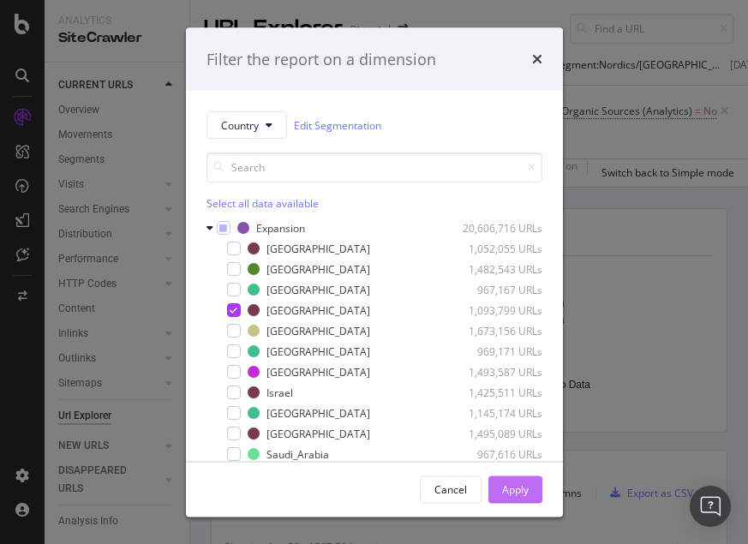
click at [519, 486] on div "Apply" at bounding box center [515, 489] width 27 height 15
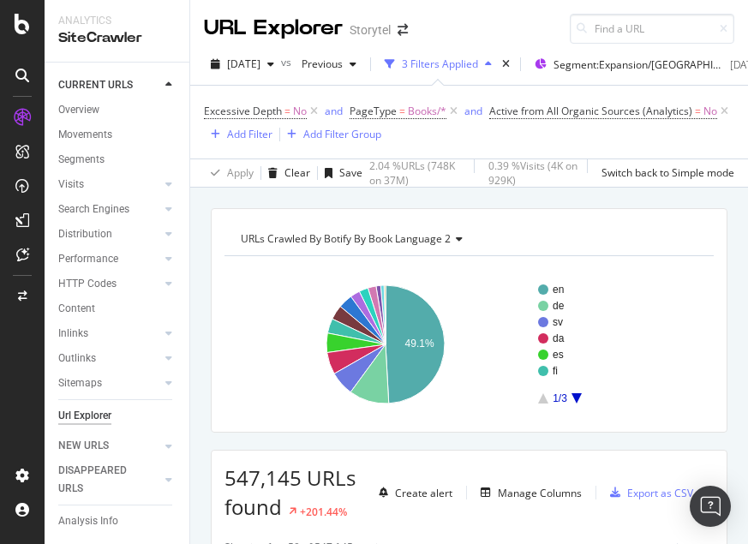
click at [576, 397] on icon "A chart." at bounding box center [577, 398] width 10 height 10
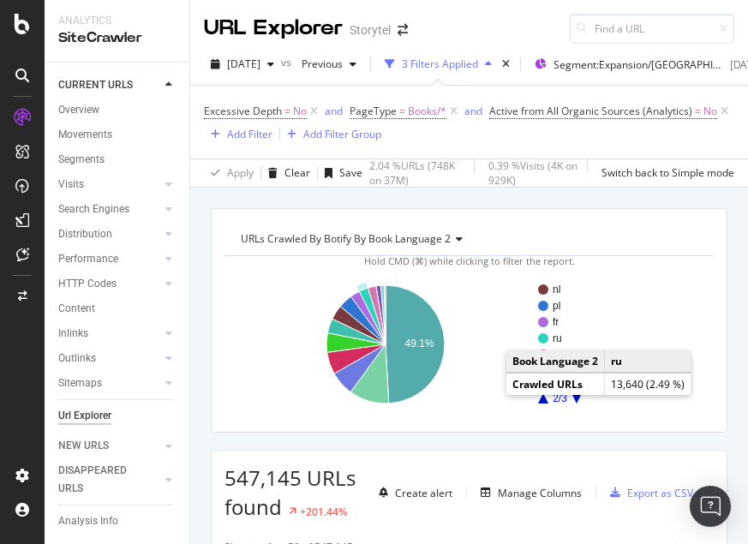
click at [601, 335] on rect "A chart." at bounding box center [614, 338] width 152 height 10
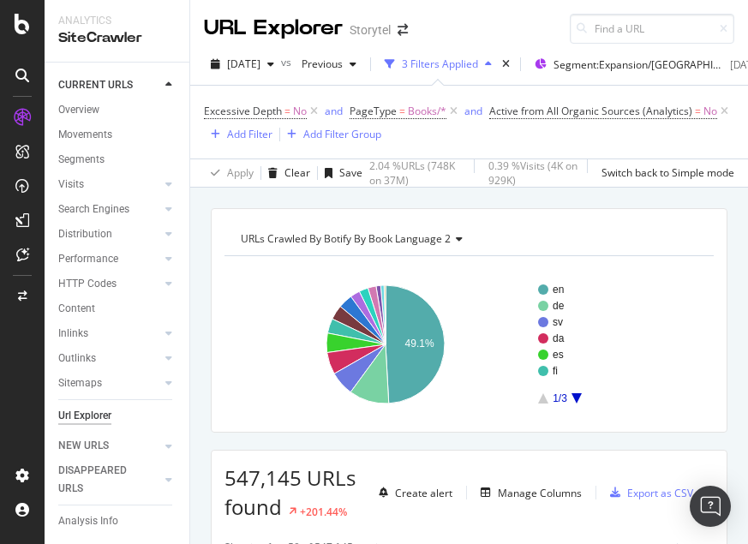
click at [578, 400] on icon "A chart." at bounding box center [577, 398] width 10 height 10
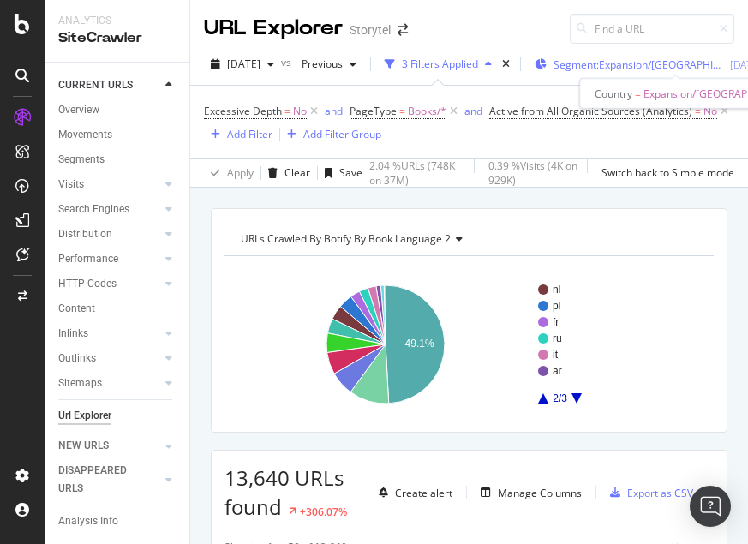
click at [645, 63] on span "Segment: Expansion/France" at bounding box center [639, 64] width 171 height 15
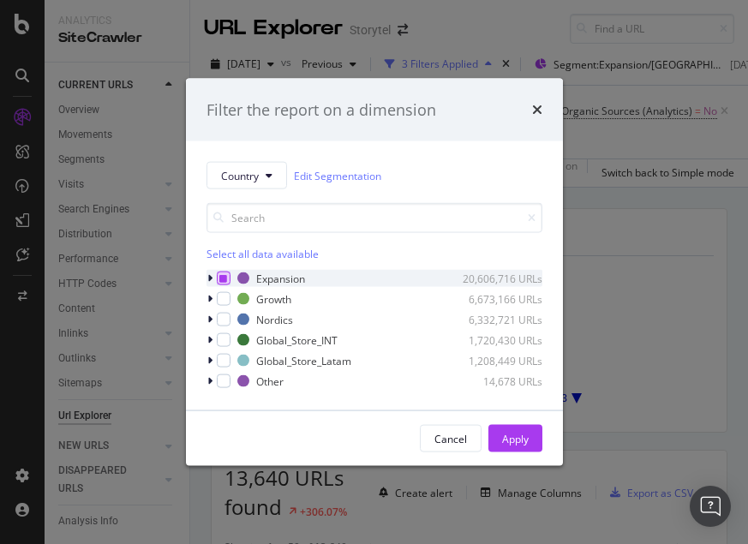
click at [227, 281] on div "modal" at bounding box center [224, 279] width 14 height 14
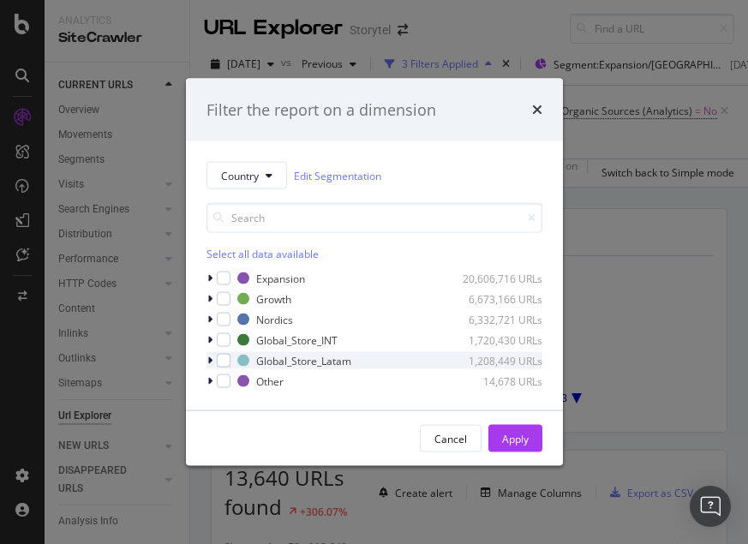
click at [210, 359] on icon "modal" at bounding box center [209, 361] width 5 height 10
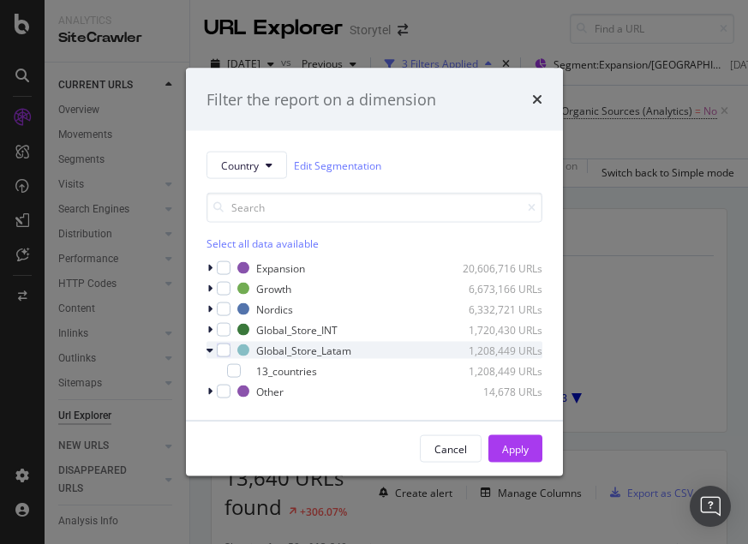
click at [211, 351] on icon "modal" at bounding box center [210, 350] width 7 height 10
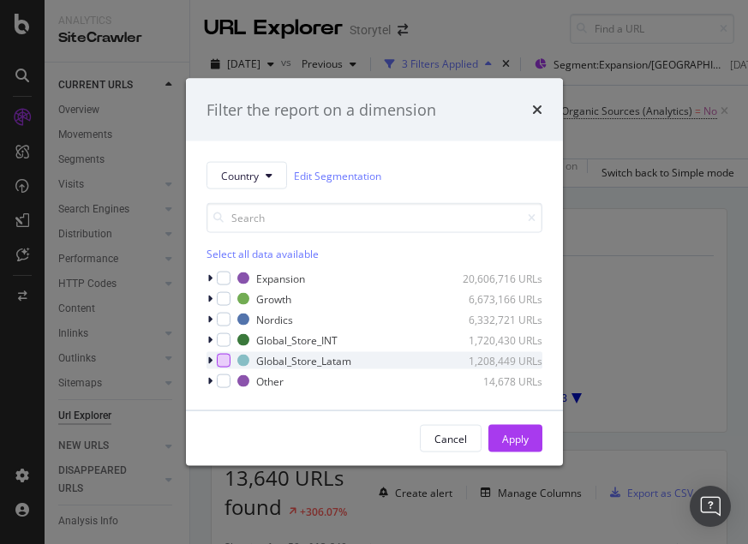
click at [222, 362] on div "modal" at bounding box center [224, 361] width 14 height 14
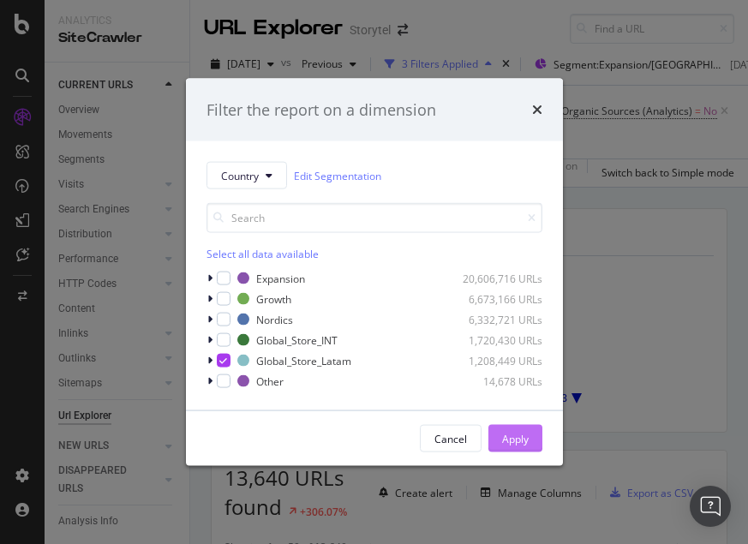
click at [520, 438] on div "Apply" at bounding box center [515, 438] width 27 height 15
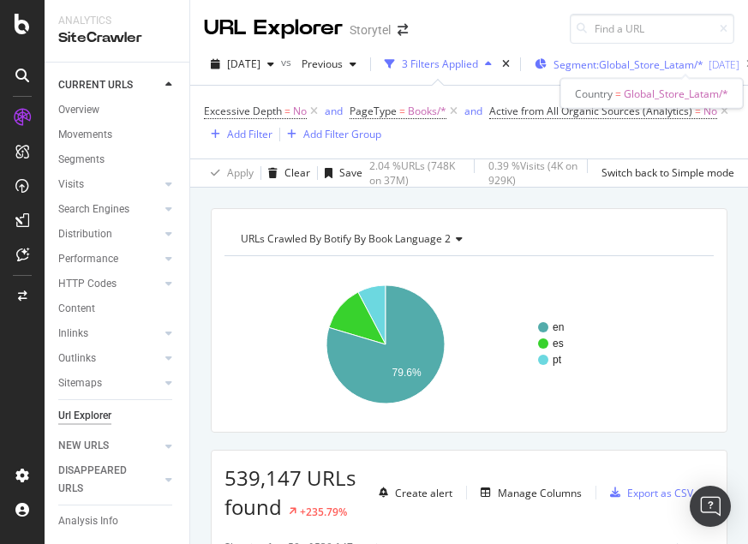
click at [629, 66] on span "Segment: Global_Store_Latam/*" at bounding box center [629, 64] width 150 height 15
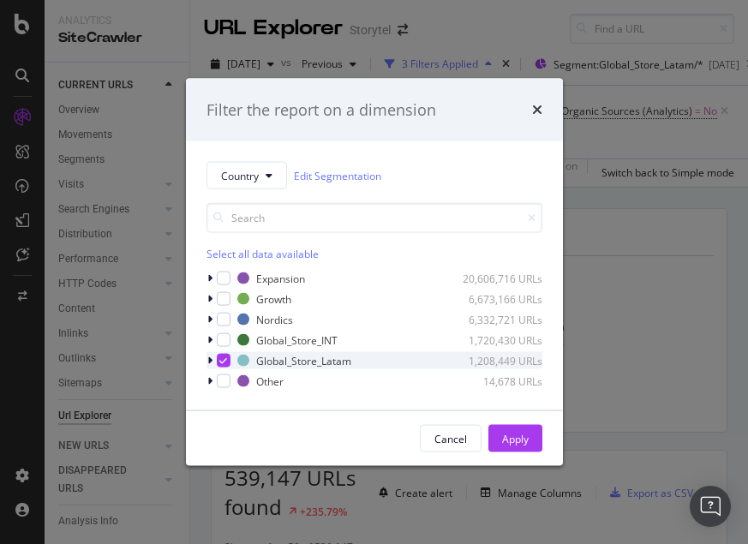
click at [222, 359] on icon "modal" at bounding box center [223, 361] width 8 height 9
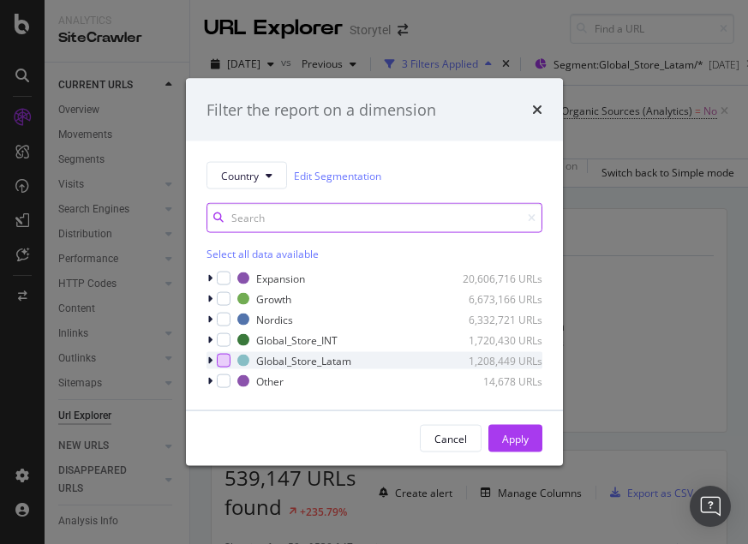
click at [265, 217] on input "modal" at bounding box center [375, 218] width 336 height 30
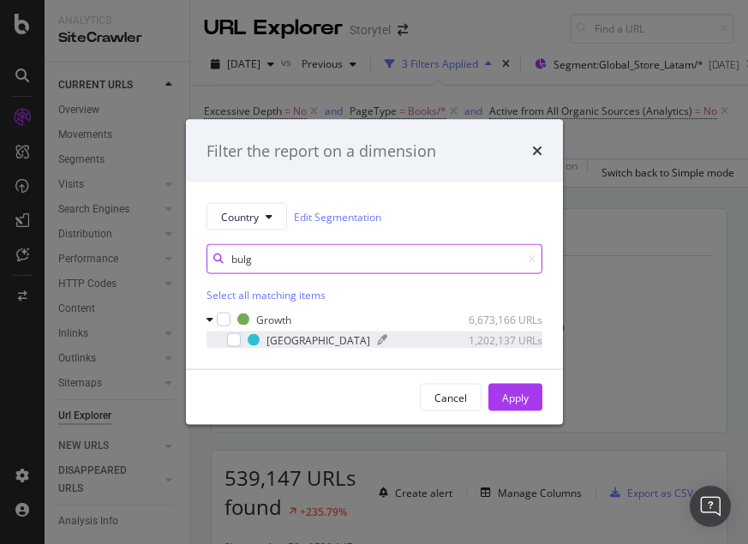
type input "bulg"
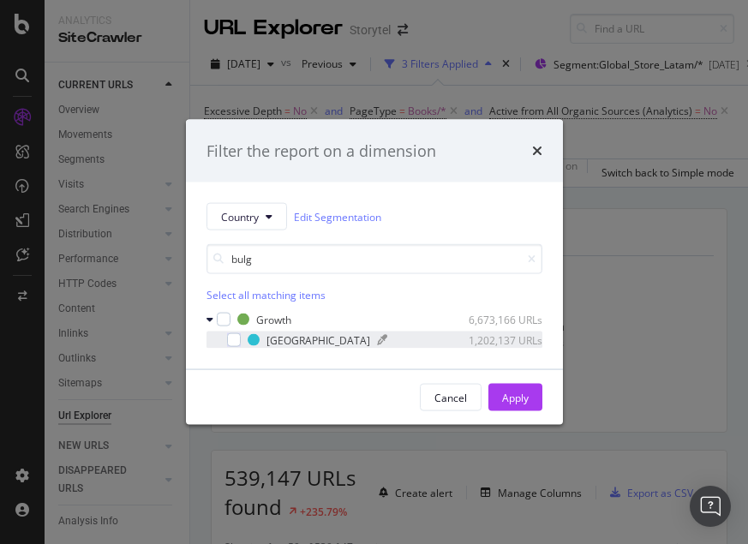
click at [282, 340] on div "[GEOGRAPHIC_DATA]" at bounding box center [319, 340] width 104 height 15
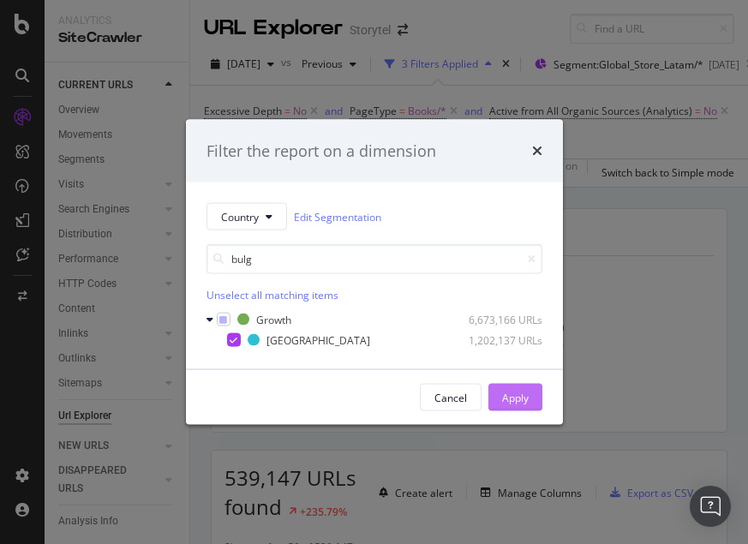
click at [520, 396] on div "Apply" at bounding box center [515, 397] width 27 height 15
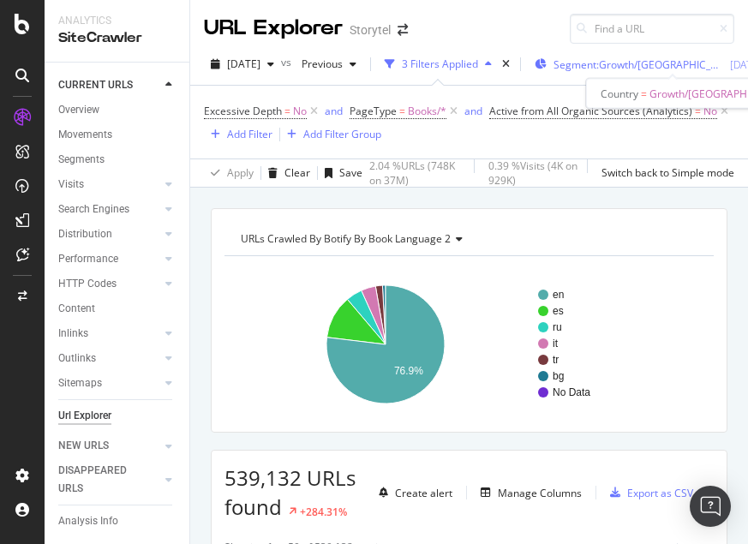
click at [662, 63] on span "Segment: Growth/Bulgaria" at bounding box center [639, 64] width 171 height 15
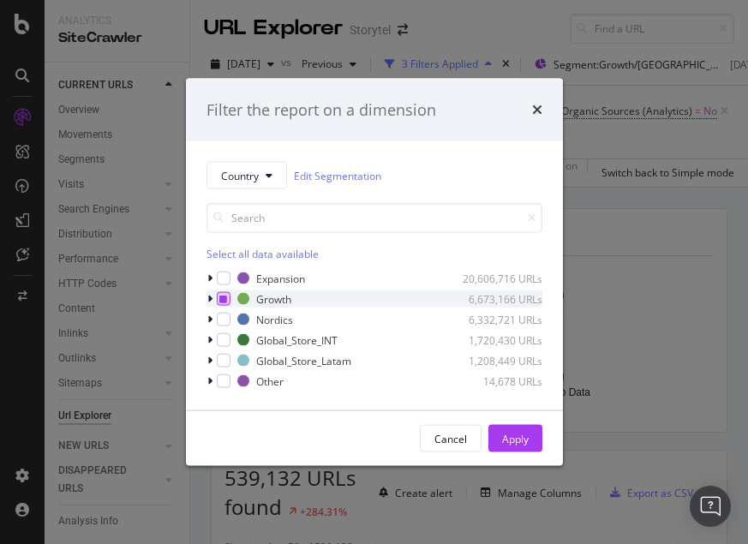
click at [224, 296] on icon "modal" at bounding box center [223, 299] width 8 height 9
click at [273, 220] on input "modal" at bounding box center [375, 218] width 336 height 30
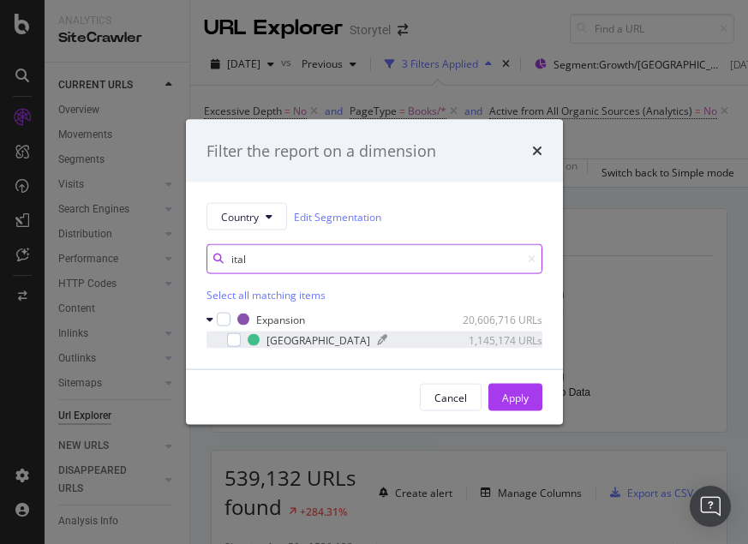
type input "ital"
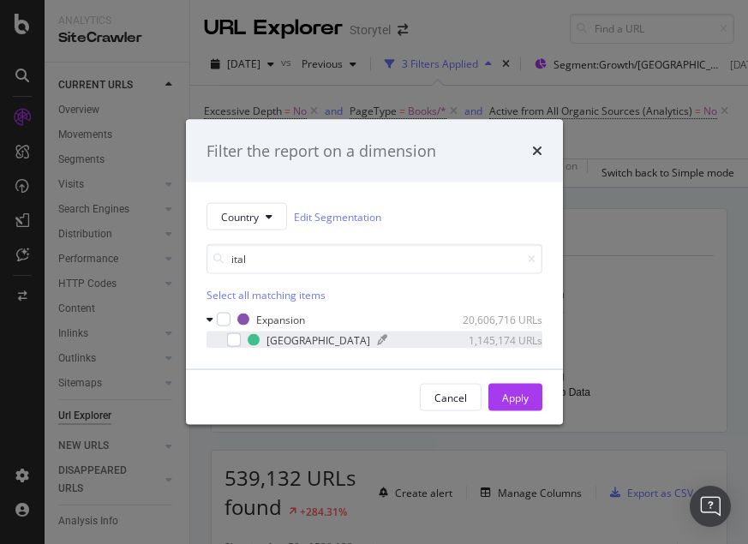
click at [377, 342] on div "modal" at bounding box center [414, 340] width 75 height 10
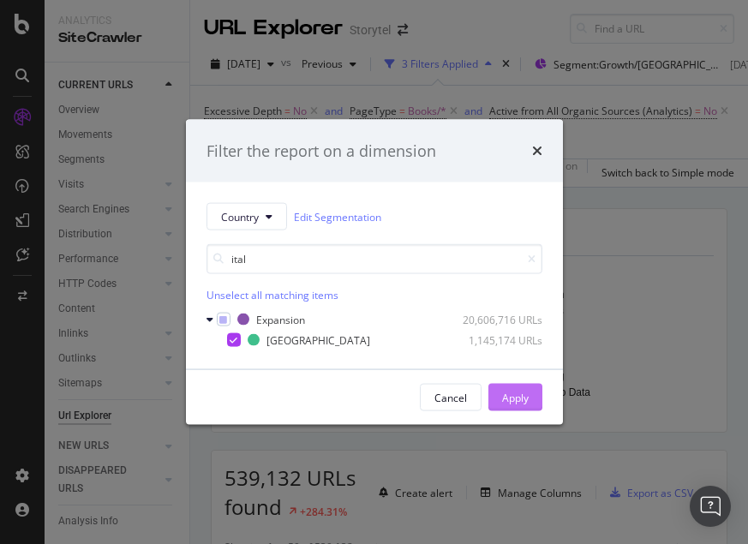
click at [508, 396] on div "Apply" at bounding box center [515, 397] width 27 height 15
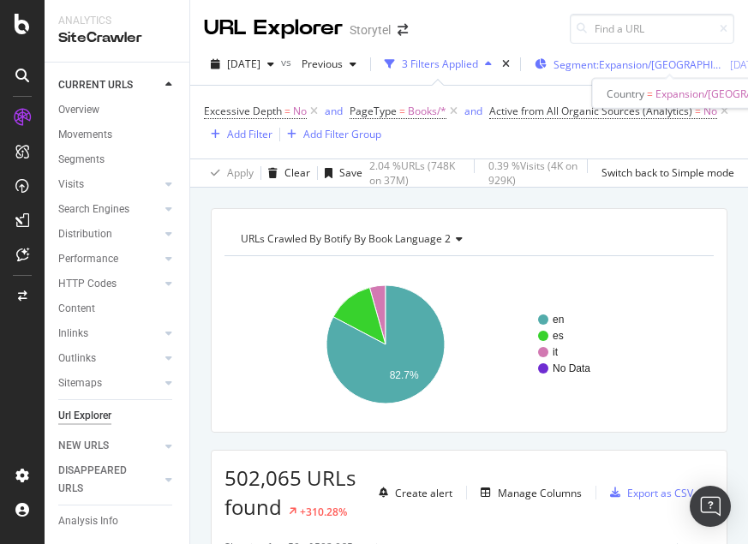
click at [651, 64] on span "Segment: Expansion/Italy" at bounding box center [639, 64] width 171 height 15
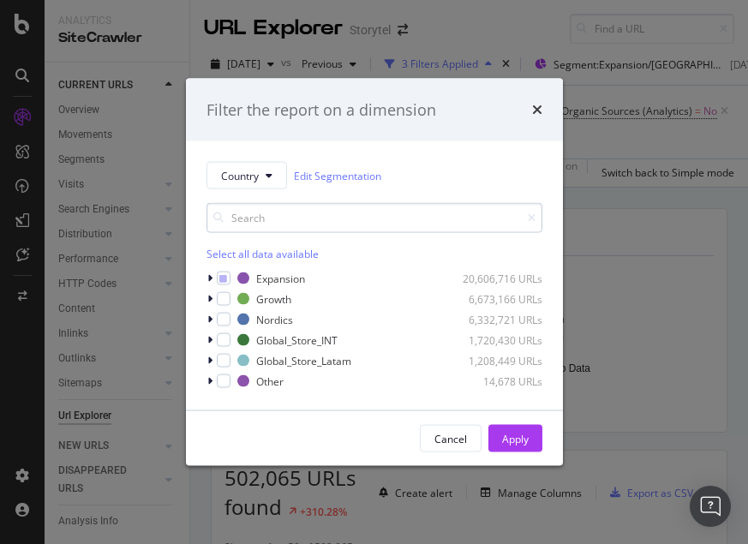
click at [363, 219] on input "modal" at bounding box center [375, 218] width 336 height 30
click at [223, 278] on icon "modal" at bounding box center [223, 278] width 8 height 9
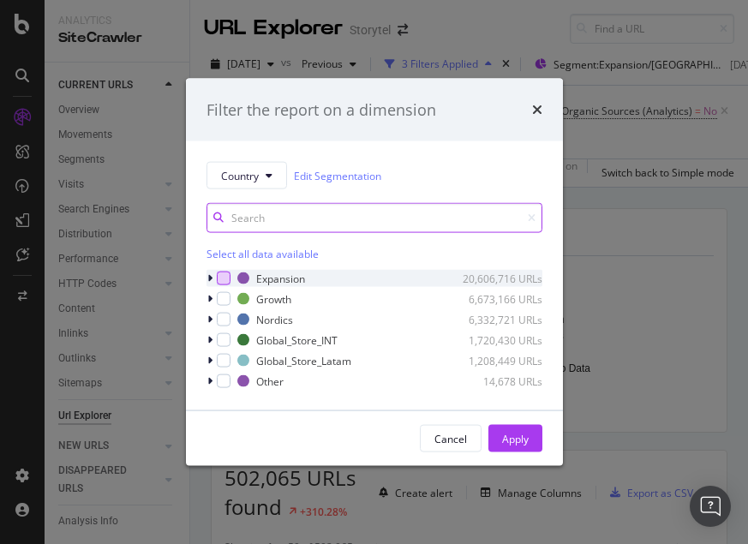
click at [275, 223] on input "modal" at bounding box center [375, 218] width 336 height 30
type input "p"
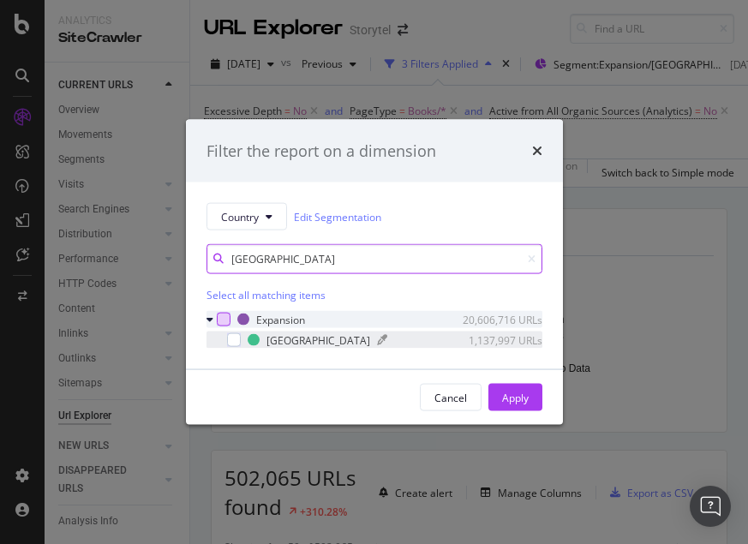
type input "spain"
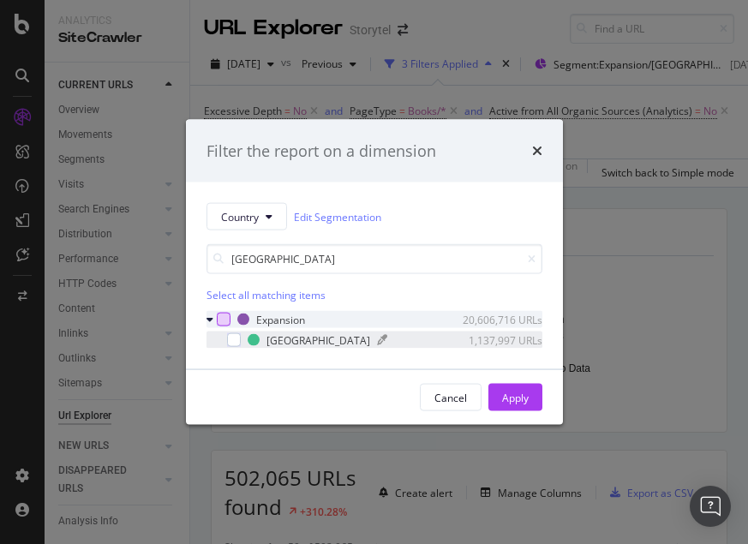
click at [377, 335] on div "modal" at bounding box center [414, 340] width 75 height 10
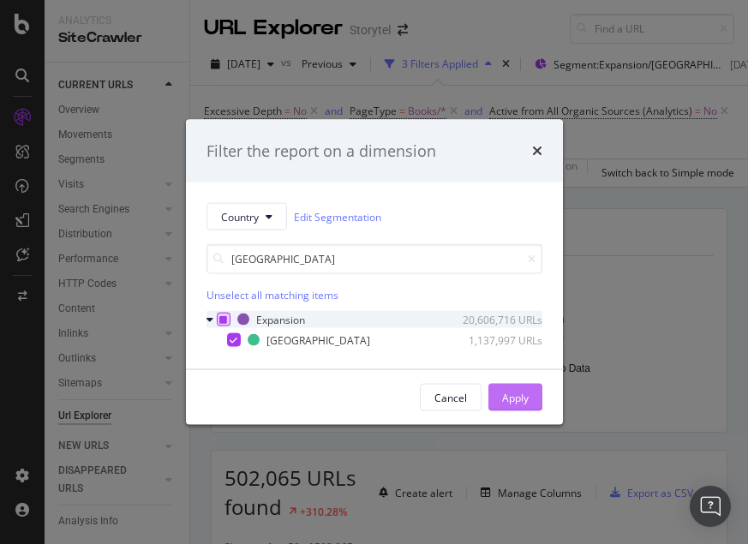
click at [506, 394] on div "Apply" at bounding box center [515, 397] width 27 height 15
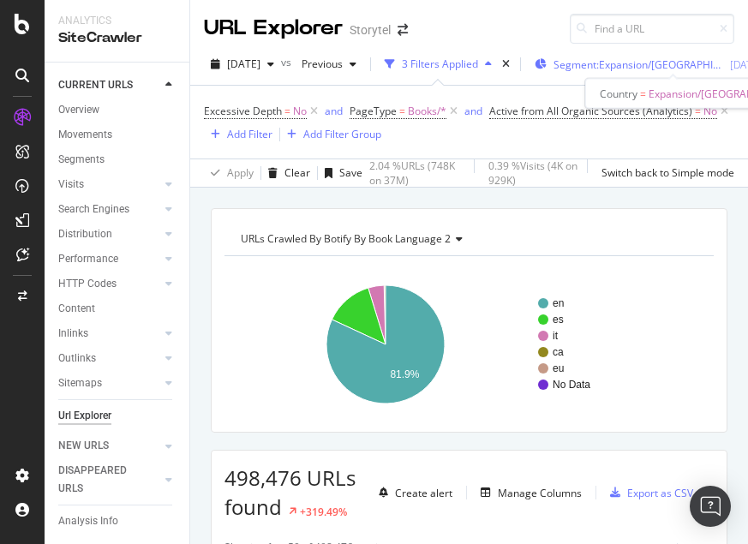
click at [650, 64] on span "Segment: Expansion/Spain" at bounding box center [639, 64] width 171 height 15
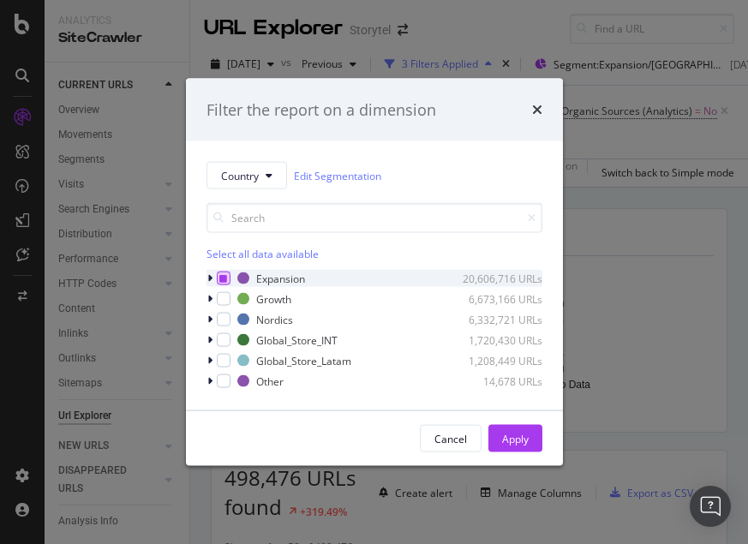
click at [222, 276] on icon "modal" at bounding box center [223, 278] width 8 height 9
click at [299, 201] on div "Select all data available Expansion 20,606,716 URLs Growth 6,673,166 URLs Nordi…" at bounding box center [375, 289] width 336 height 201
click at [211, 316] on icon "modal" at bounding box center [209, 320] width 5 height 10
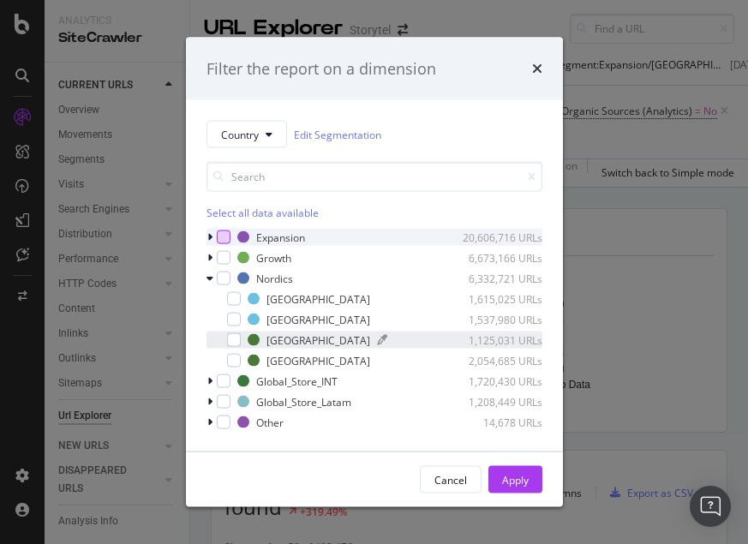
click at [286, 345] on div "[GEOGRAPHIC_DATA]" at bounding box center [319, 340] width 104 height 15
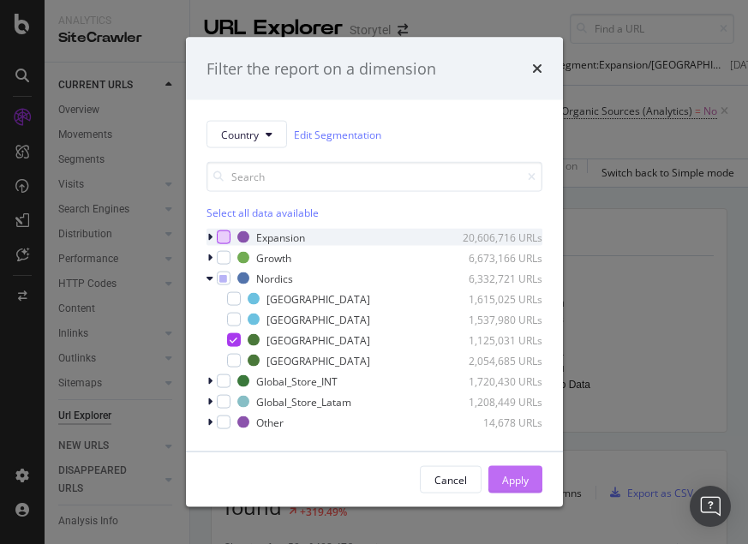
click at [539, 486] on button "Apply" at bounding box center [515, 479] width 54 height 27
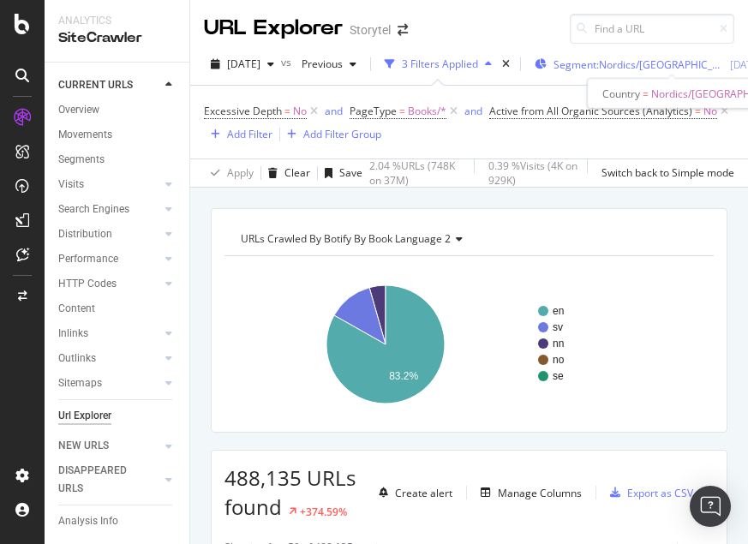
click at [627, 65] on span "Segment: Nordics/Norway" at bounding box center [639, 64] width 171 height 15
click at [640, 63] on span "Segment: Nordics/Norway" at bounding box center [639, 64] width 171 height 15
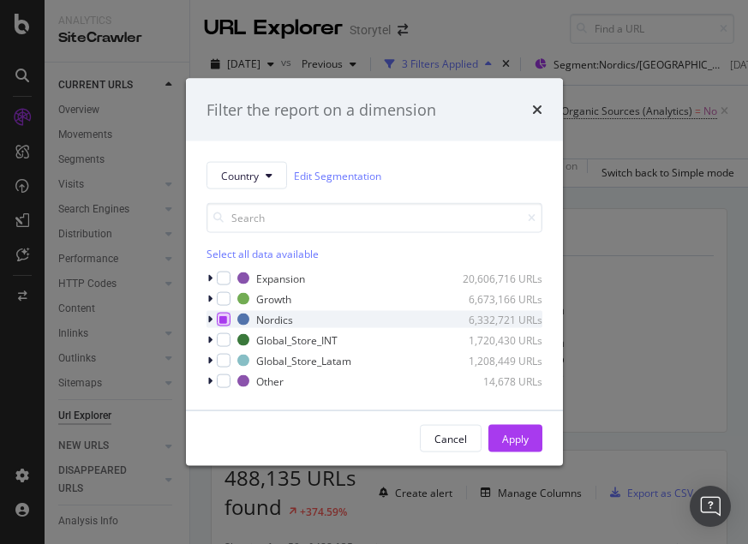
click at [221, 320] on icon "modal" at bounding box center [223, 319] width 8 height 9
click at [224, 317] on icon "modal" at bounding box center [223, 319] width 8 height 9
click at [275, 226] on input "modal" at bounding box center [375, 218] width 336 height 30
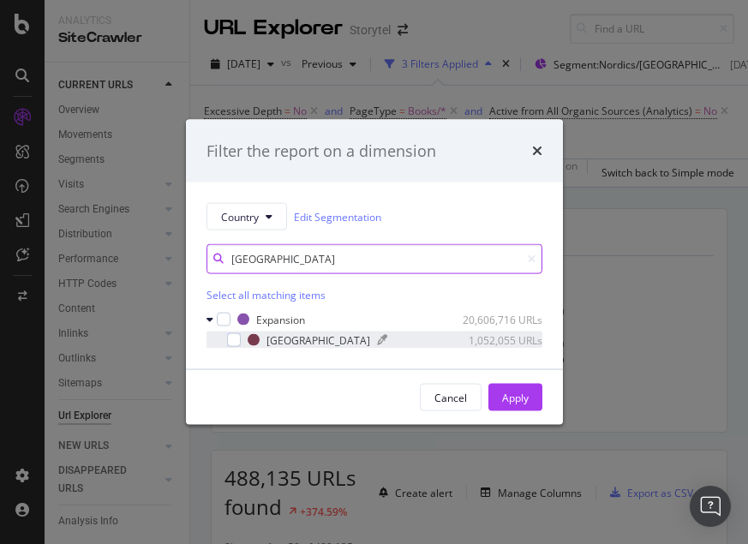
type input "brazil"
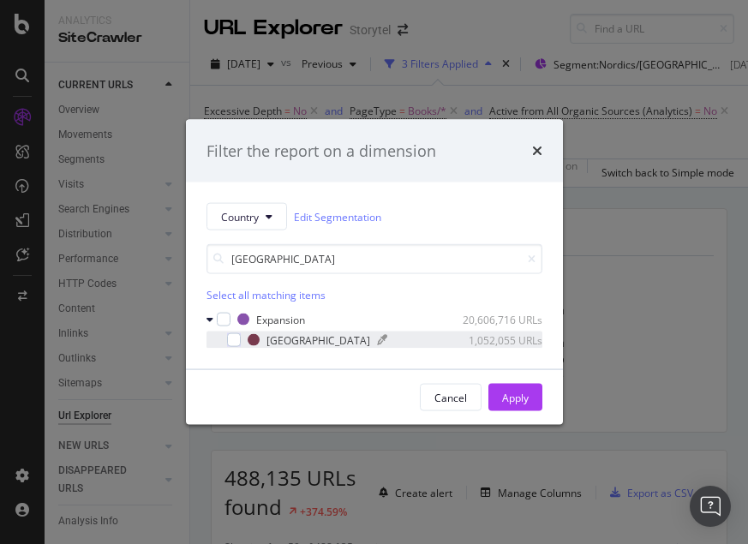
click at [377, 339] on div "modal" at bounding box center [414, 340] width 75 height 10
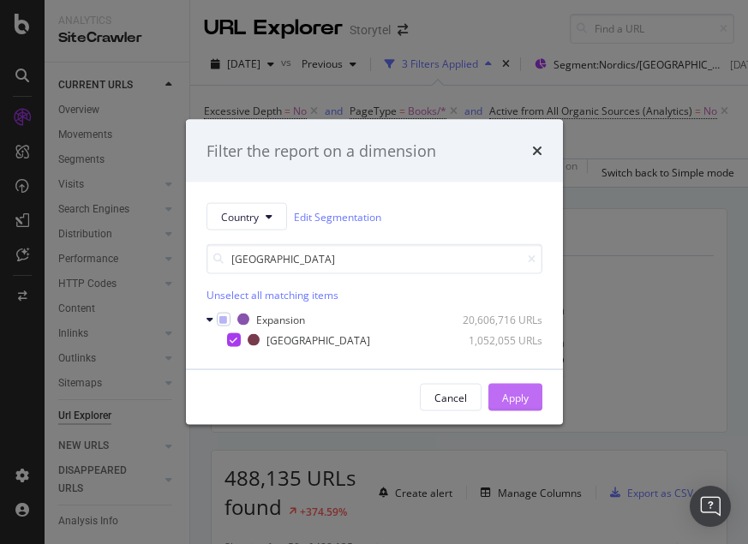
click at [512, 391] on div "Apply" at bounding box center [515, 397] width 27 height 15
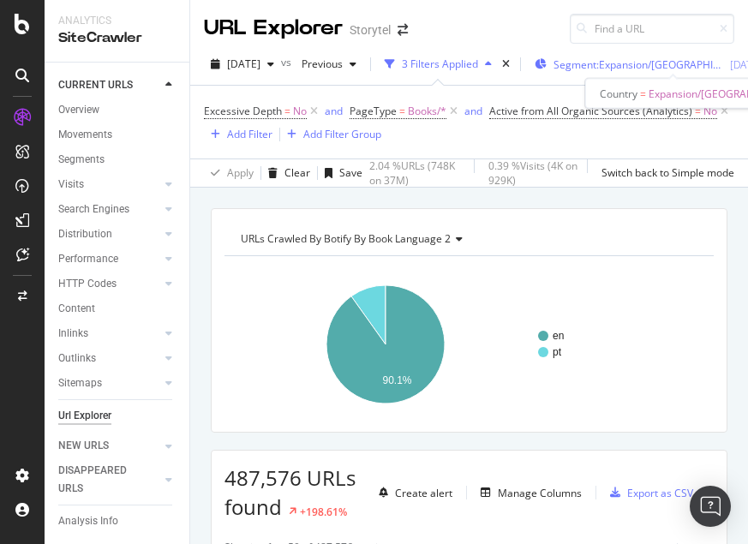
click at [636, 64] on span "Segment: Expansion/Brazil" at bounding box center [639, 64] width 171 height 15
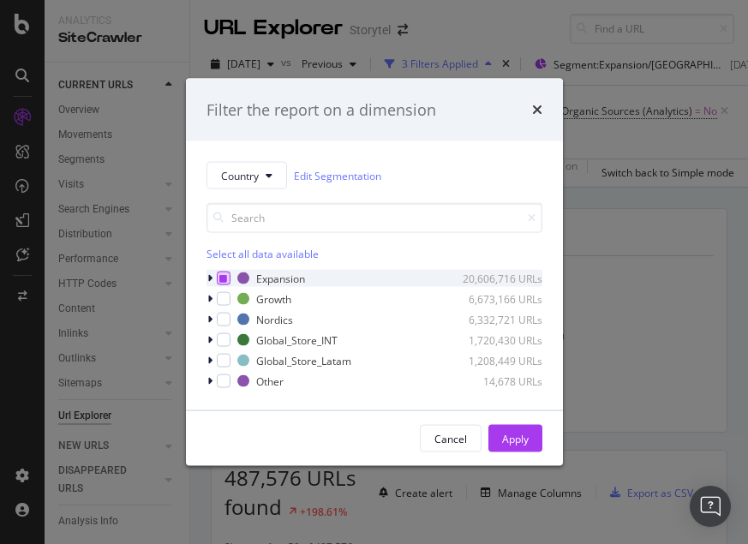
click at [223, 279] on icon "modal" at bounding box center [223, 278] width 8 height 9
click at [281, 218] on input "modal" at bounding box center [375, 218] width 336 height 30
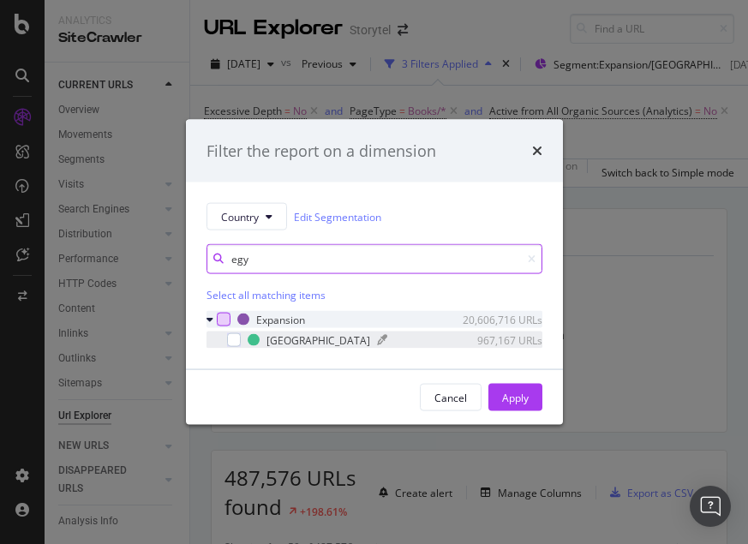
type input "egy"
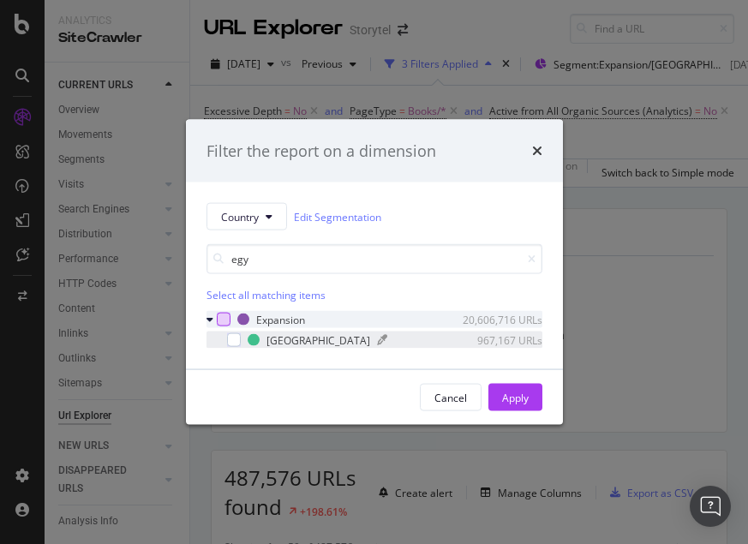
click at [377, 338] on div "modal" at bounding box center [414, 340] width 75 height 10
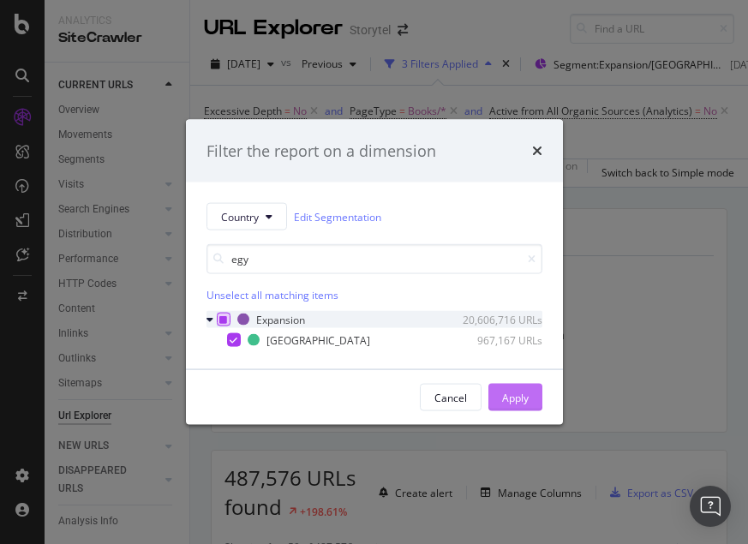
click at [497, 393] on button "Apply" at bounding box center [515, 397] width 54 height 27
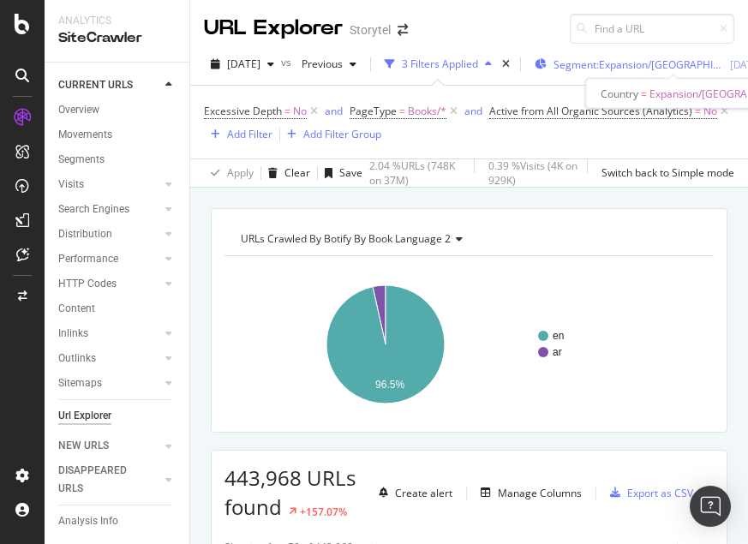
click at [631, 65] on span "Segment: Expansion/Egypt" at bounding box center [639, 64] width 171 height 15
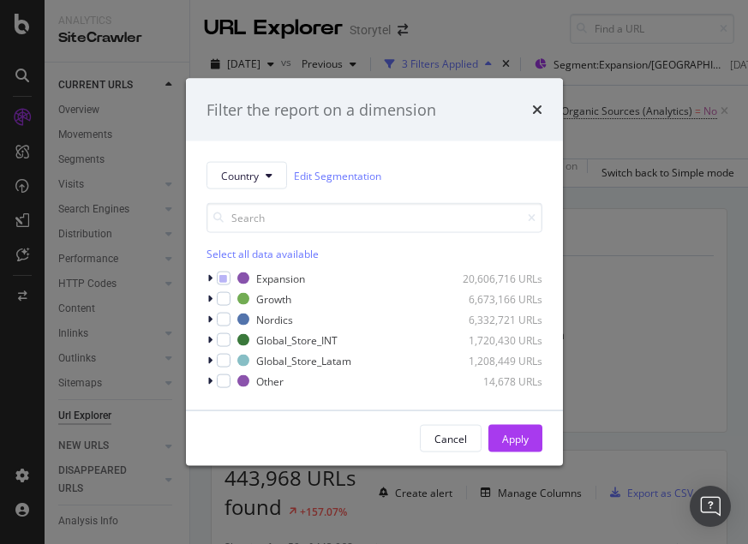
click at [205, 279] on div "Country Edit Segmentation Select all data available Expansion 20,606,716 URLs G…" at bounding box center [374, 275] width 377 height 269
click at [208, 274] on icon "modal" at bounding box center [209, 278] width 5 height 10
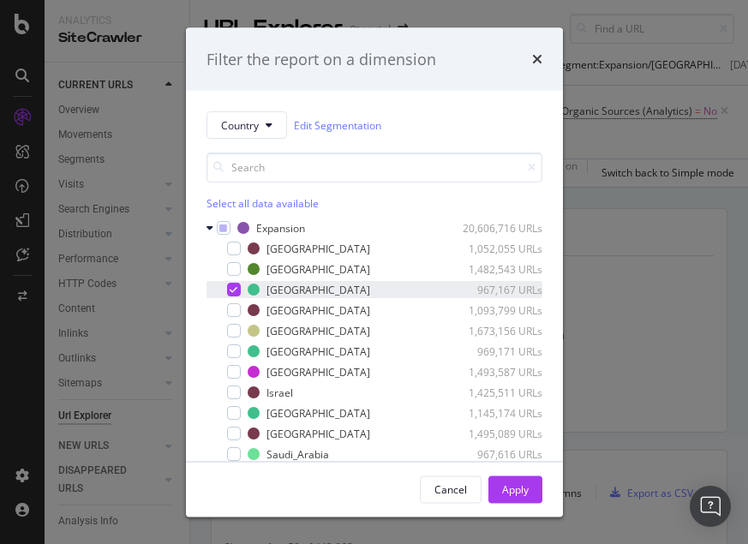
click at [231, 292] on icon "modal" at bounding box center [234, 289] width 8 height 9
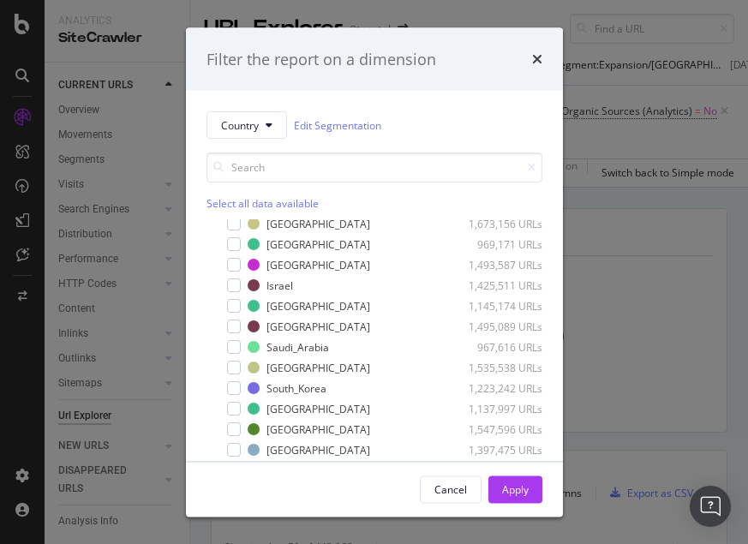
scroll to position [116, 0]
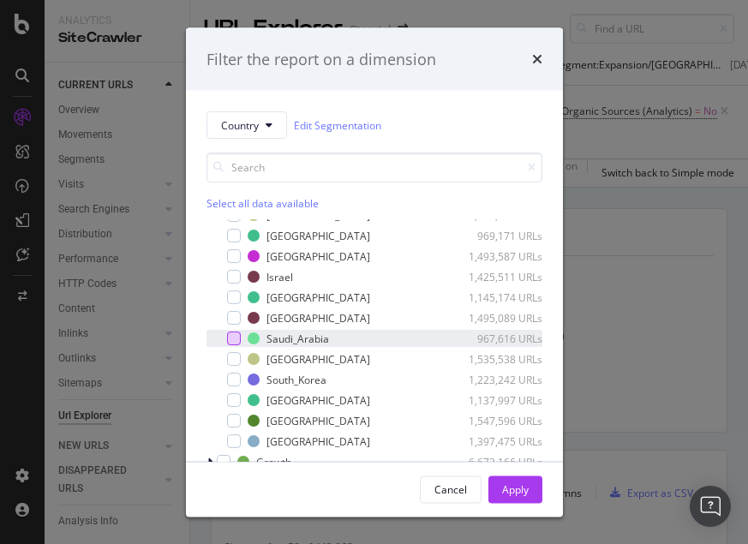
click at [233, 335] on div "modal" at bounding box center [234, 339] width 14 height 14
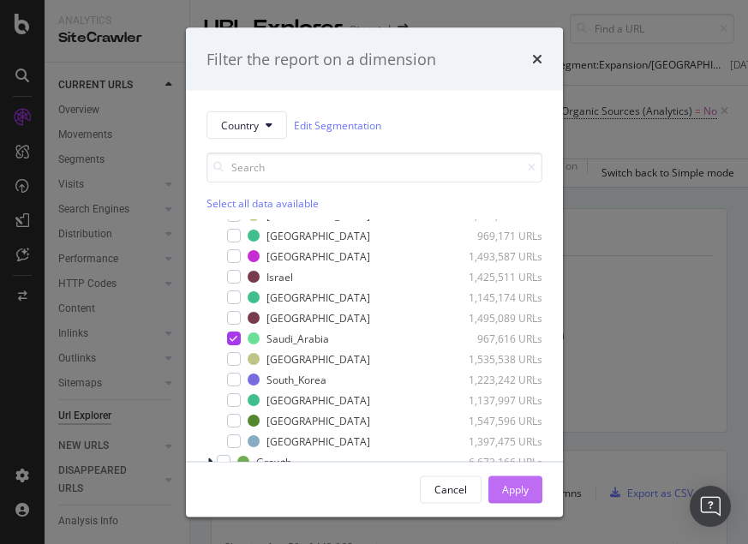
click at [522, 494] on div "Apply" at bounding box center [515, 489] width 27 height 15
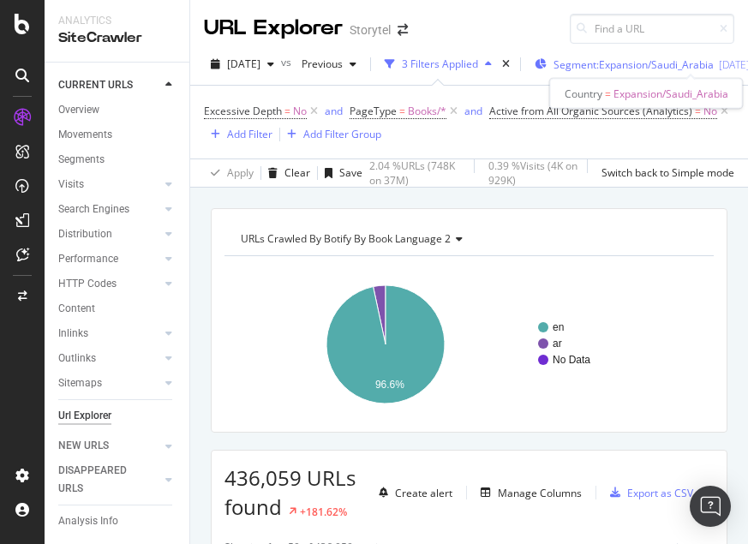
click at [638, 67] on span "Segment: Expansion/Saudi_Arabia" at bounding box center [634, 64] width 160 height 15
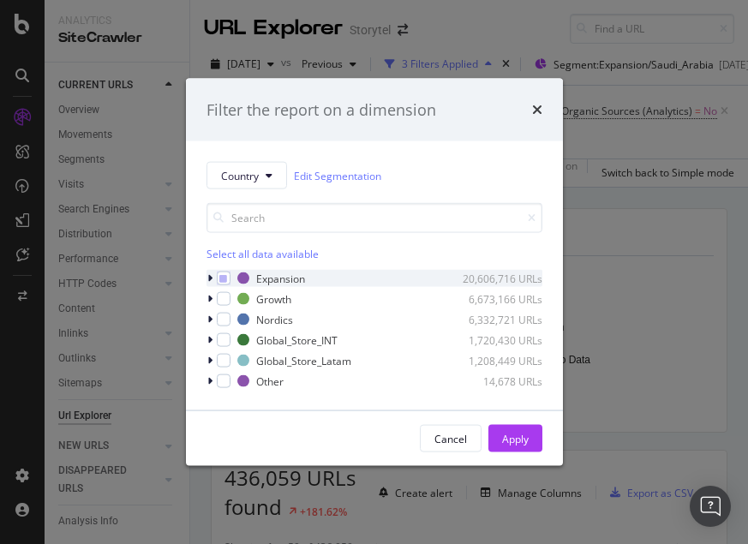
click at [213, 278] on div "modal" at bounding box center [212, 278] width 10 height 17
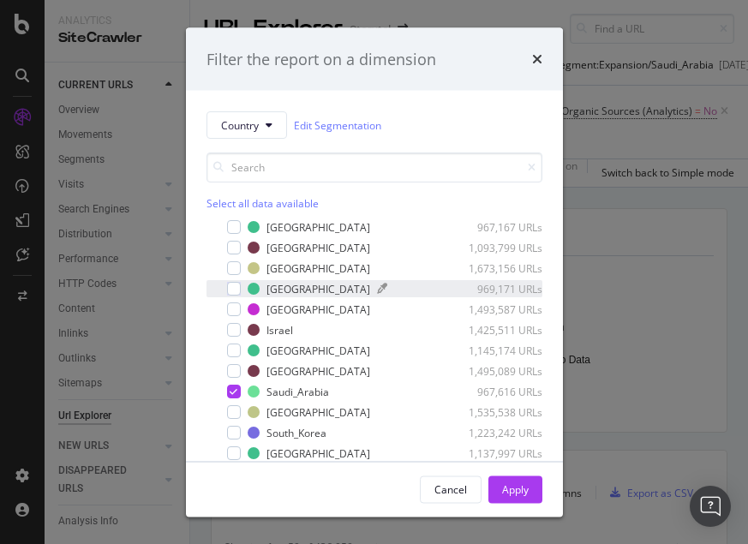
scroll to position [67, 0]
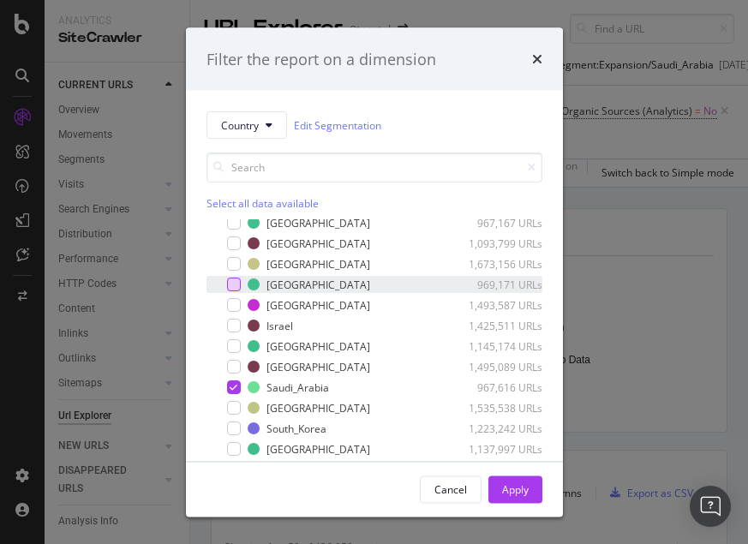
click at [237, 282] on div "modal" at bounding box center [234, 285] width 14 height 14
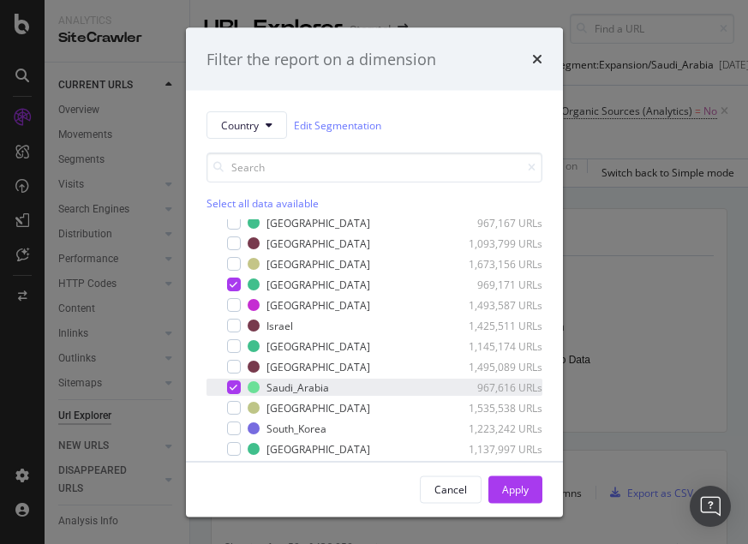
click at [239, 390] on div "modal" at bounding box center [234, 388] width 14 height 14
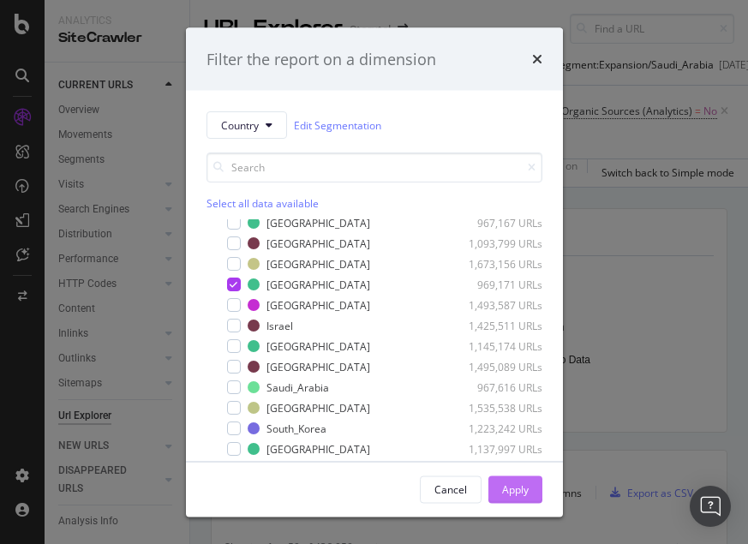
click at [523, 486] on div "Apply" at bounding box center [515, 489] width 27 height 15
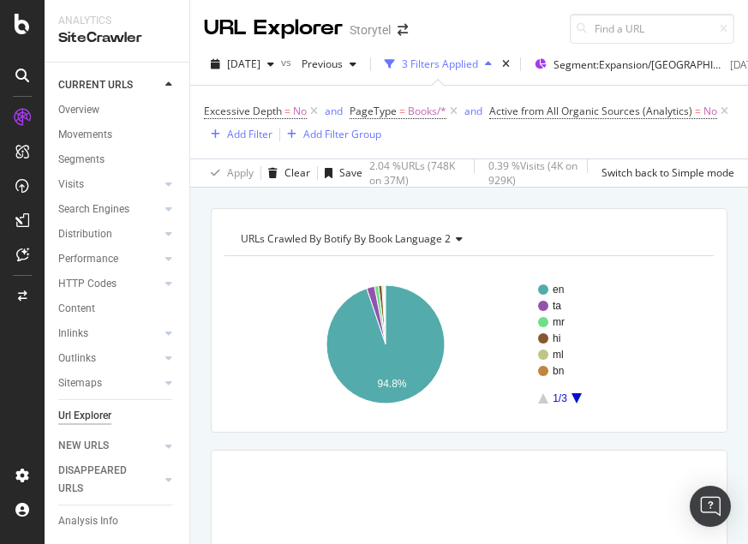
click at [612, 253] on div "URLs Crawled By Botify By Book Language 2 Chart (by Value) Table Expand Export …" at bounding box center [469, 239] width 489 height 34
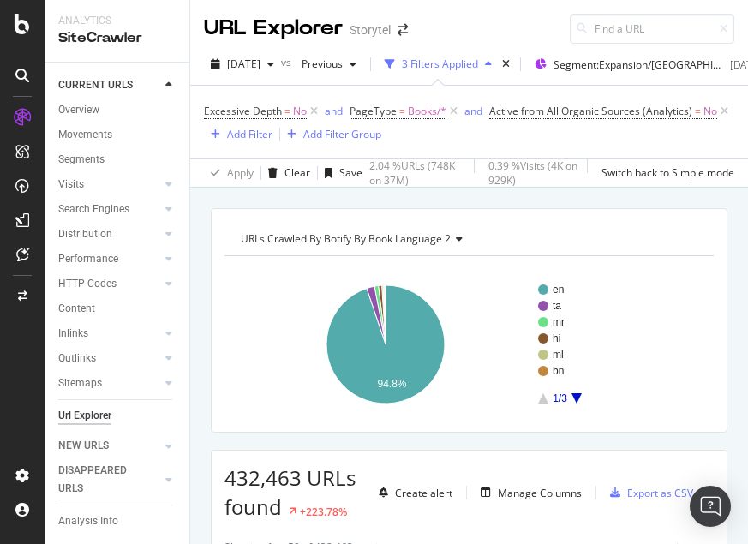
click at [578, 395] on icon "A chart." at bounding box center [577, 398] width 10 height 10
click at [577, 396] on icon "A chart." at bounding box center [577, 398] width 10 height 10
click at [542, 397] on icon "A chart." at bounding box center [543, 398] width 10 height 10
click at [576, 399] on icon "A chart." at bounding box center [577, 398] width 10 height 10
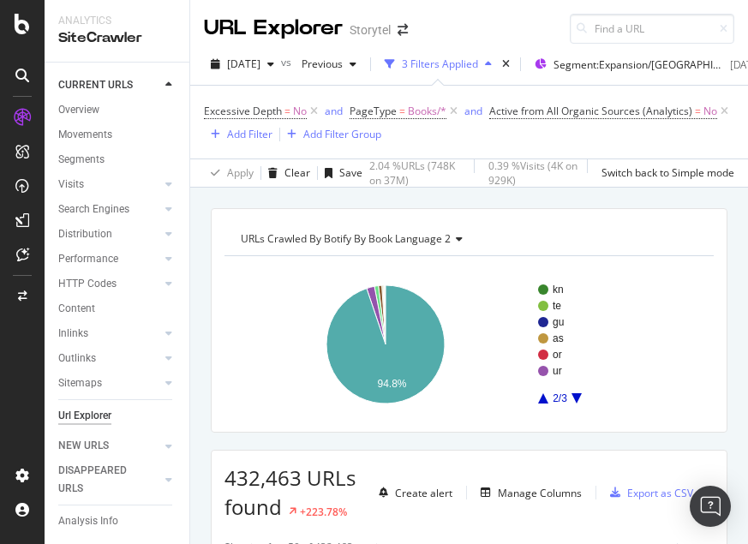
click at [550, 402] on rect "A chart." at bounding box center [614, 344] width 152 height 119
click at [536, 398] on rect "A chart." at bounding box center [469, 344] width 489 height 149
click at [624, 61] on span "Segment: Expansion/India" at bounding box center [639, 64] width 171 height 15
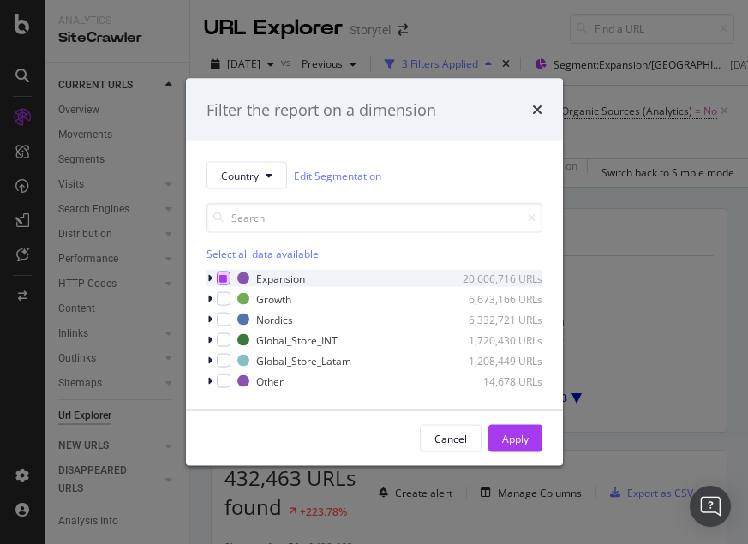
click at [226, 272] on div "modal" at bounding box center [224, 279] width 14 height 14
click at [226, 271] on div "Expansion 20,606,716 URLs" at bounding box center [375, 278] width 336 height 17
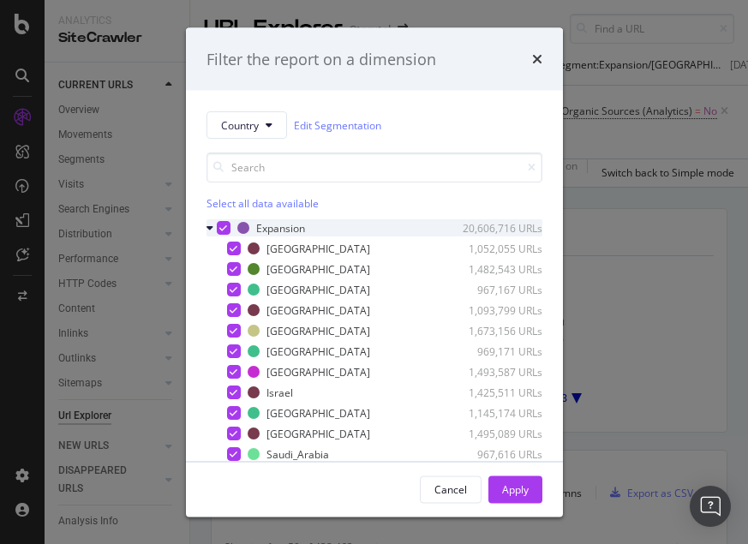
click at [220, 231] on icon "modal" at bounding box center [223, 228] width 8 height 9
click at [210, 227] on icon "modal" at bounding box center [210, 228] width 7 height 10
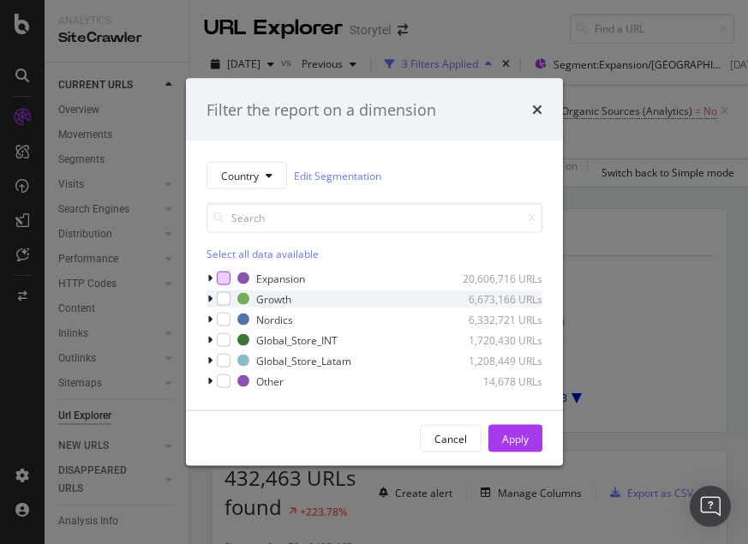
click at [209, 302] on icon "modal" at bounding box center [209, 299] width 5 height 10
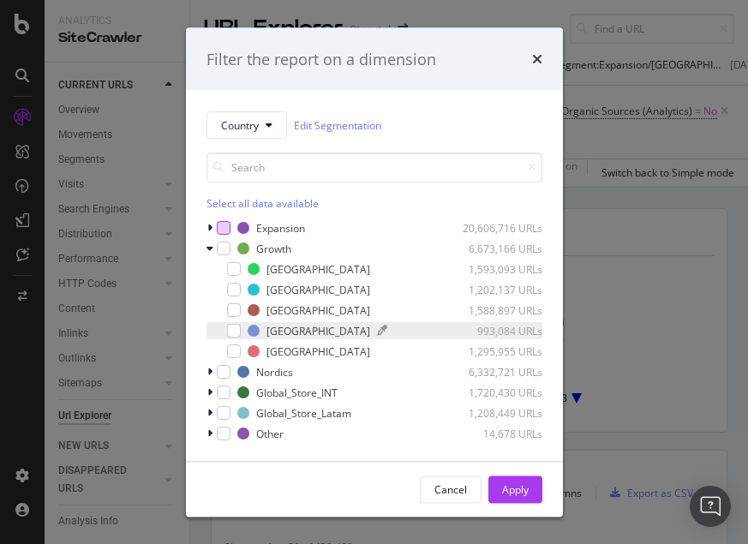
click at [294, 332] on div "[GEOGRAPHIC_DATA]" at bounding box center [319, 330] width 104 height 15
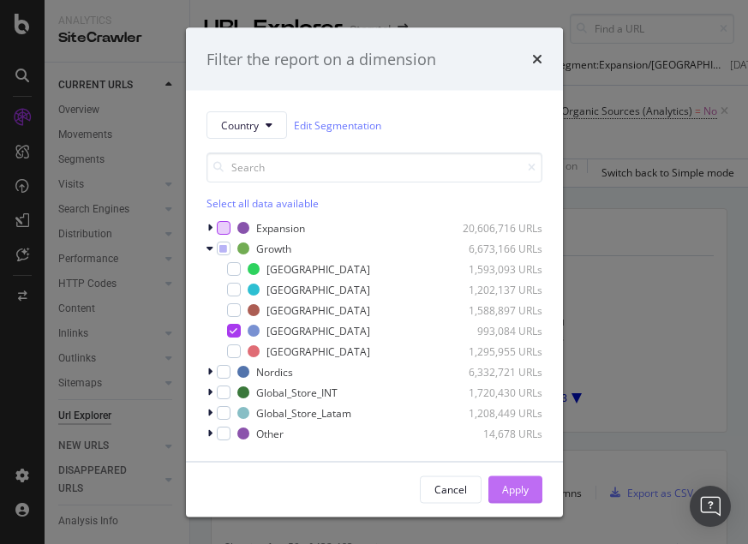
click at [508, 483] on div "Apply" at bounding box center [515, 489] width 27 height 15
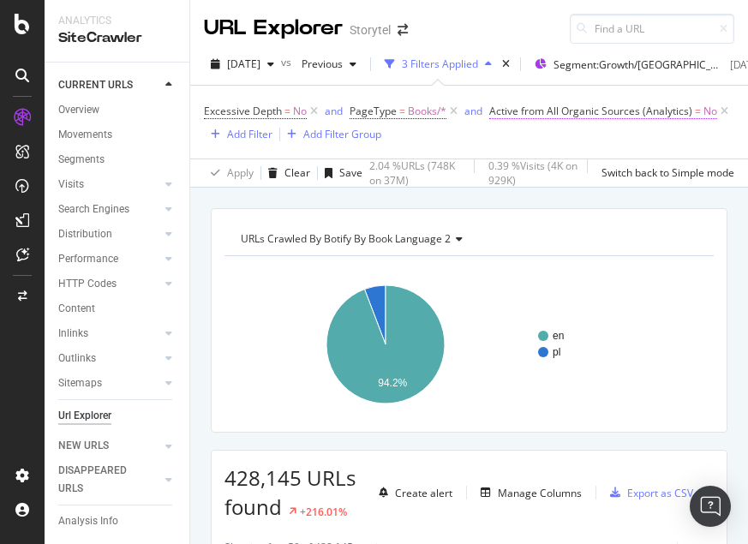
click at [584, 113] on span "Active from All Organic Sources (Analytics)" at bounding box center [590, 111] width 203 height 15
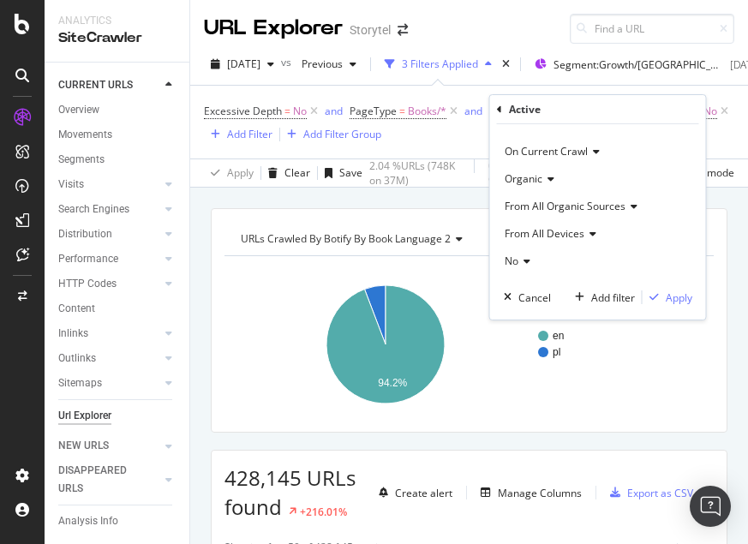
click at [527, 261] on icon at bounding box center [524, 261] width 12 height 10
click at [530, 305] on div "Yes" at bounding box center [599, 296] width 183 height 22
click at [667, 300] on div "Apply" at bounding box center [679, 298] width 27 height 15
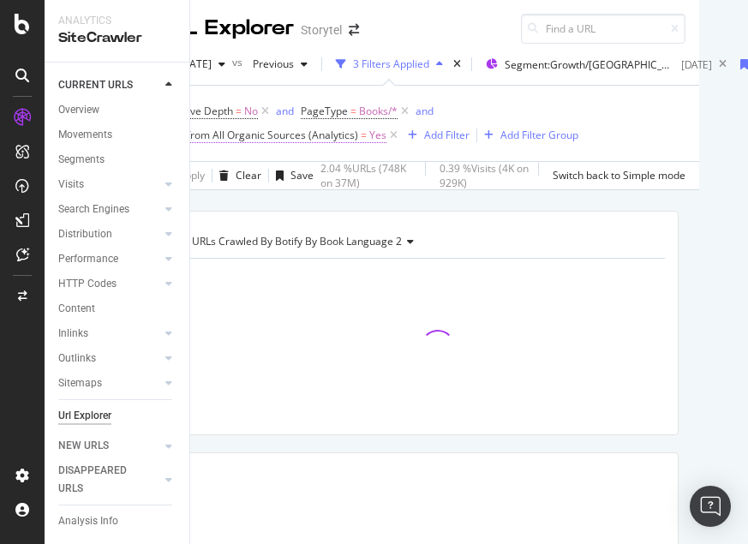
scroll to position [0, 60]
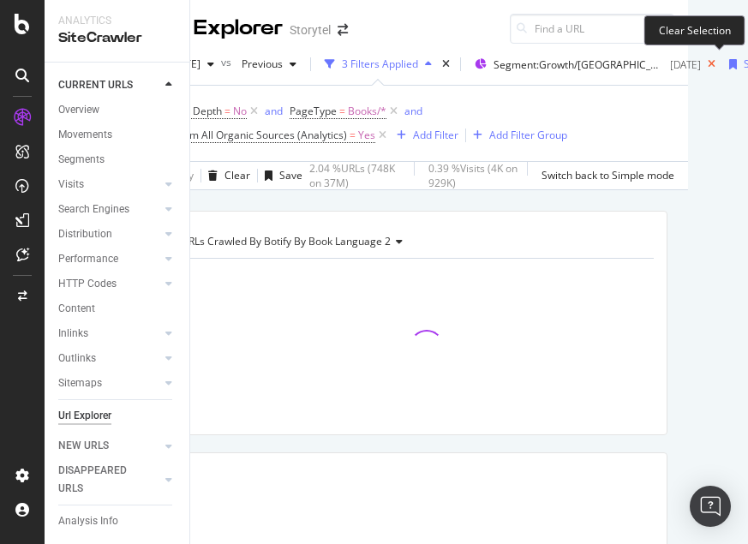
click at [718, 63] on icon at bounding box center [711, 64] width 21 height 24
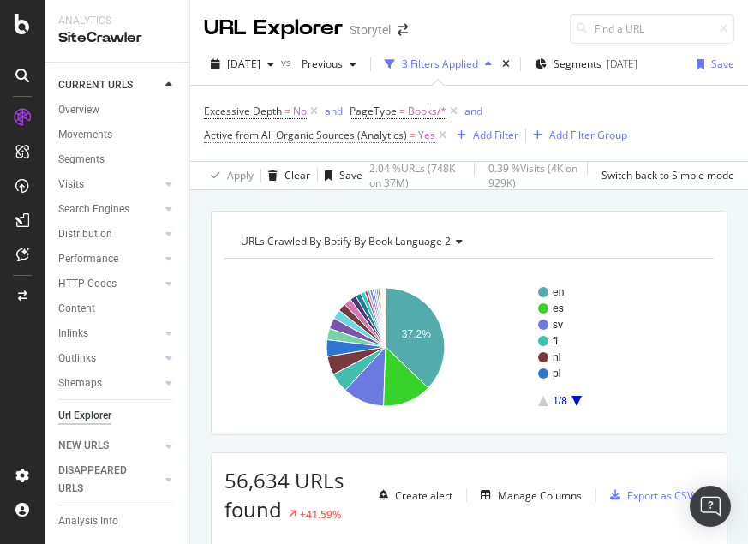
click at [407, 128] on span "Active from All Organic Sources (Analytics)" at bounding box center [305, 135] width 203 height 15
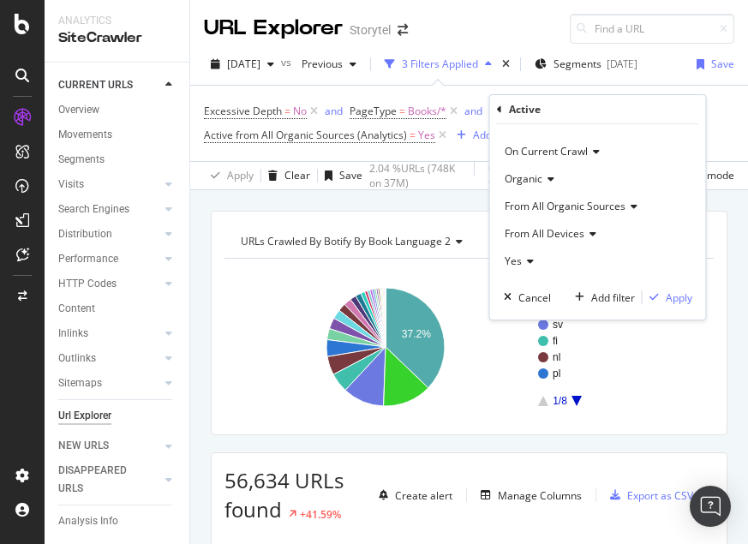
click at [537, 204] on span "From All Organic Sources" at bounding box center [565, 206] width 121 height 15
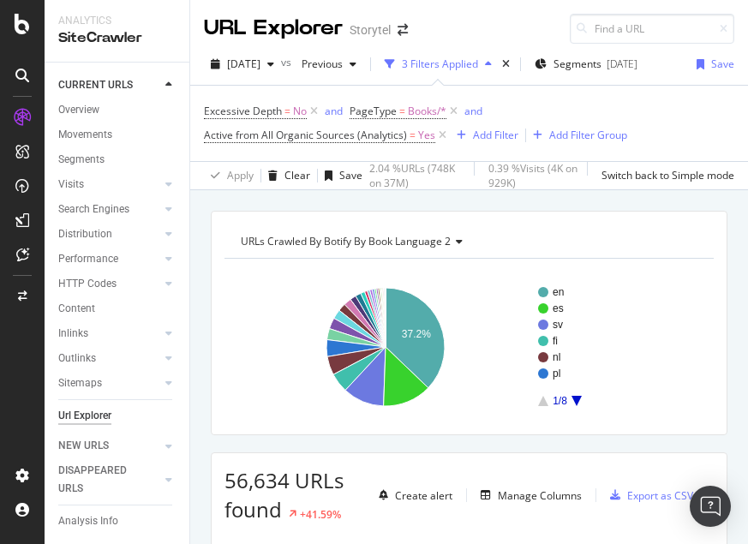
click at [466, 206] on div "URLs Crawled By Botify By Book Language 2 Chart (by Value) Table Expand Export …" at bounding box center [469, 210] width 558 height 41
click at [469, 197] on div "URLs Crawled By Botify By Book Language 2 Chart (by Value) Table Expand Export …" at bounding box center [469, 210] width 558 height 41
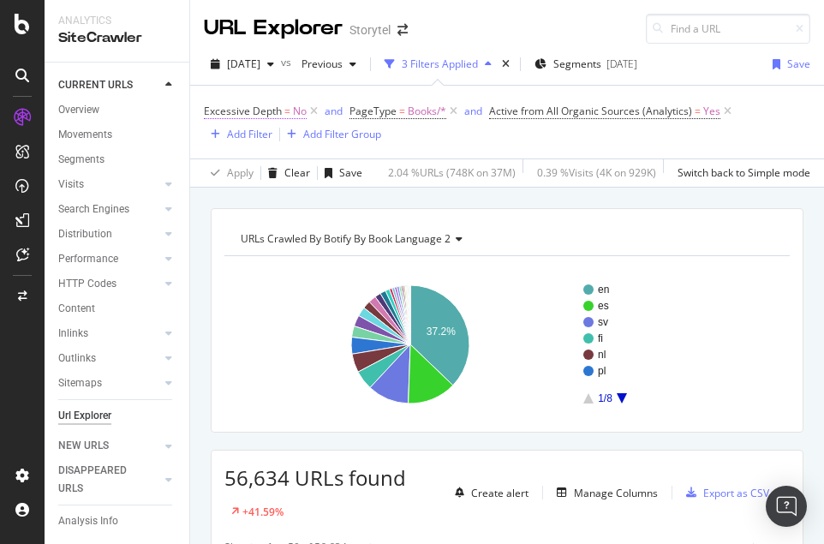
click at [245, 113] on span "Excessive Depth" at bounding box center [243, 111] width 78 height 15
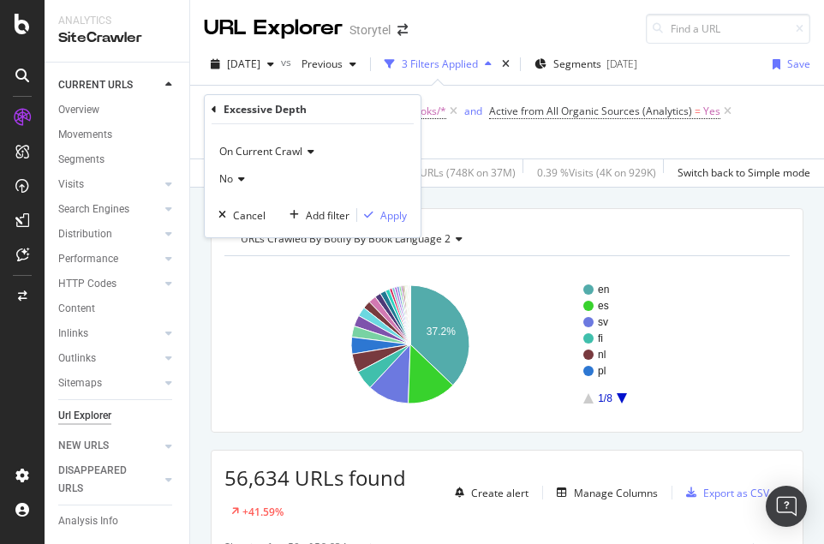
click at [235, 177] on icon at bounding box center [239, 179] width 12 height 10
click at [254, 211] on div "Yes" at bounding box center [314, 214] width 183 height 22
click at [402, 215] on div "Apply" at bounding box center [394, 215] width 27 height 15
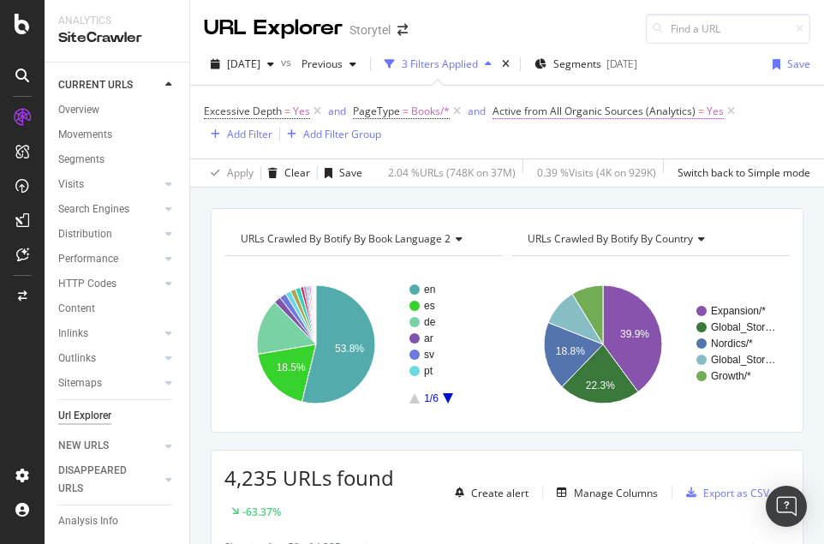
click at [608, 110] on span "Active from All Organic Sources (Analytics)" at bounding box center [594, 111] width 203 height 15
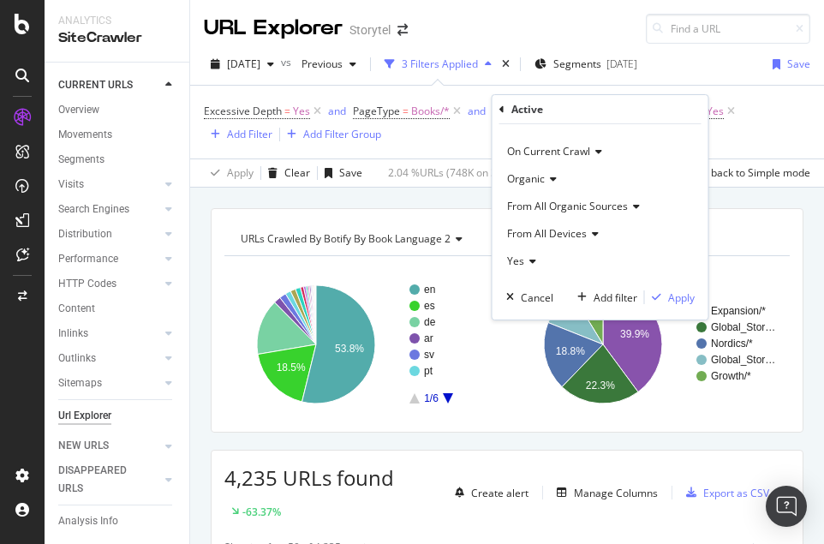
click at [530, 260] on icon at bounding box center [530, 261] width 12 height 10
click at [538, 321] on div "No" at bounding box center [602, 319] width 183 height 22
click at [686, 296] on div "Apply" at bounding box center [681, 298] width 27 height 15
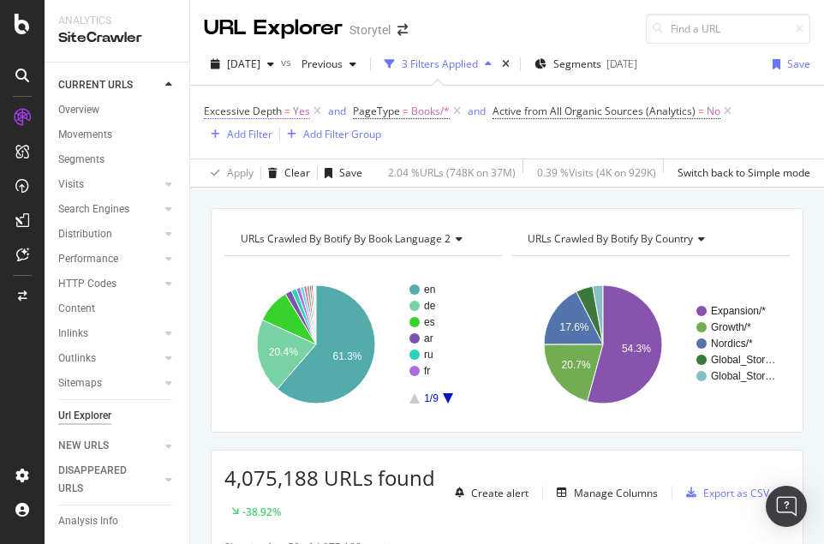
click at [259, 108] on span "Excessive Depth" at bounding box center [243, 111] width 78 height 15
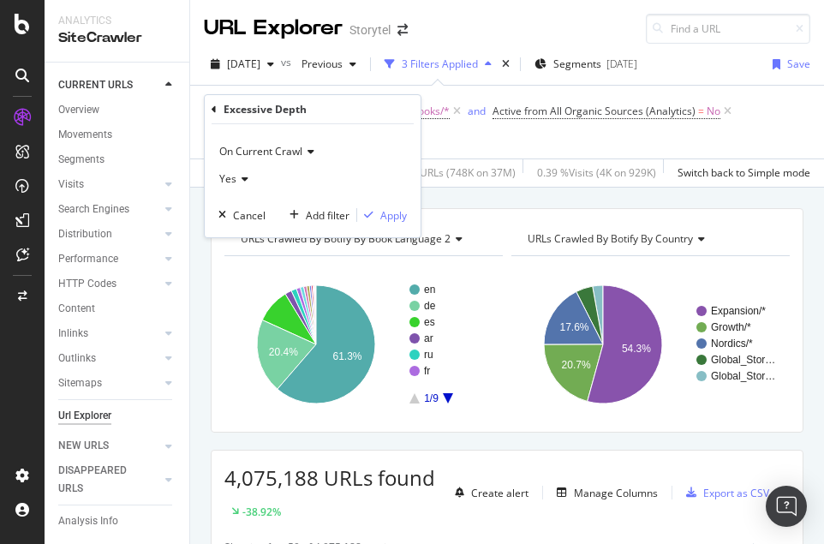
click at [248, 174] on div "Yes" at bounding box center [313, 178] width 189 height 27
click at [245, 237] on div "No" at bounding box center [314, 236] width 183 height 22
click at [397, 213] on div "Apply" at bounding box center [394, 215] width 27 height 15
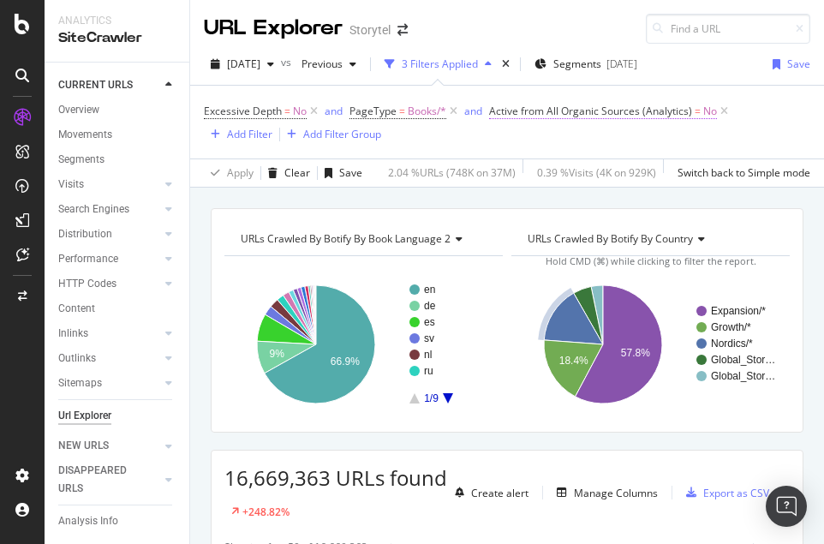
click at [570, 110] on span "Active from All Organic Sources (Analytics)" at bounding box center [590, 111] width 203 height 15
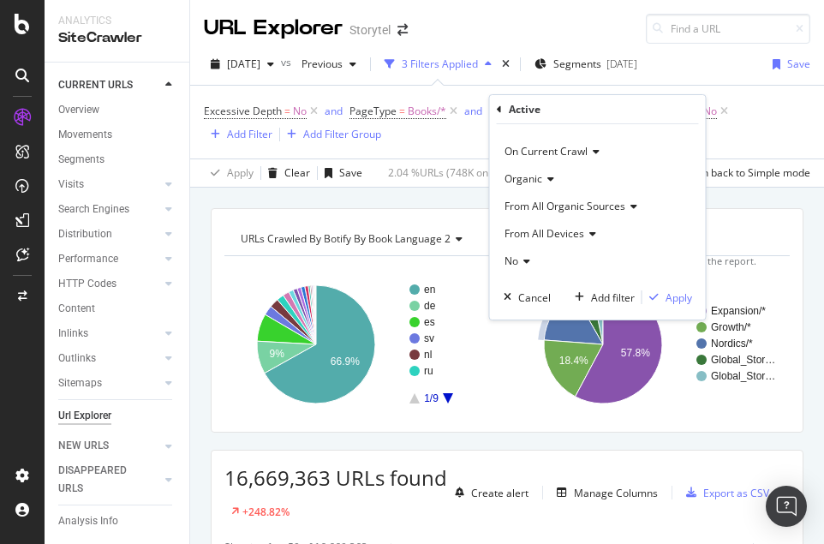
click at [523, 262] on icon at bounding box center [524, 261] width 12 height 10
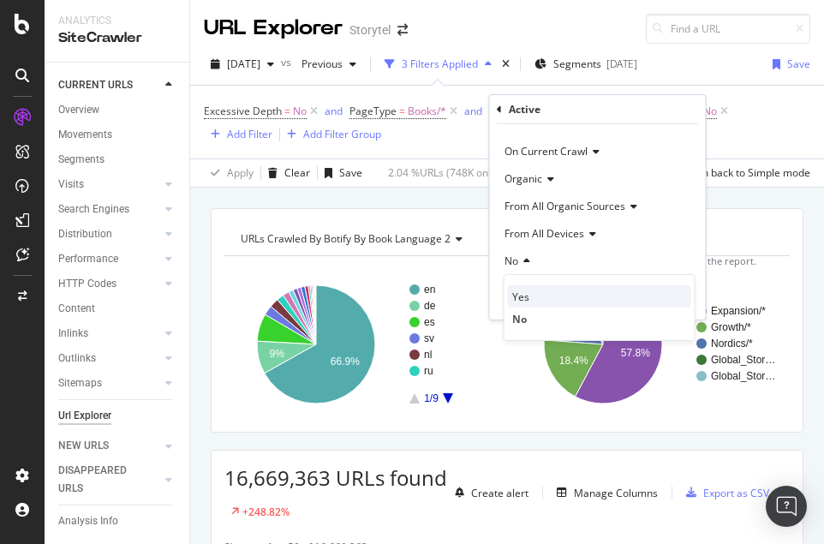
click at [535, 297] on div "Yes" at bounding box center [599, 296] width 183 height 22
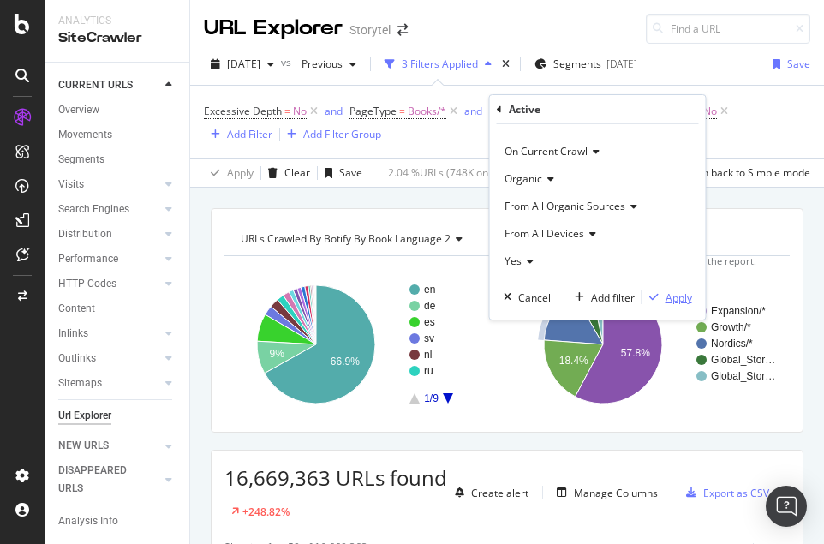
click at [675, 301] on div "Apply" at bounding box center [679, 298] width 27 height 15
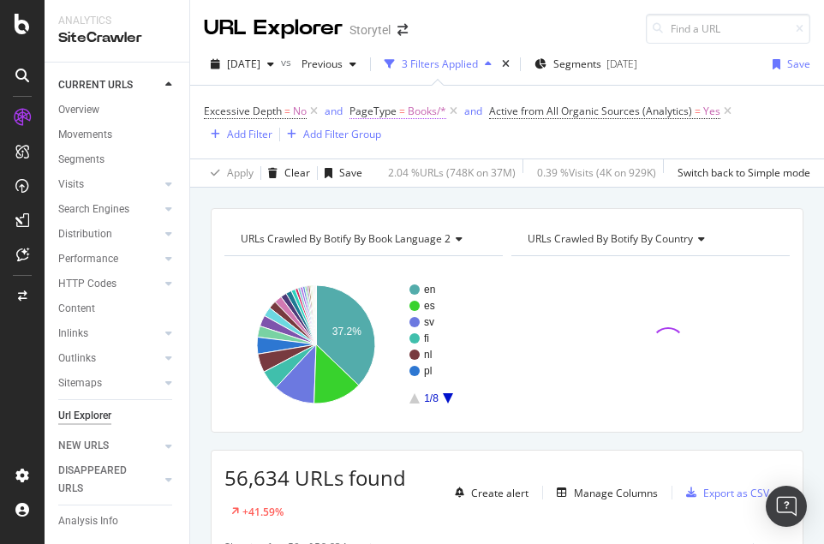
click at [411, 113] on span "Books/*" at bounding box center [427, 111] width 39 height 24
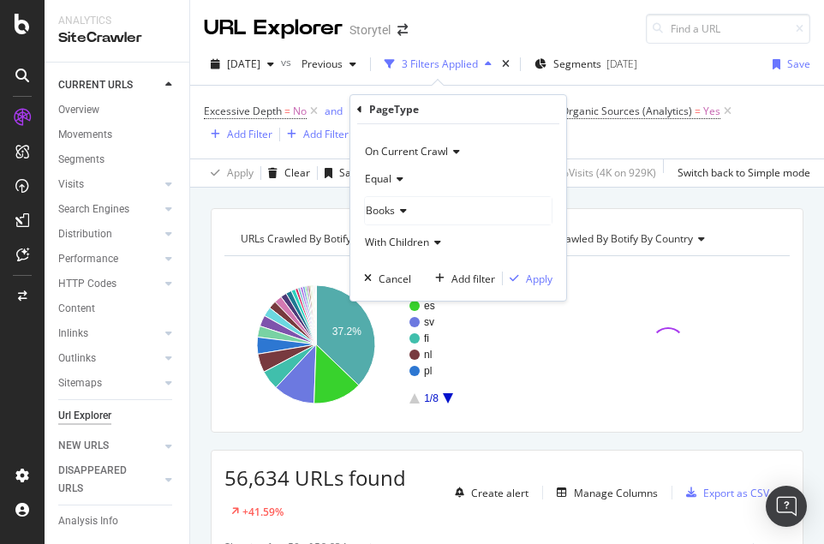
click at [639, 143] on div "Excessive Depth = No and PageType = Books/* and Active from All Organic Sources…" at bounding box center [507, 121] width 607 height 45
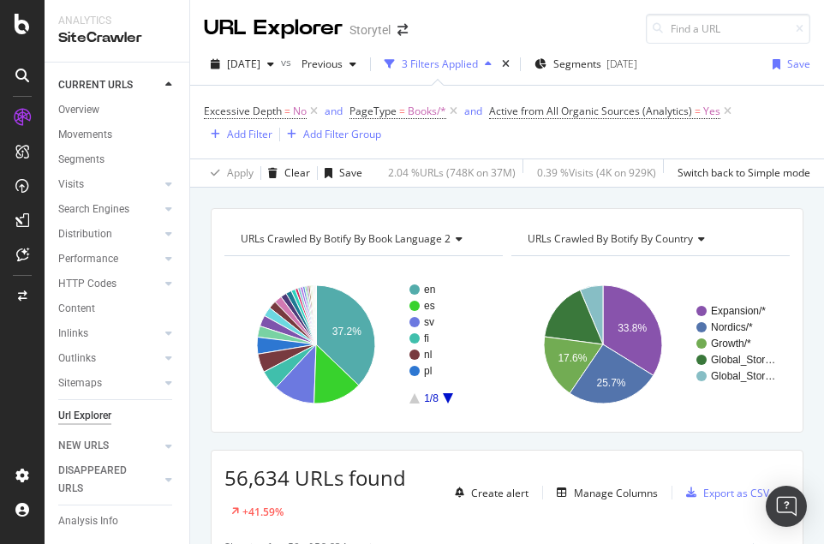
click at [446, 397] on icon "A chart." at bounding box center [448, 398] width 10 height 10
click at [412, 399] on icon "A chart." at bounding box center [415, 398] width 10 height 10
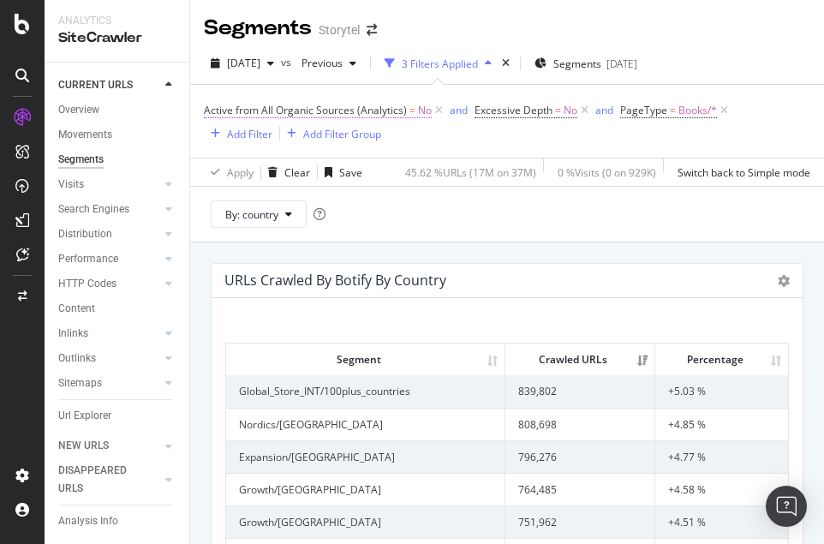
click at [369, 111] on span "Active from All Organic Sources (Analytics)" at bounding box center [305, 110] width 203 height 15
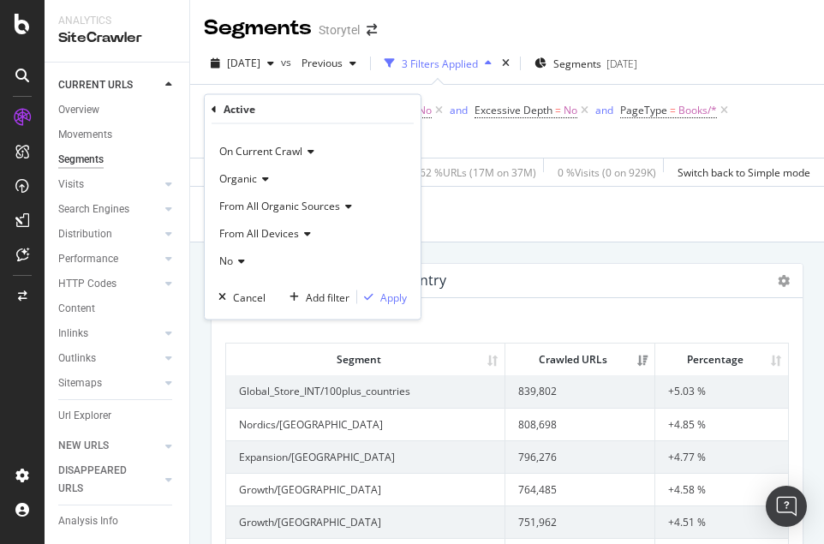
click at [237, 261] on icon at bounding box center [239, 261] width 12 height 10
click at [258, 298] on div "Yes" at bounding box center [314, 296] width 183 height 22
click at [393, 301] on div "Apply" at bounding box center [394, 297] width 27 height 15
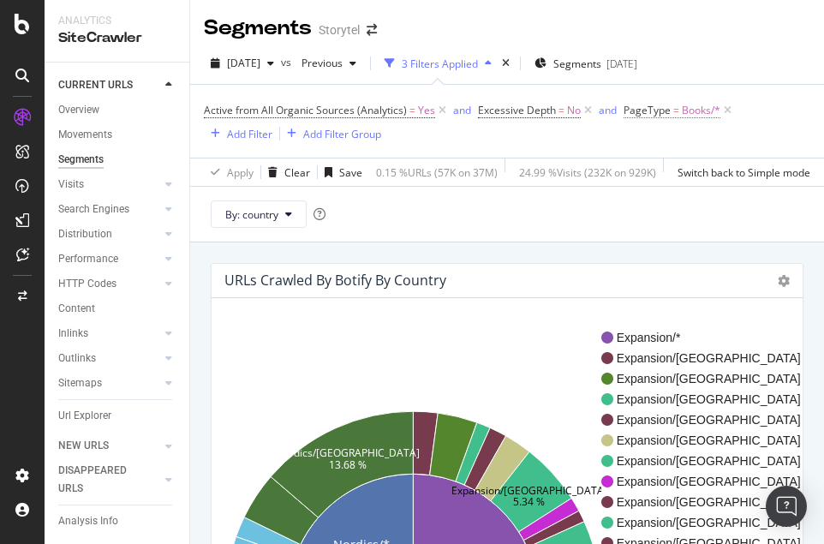
click at [650, 107] on span "PageType" at bounding box center [647, 110] width 47 height 15
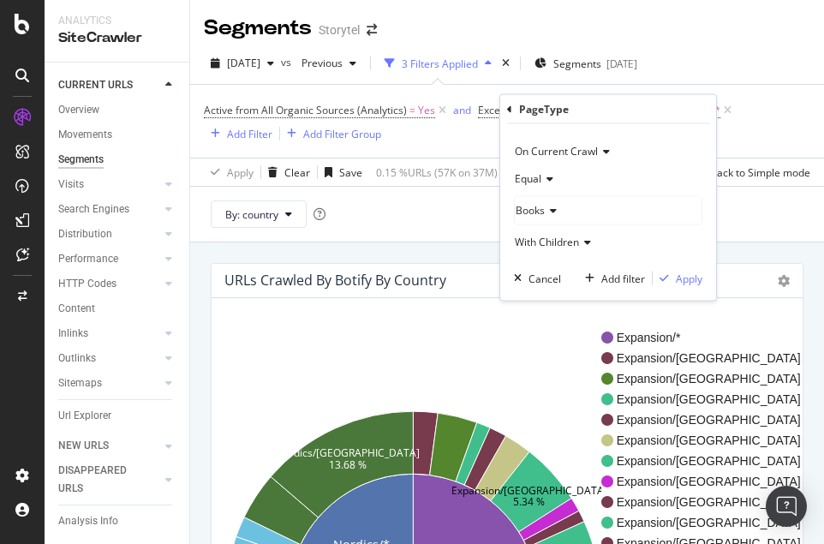
click at [756, 99] on div "Active from All Organic Sources (Analytics) = Yes and Excessive Depth = No and …" at bounding box center [507, 121] width 607 height 45
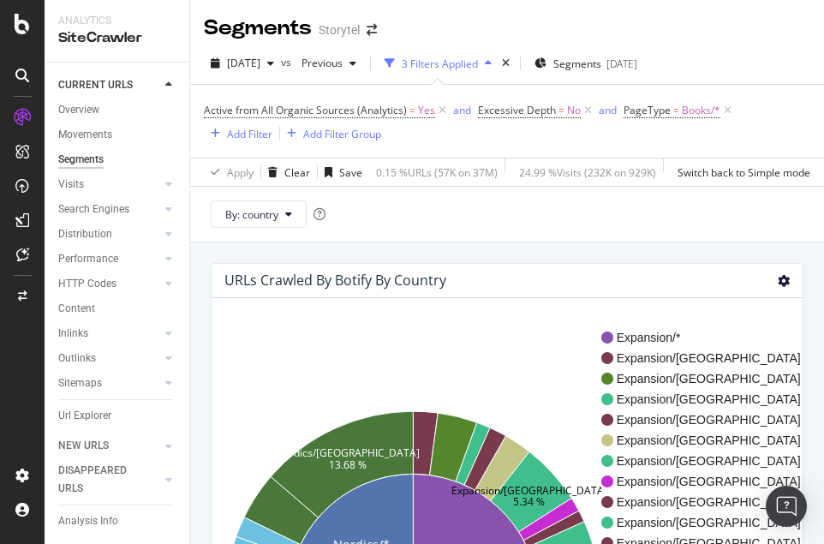
click at [783, 282] on icon at bounding box center [784, 281] width 12 height 12
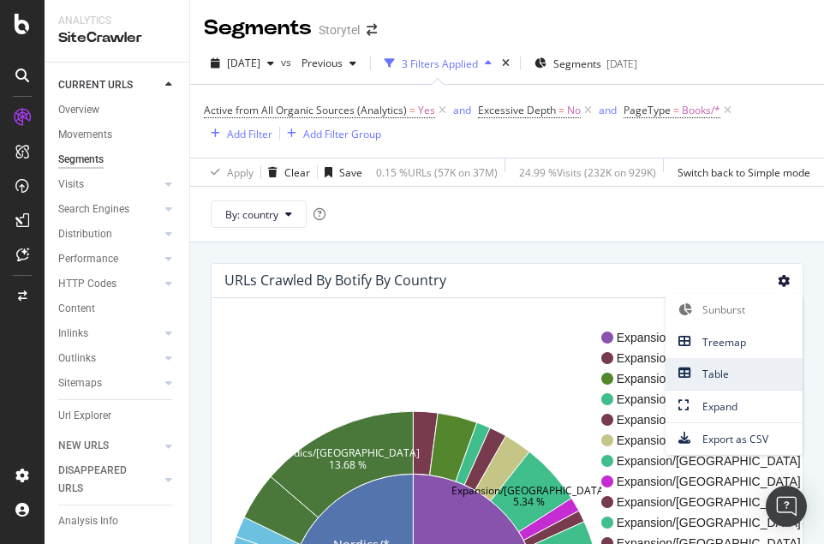
click at [744, 365] on span "Table" at bounding box center [734, 374] width 137 height 23
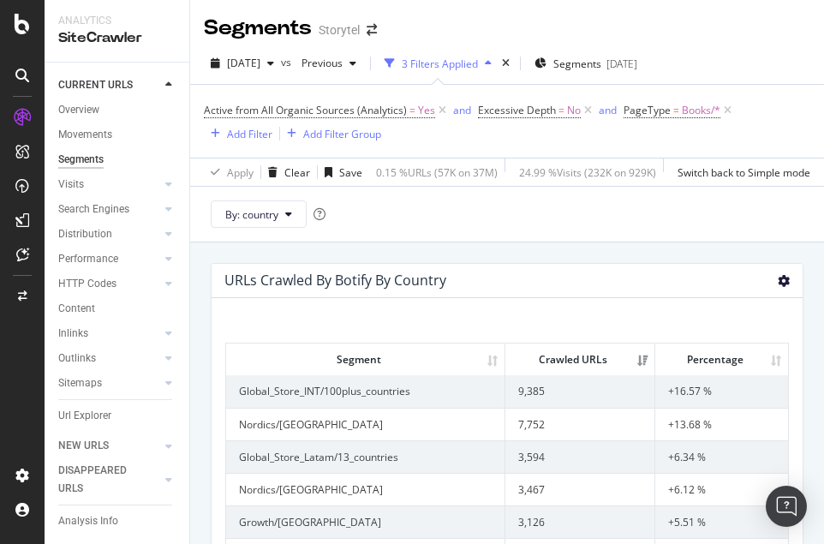
click at [778, 285] on icon at bounding box center [784, 281] width 12 height 12
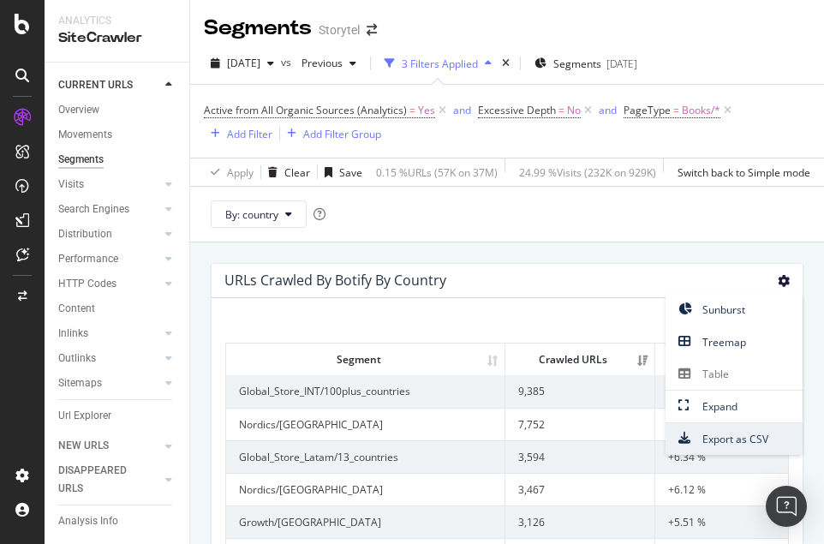
click at [723, 447] on span "Export as CSV" at bounding box center [734, 439] width 137 height 23
